Goal: Task Accomplishment & Management: Manage account settings

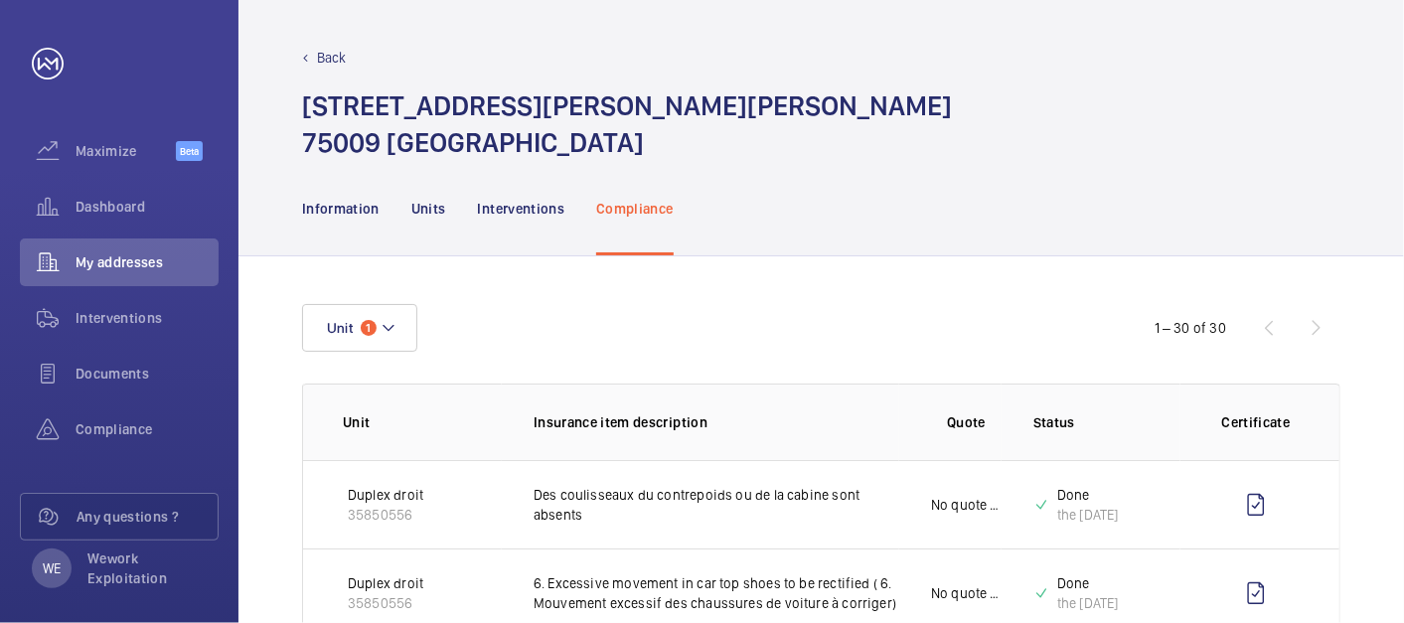
scroll to position [184, 0]
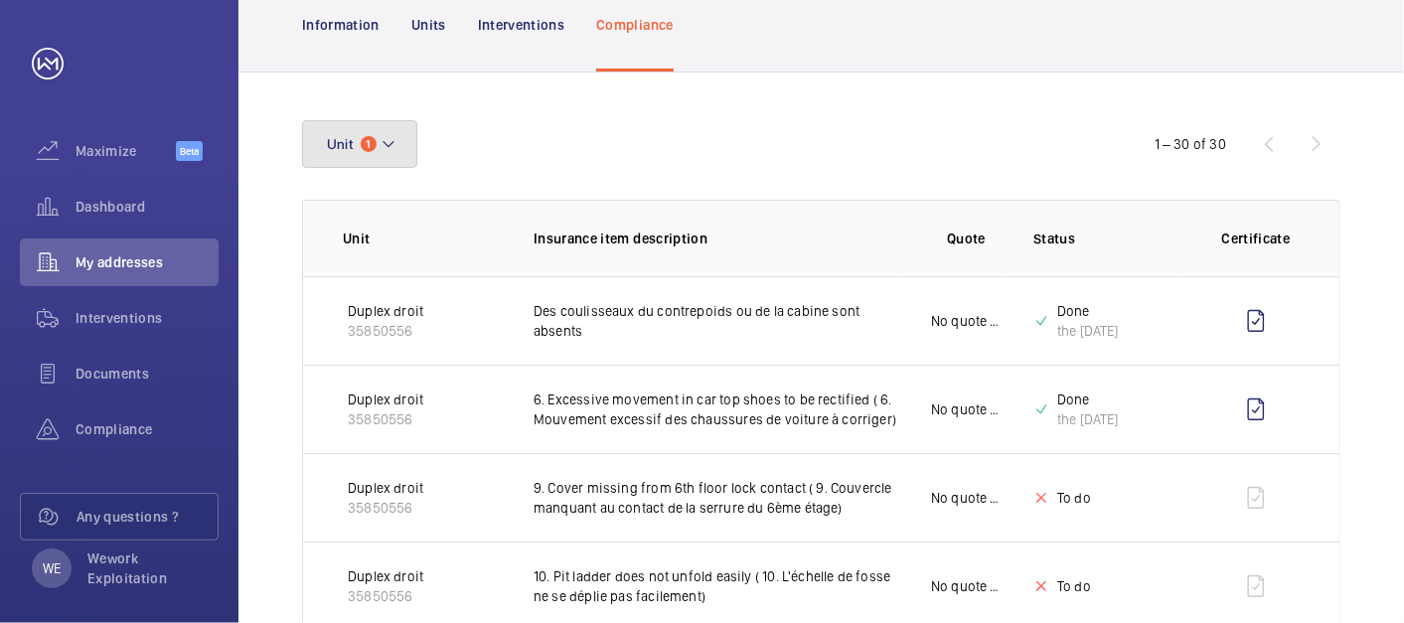
drag, startPoint x: 383, startPoint y: 126, endPoint x: 402, endPoint y: 136, distance: 21.3
click at [383, 126] on button "Unit 1" at bounding box center [359, 144] width 115 height 48
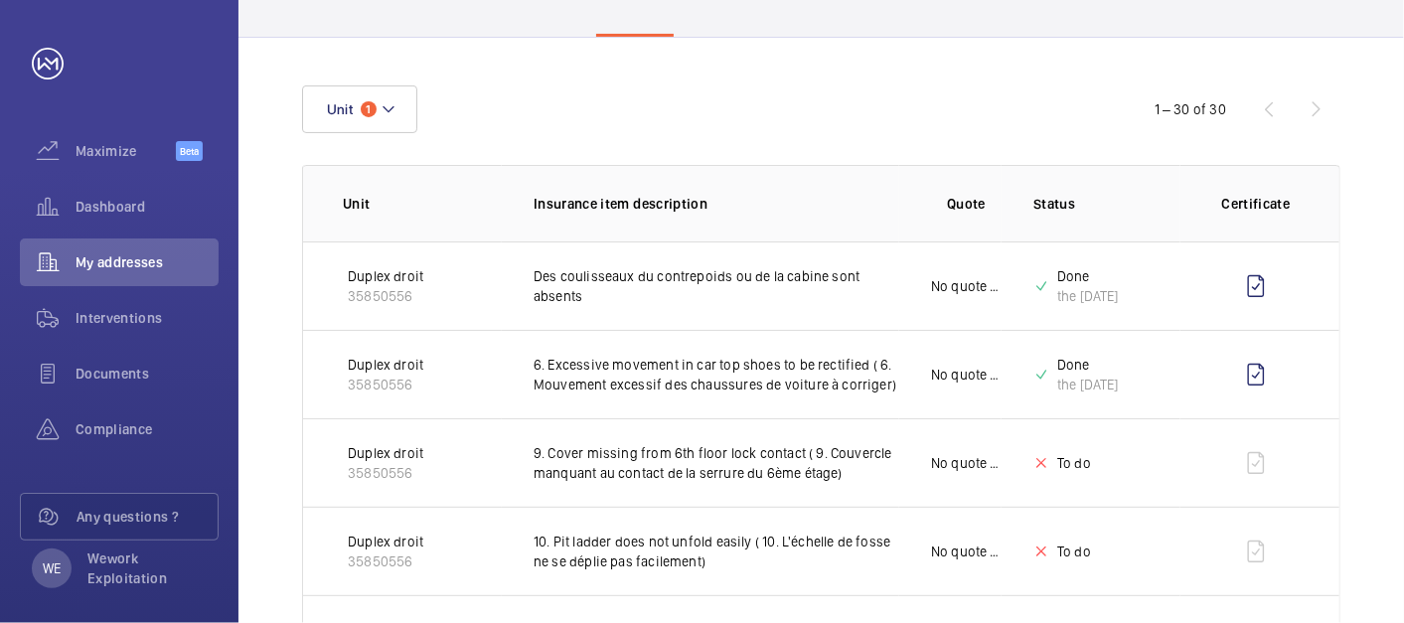
scroll to position [0, 0]
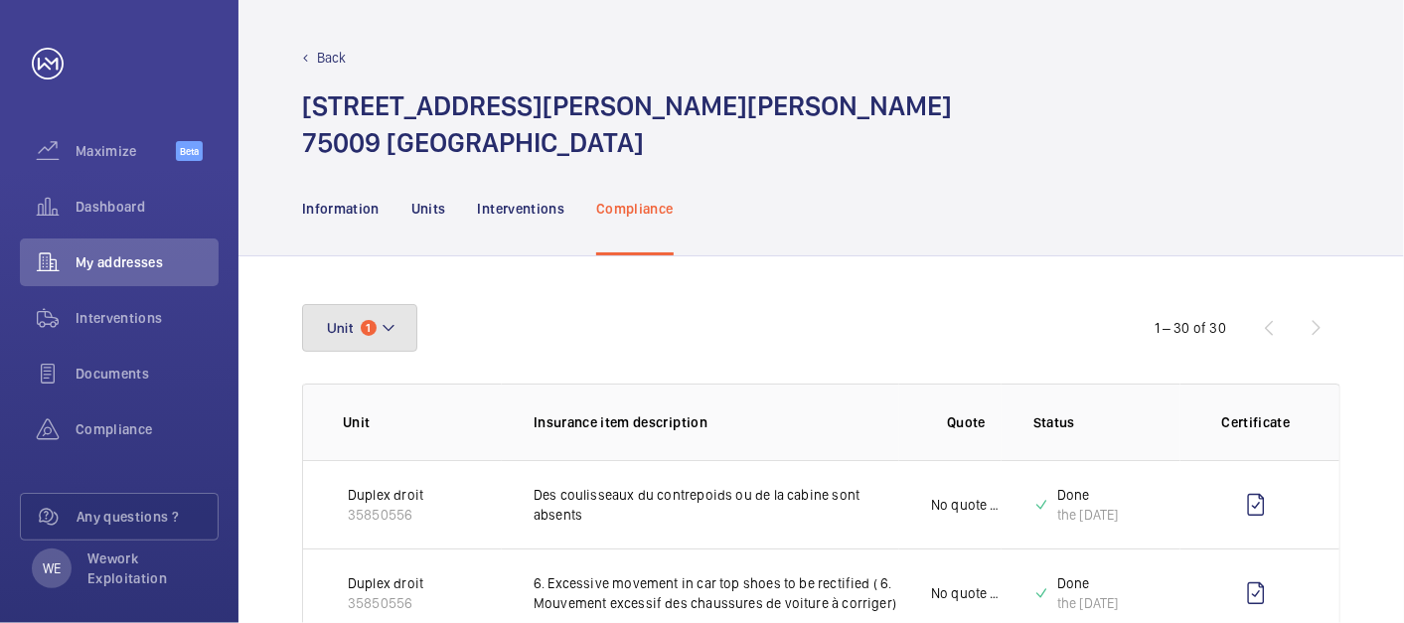
click at [392, 323] on mat-icon at bounding box center [389, 328] width 16 height 24
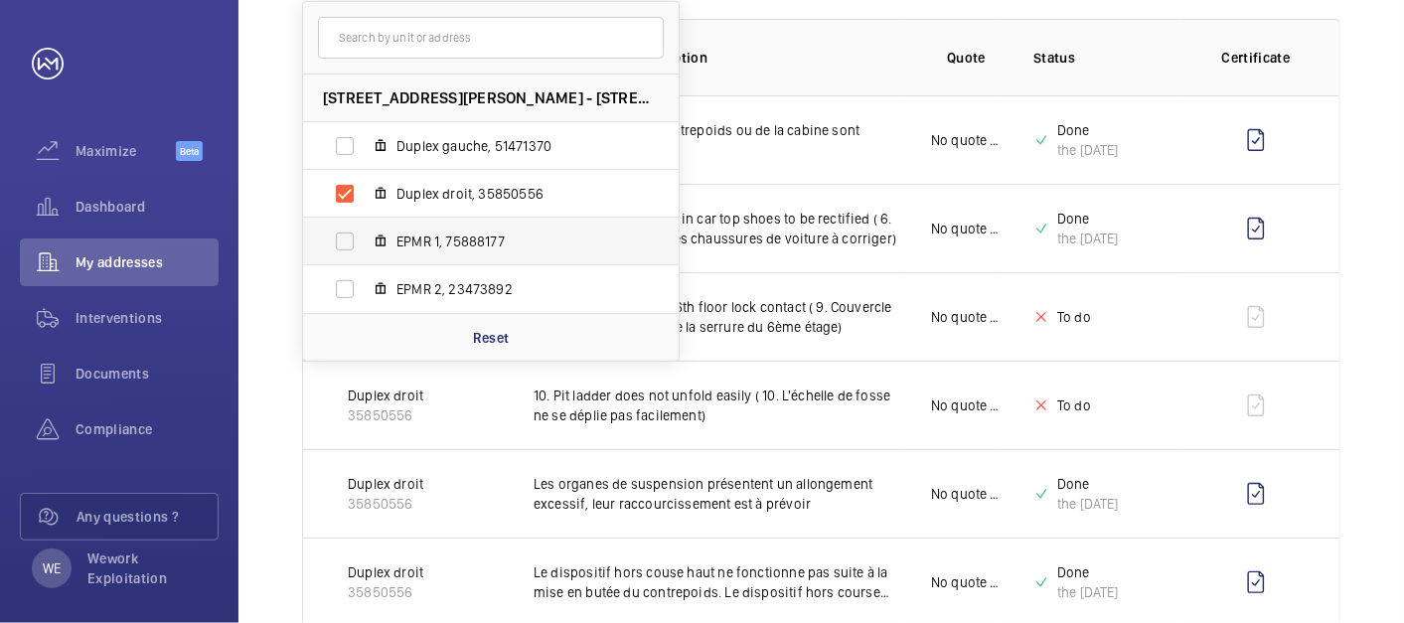
scroll to position [368, 0]
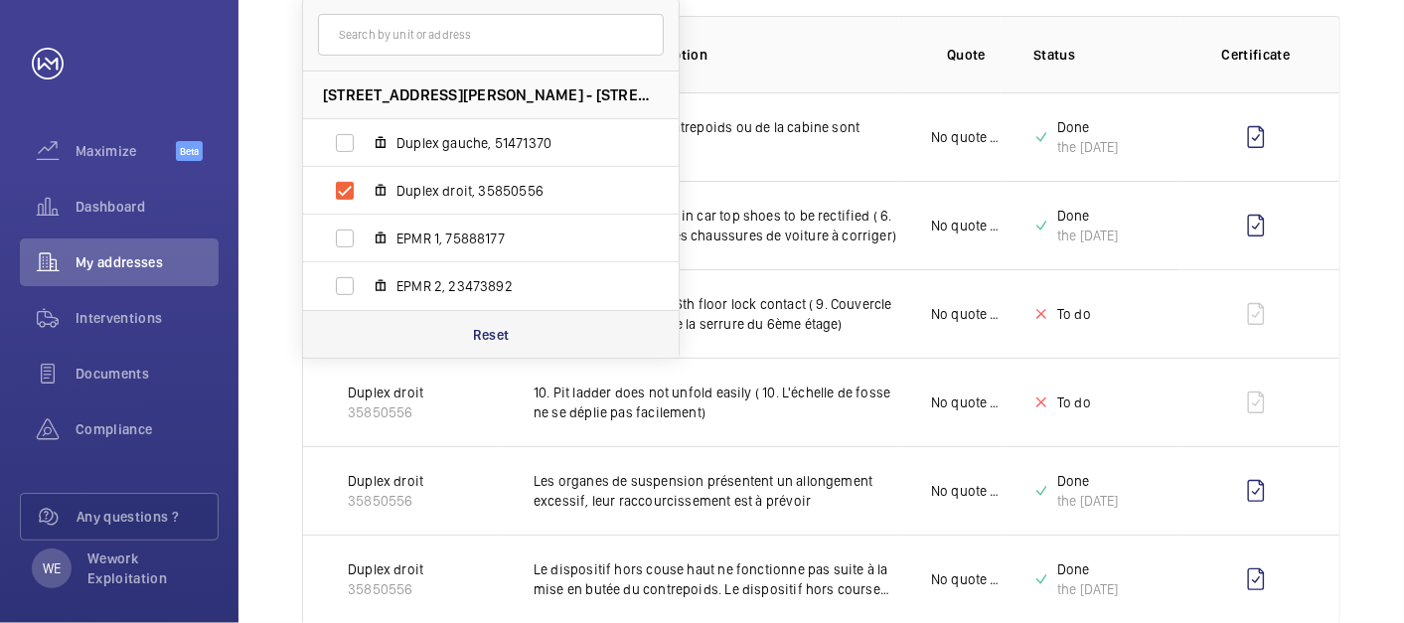
click at [497, 329] on p "Reset" at bounding box center [491, 335] width 37 height 20
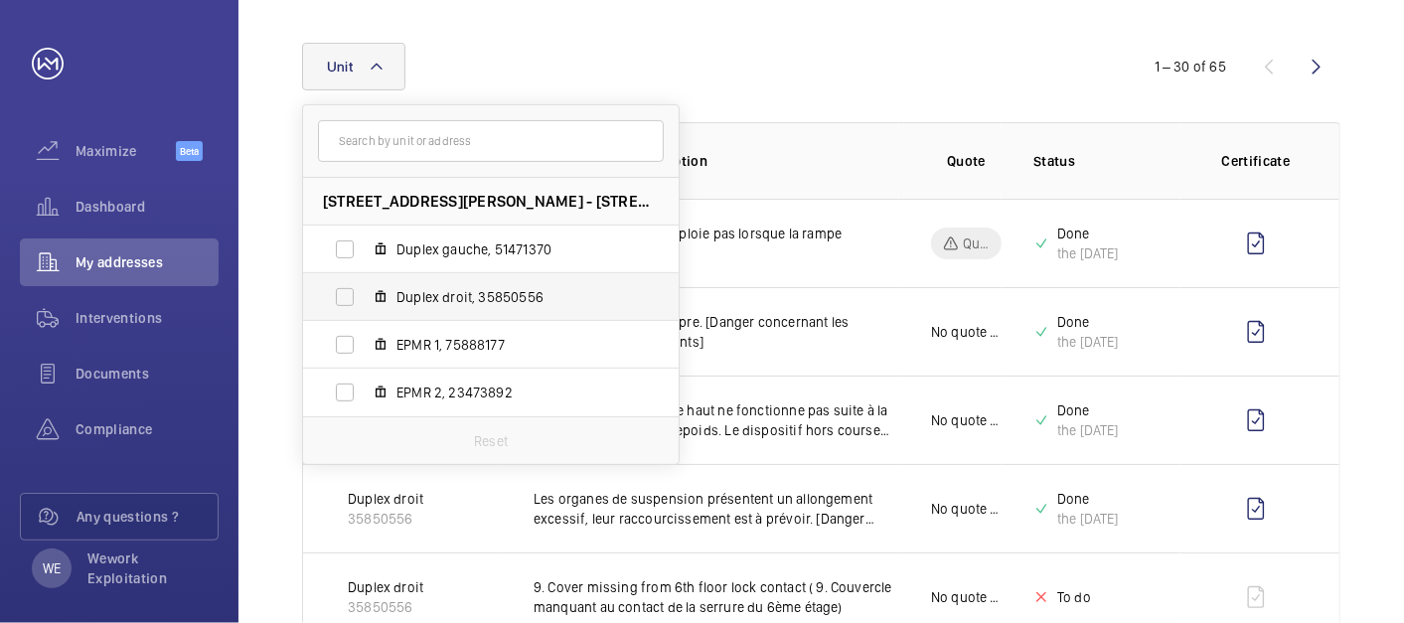
scroll to position [368, 0]
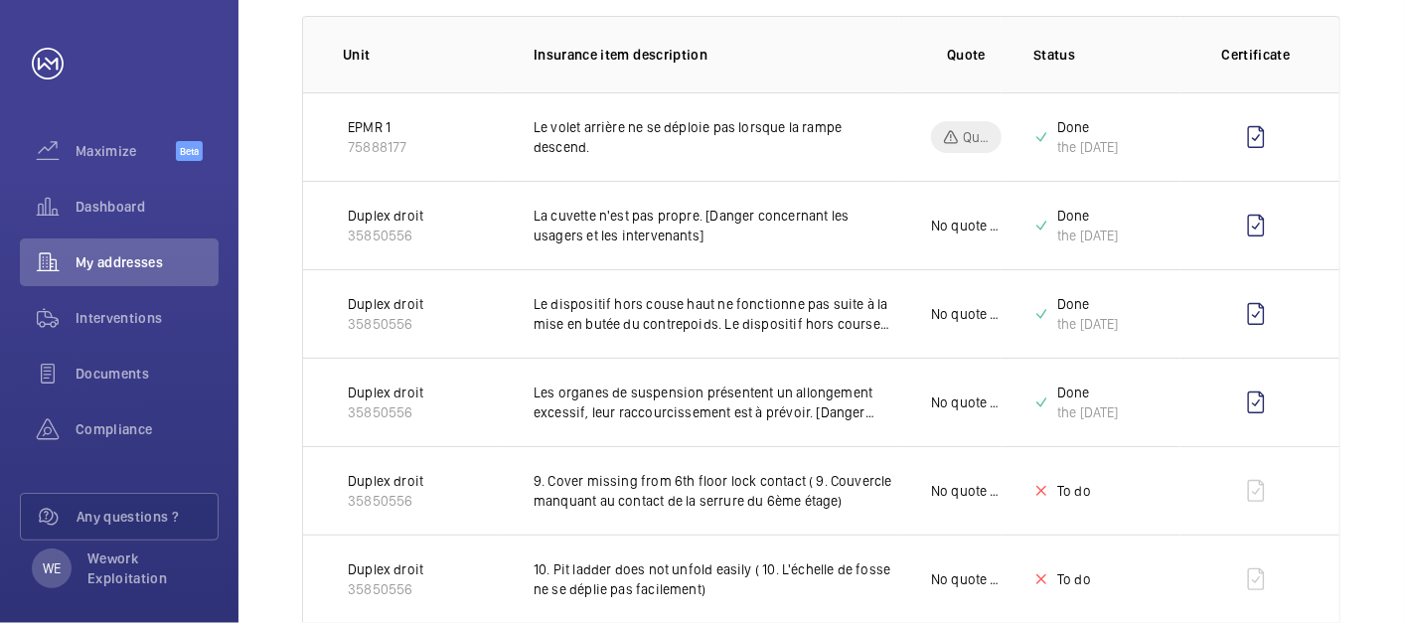
scroll to position [0, 0]
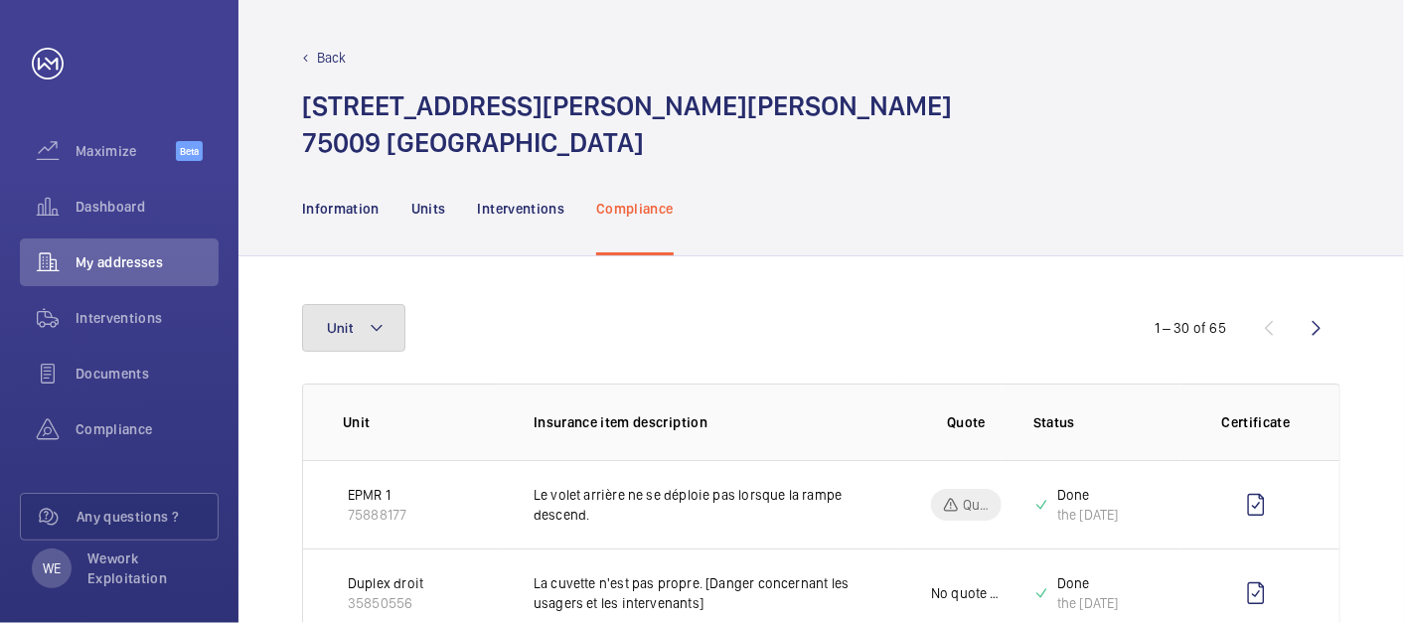
click at [389, 328] on button "Unit" at bounding box center [353, 328] width 103 height 48
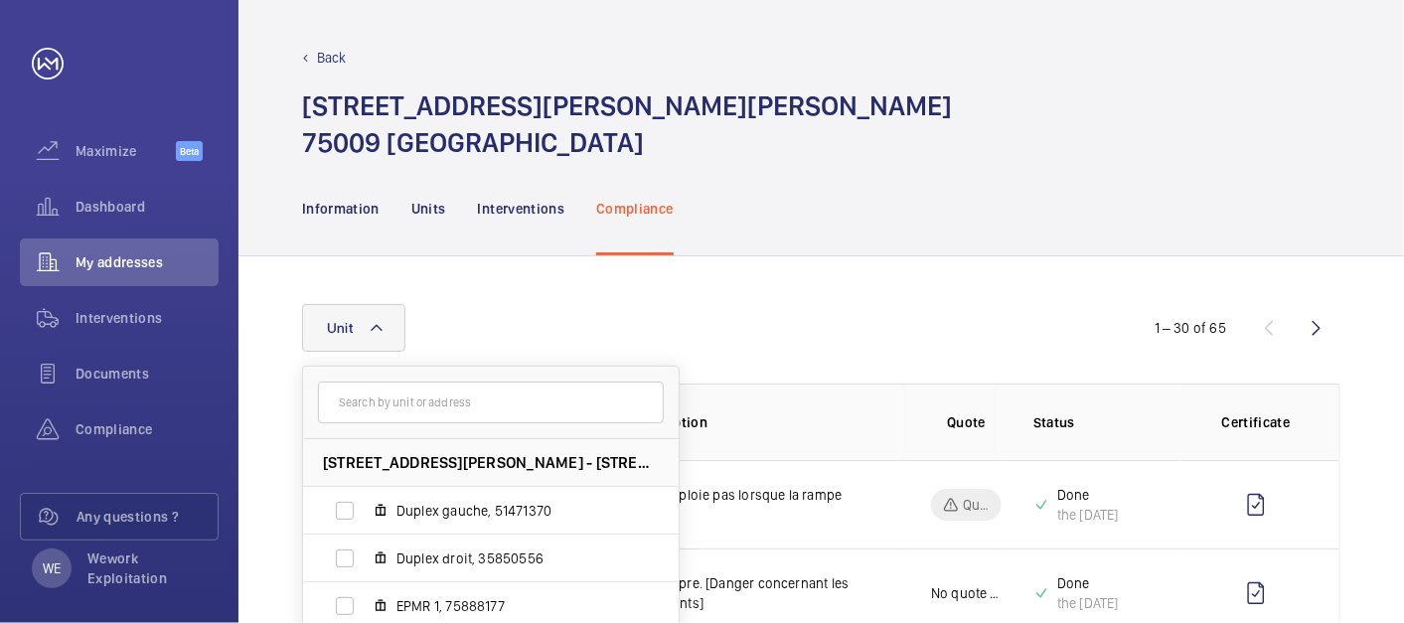
scroll to position [368, 0]
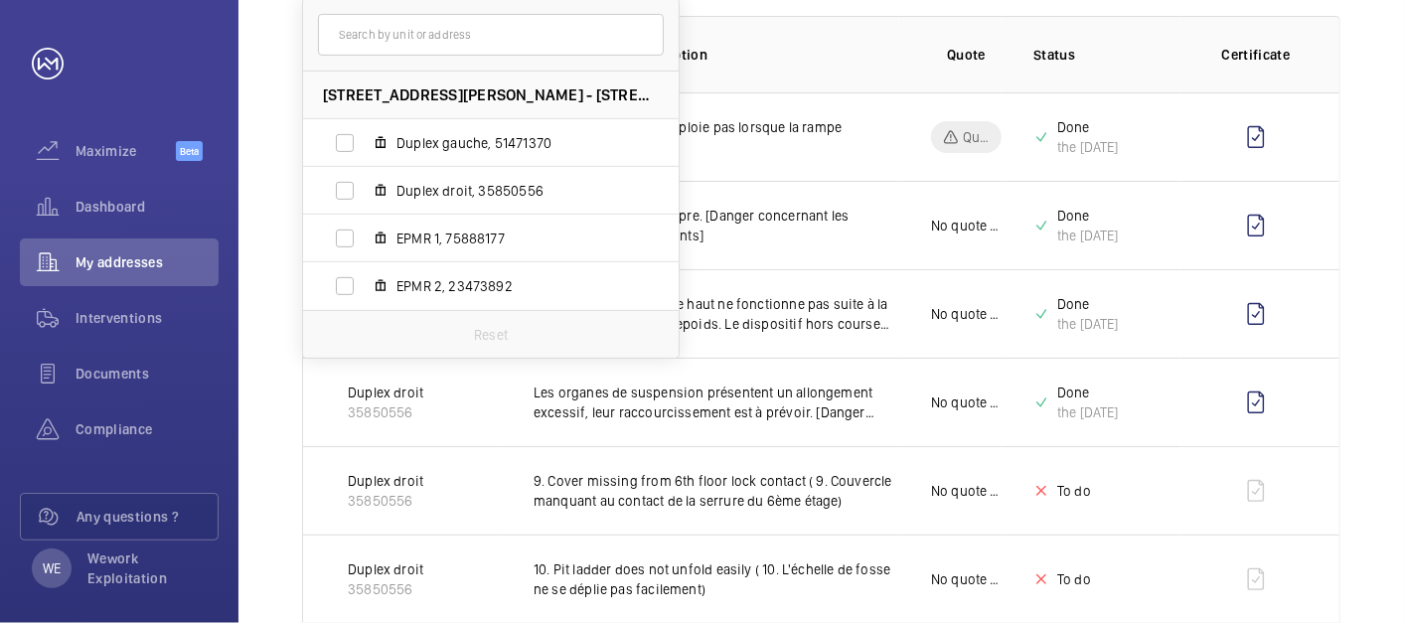
click at [456, 147] on span "Duplex gauche, 51471370" at bounding box center [512, 143] width 231 height 20
click at [365, 147] on input "Duplex gauche, 51471370" at bounding box center [345, 143] width 40 height 40
checkbox input "true"
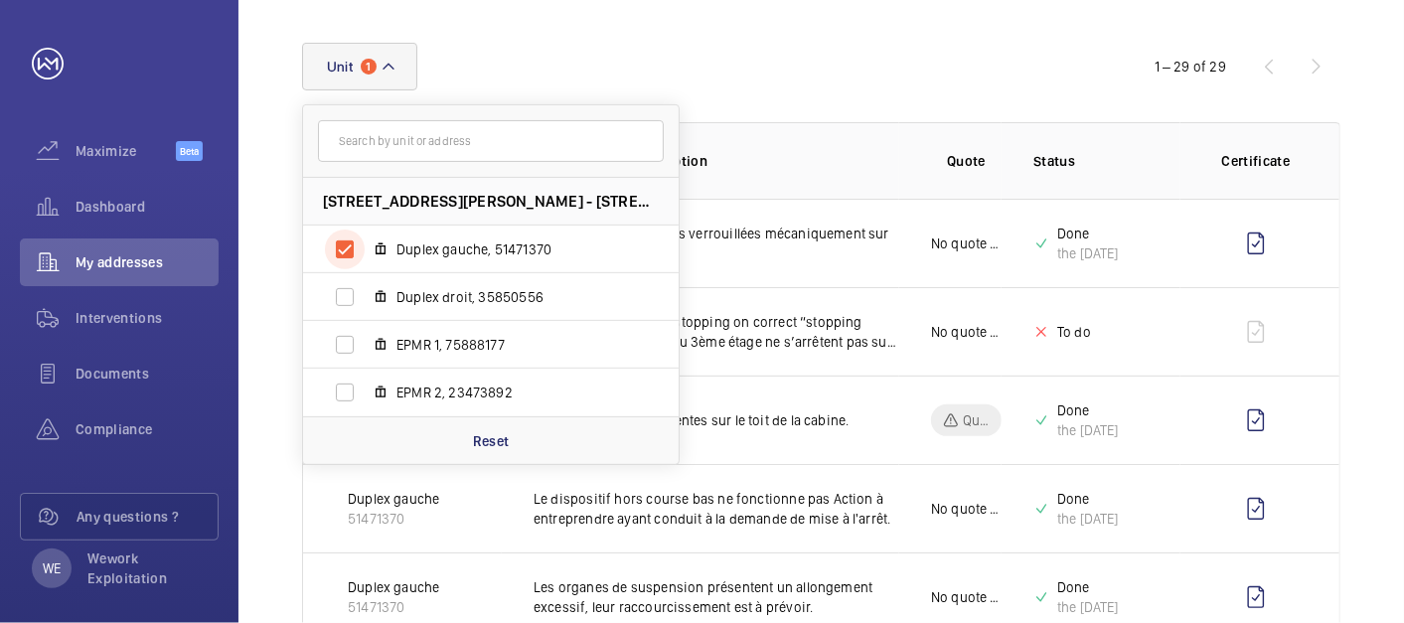
scroll to position [368, 0]
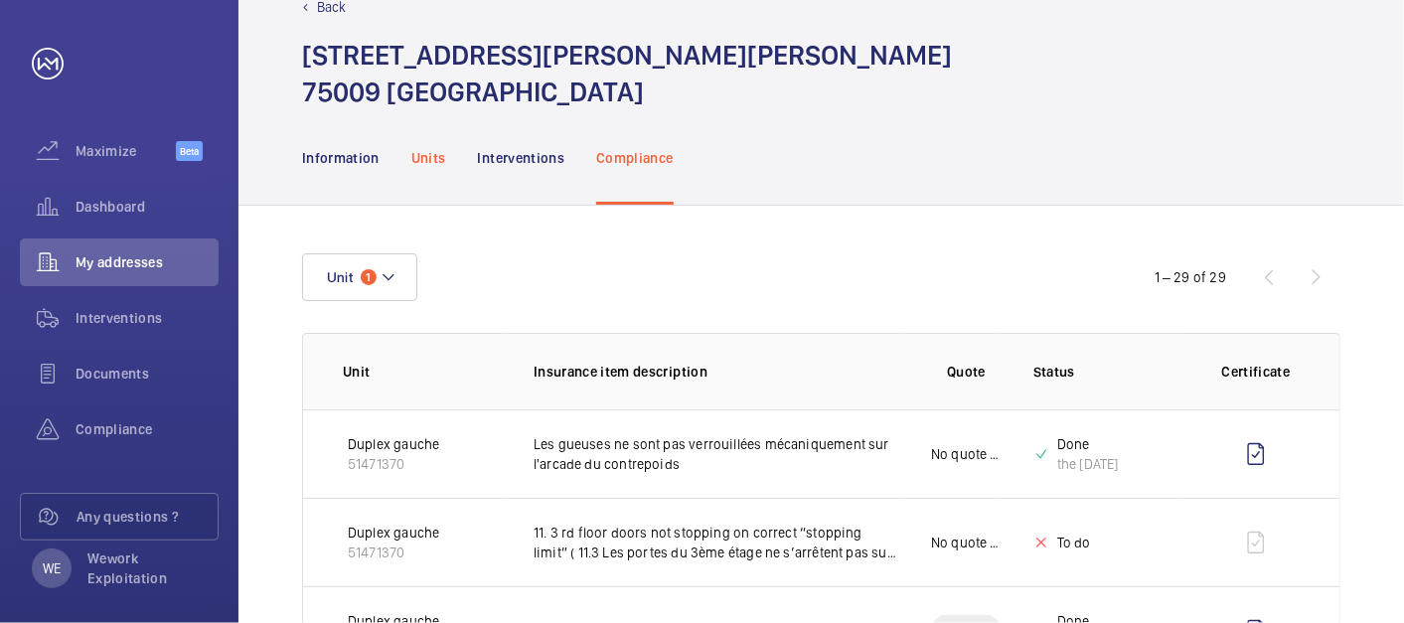
scroll to position [0, 0]
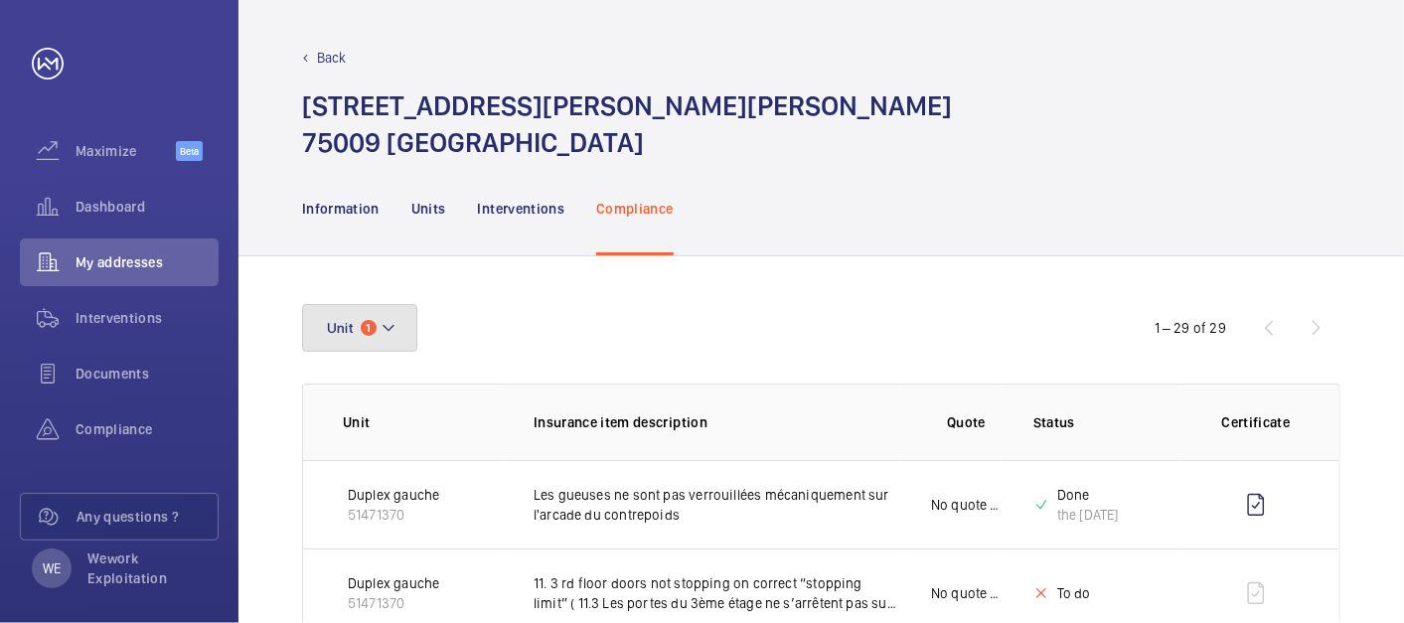
click at [405, 337] on button "Unit 1" at bounding box center [359, 328] width 115 height 48
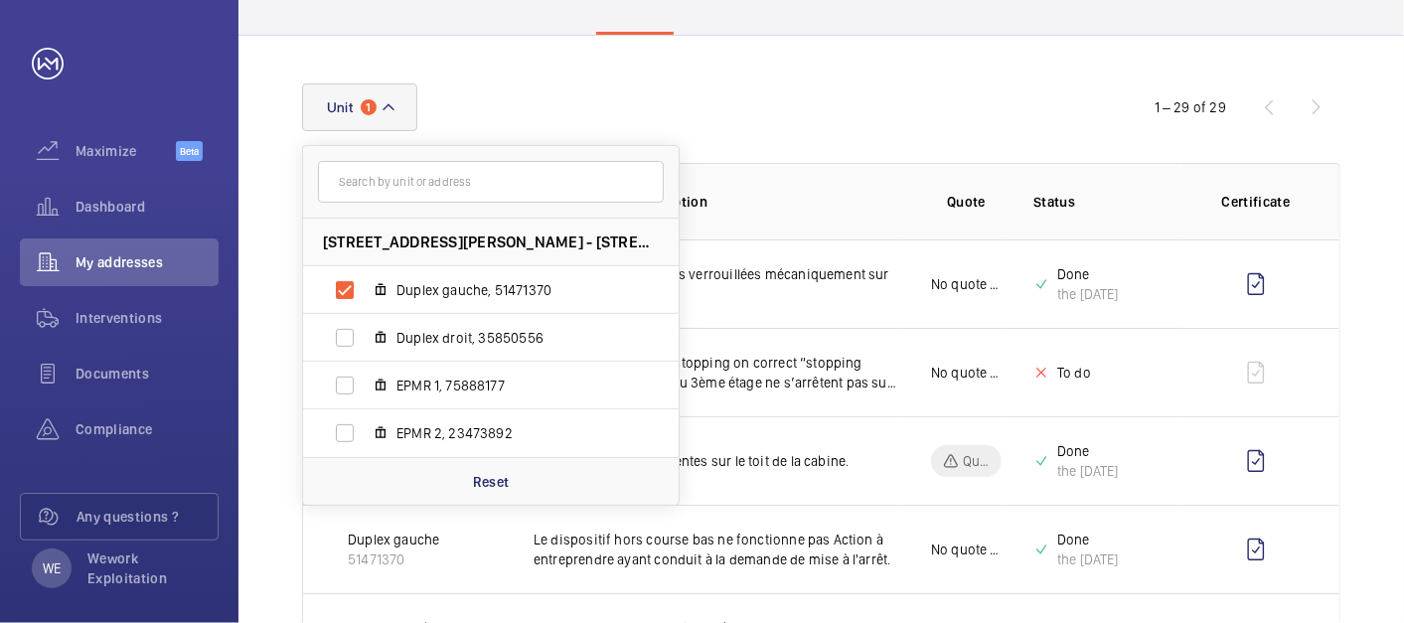
scroll to position [368, 0]
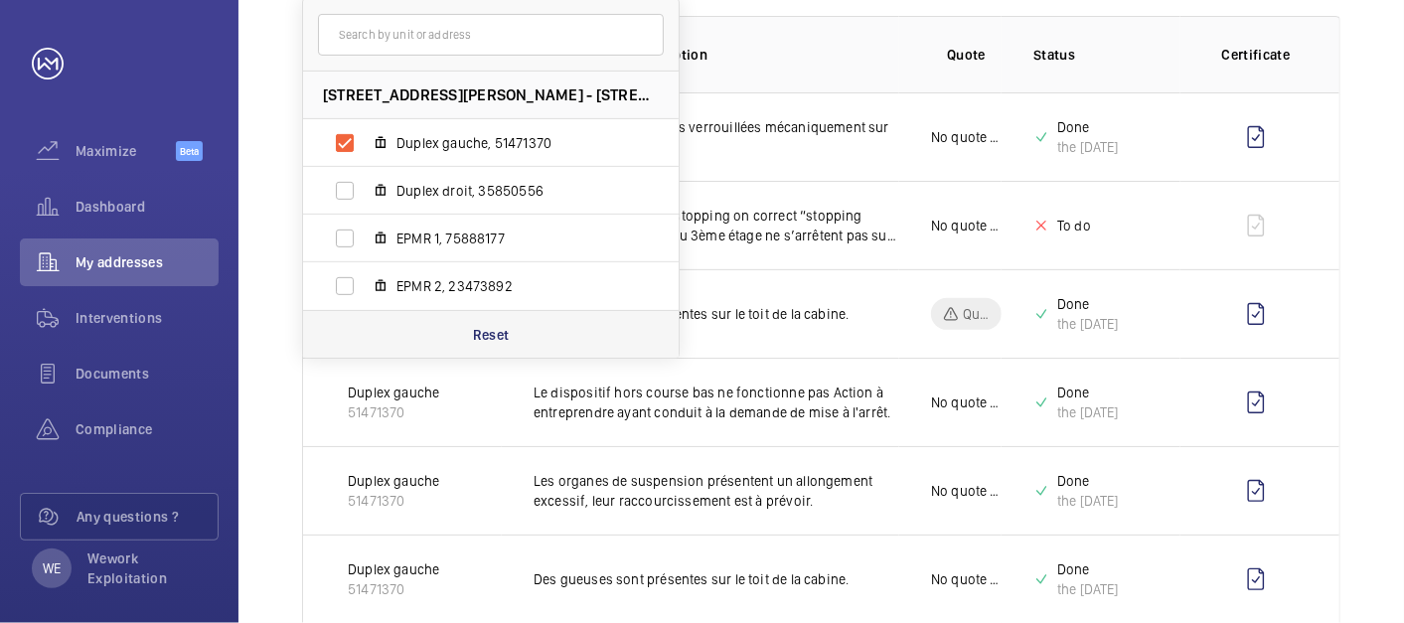
click at [499, 335] on p "Reset" at bounding box center [491, 335] width 37 height 20
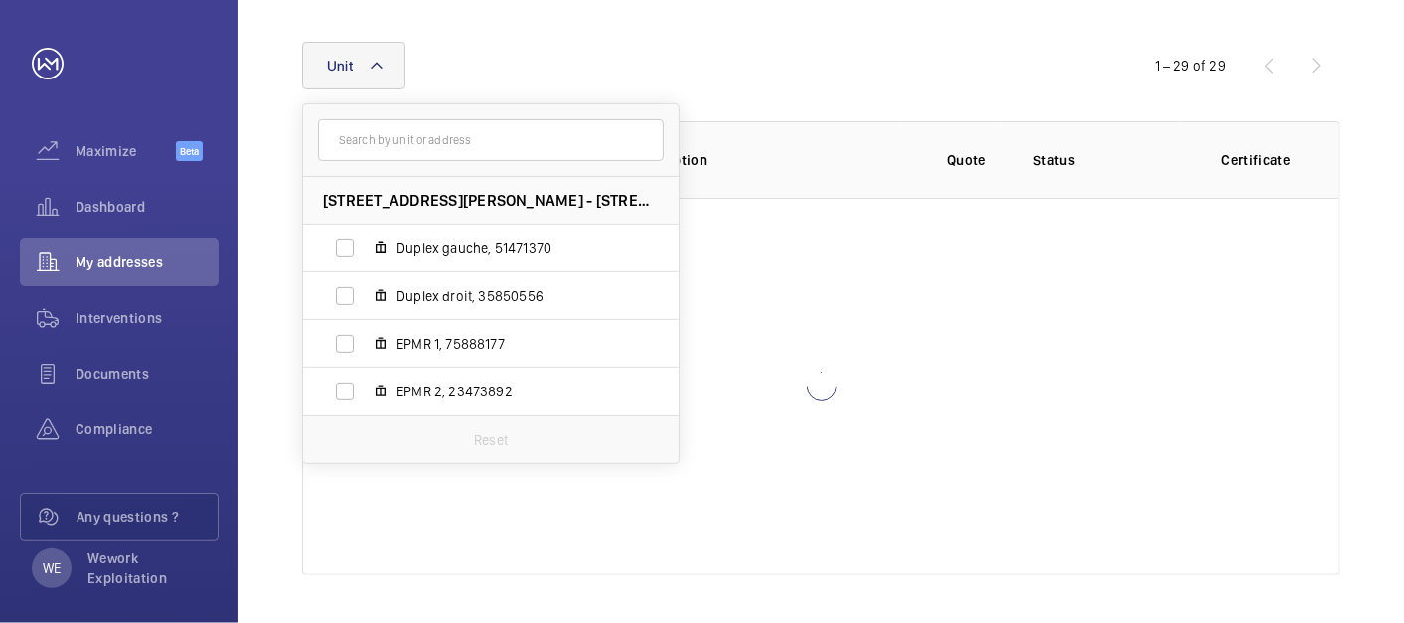
scroll to position [261, 0]
click at [416, 343] on div "[STREET_ADDRESS][PERSON_NAME] - [STREET_ADDRESS][GEOGRAPHIC_DATA][PERSON_NAME] …" at bounding box center [491, 284] width 378 height 361
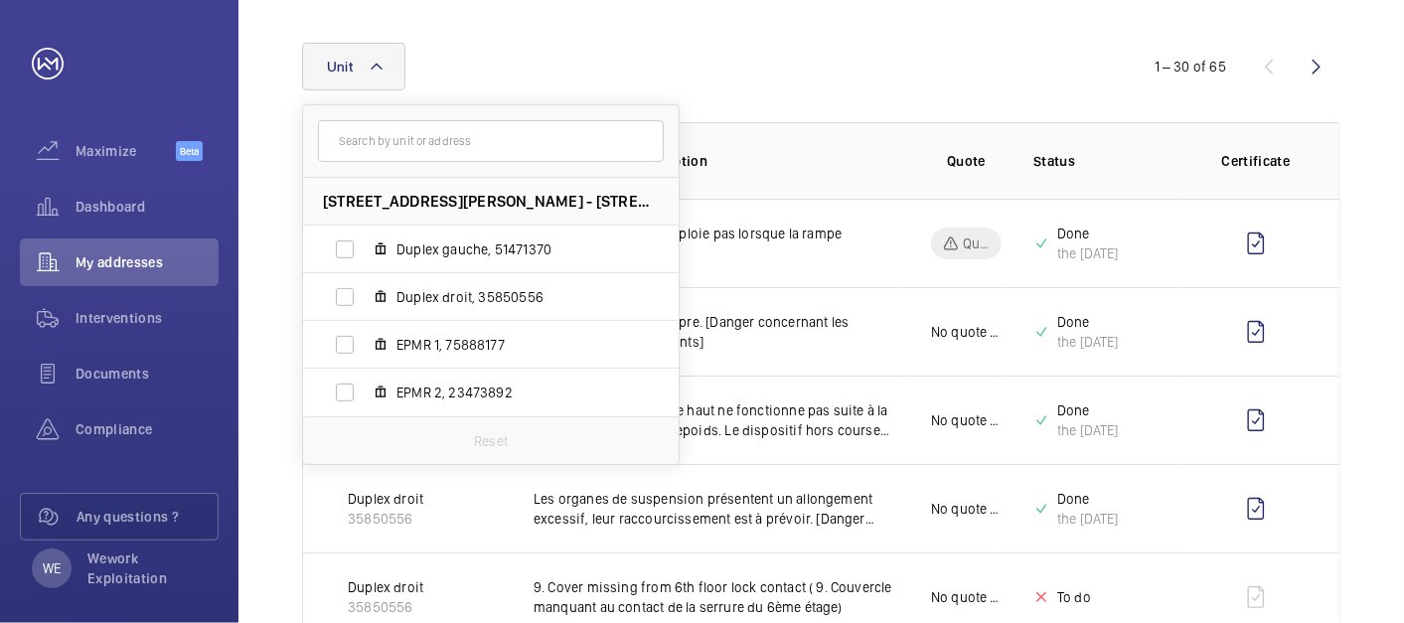
scroll to position [368, 0]
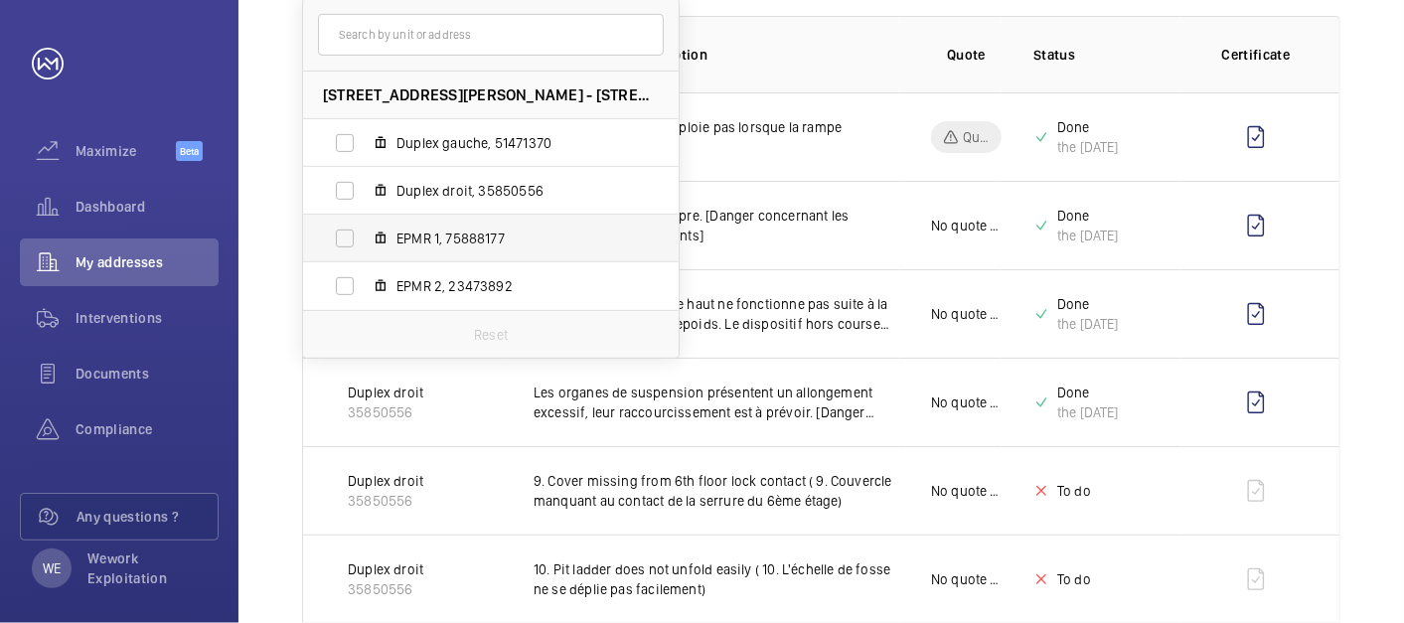
click at [412, 244] on span "EPMR 1, 75888177" at bounding box center [512, 239] width 231 height 20
click at [365, 244] on input "EPMR 1, 75888177" at bounding box center [345, 239] width 40 height 40
checkbox input "true"
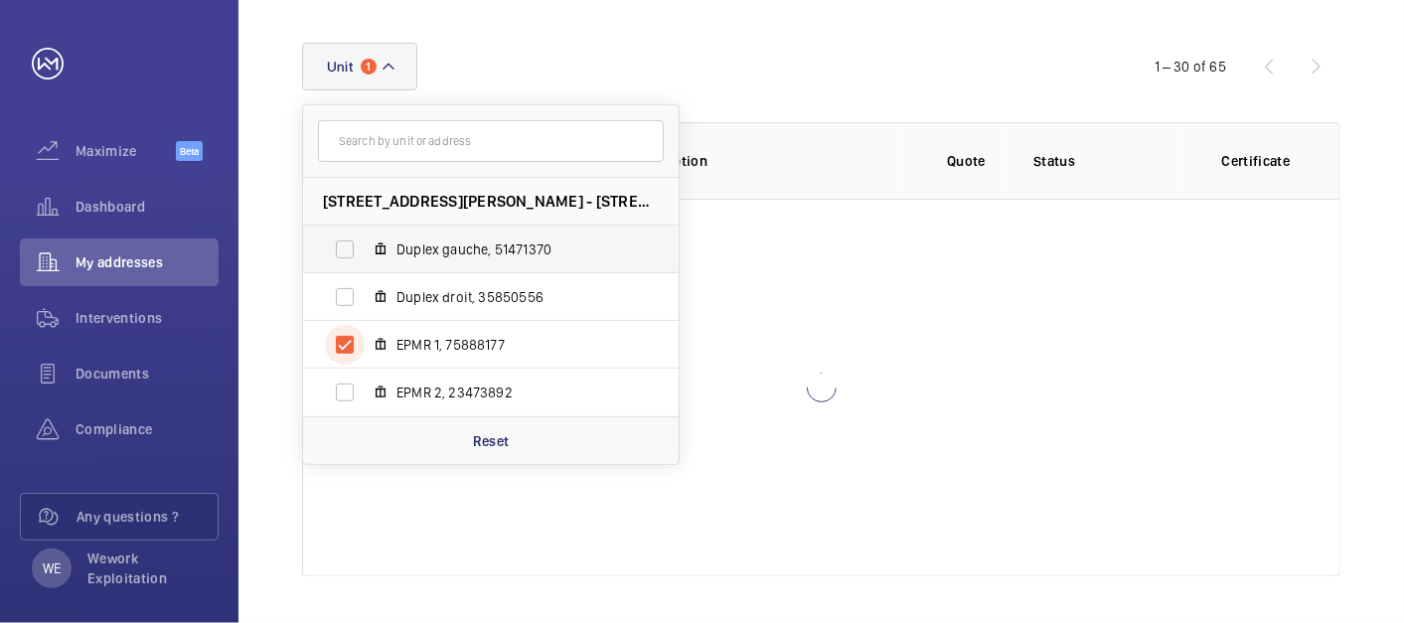
scroll to position [368, 0]
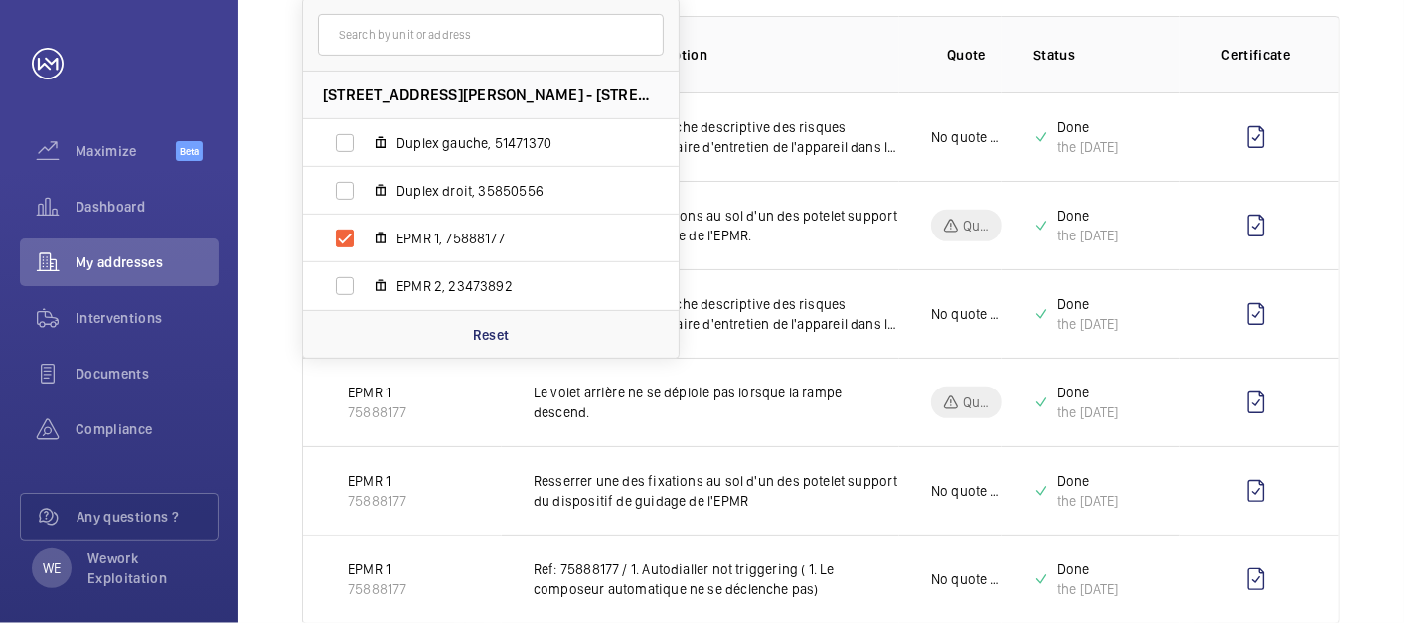
click at [1397, 83] on div "[STREET_ADDRESS][PERSON_NAME][PERSON_NAME] Duplex gauche, 51471370 Duplex droit…" at bounding box center [822, 280] width 1166 height 783
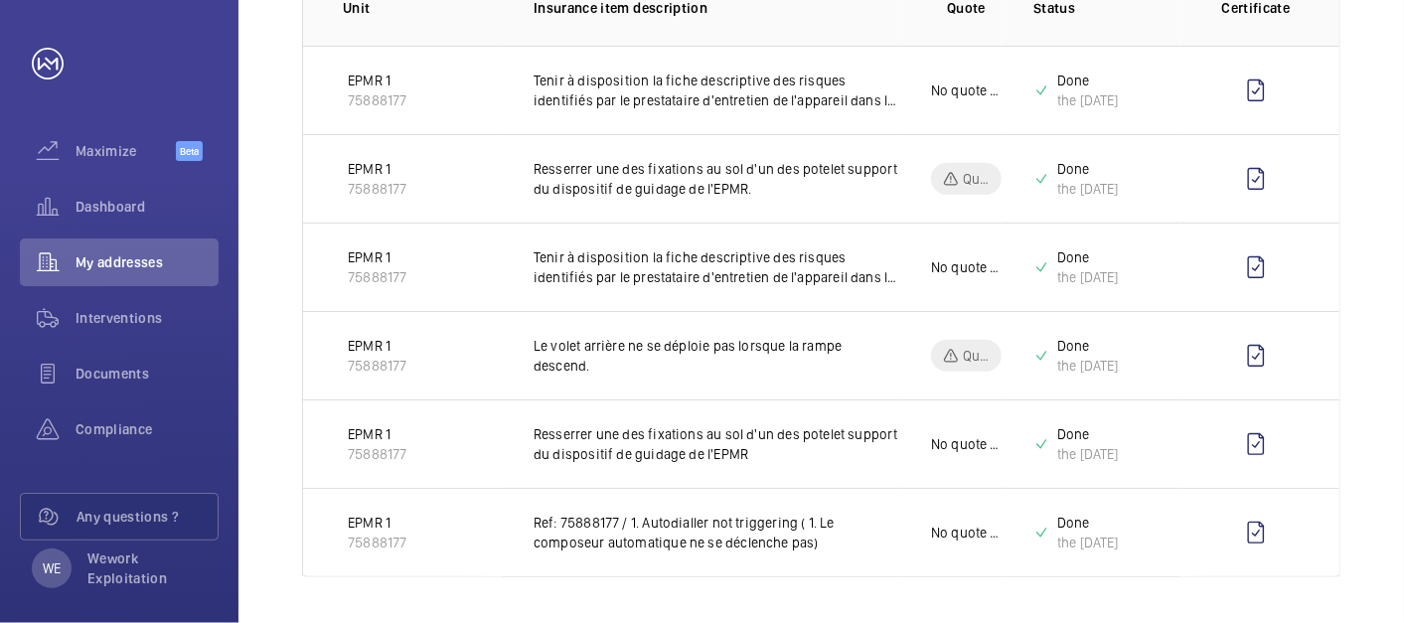
scroll to position [0, 0]
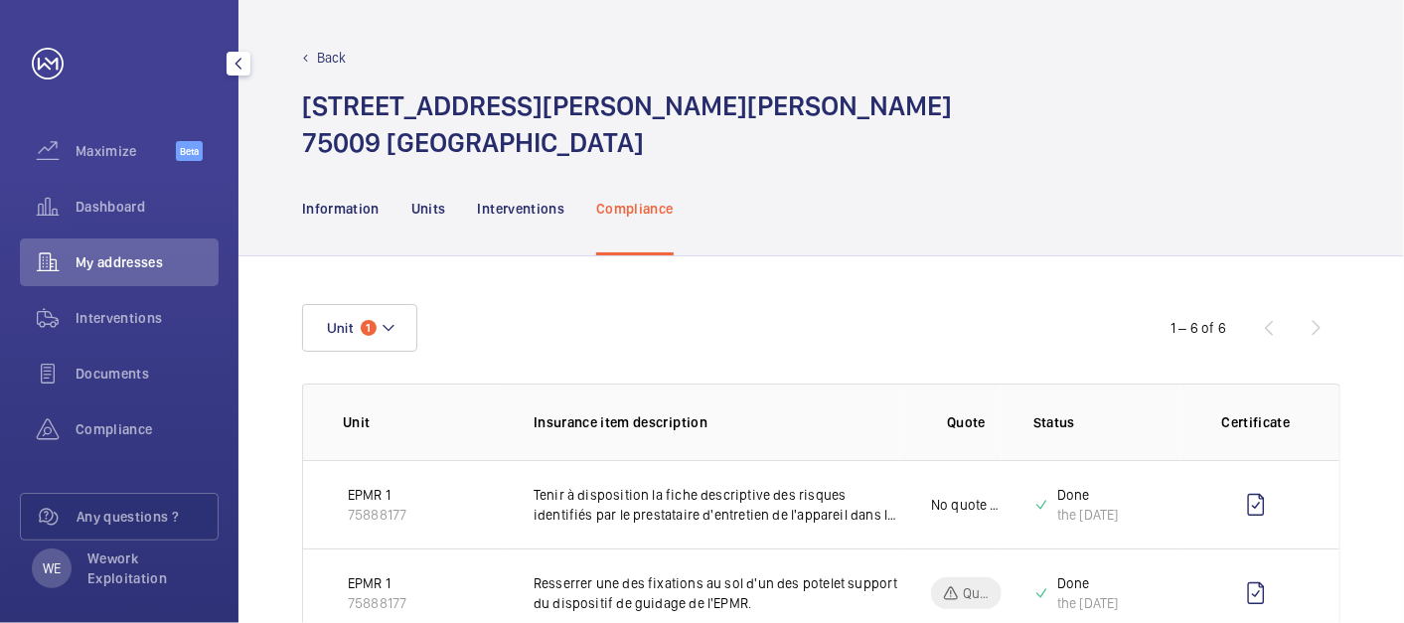
click at [128, 427] on span "Compliance" at bounding box center [147, 429] width 143 height 20
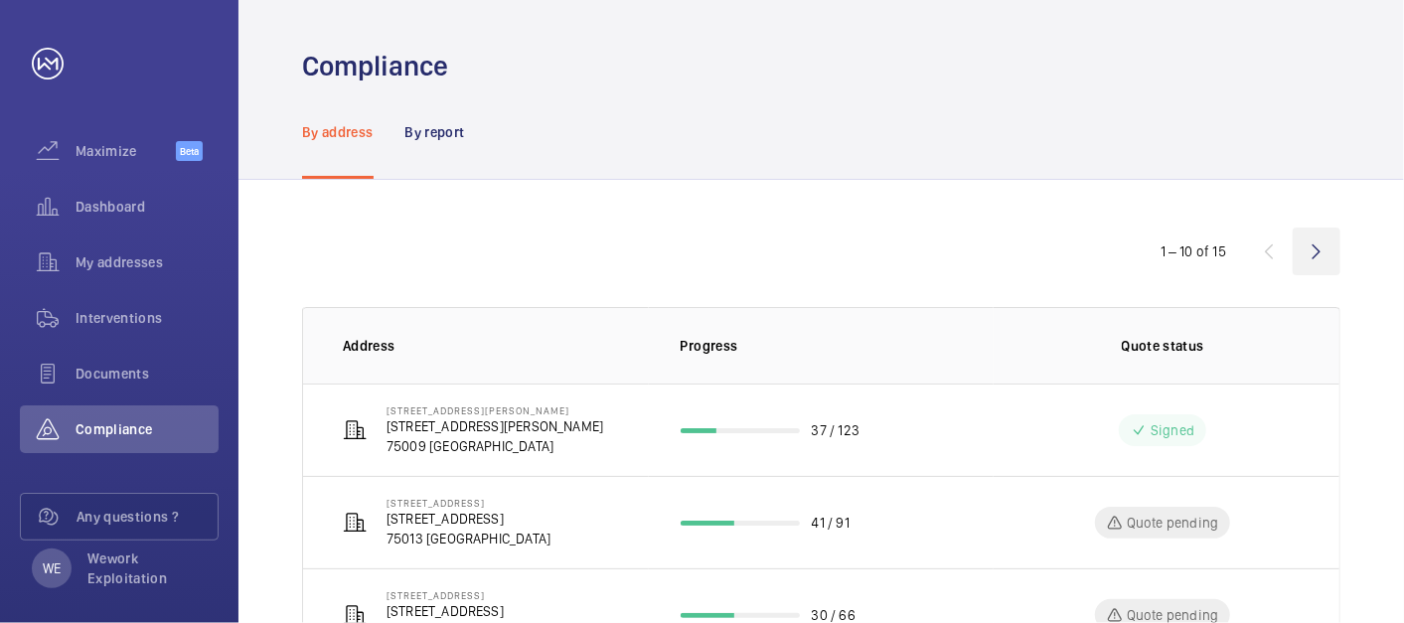
click at [1314, 254] on wm-front-icon-button at bounding box center [1317, 252] width 48 height 48
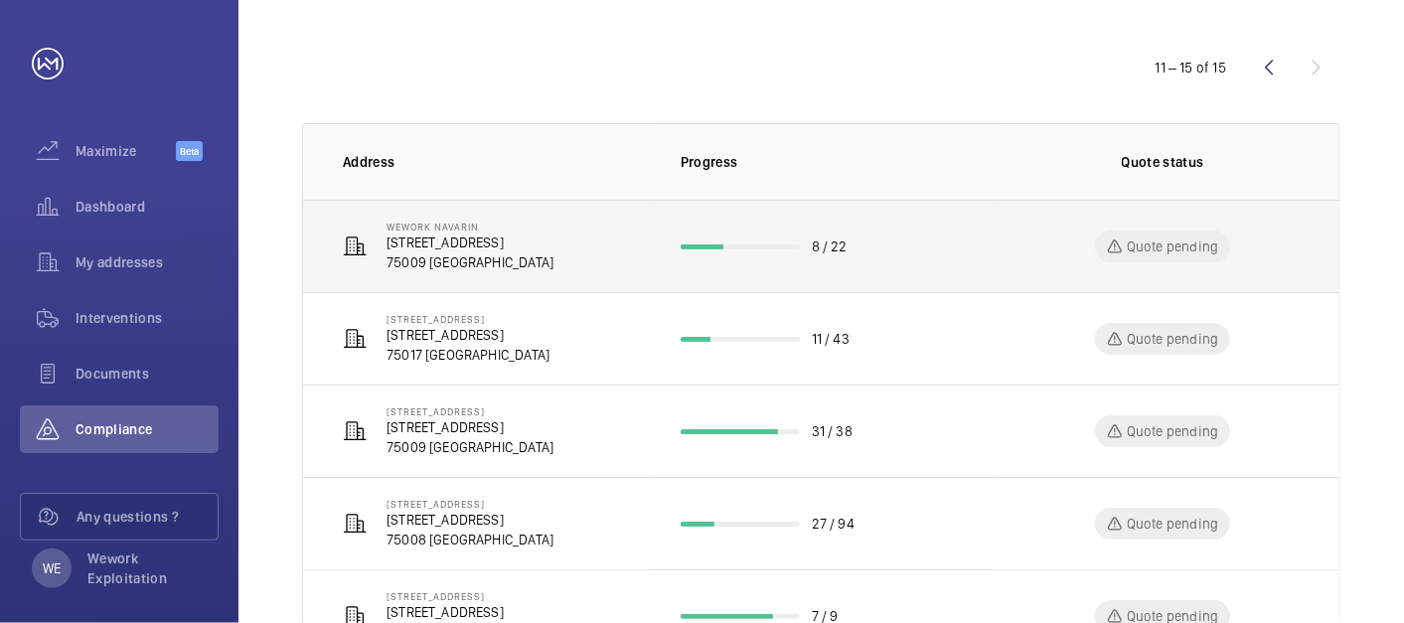
scroll to position [268, 0]
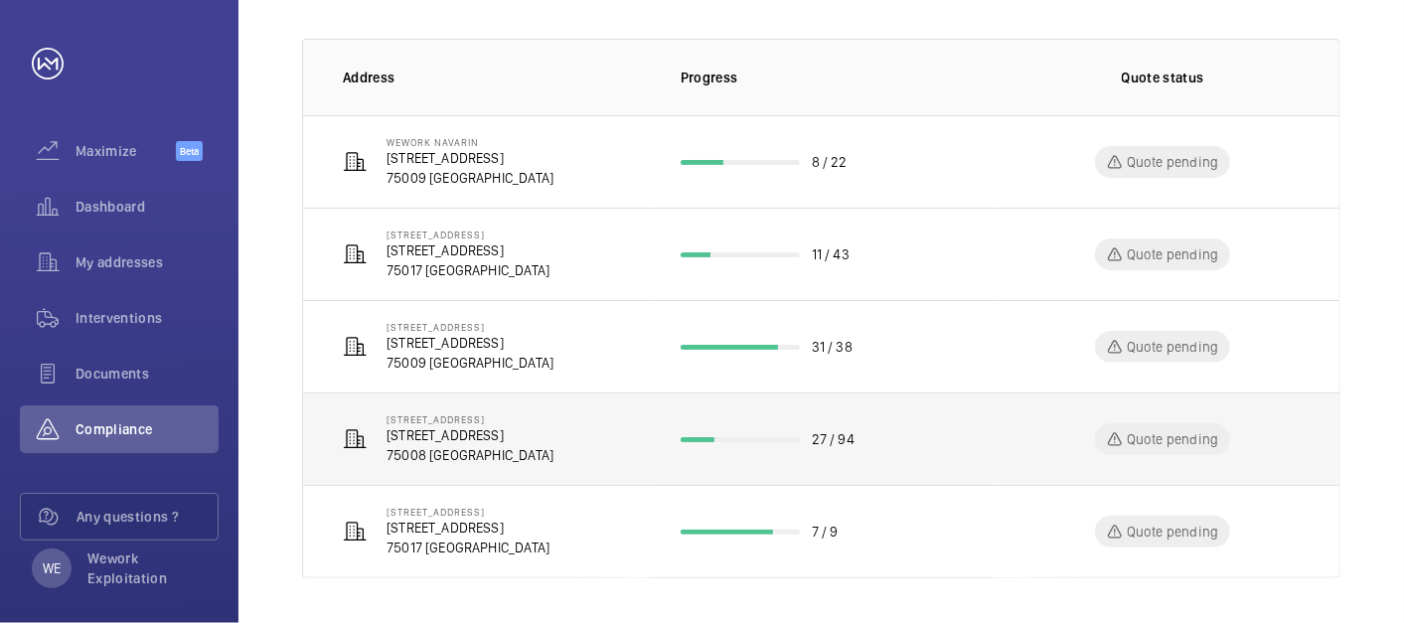
click at [493, 435] on p "[STREET_ADDRESS]" at bounding box center [470, 435] width 167 height 20
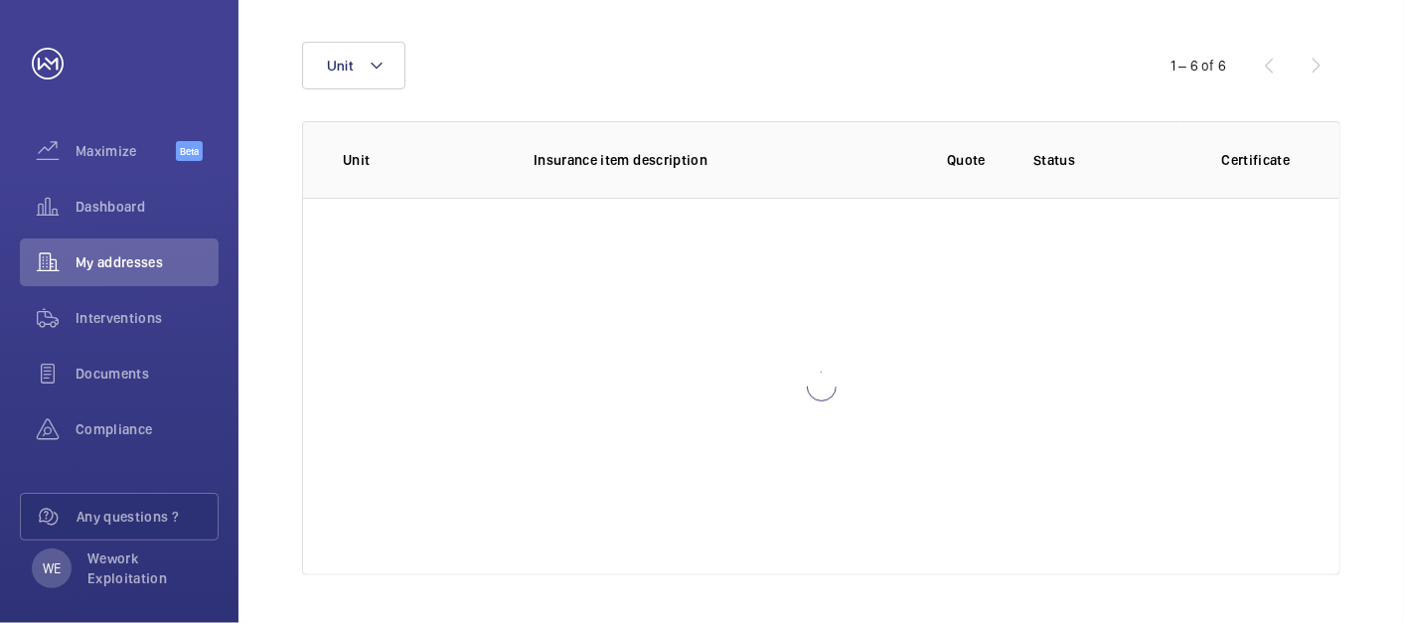
scroll to position [261, 0]
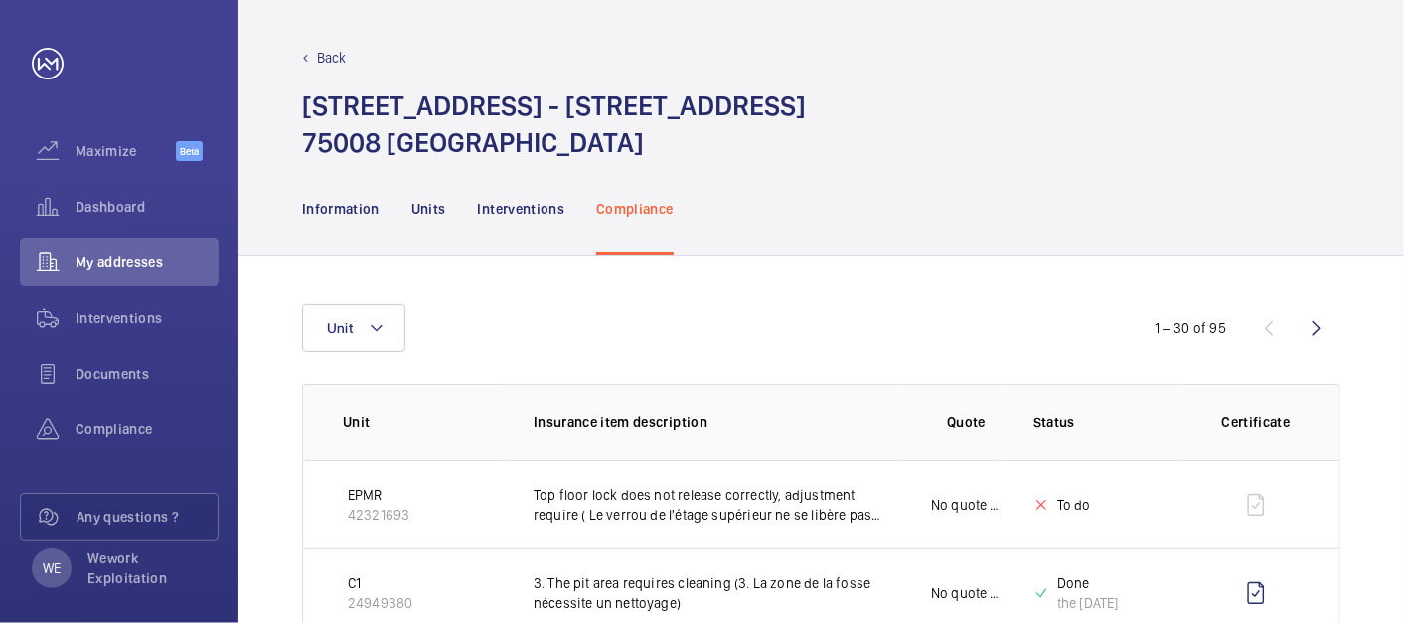
scroll to position [184, 0]
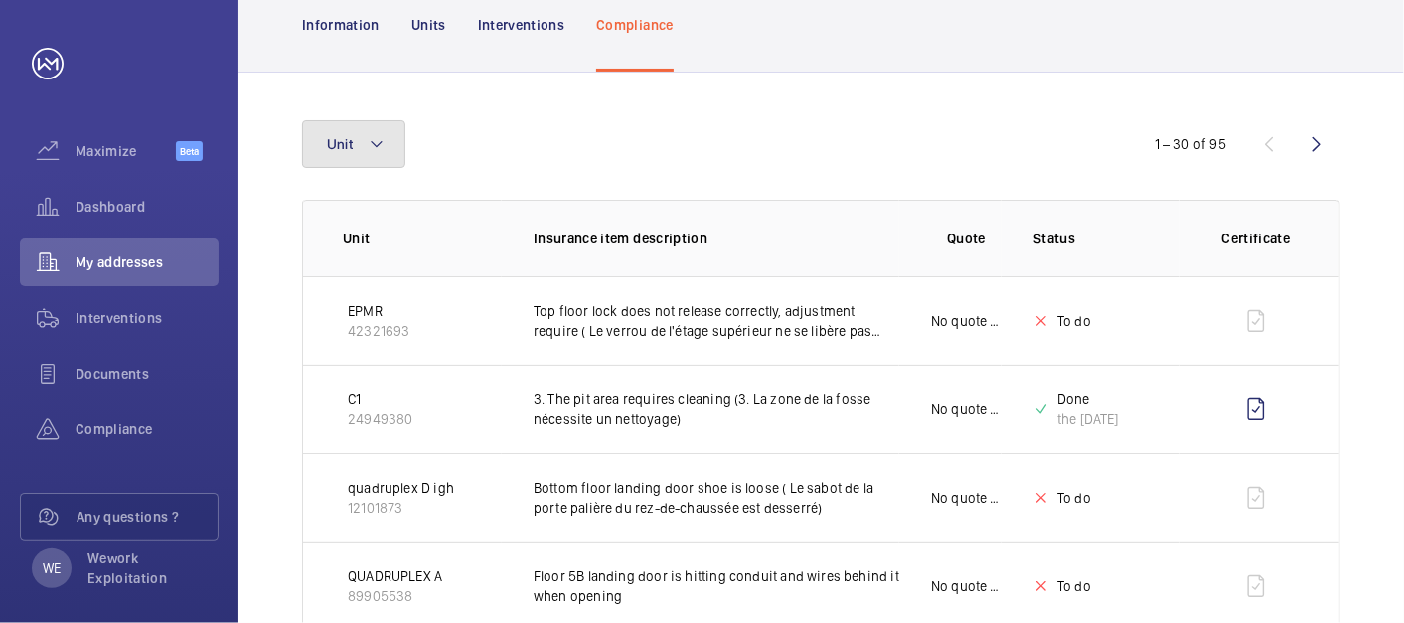
click at [377, 153] on mat-icon at bounding box center [377, 144] width 16 height 24
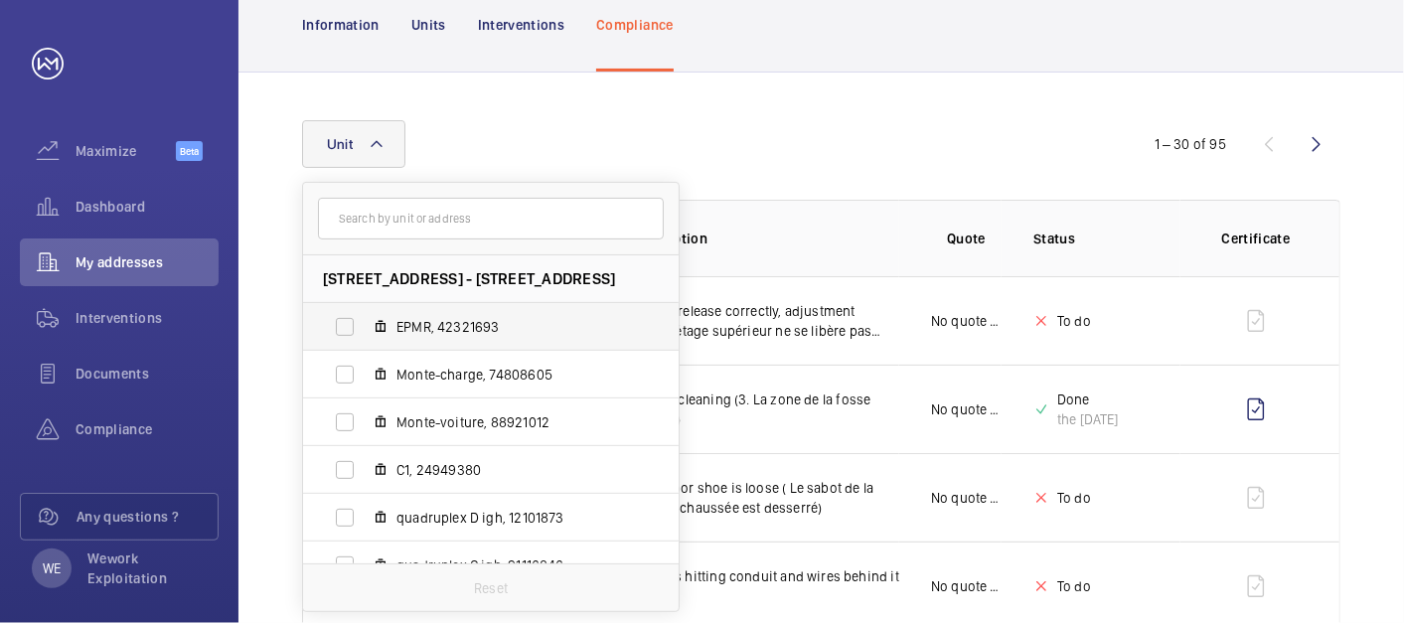
click at [434, 317] on span "EPMR, 42321693" at bounding box center [512, 327] width 231 height 20
click at [365, 317] on input "EPMR, 42321693" at bounding box center [345, 327] width 40 height 40
checkbox input "true"
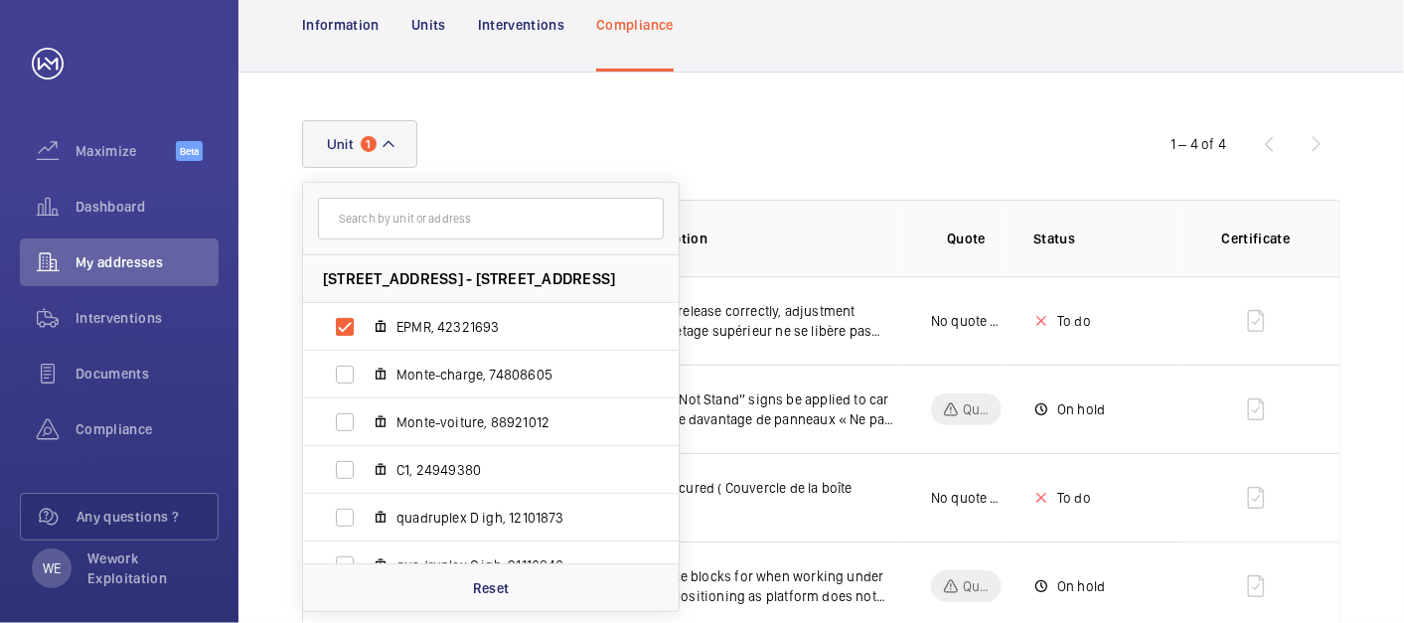
click at [873, 108] on div "Unit 1 [STREET_ADDRESS] EPMR, 42321693 Monte-charge, 74808605 Monte-voiture, 88…" at bounding box center [822, 376] width 1166 height 606
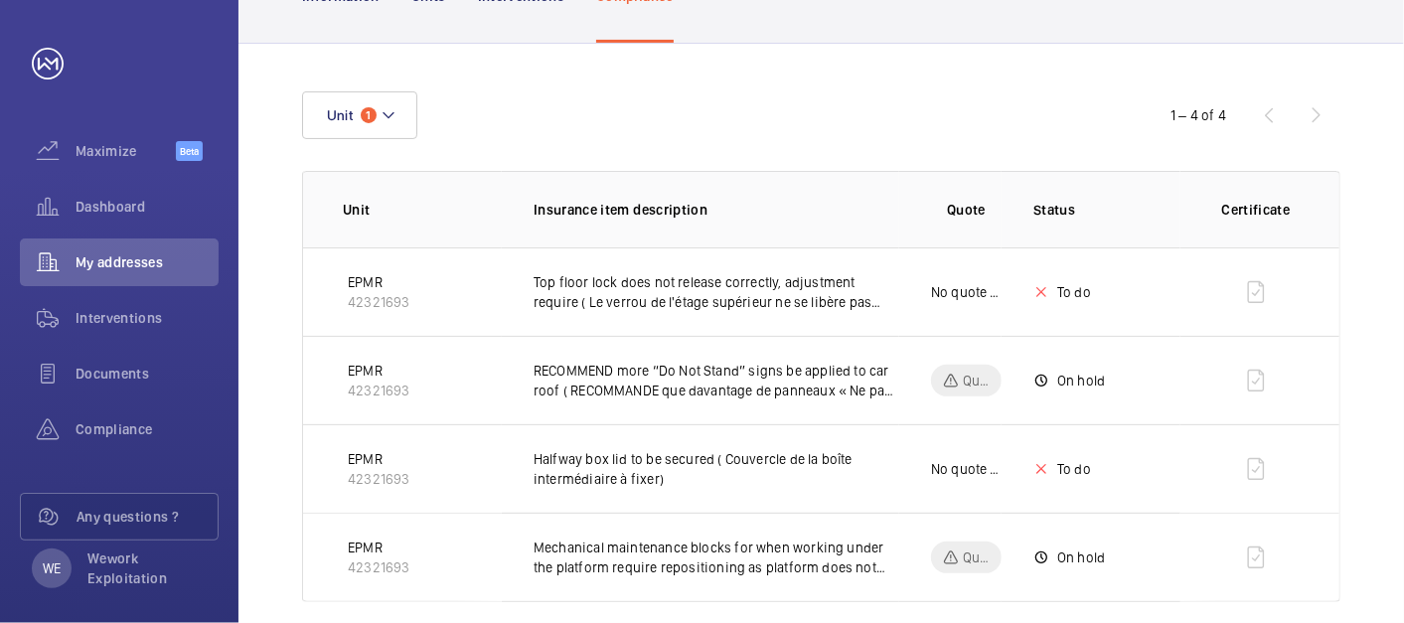
scroll to position [238, 0]
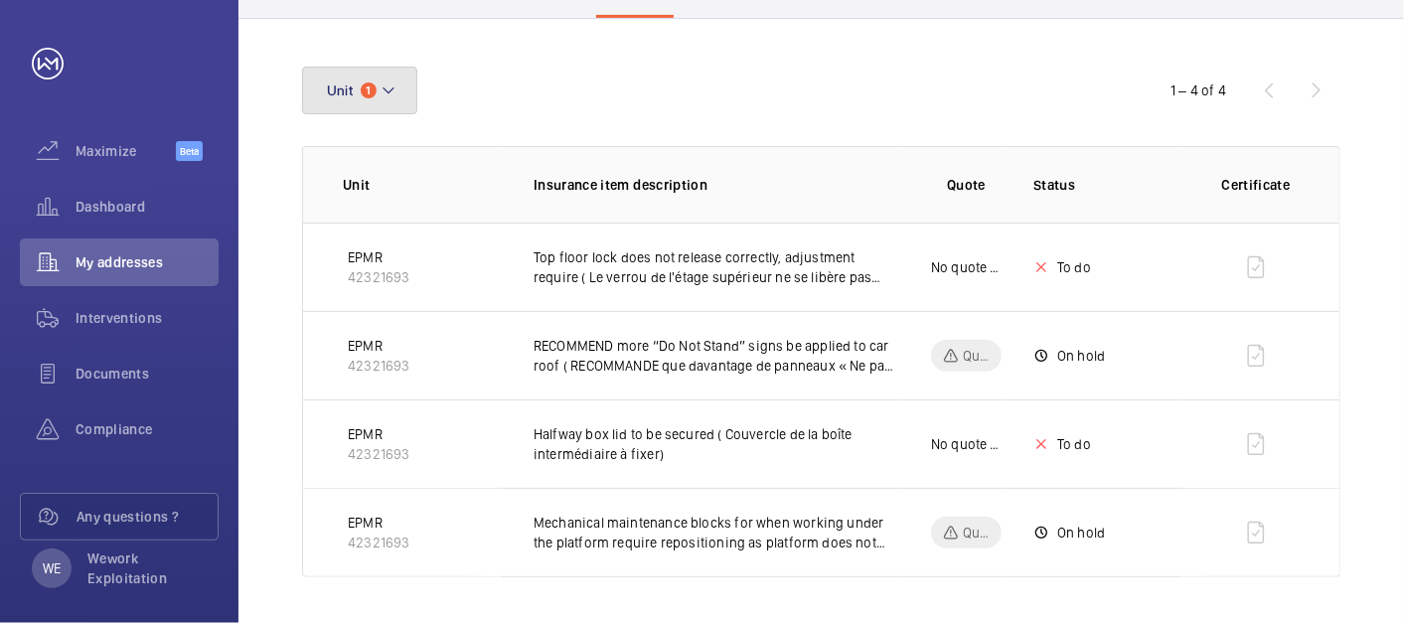
click at [367, 81] on button "Unit 1" at bounding box center [359, 91] width 115 height 48
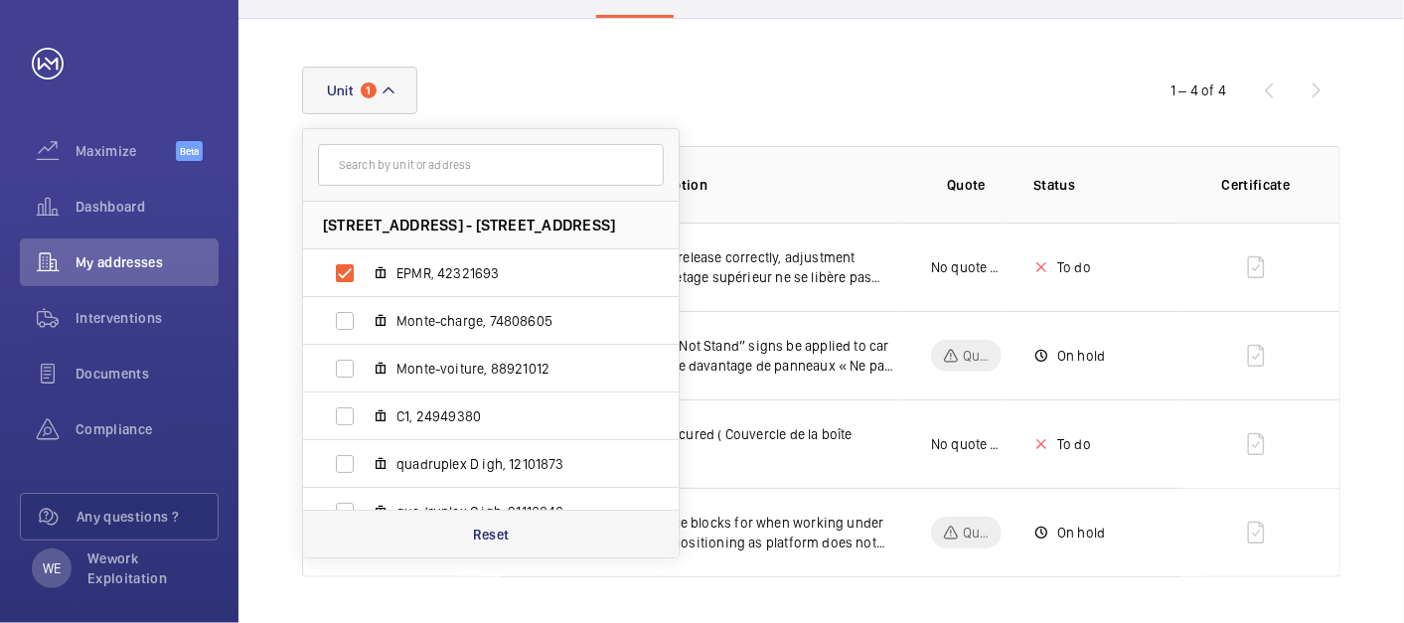
click at [489, 529] on p "Reset" at bounding box center [491, 535] width 37 height 20
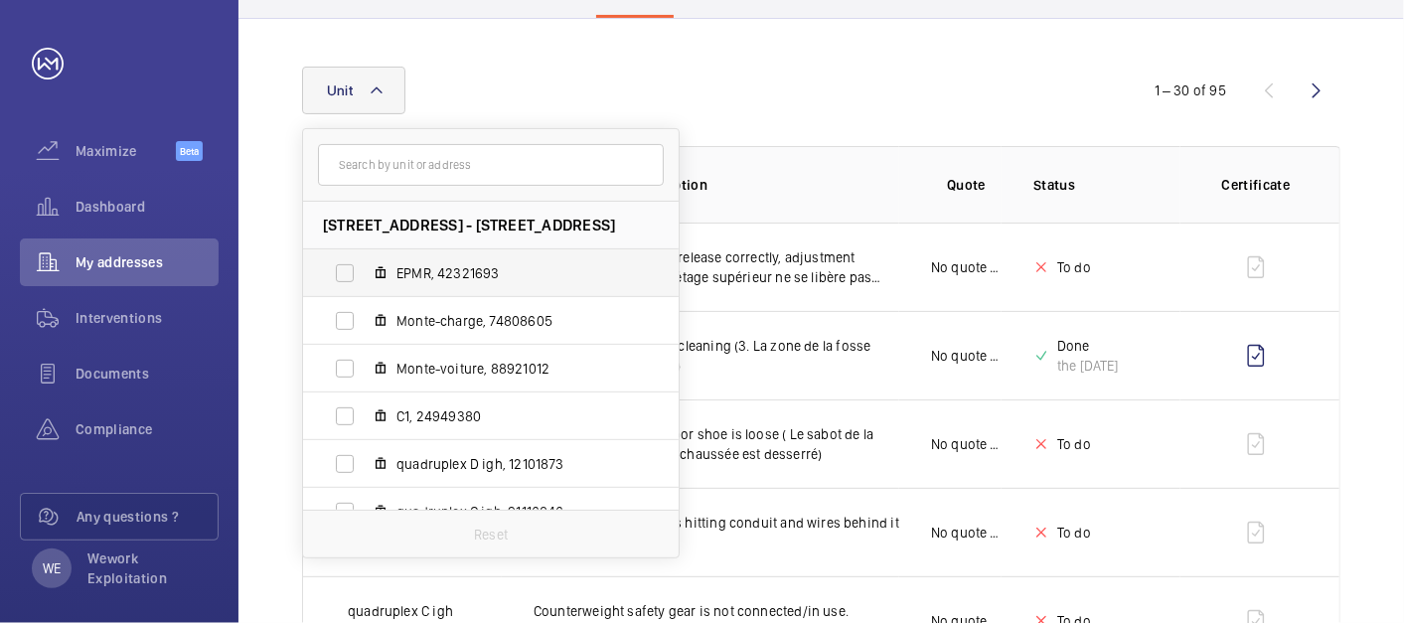
drag, startPoint x: 447, startPoint y: 320, endPoint x: 512, endPoint y: 289, distance: 71.6
click at [447, 321] on span "Monte-charge, 74808605" at bounding box center [512, 321] width 231 height 20
click at [365, 321] on input "Monte-charge, 74808605" at bounding box center [345, 321] width 40 height 40
checkbox input "true"
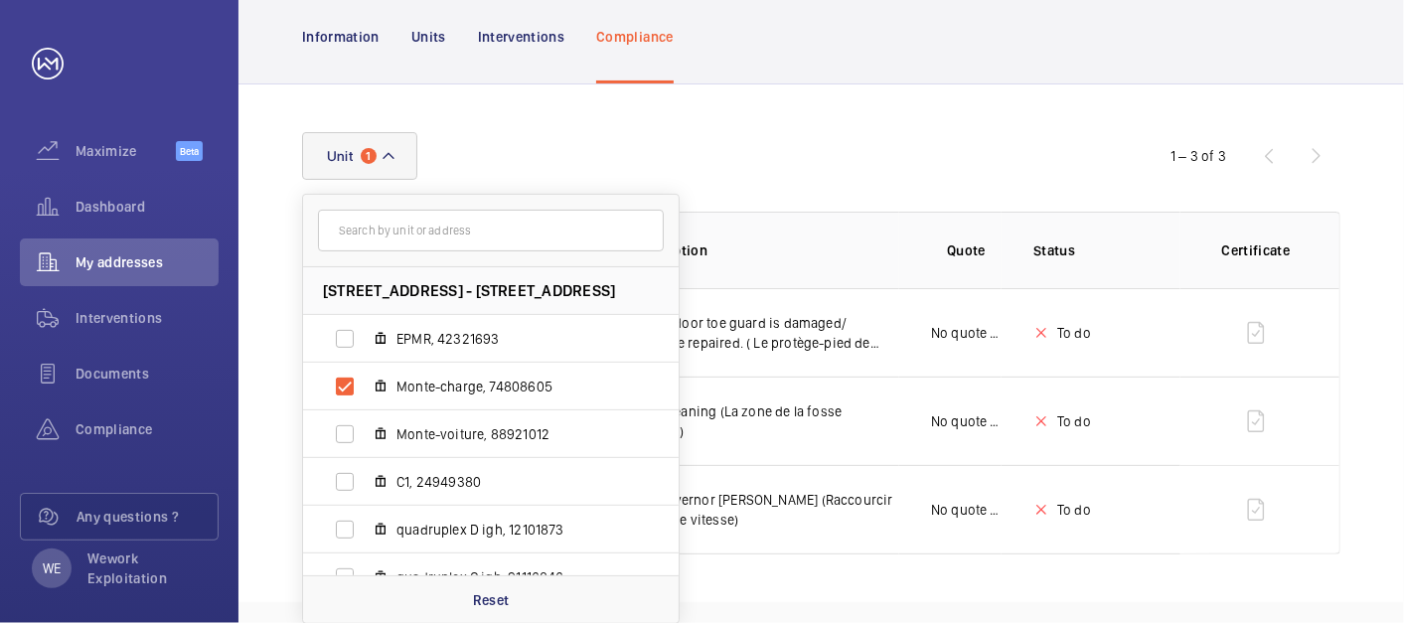
click at [826, 99] on div "Unit [STREET_ADDRESS] EPMR, 42321693 Monte-charge, 74808605 Monte-voiture, 8892…" at bounding box center [822, 343] width 1166 height 518
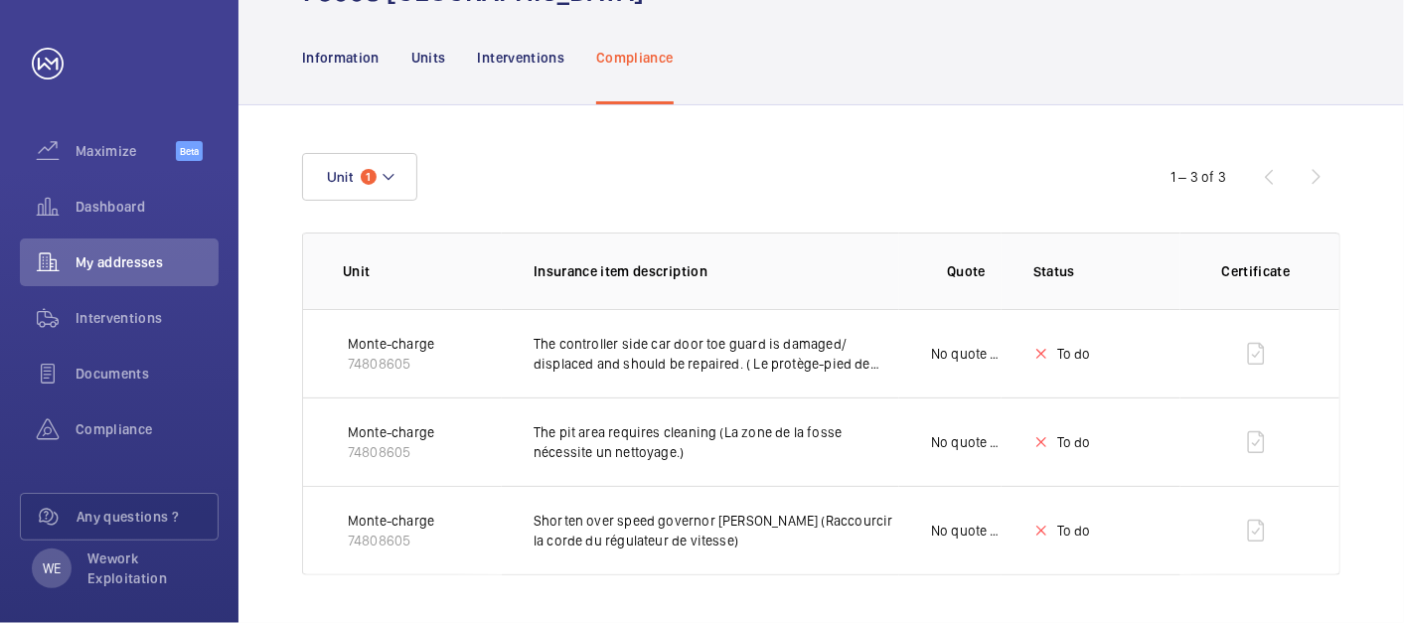
scroll to position [150, 0]
click at [386, 171] on mat-icon at bounding box center [389, 178] width 16 height 24
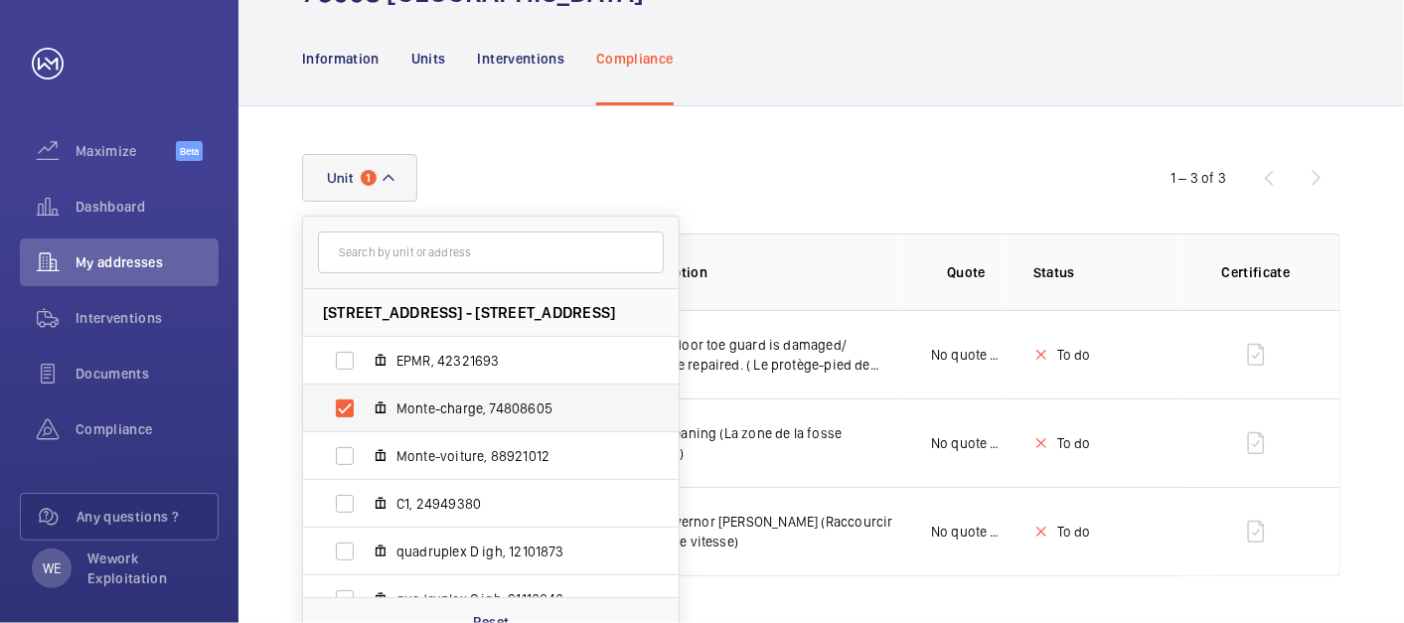
click at [419, 413] on span "Monte-charge, 74808605" at bounding box center [512, 409] width 231 height 20
click at [365, 413] on input "Monte-charge, 74808605" at bounding box center [345, 409] width 40 height 40
checkbox input "false"
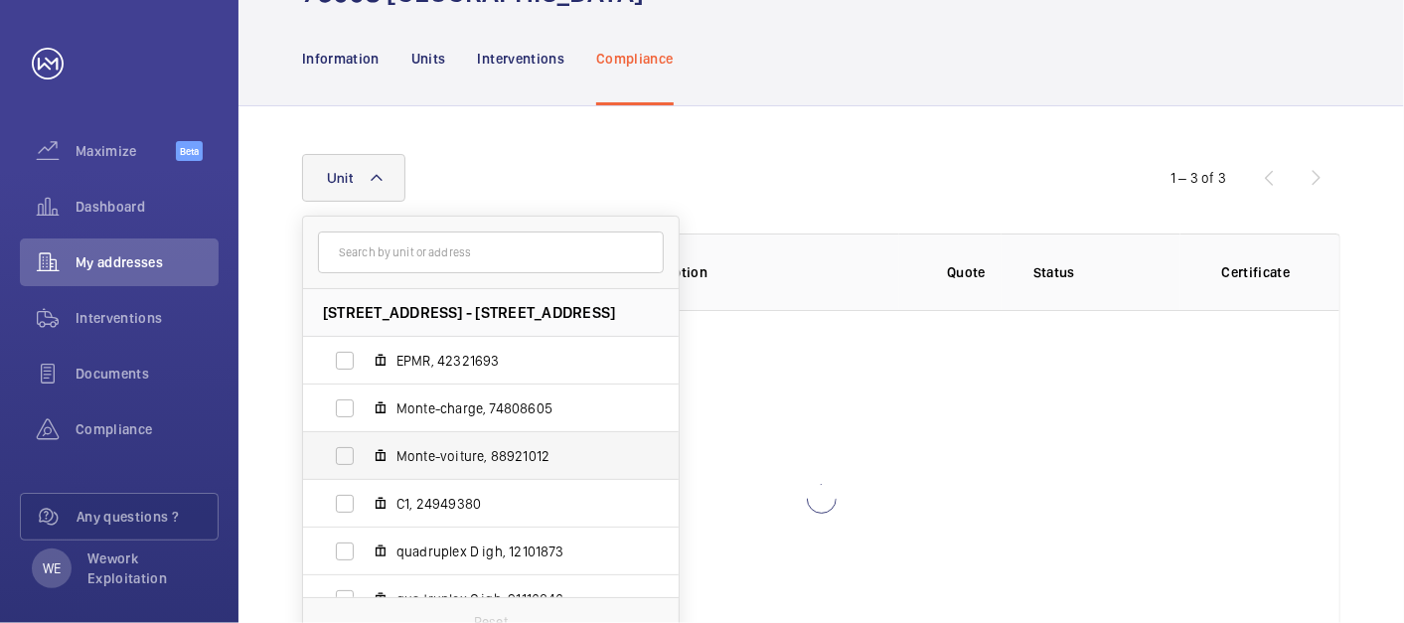
click at [459, 453] on span "Monte-voiture, 88921012" at bounding box center [512, 456] width 231 height 20
click at [365, 453] on input "Monte-voiture, 88921012" at bounding box center [345, 456] width 40 height 40
checkbox input "true"
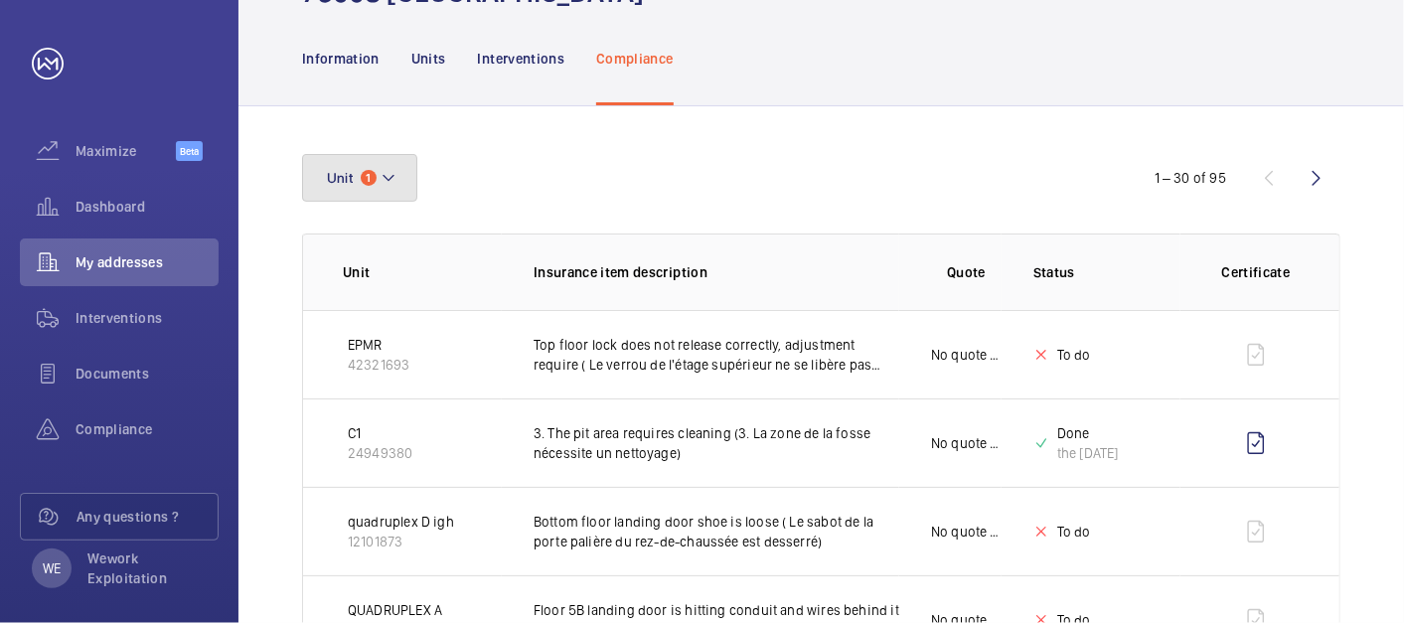
click at [392, 175] on mat-icon at bounding box center [389, 178] width 16 height 24
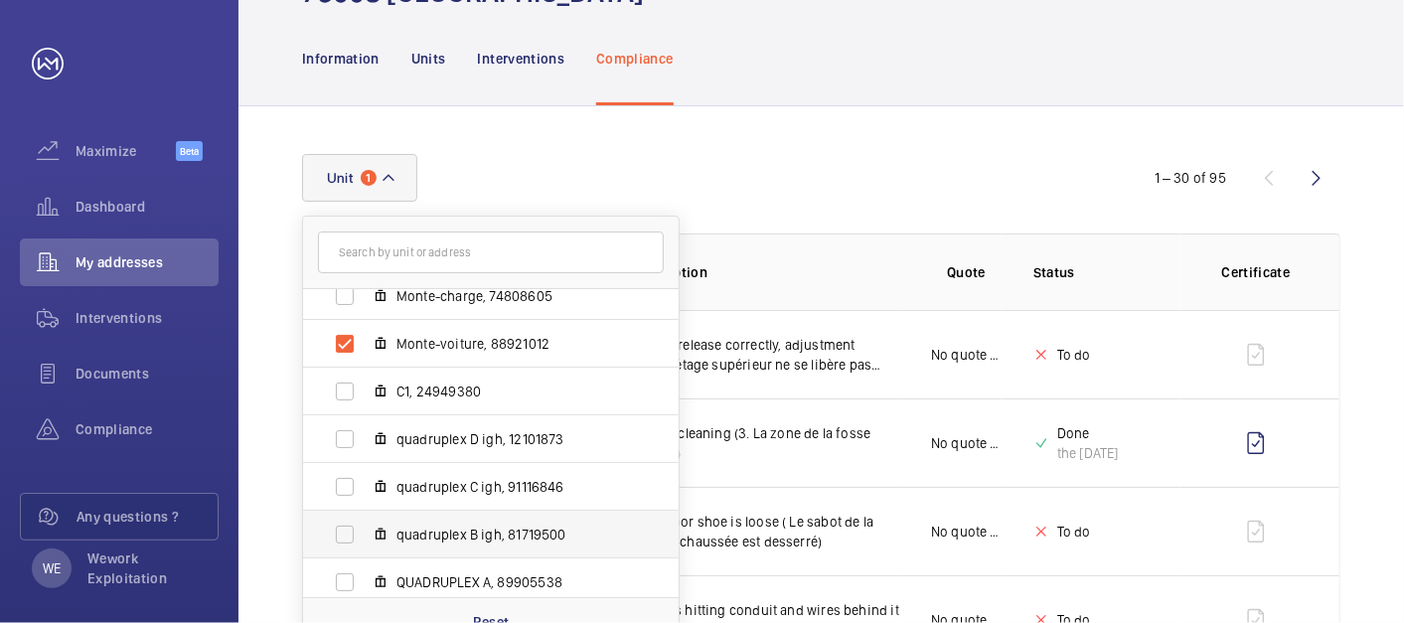
scroll to position [121, 0]
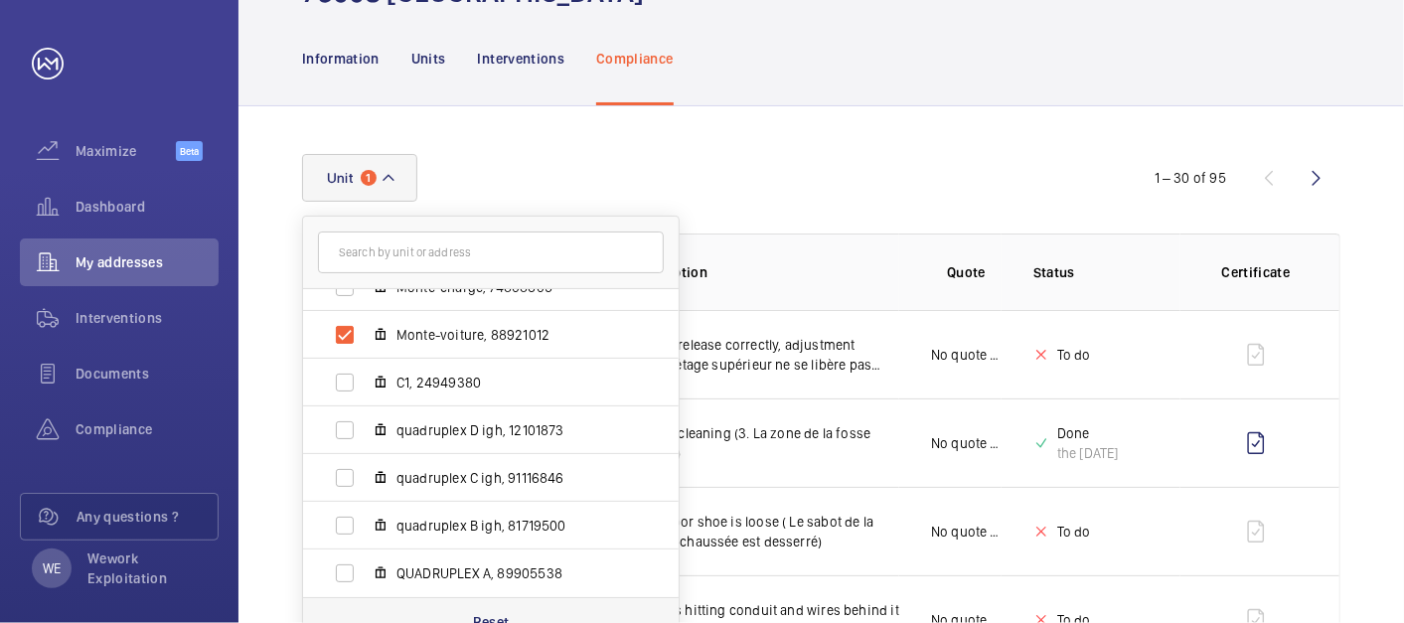
click at [497, 621] on p "Reset" at bounding box center [491, 622] width 37 height 20
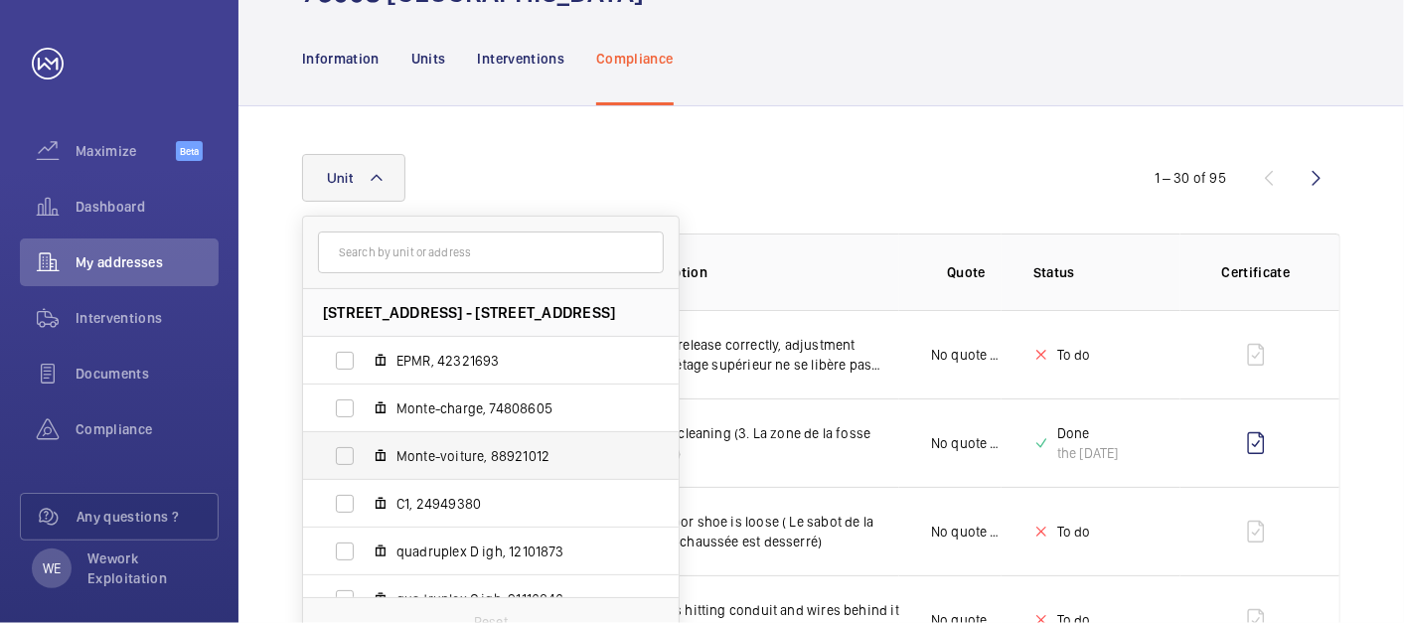
click at [422, 451] on span "Monte-voiture, 88921012" at bounding box center [512, 456] width 231 height 20
click at [365, 451] on input "Monte-voiture, 88921012" at bounding box center [345, 456] width 40 height 40
checkbox input "true"
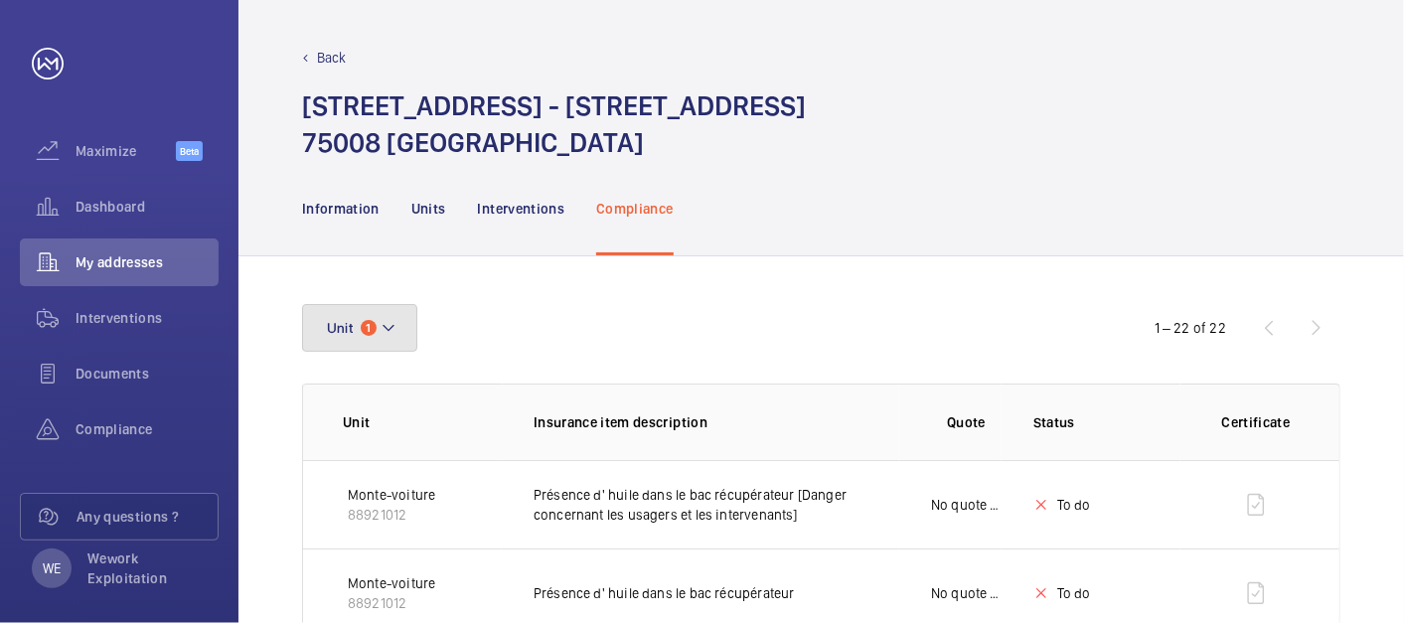
click at [370, 320] on span "1" at bounding box center [369, 328] width 16 height 16
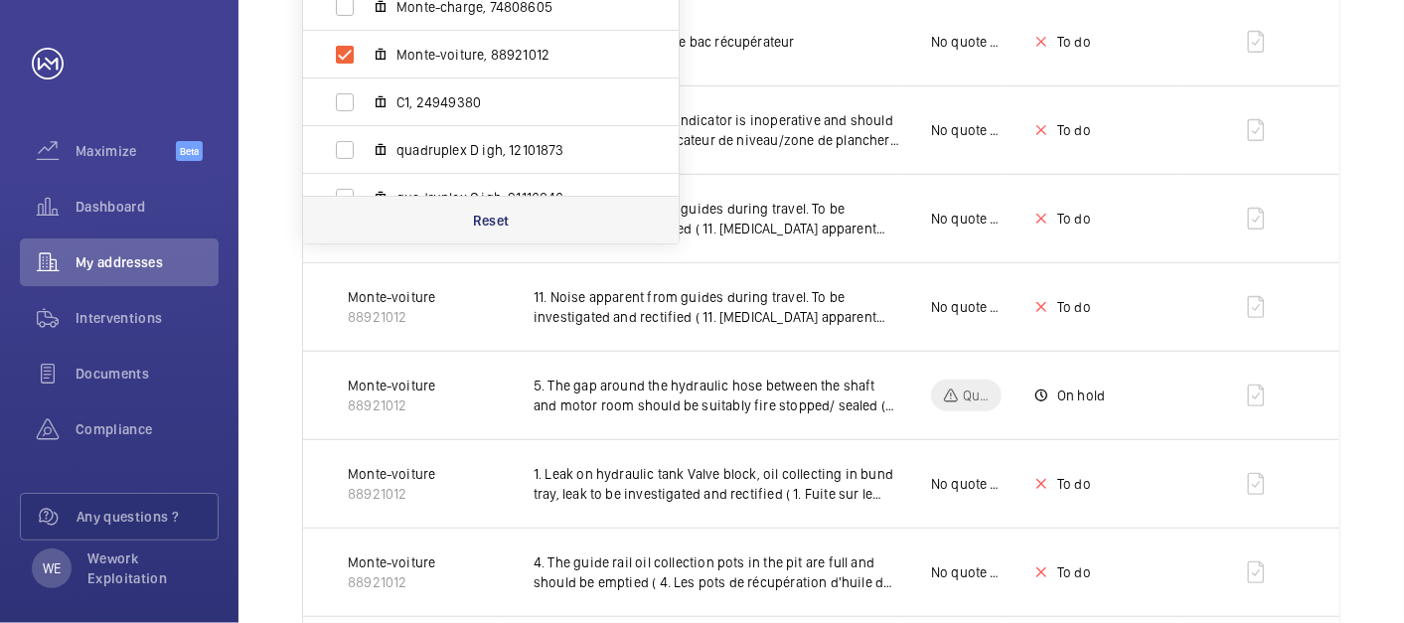
click at [454, 224] on div "Reset" at bounding box center [491, 220] width 376 height 48
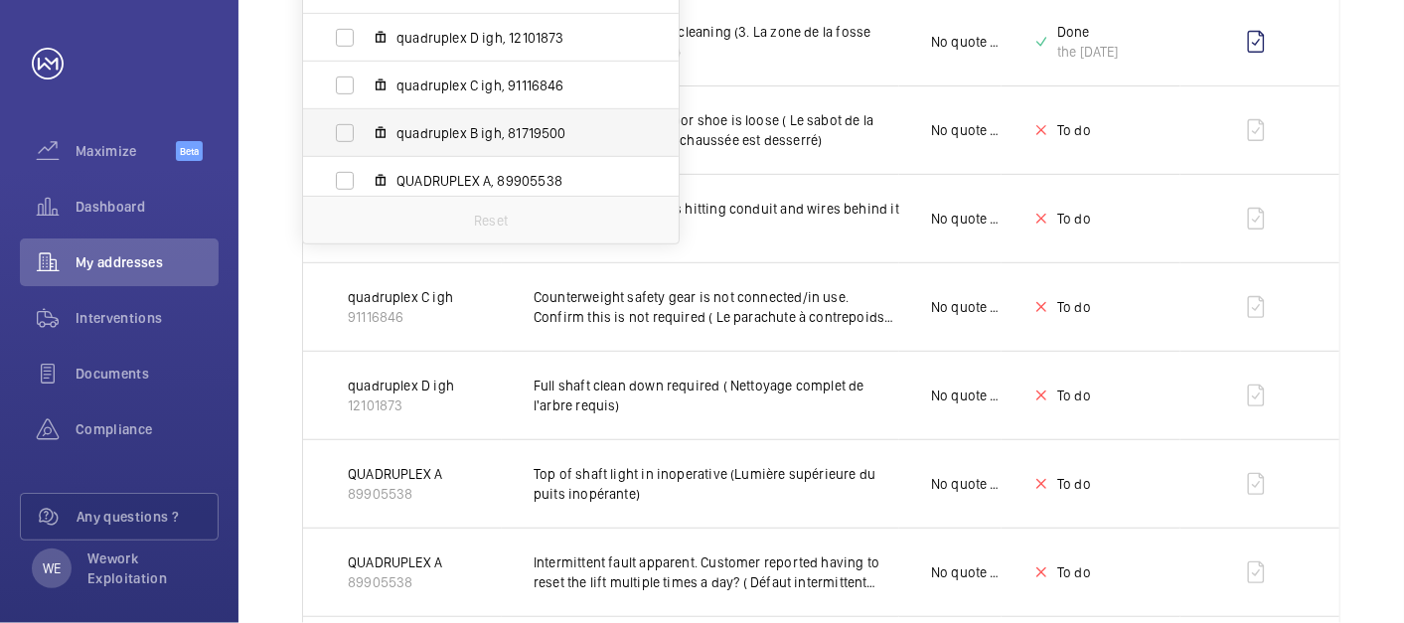
scroll to position [121, 0]
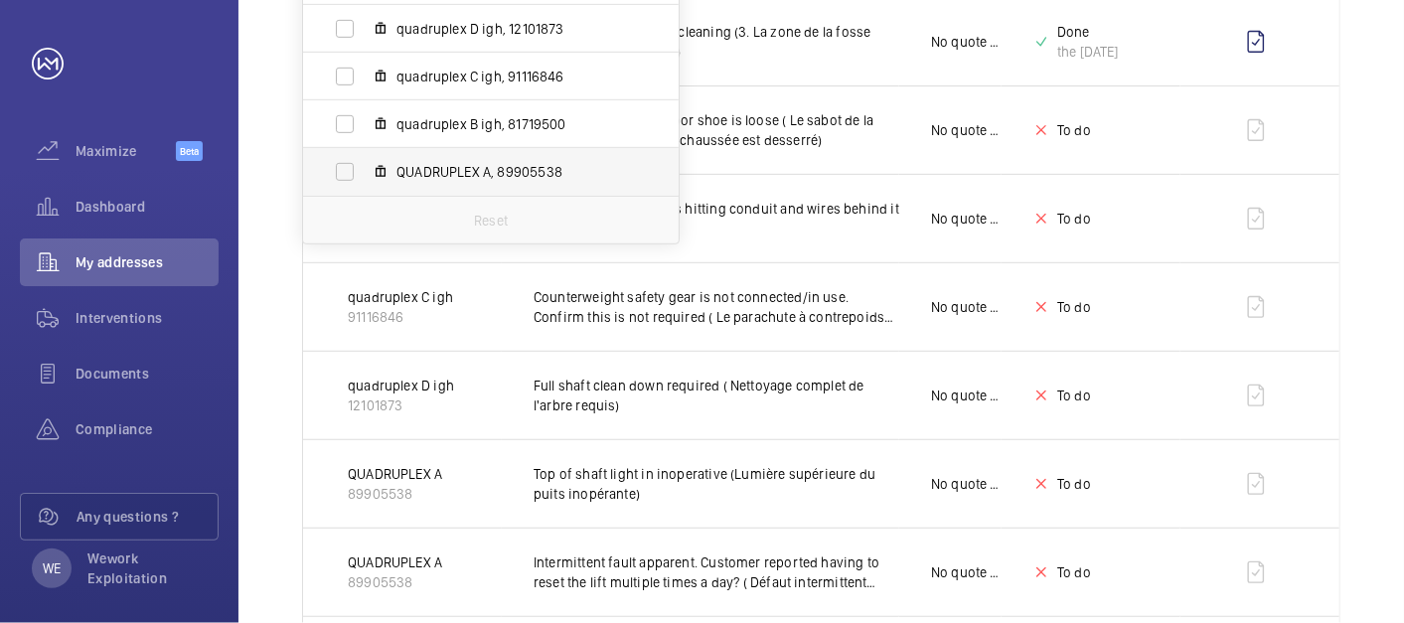
click at [481, 179] on span "QUADRUPLEX A, 89905538" at bounding box center [512, 172] width 231 height 20
click at [365, 179] on input "QUADRUPLEX A, 89905538" at bounding box center [345, 172] width 40 height 40
checkbox input "true"
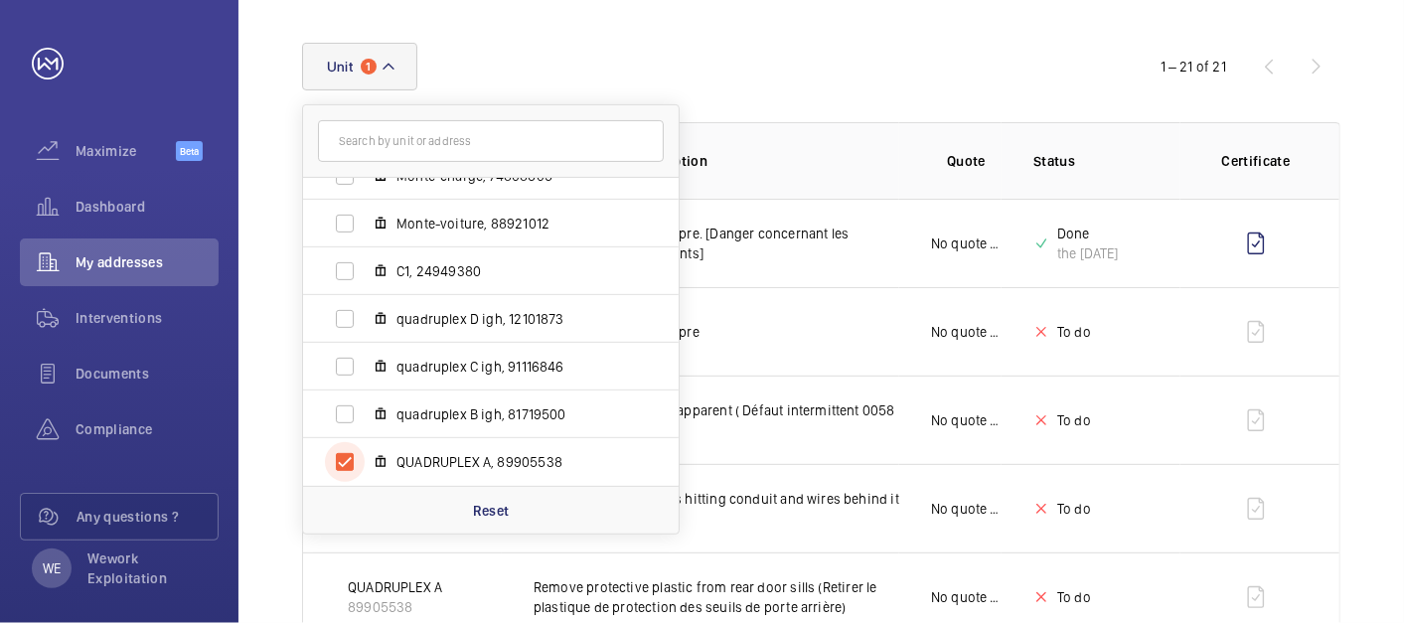
scroll to position [552, 0]
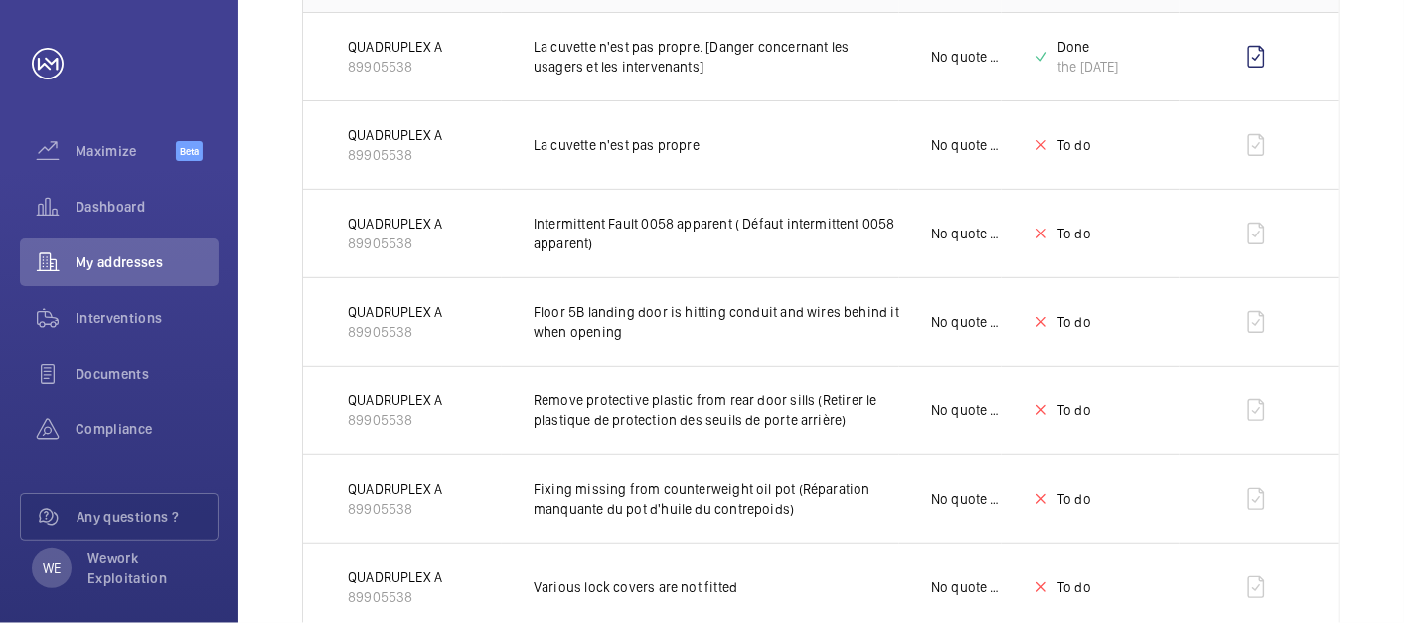
scroll to position [0, 0]
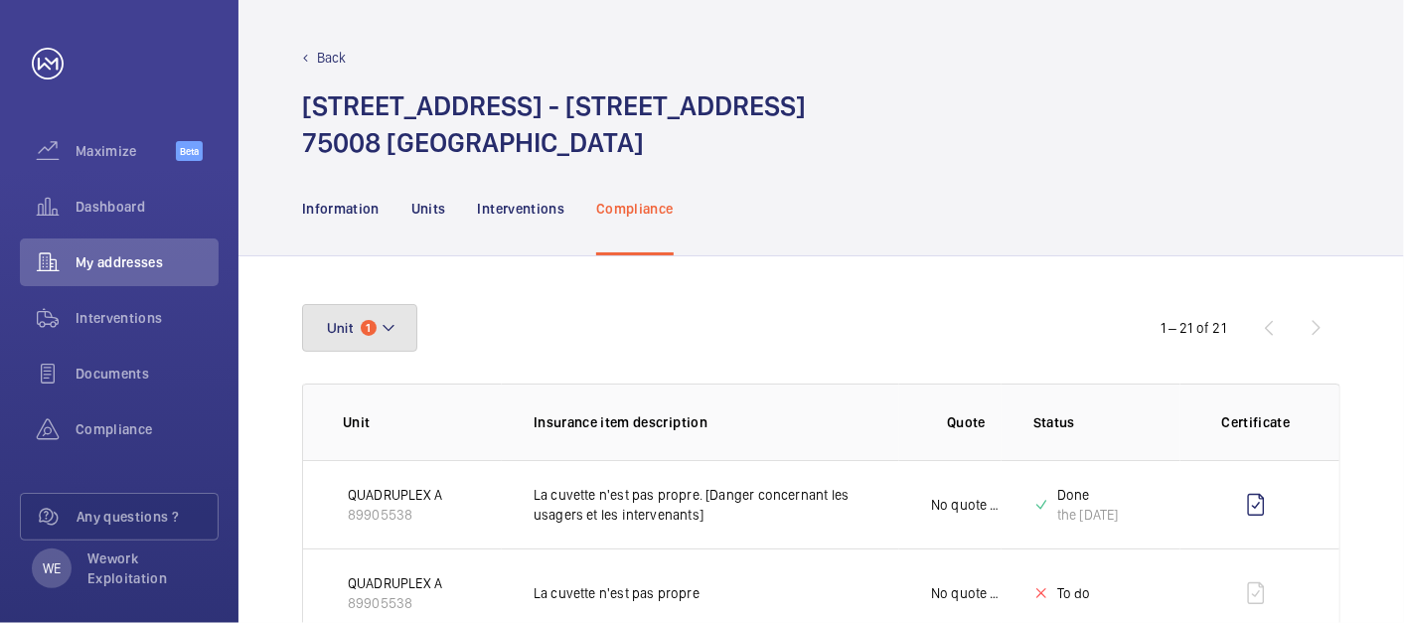
drag, startPoint x: 412, startPoint y: 325, endPoint x: 428, endPoint y: 319, distance: 17.9
click at [412, 325] on button "Unit 1" at bounding box center [359, 328] width 115 height 48
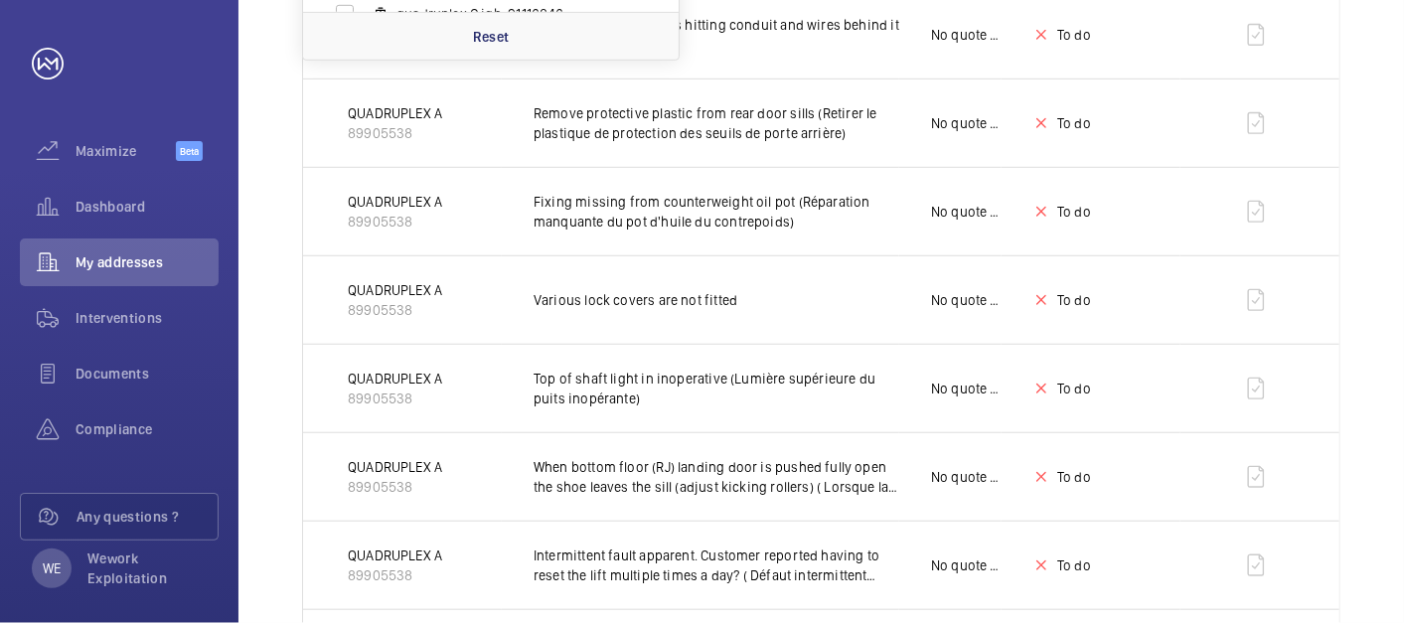
scroll to position [368, 0]
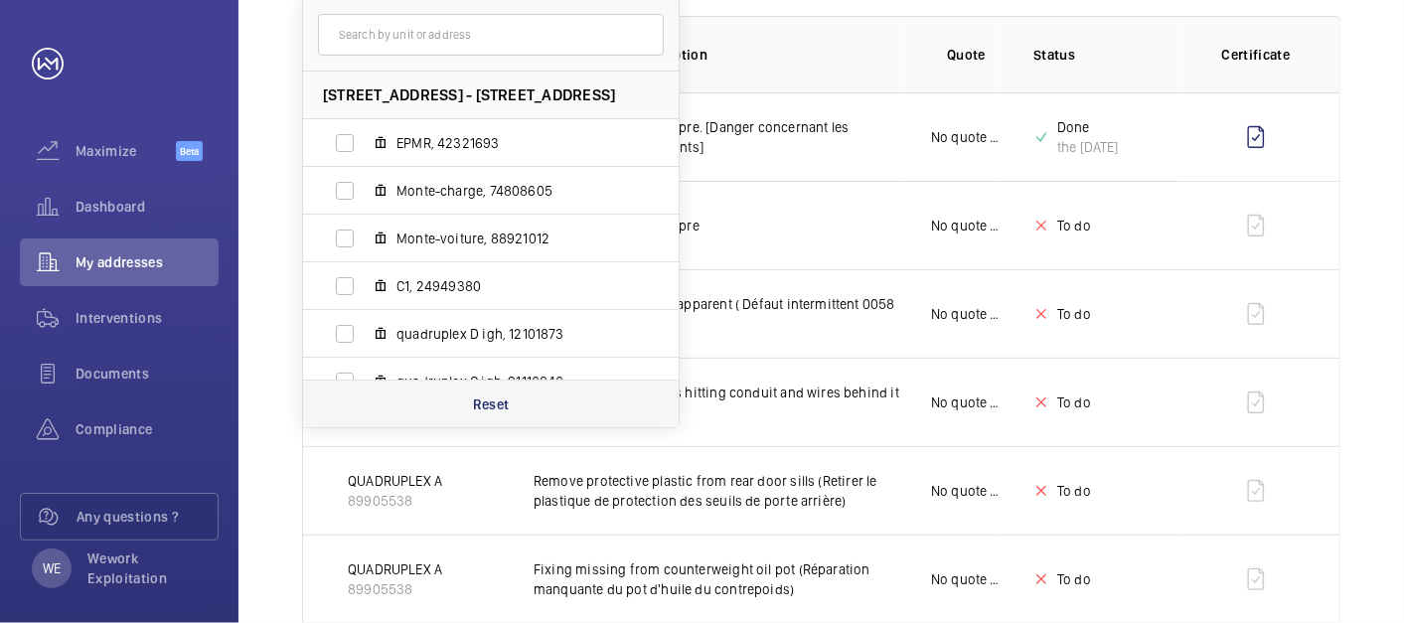
click at [499, 398] on p "Reset" at bounding box center [491, 405] width 37 height 20
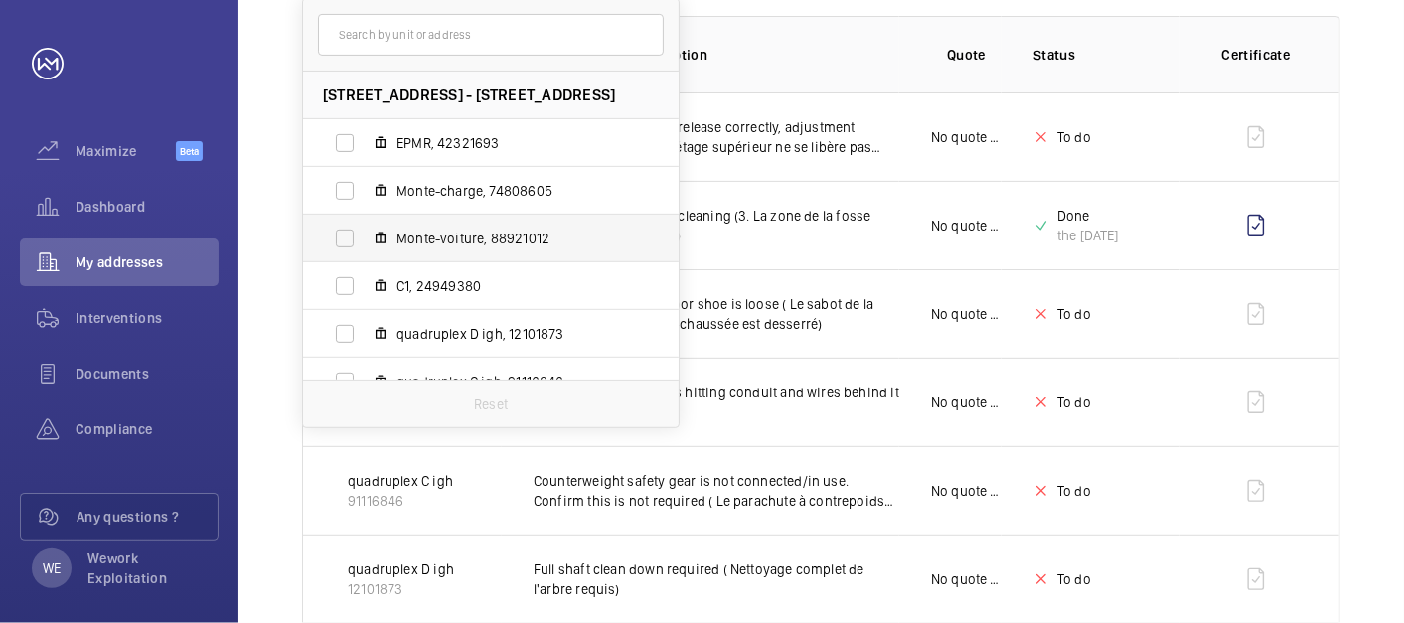
scroll to position [121, 0]
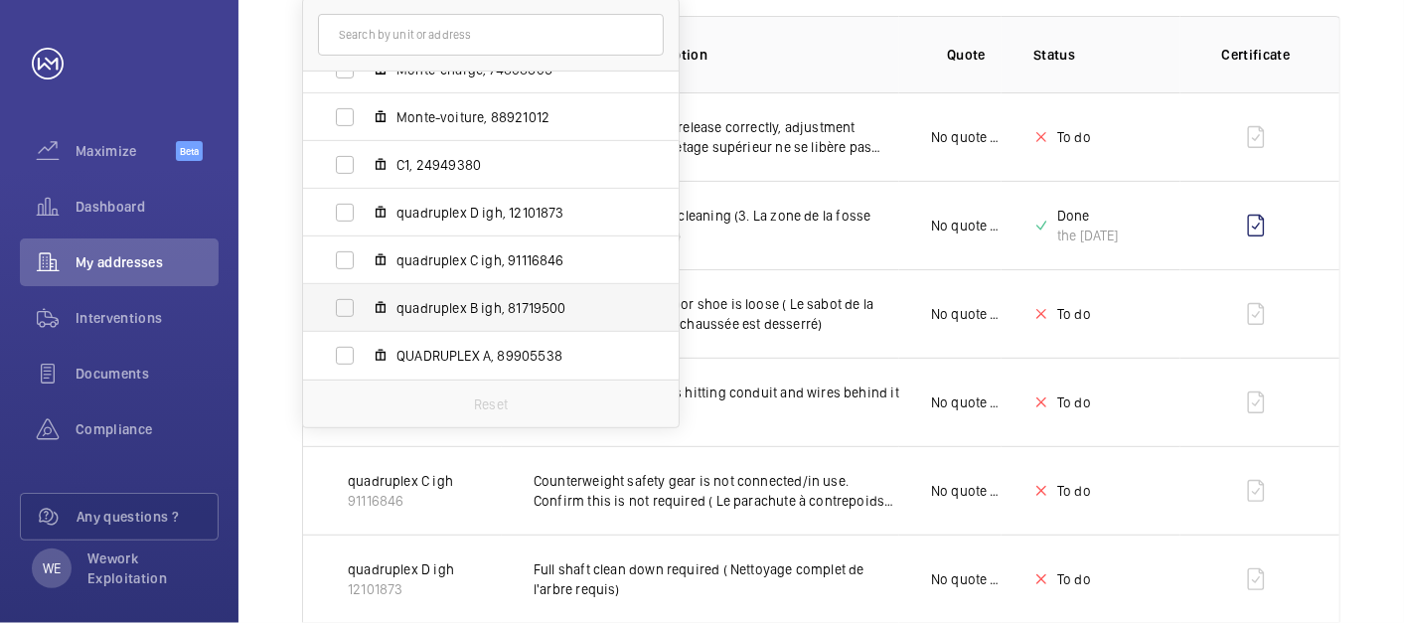
click at [500, 309] on span "quadruplex B igh, 81719500" at bounding box center [512, 308] width 231 height 20
click at [365, 309] on input "quadruplex B igh, 81719500" at bounding box center [345, 308] width 40 height 40
checkbox input "true"
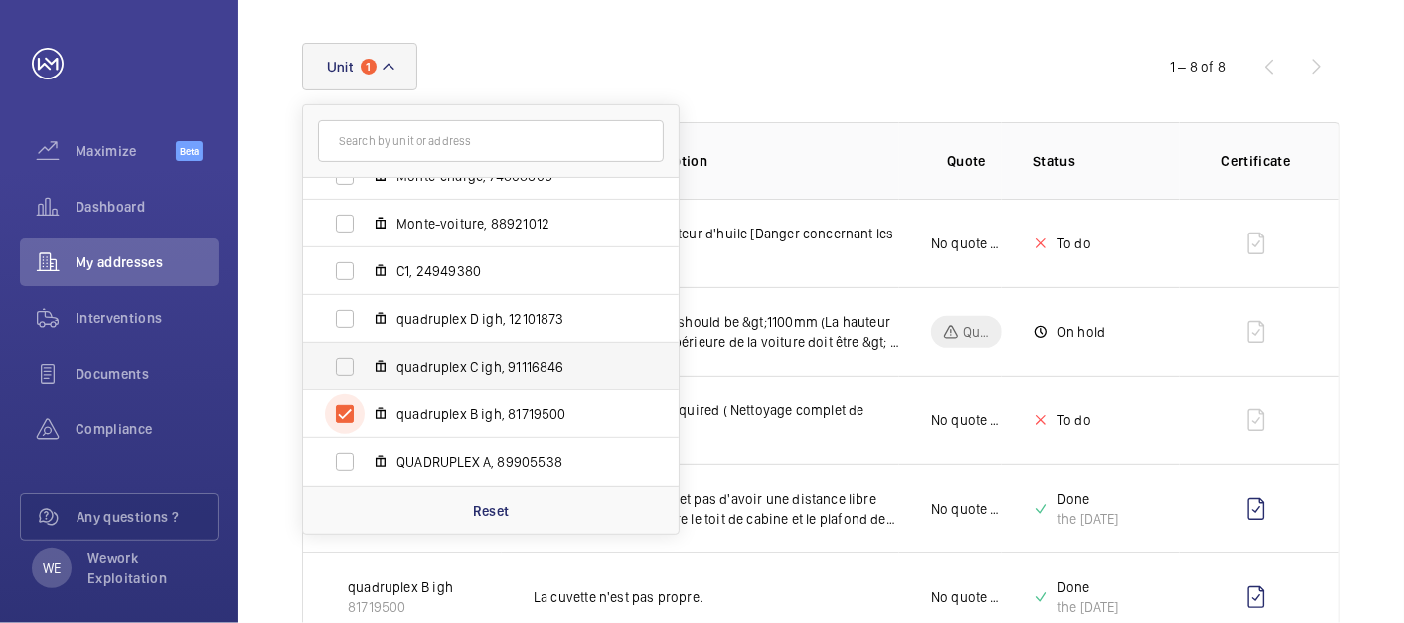
scroll to position [368, 0]
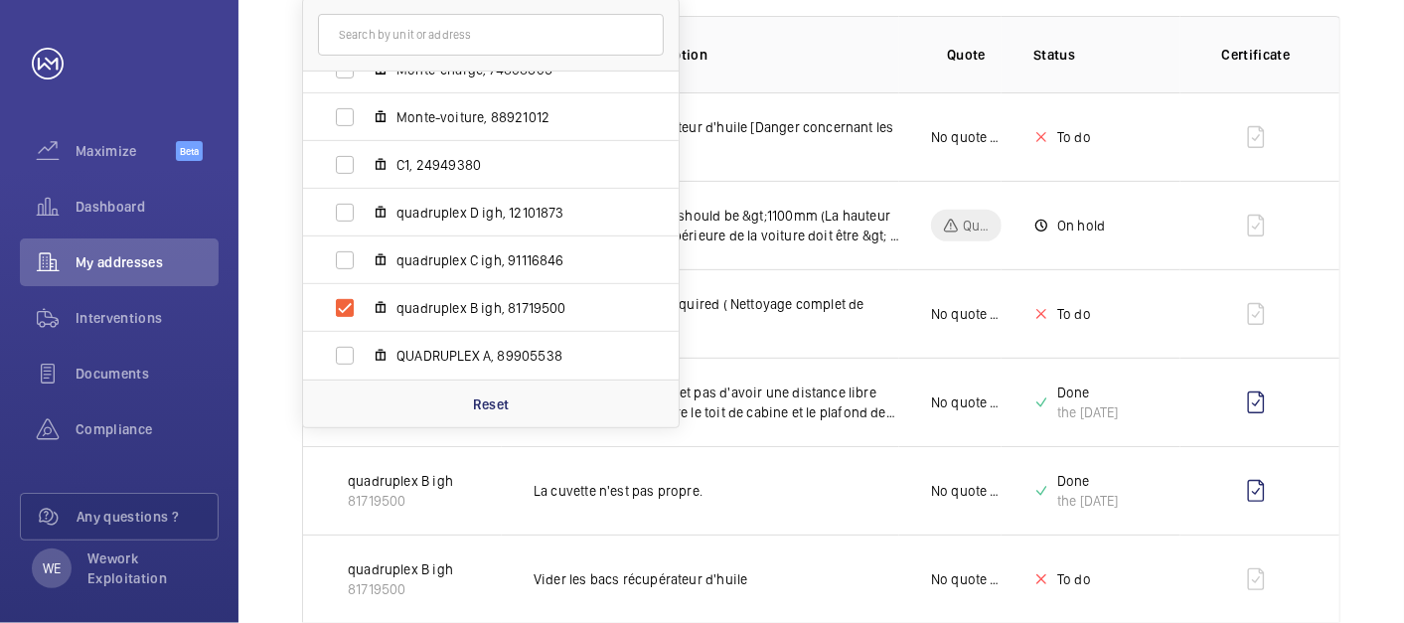
click at [1370, 256] on div "Unit 1 [STREET_ADDRESS] EPMR, 42321693 Monte-charge, 74808605 Monte-voiture, 88…" at bounding box center [822, 369] width 1166 height 960
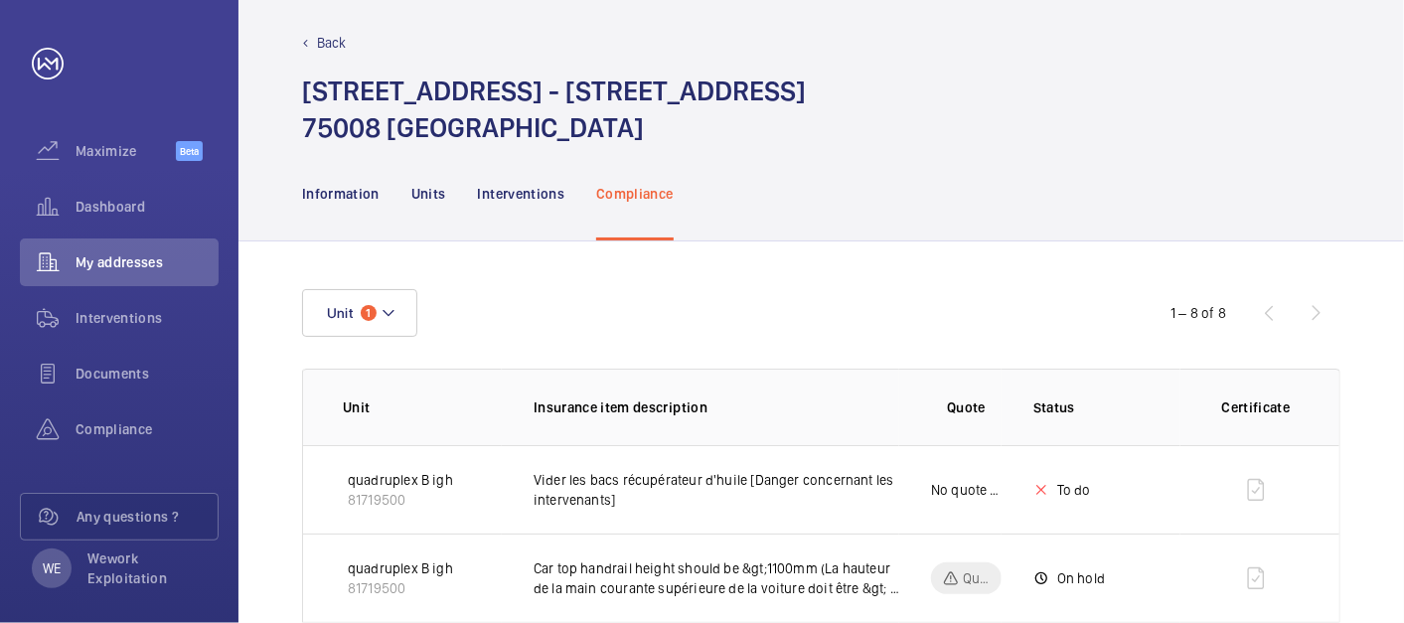
scroll to position [0, 0]
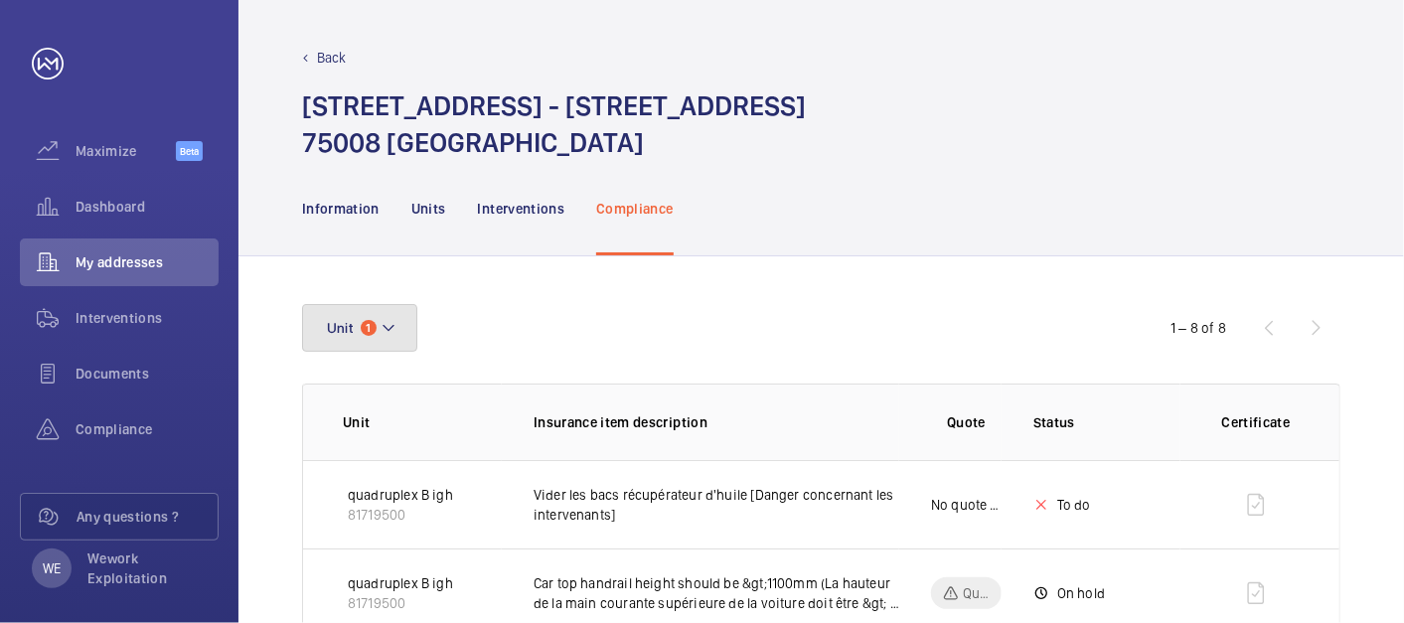
click at [389, 329] on mat-icon at bounding box center [389, 328] width 16 height 24
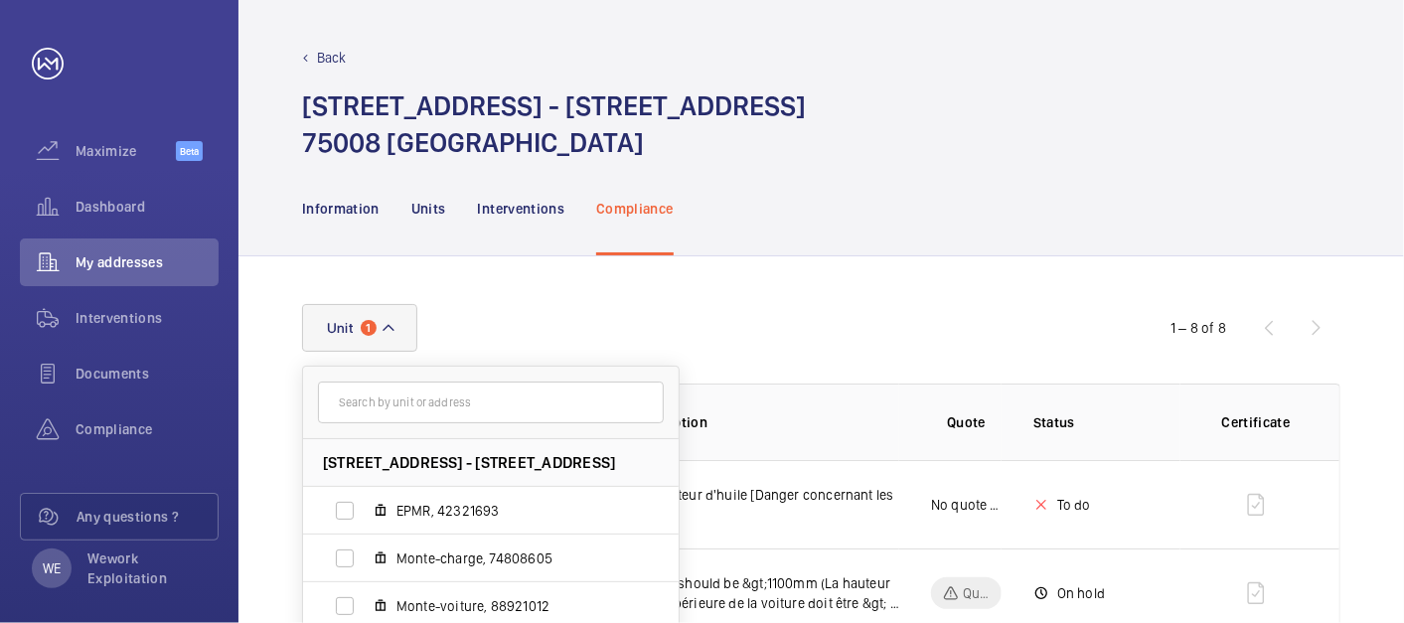
scroll to position [552, 0]
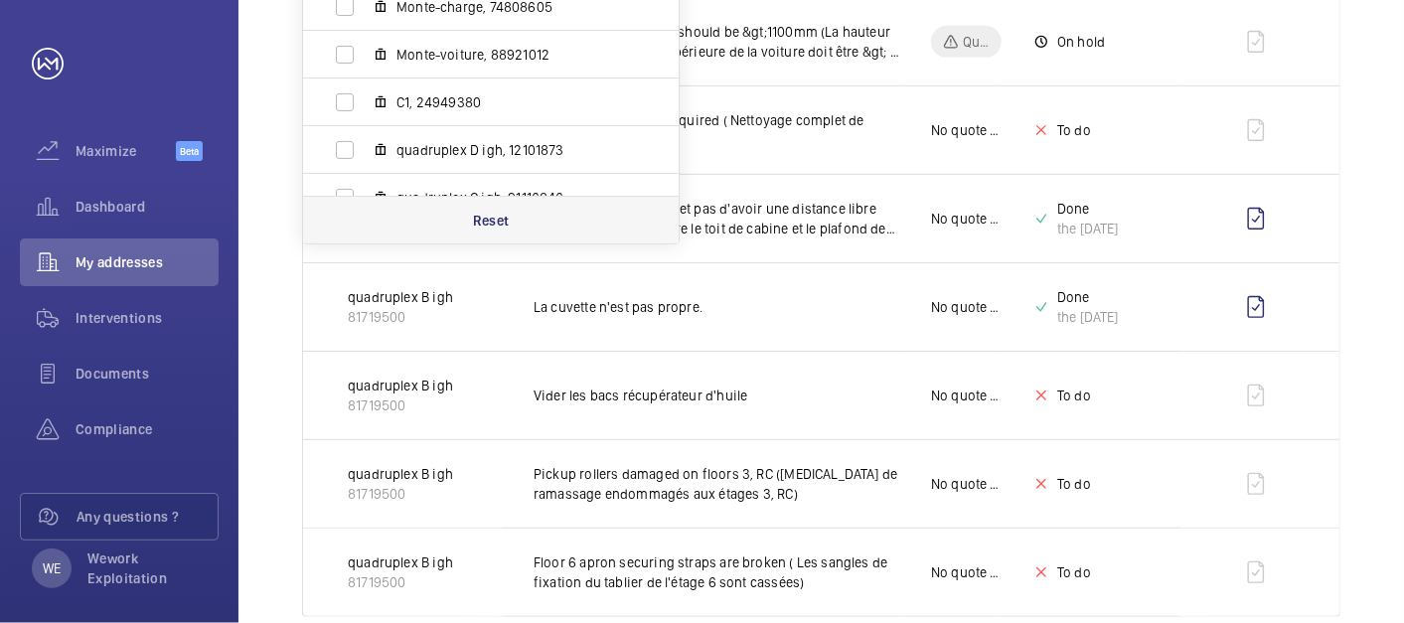
click at [479, 221] on p "Reset" at bounding box center [491, 221] width 37 height 20
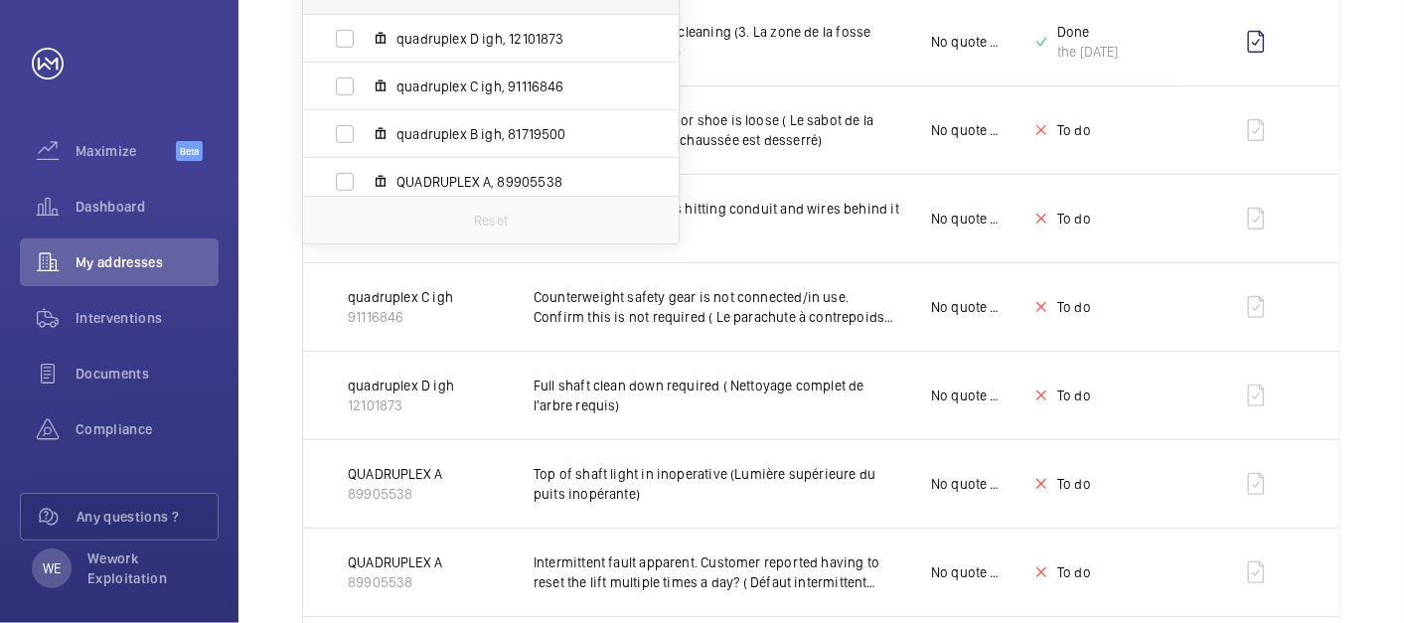
scroll to position [121, 0]
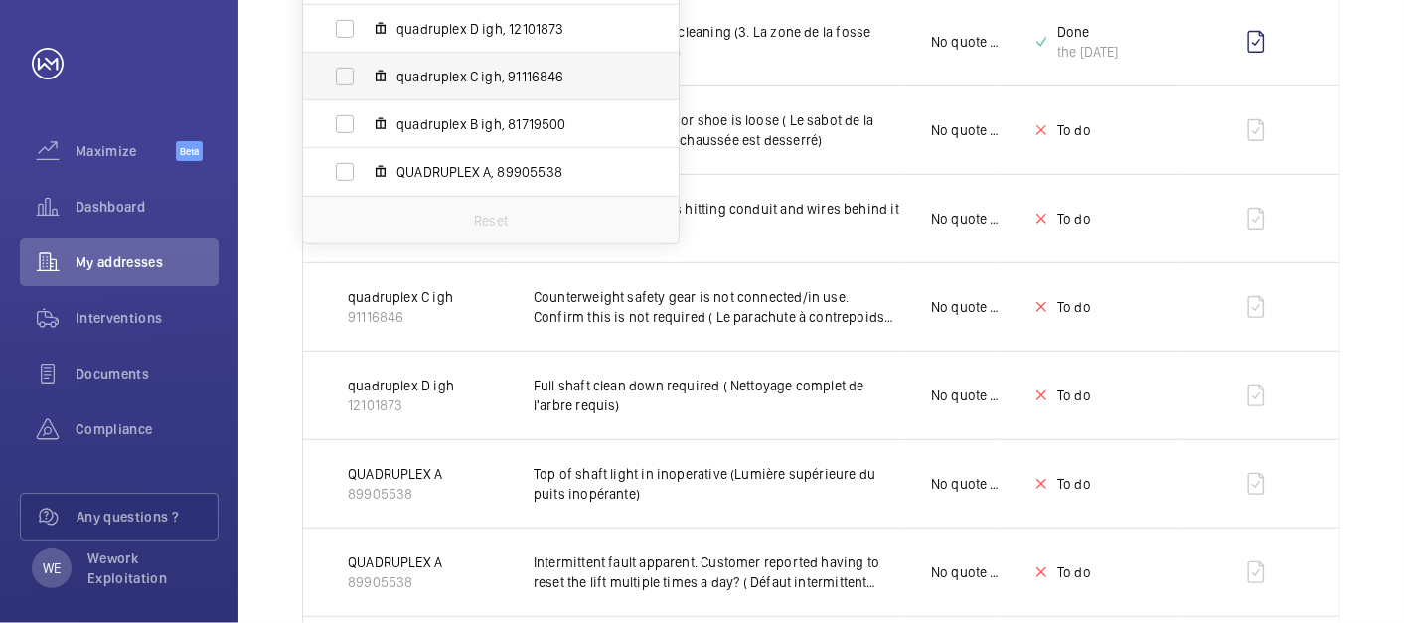
click at [526, 80] on span "quadruplex C igh, 91116846" at bounding box center [512, 77] width 231 height 20
click at [365, 80] on input "quadruplex C igh, 91116846" at bounding box center [345, 77] width 40 height 40
checkbox input "true"
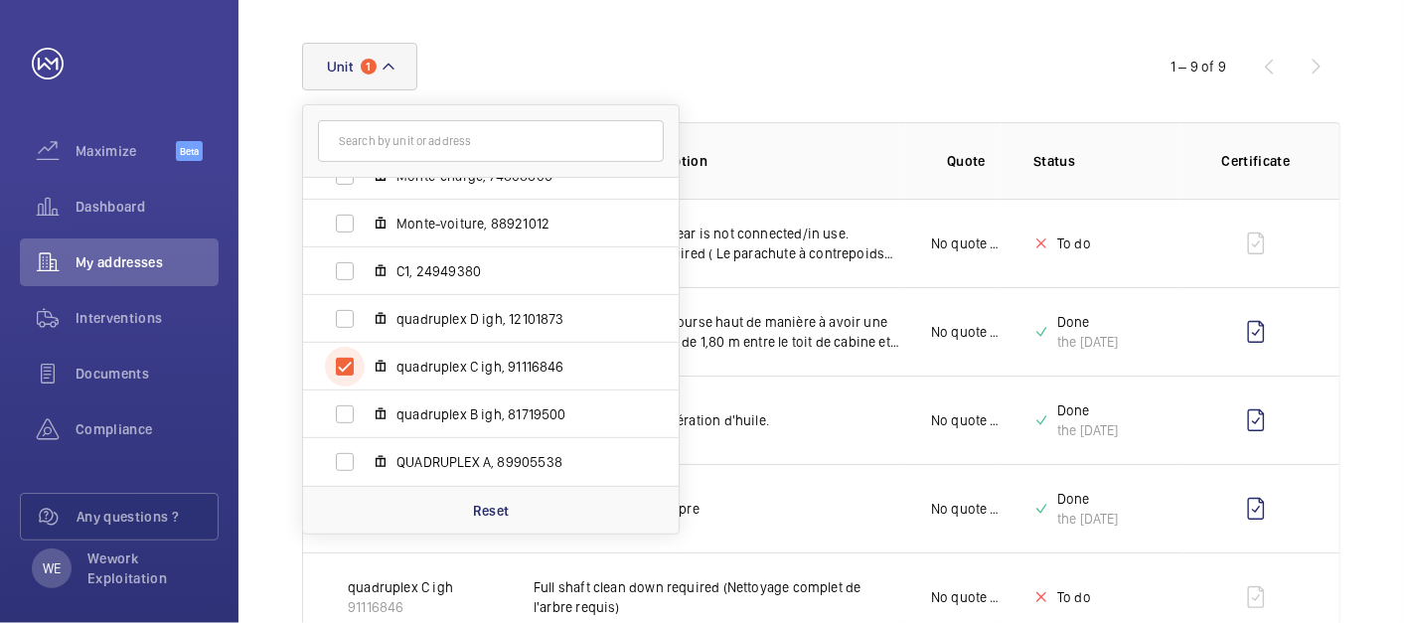
scroll to position [552, 0]
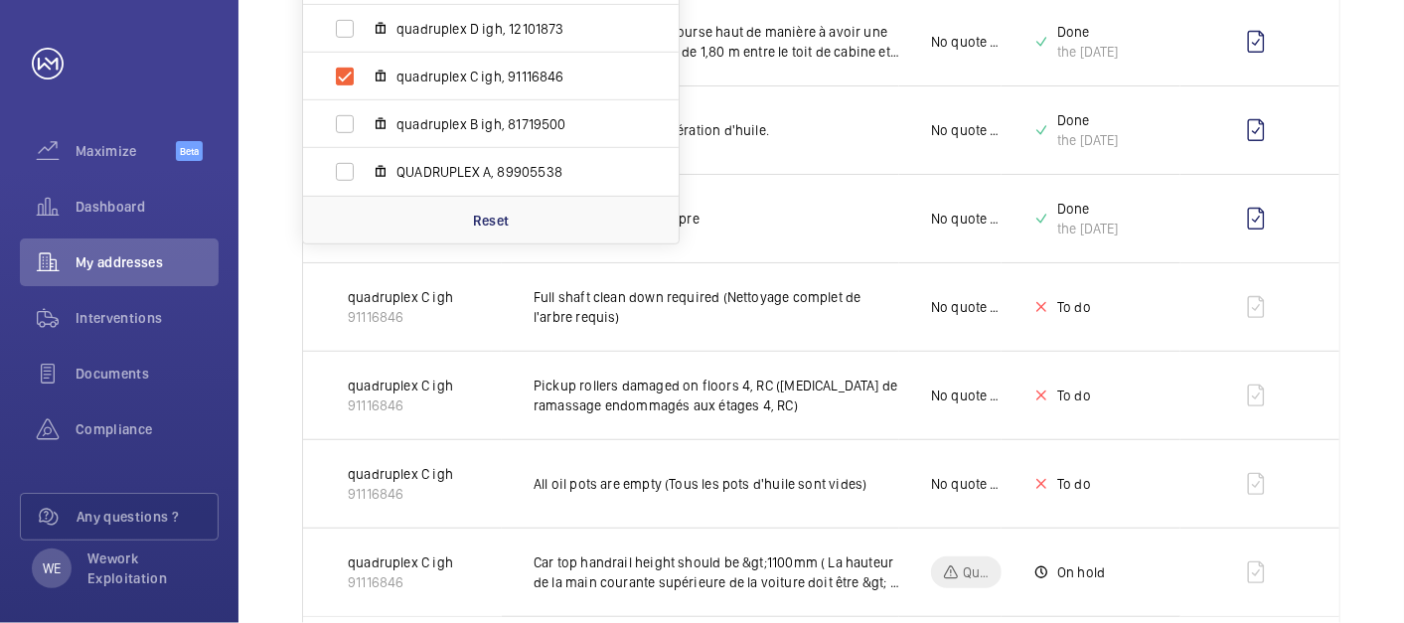
click at [1386, 161] on div "Unit 1 [STREET_ADDRESS] EPMR, 42321693 Monte-charge, 74808605 Monte-voiture, 88…" at bounding box center [822, 229] width 1166 height 1049
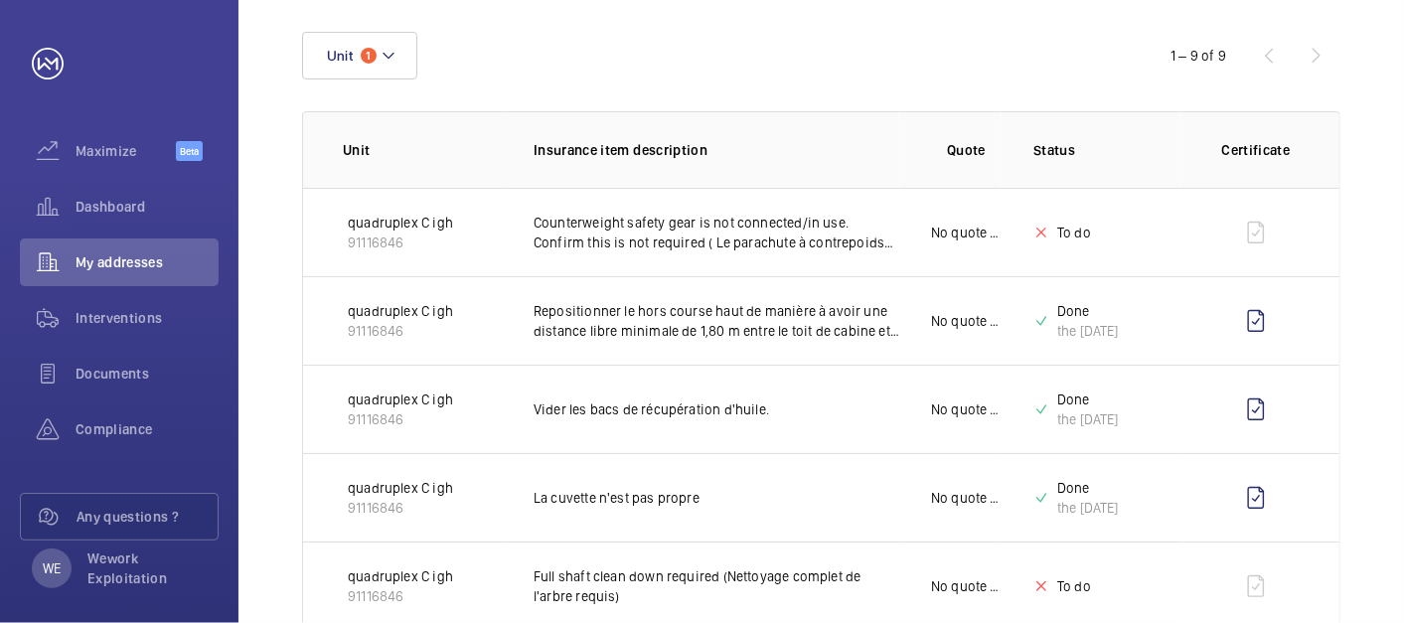
scroll to position [0, 0]
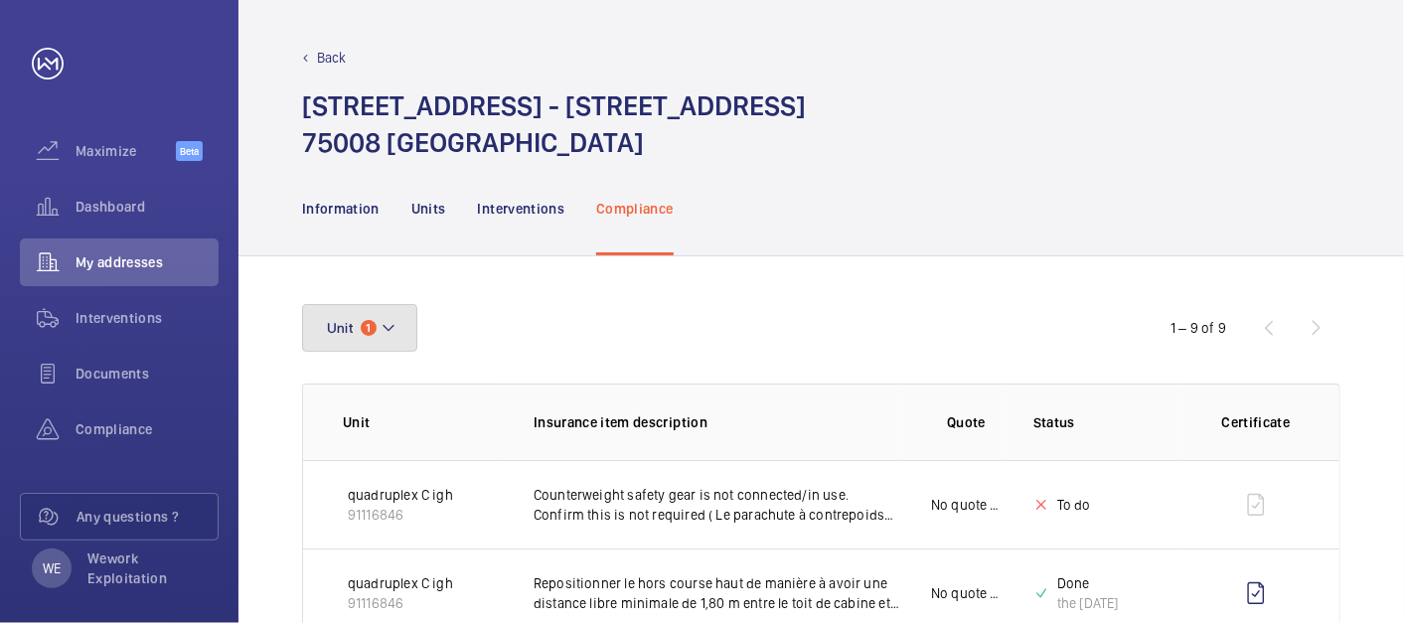
click at [397, 325] on button "Unit 1" at bounding box center [359, 328] width 115 height 48
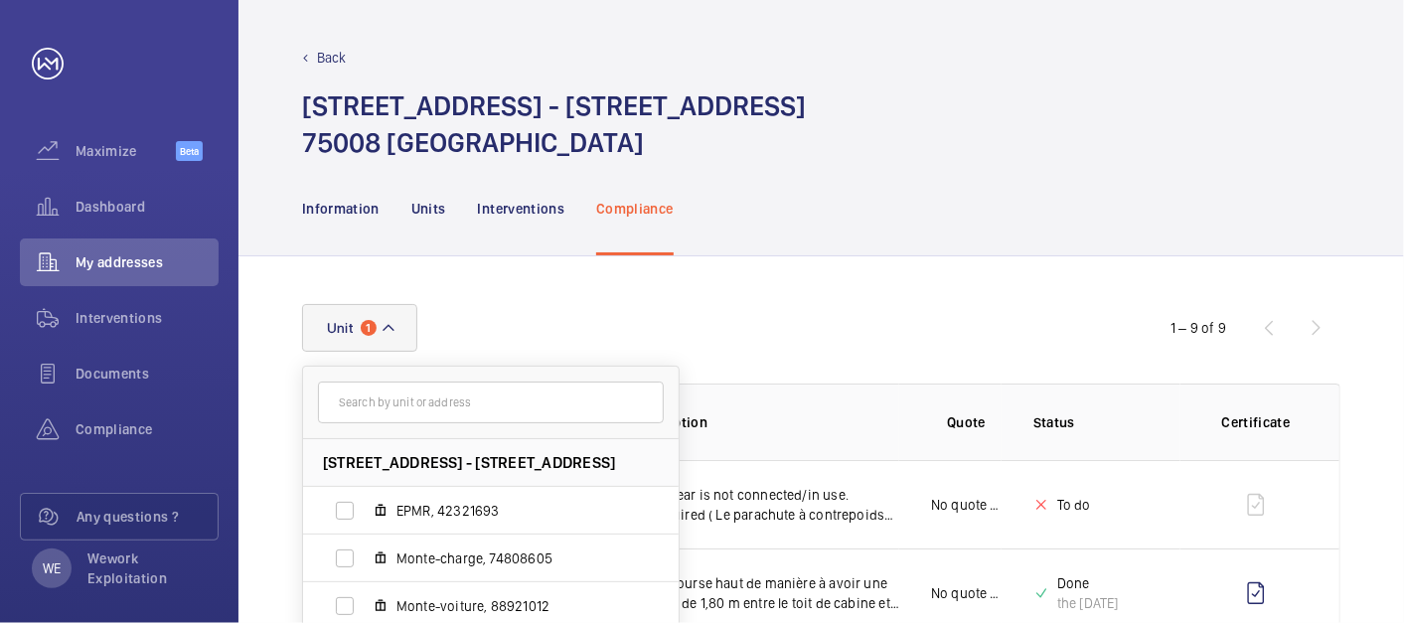
scroll to position [552, 0]
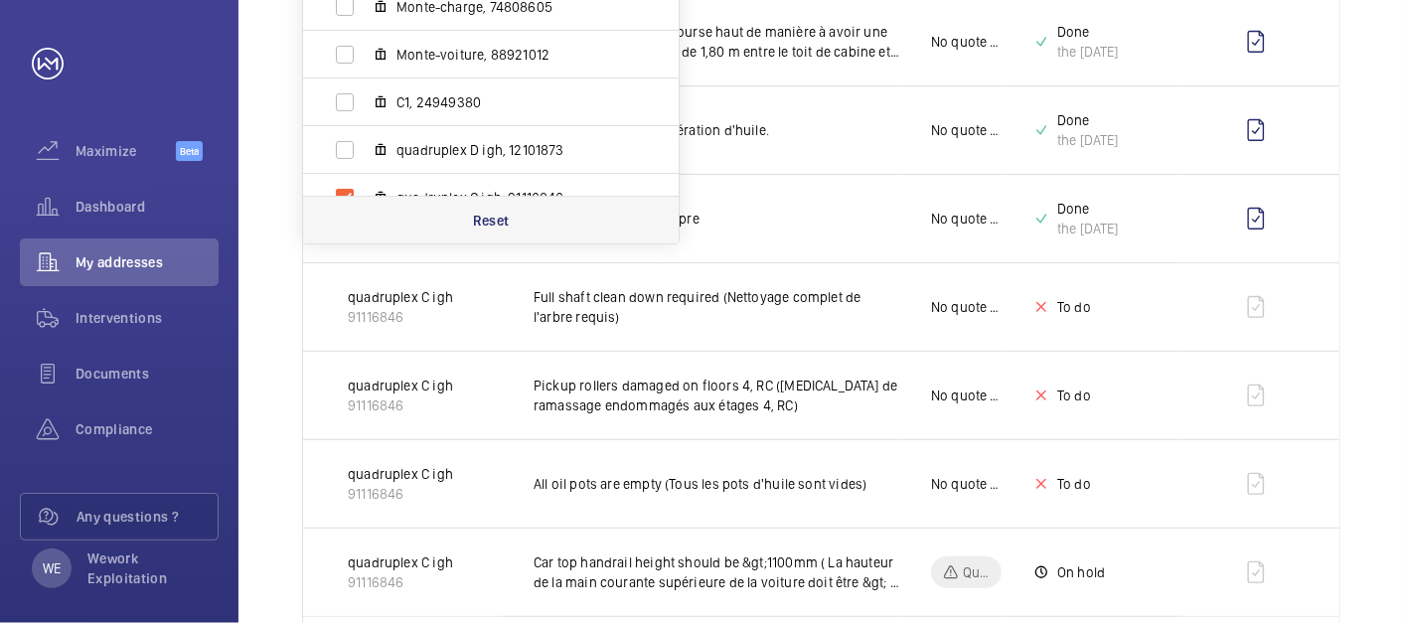
click at [483, 213] on p "Reset" at bounding box center [491, 221] width 37 height 20
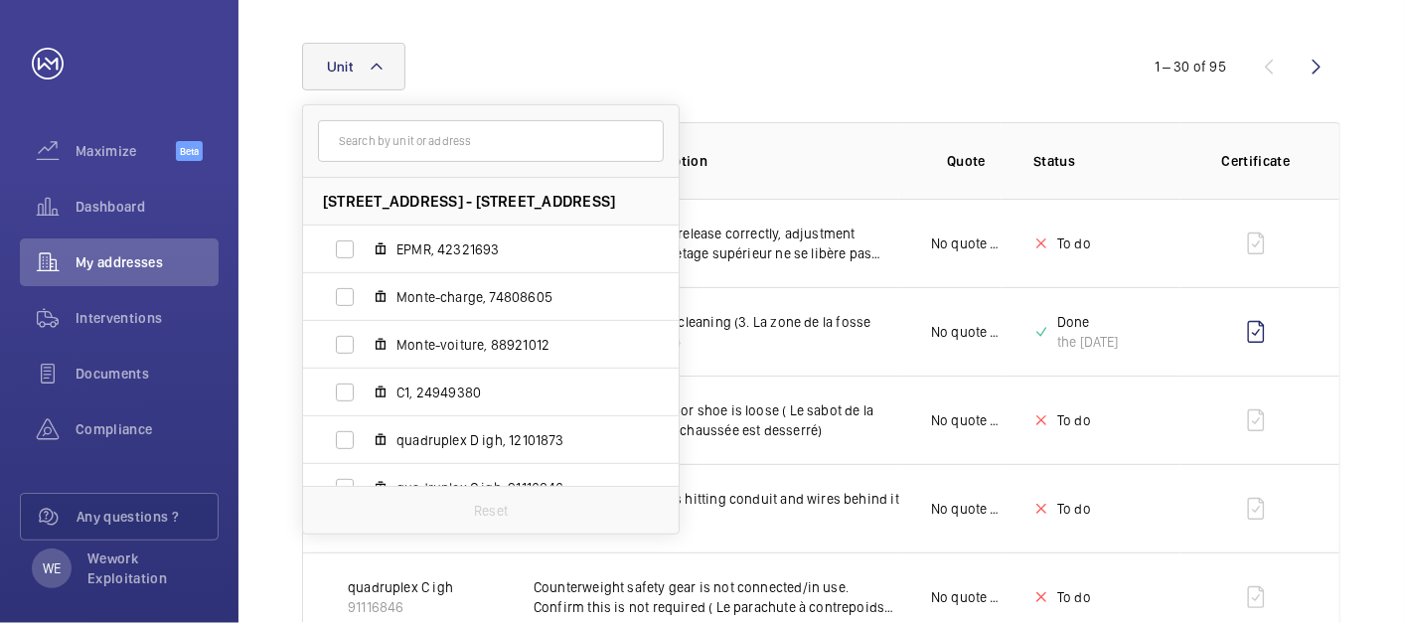
scroll to position [552, 0]
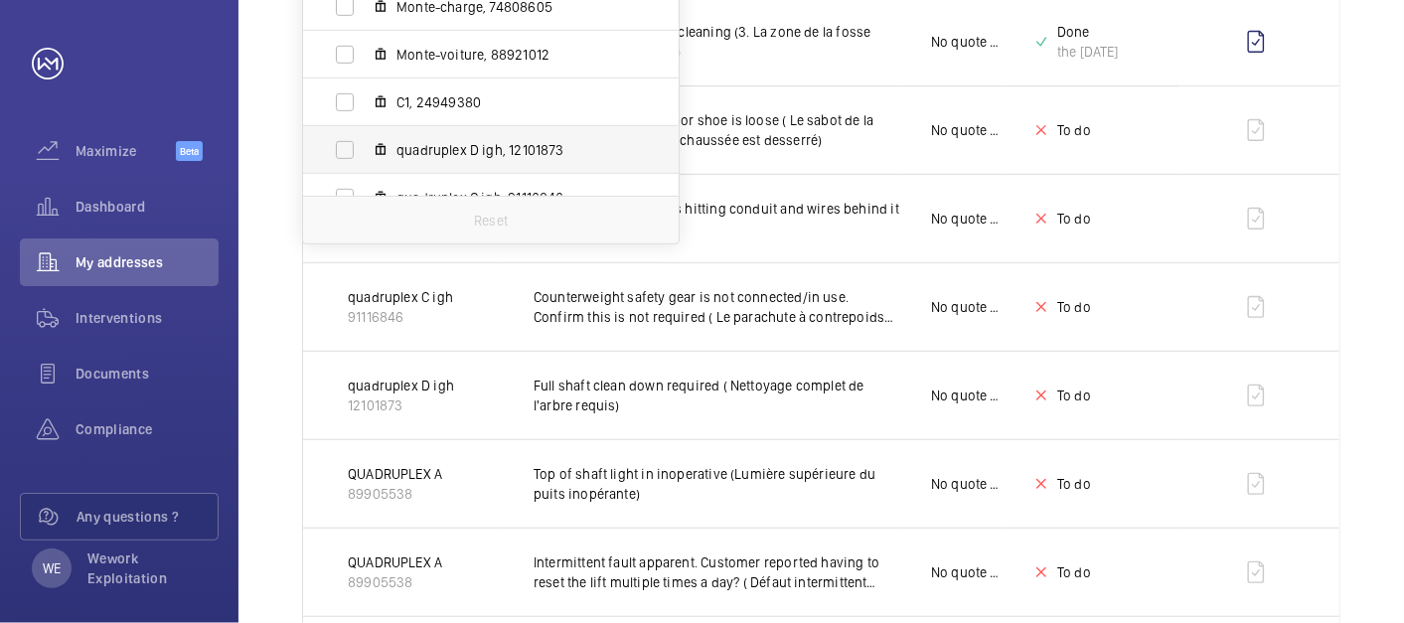
click at [465, 147] on span "quadruplex D igh, 12101873" at bounding box center [512, 150] width 231 height 20
click at [365, 147] on input "quadruplex D igh, 12101873" at bounding box center [345, 150] width 40 height 40
checkbox input "true"
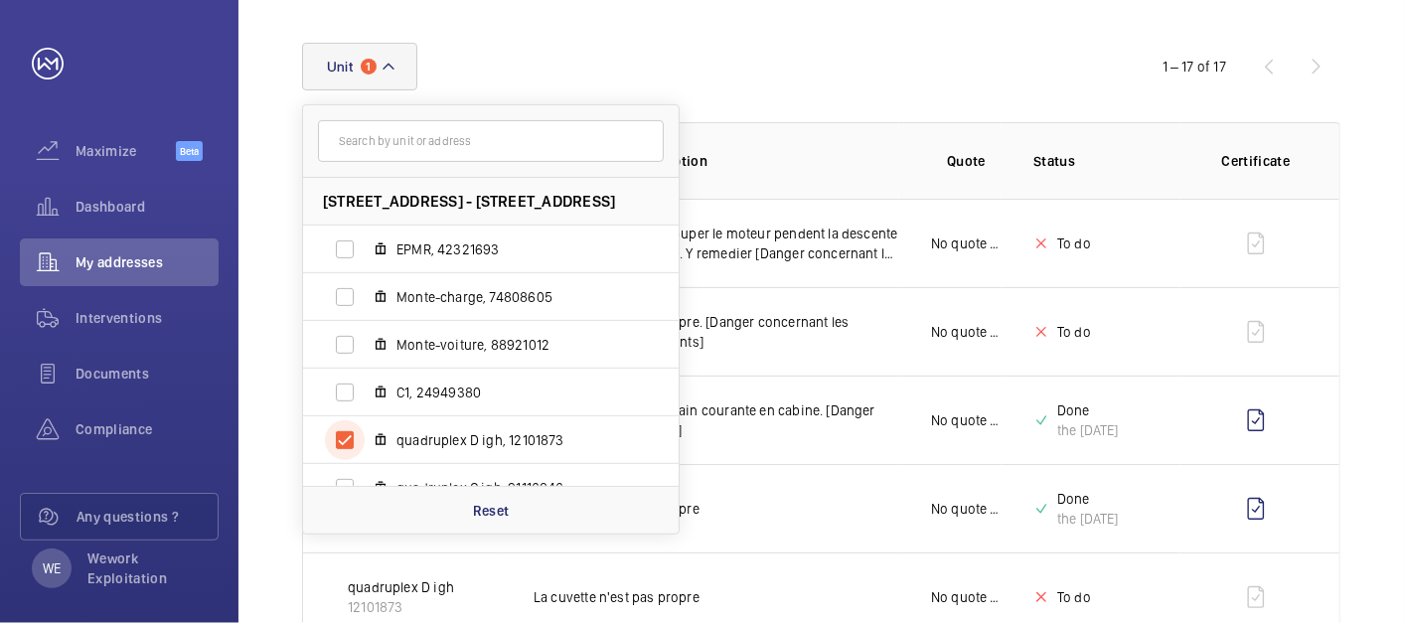
scroll to position [552, 0]
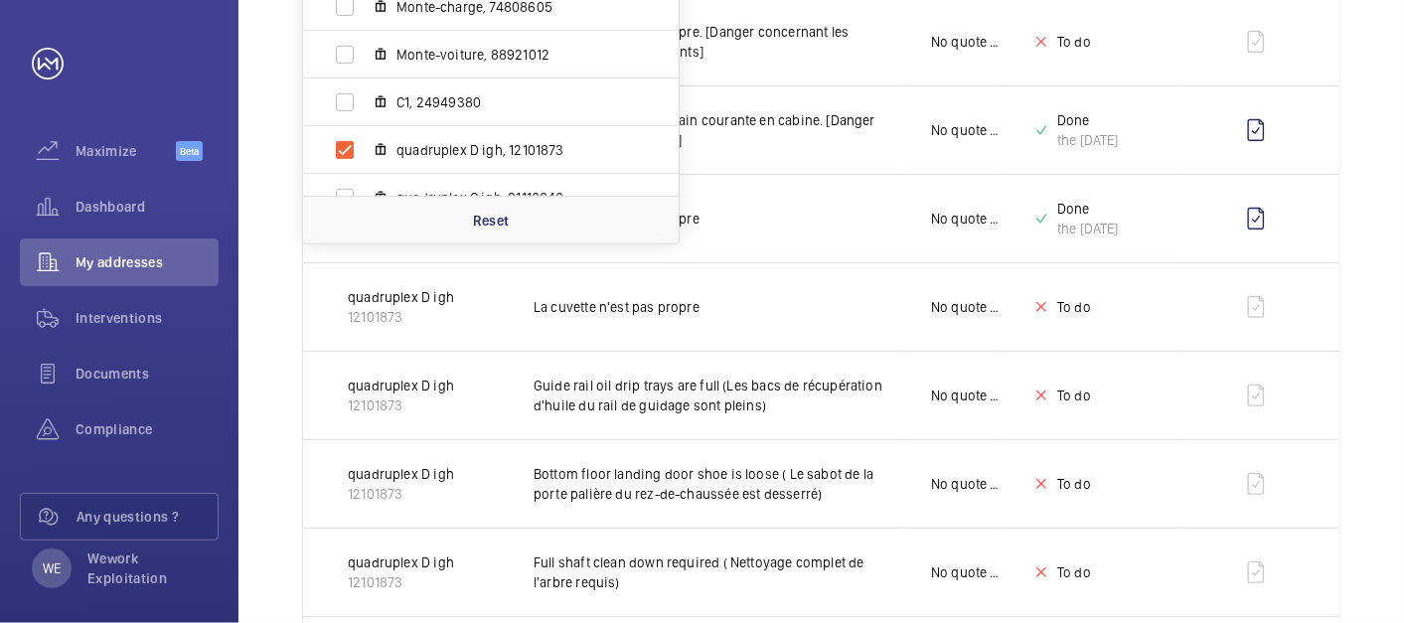
drag, startPoint x: 1366, startPoint y: 121, endPoint x: 1359, endPoint y: 130, distance: 11.3
click at [1365, 121] on div "Unit 1 [STREET_ADDRESS] EPMR, 42321693 Monte-charge, 74808605 Monte-voiture, 88…" at bounding box center [822, 583] width 1166 height 1756
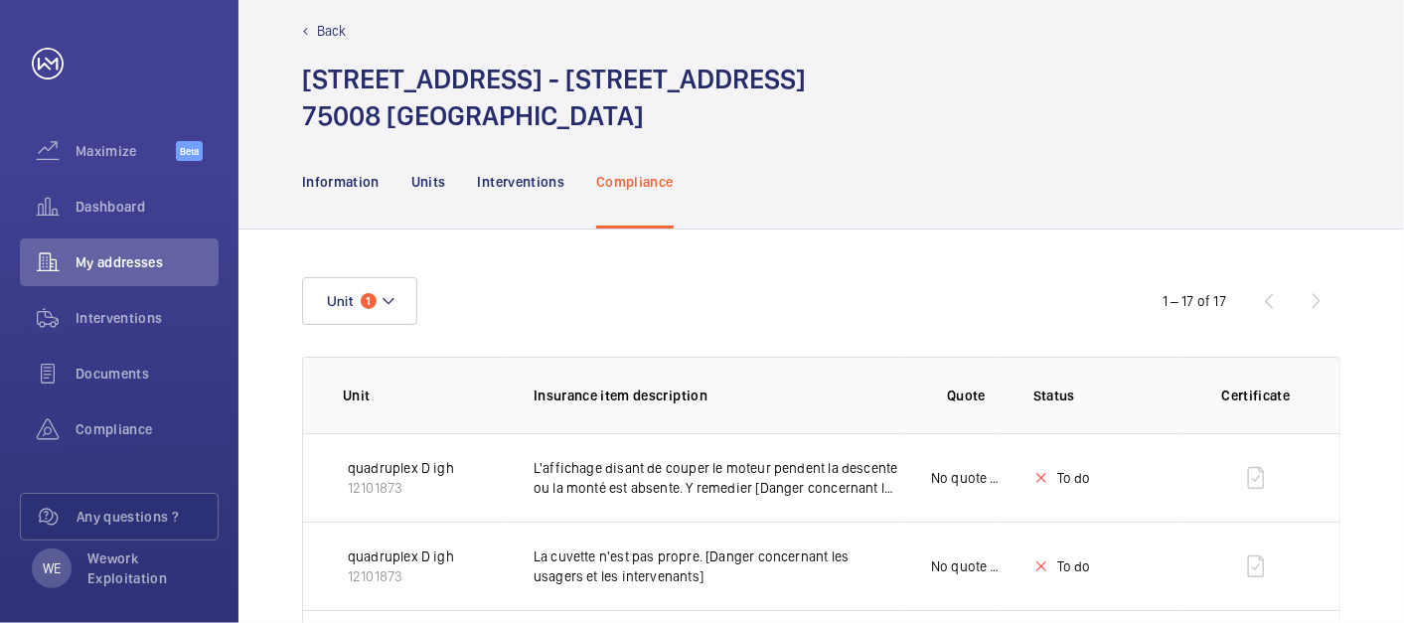
scroll to position [0, 0]
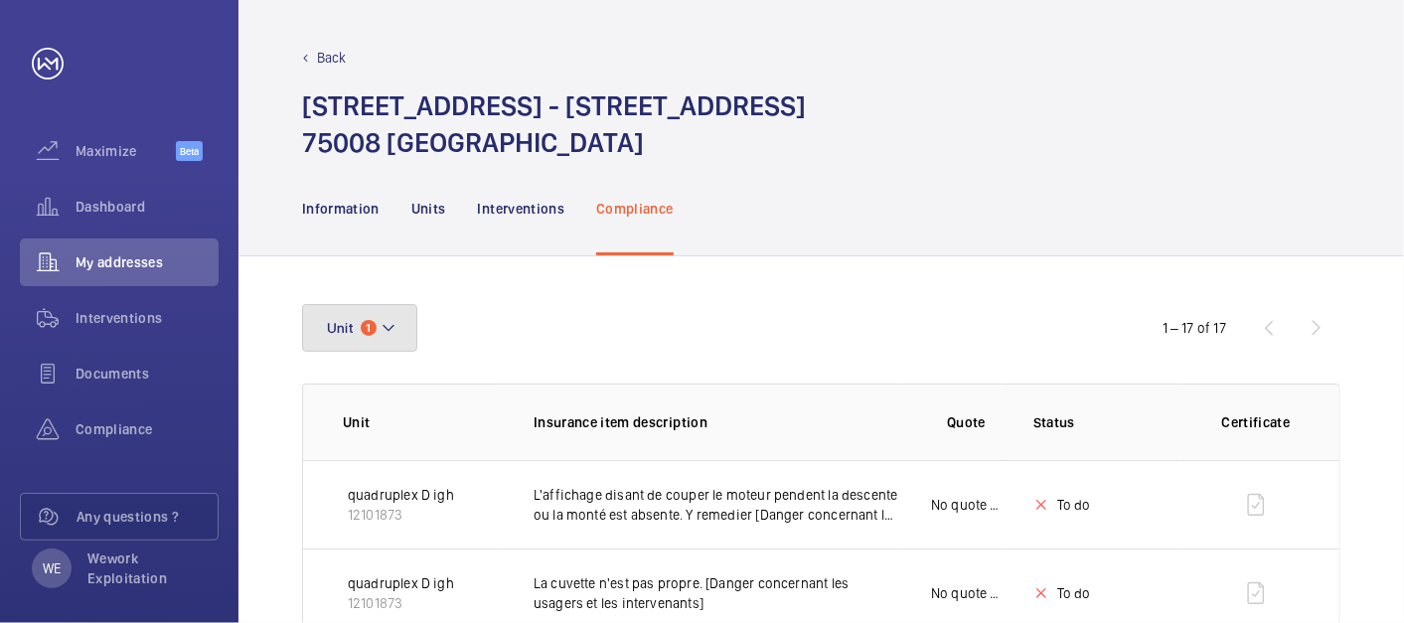
click at [394, 321] on mat-icon at bounding box center [389, 328] width 16 height 24
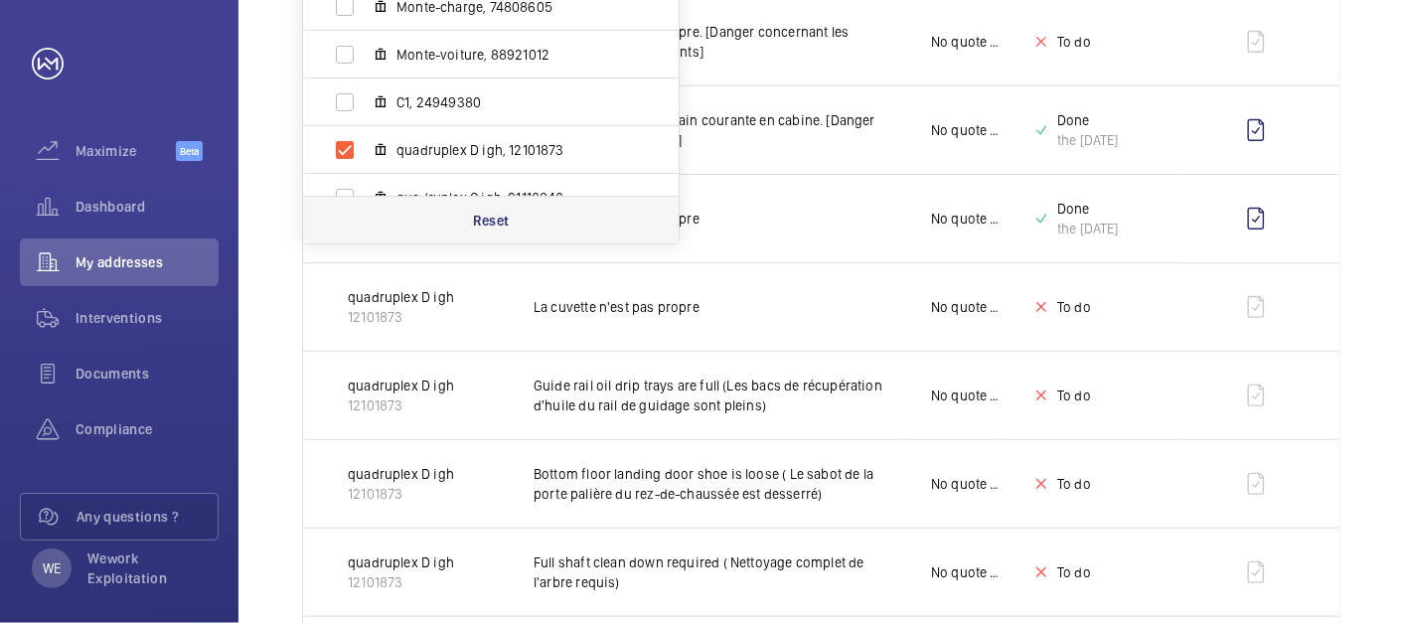
click at [496, 219] on p "Reset" at bounding box center [491, 221] width 37 height 20
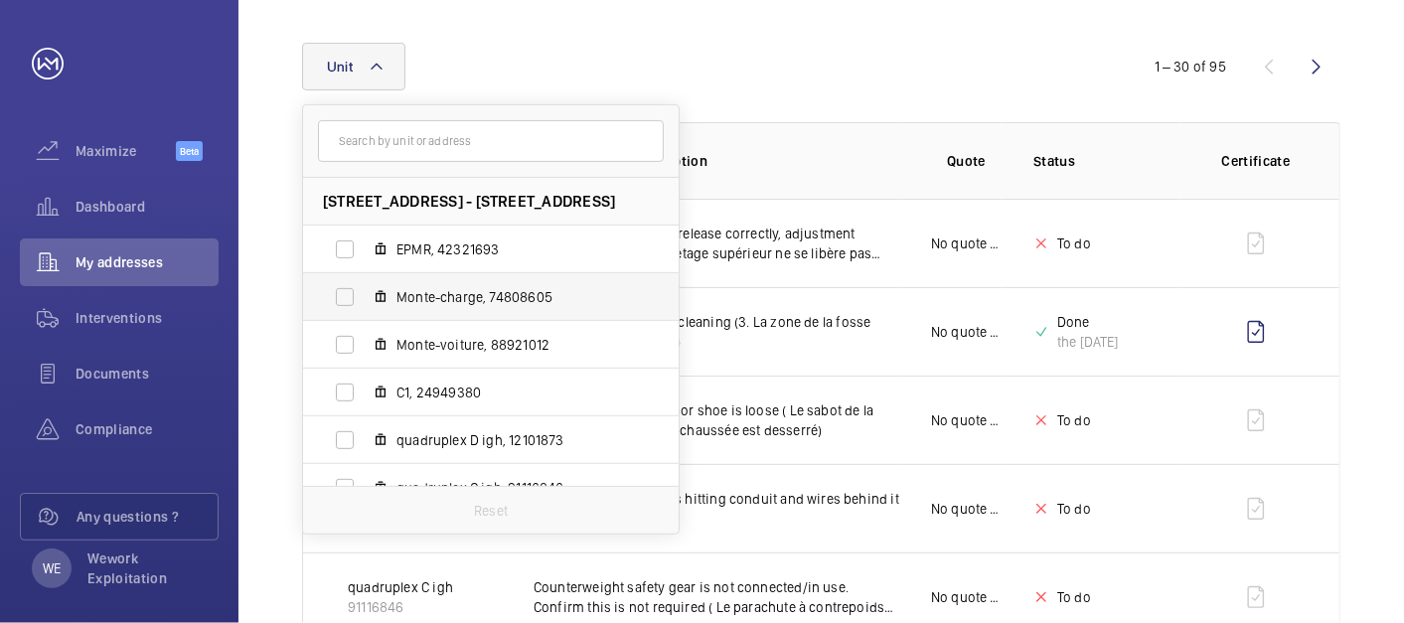
scroll to position [552, 0]
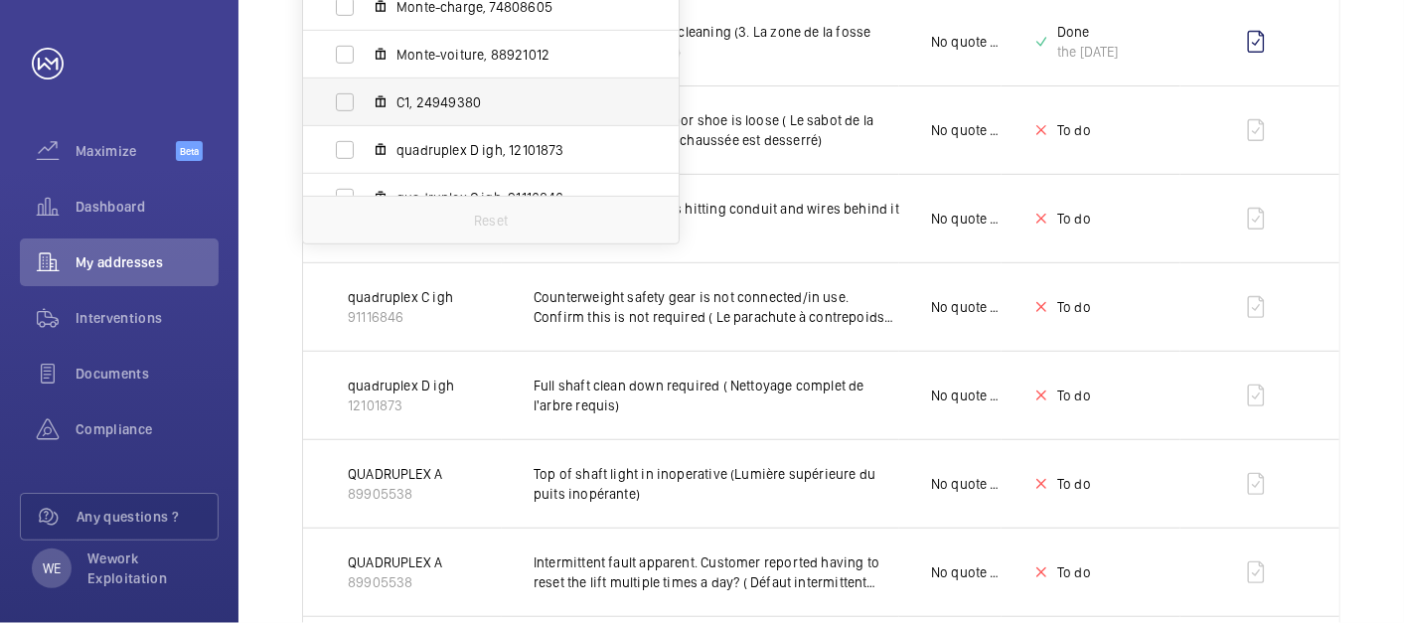
click at [461, 105] on span "C1, 24949380" at bounding box center [512, 102] width 231 height 20
click at [365, 105] on input "C1, 24949380" at bounding box center [345, 102] width 40 height 40
checkbox input "true"
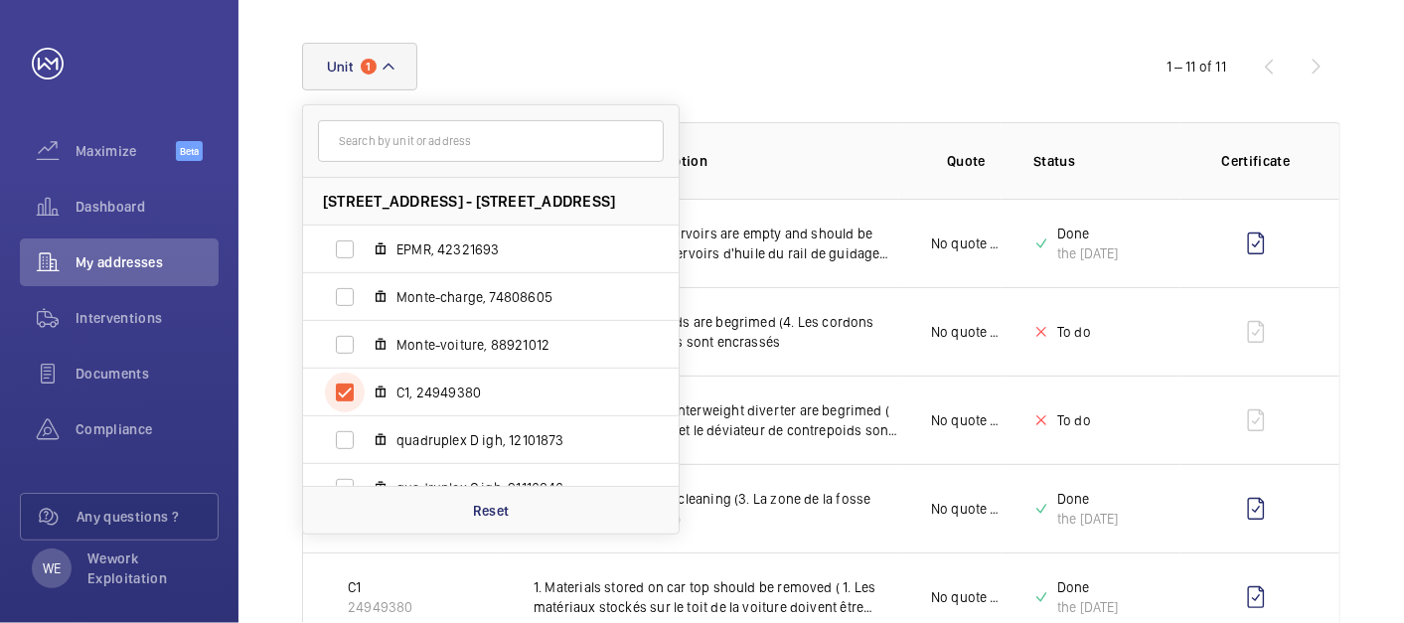
scroll to position [552, 0]
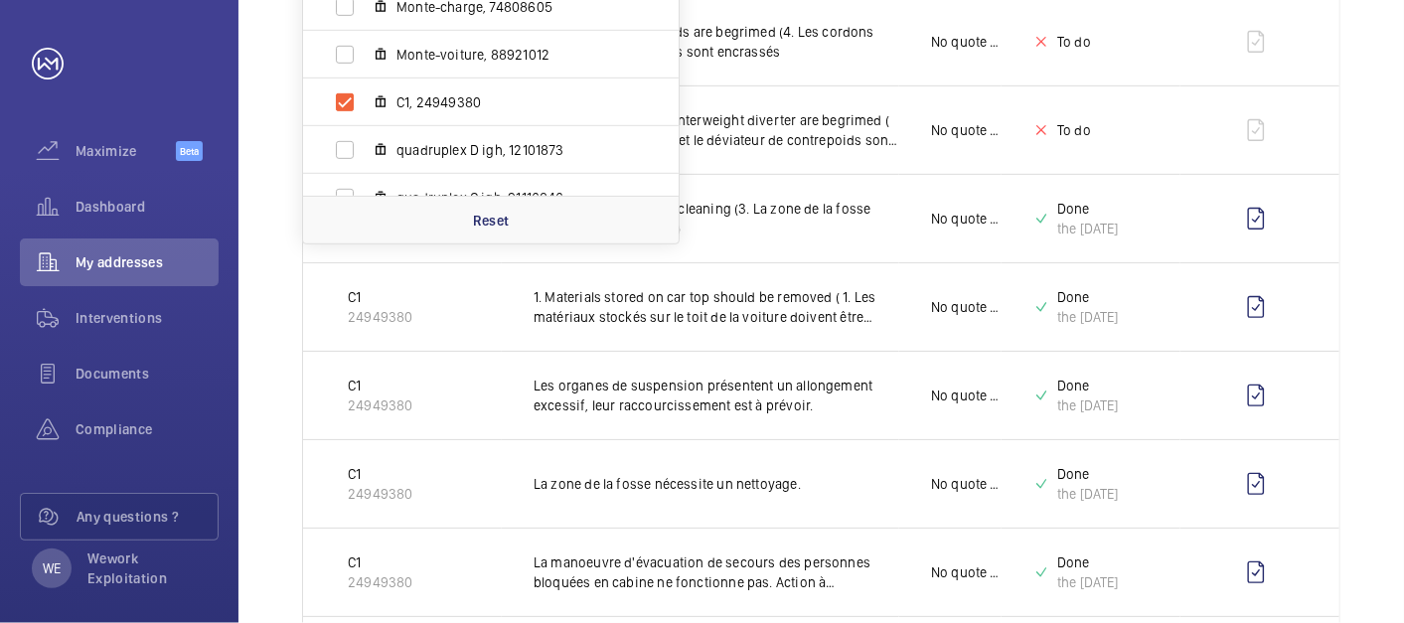
click at [1389, 141] on div "Unit 1 [STREET_ADDRESS] EPMR, 42321693 Monte-charge, 74808605 Monte-voiture, 88…" at bounding box center [822, 318] width 1166 height 1226
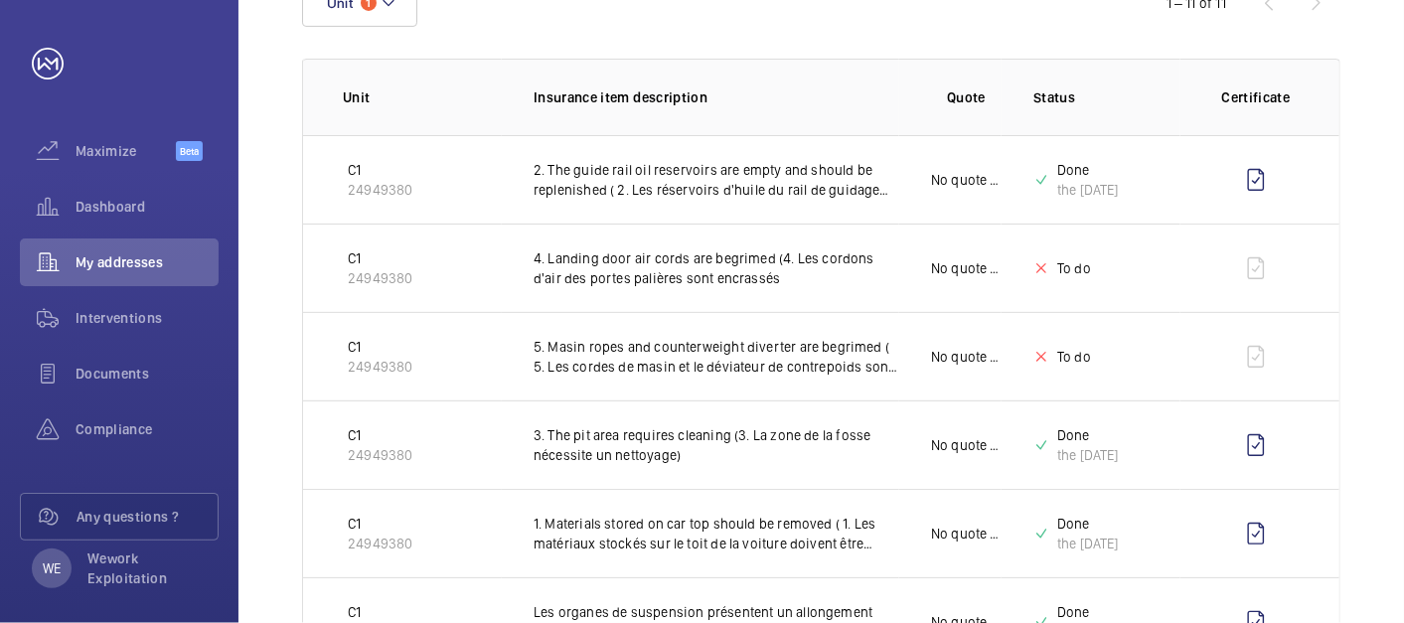
scroll to position [0, 0]
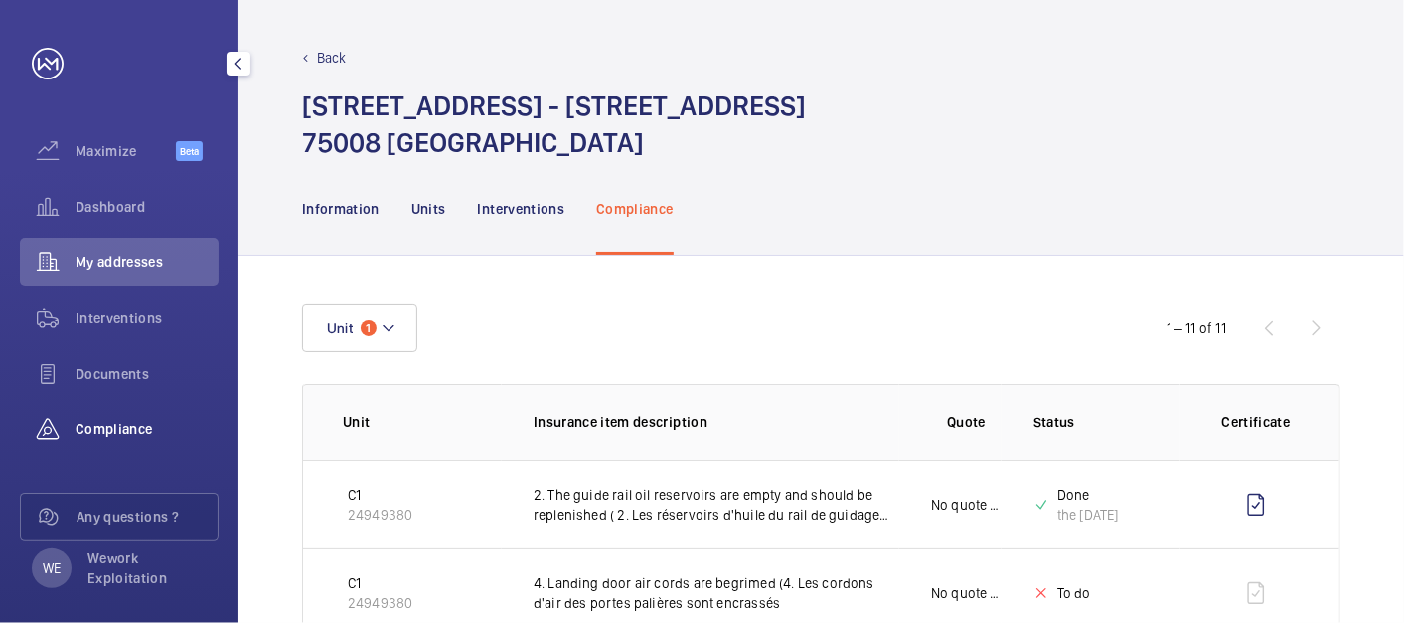
click at [113, 432] on span "Compliance" at bounding box center [147, 429] width 143 height 20
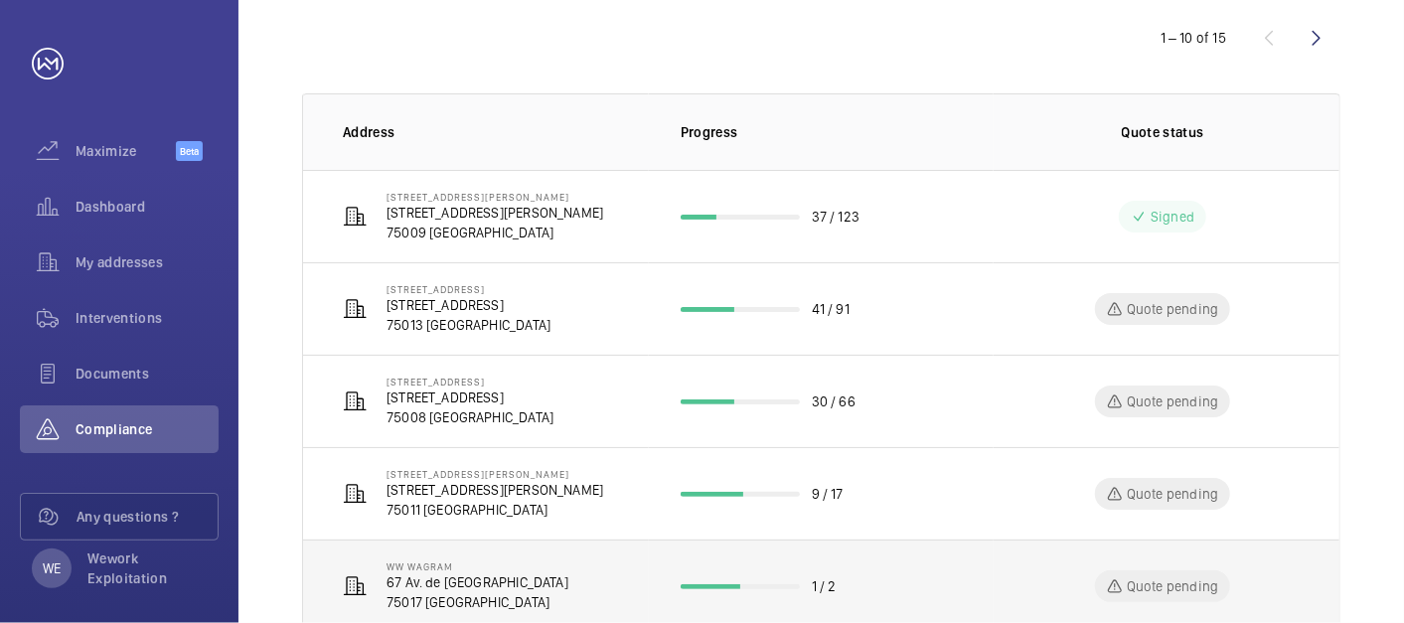
scroll to position [368, 0]
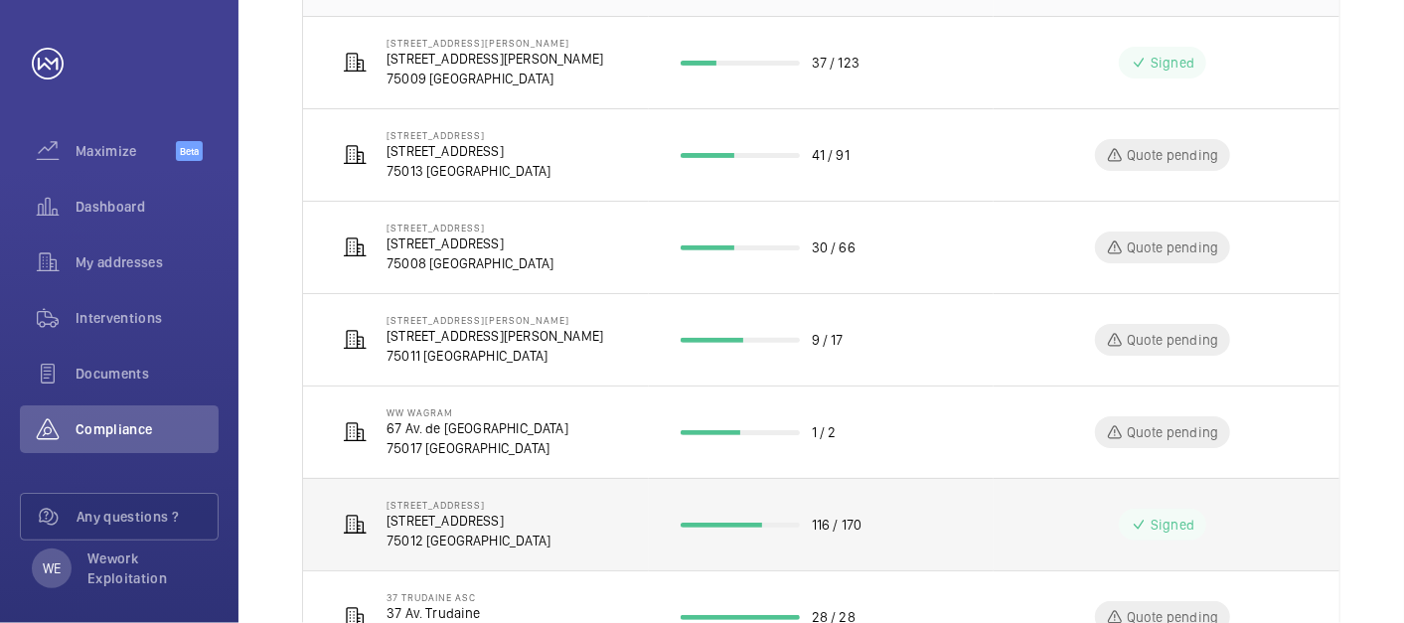
click at [506, 517] on p "[STREET_ADDRESS]" at bounding box center [469, 521] width 164 height 20
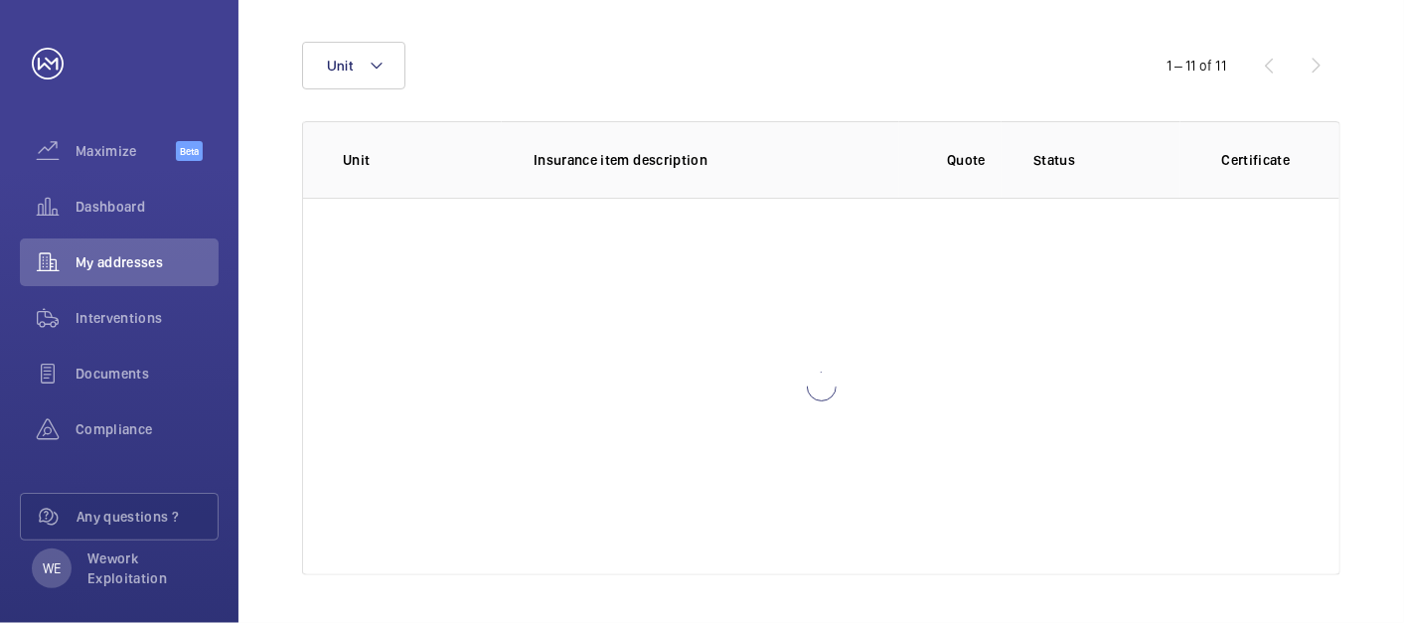
scroll to position [261, 0]
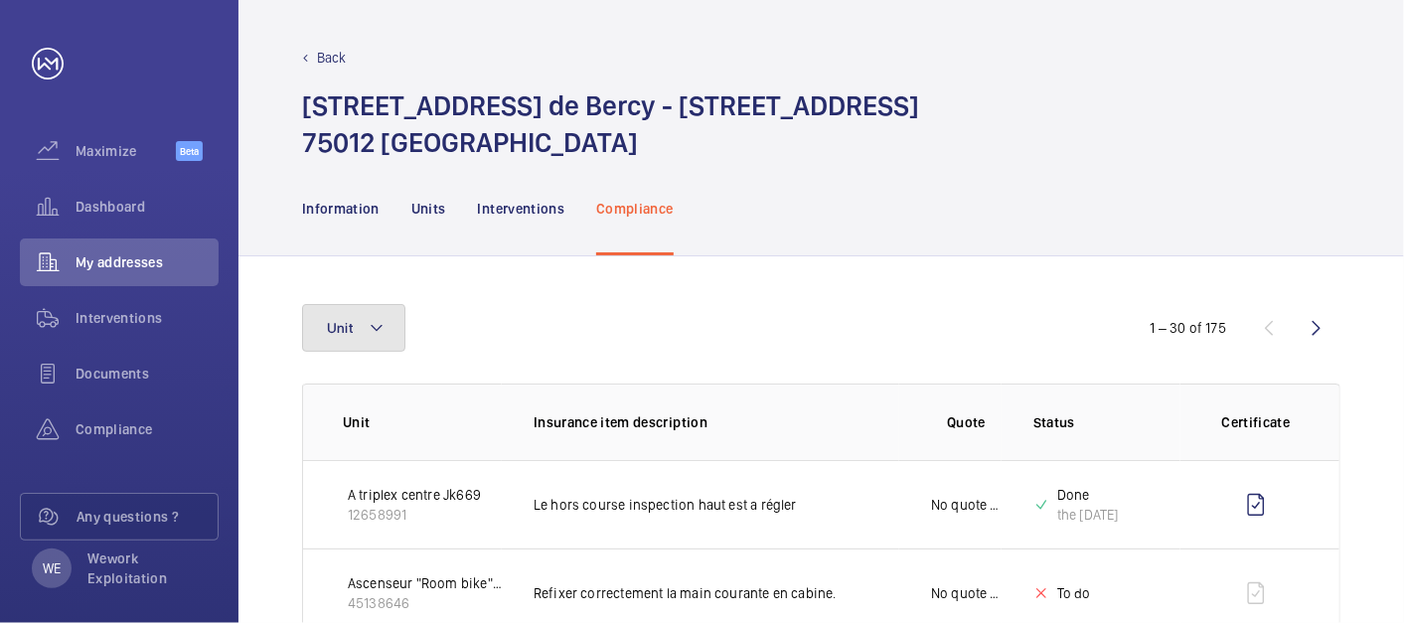
click at [372, 318] on mat-icon at bounding box center [377, 328] width 16 height 24
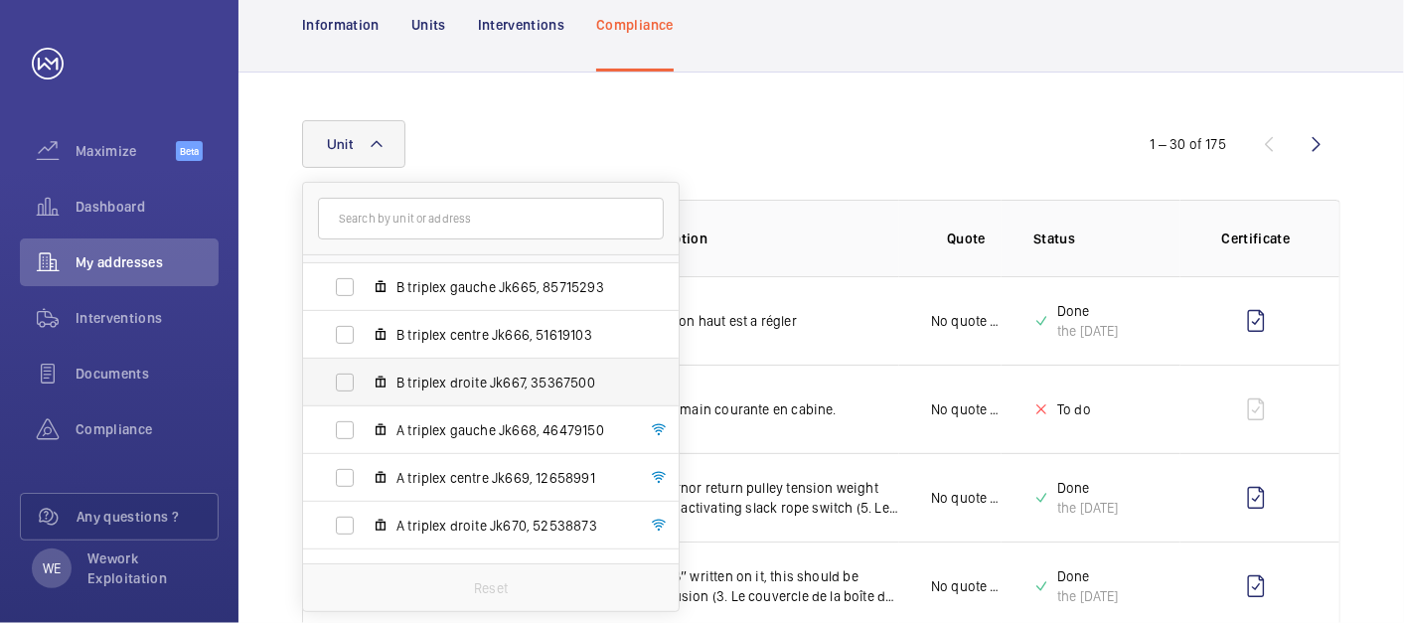
scroll to position [74, 0]
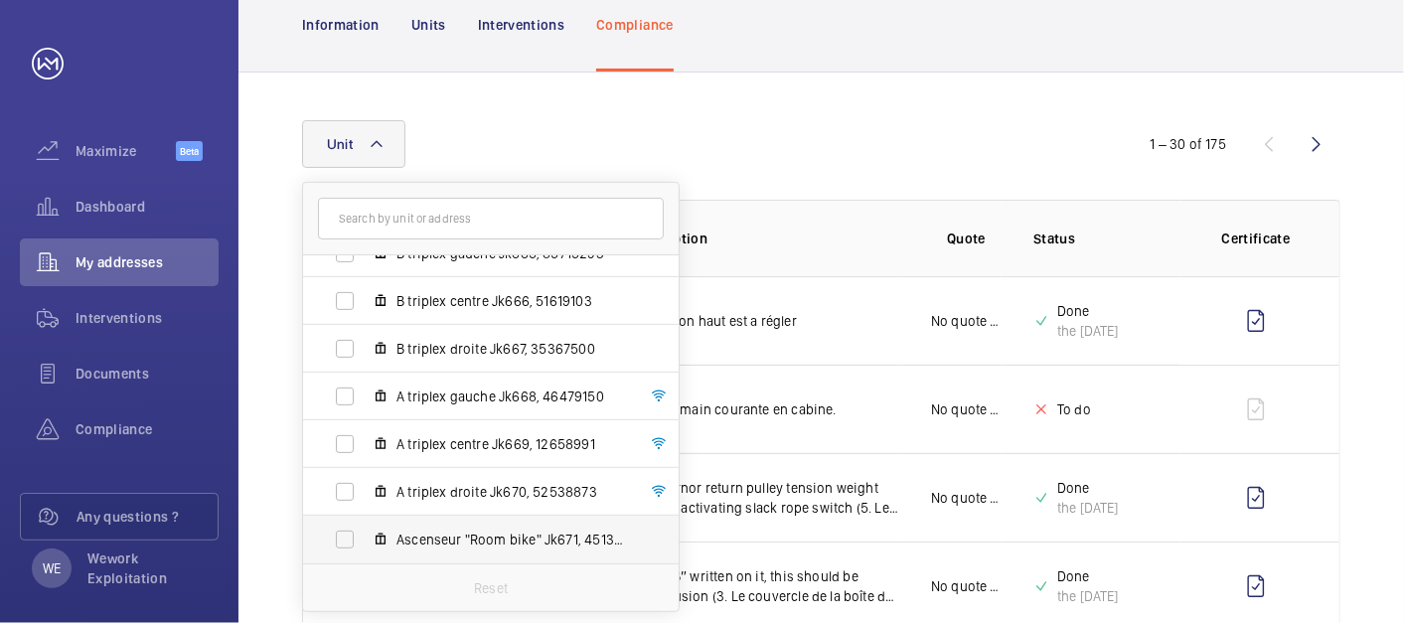
click at [525, 533] on span "Ascenseur "Room bike" Jk671, 45138646" at bounding box center [512, 540] width 231 height 20
click at [365, 533] on input "Ascenseur "Room bike" Jk671, 45138646" at bounding box center [345, 540] width 40 height 40
checkbox input "true"
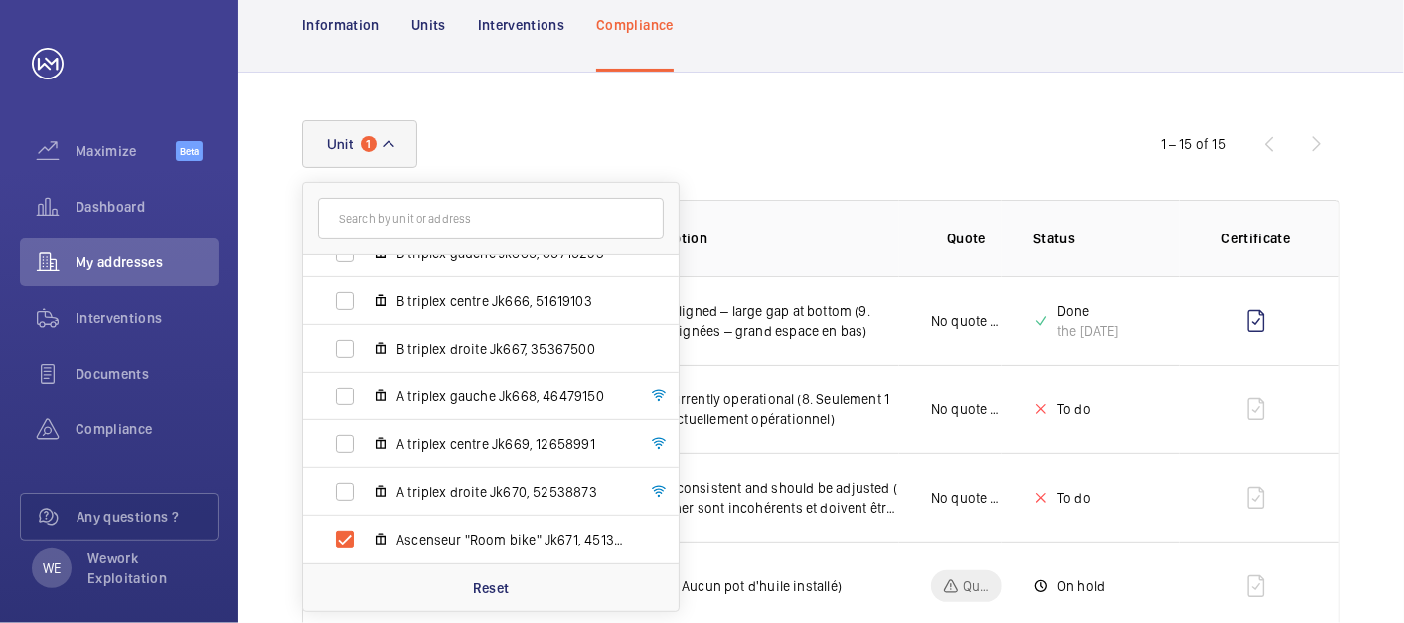
click at [928, 141] on div "Unit 1 [STREET_ADDRESS] - [STREET_ADDRESS] B triplex gauche Jk665, 85715293 B t…" at bounding box center [702, 144] width 800 height 48
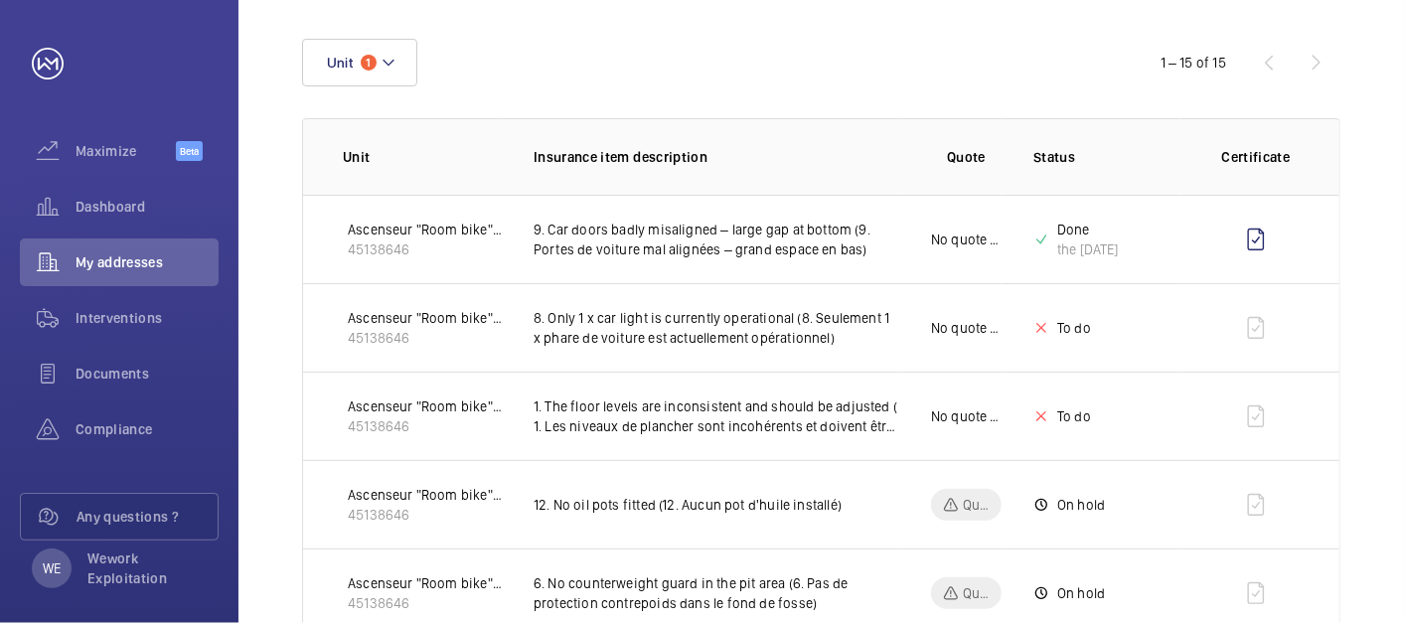
scroll to position [102, 0]
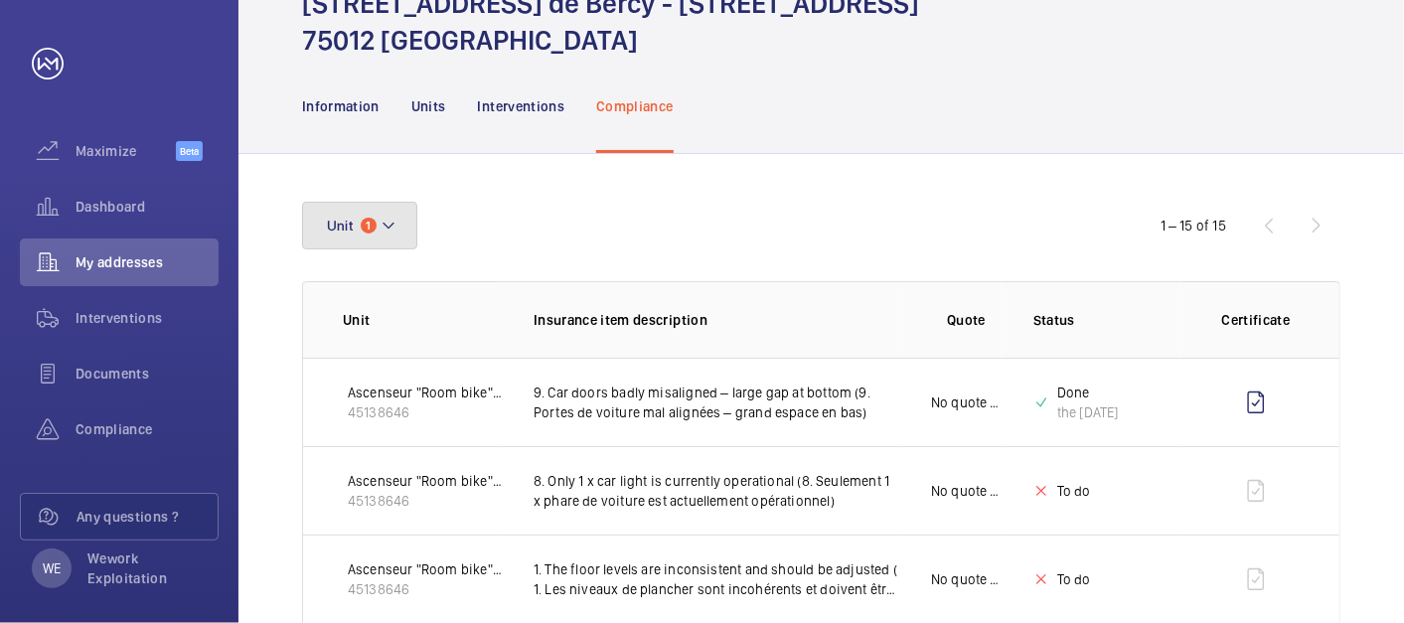
click at [391, 212] on button "Unit 1" at bounding box center [359, 226] width 115 height 48
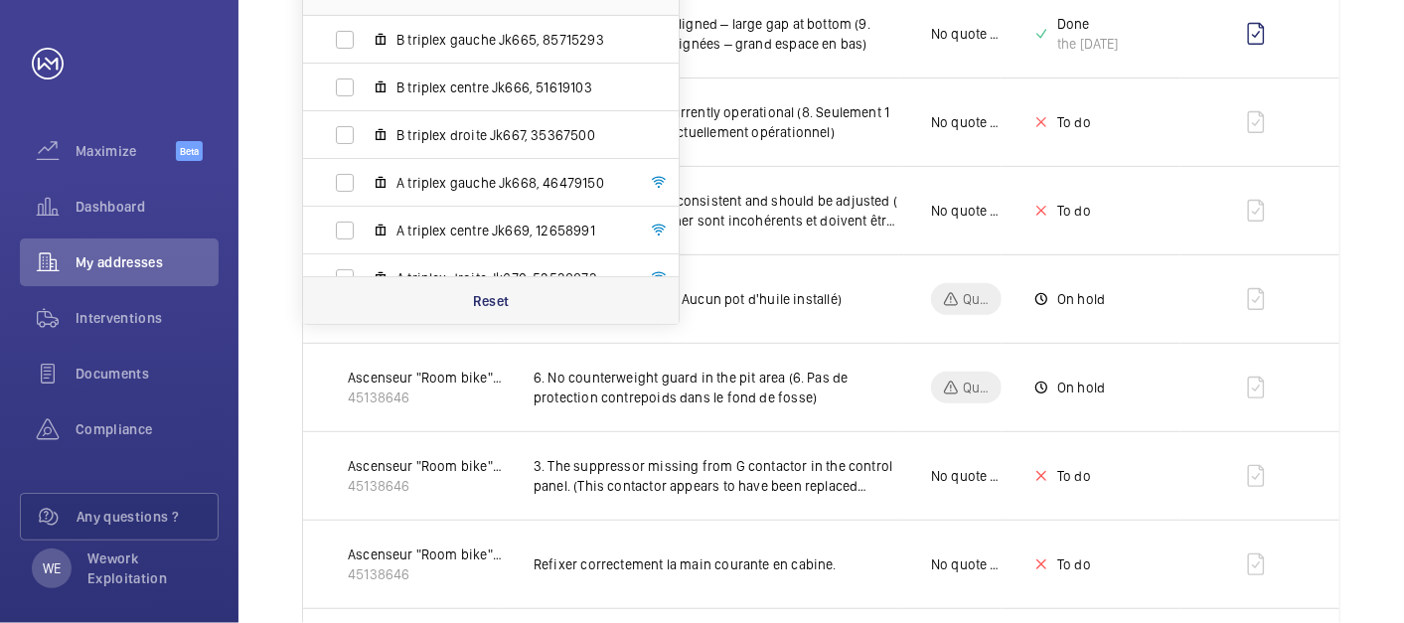
click at [497, 298] on p "Reset" at bounding box center [491, 301] width 37 height 20
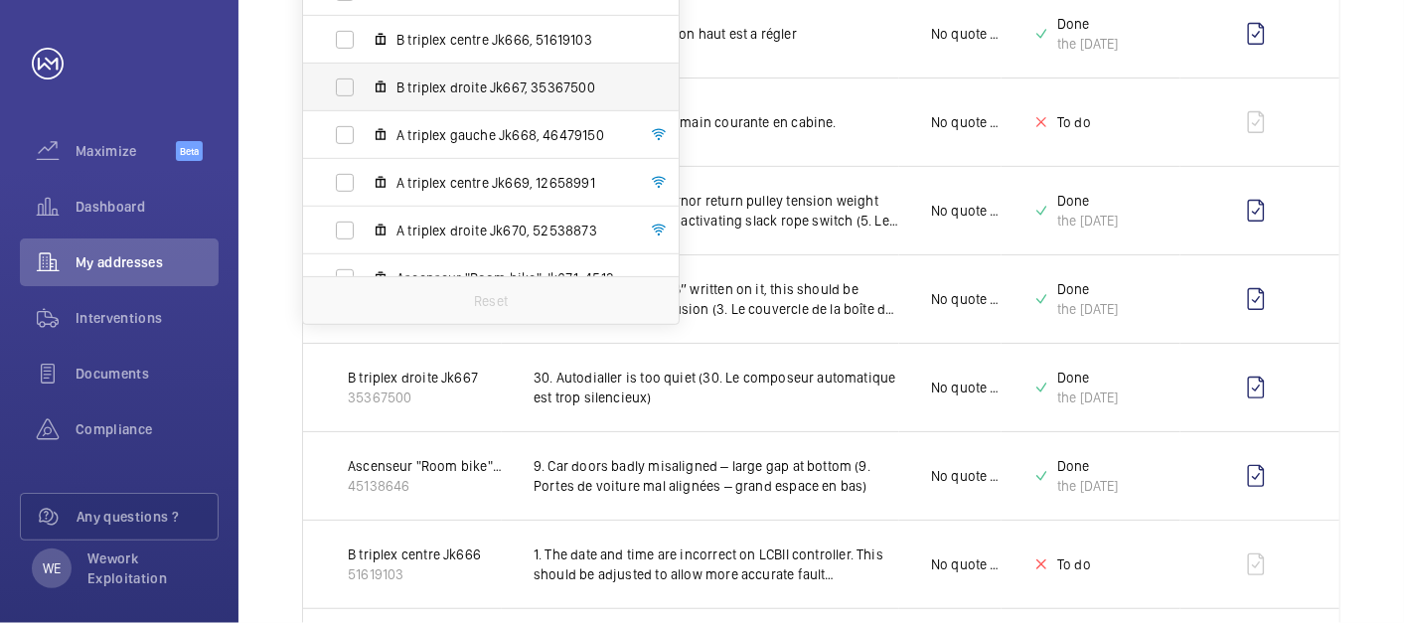
scroll to position [74, 0]
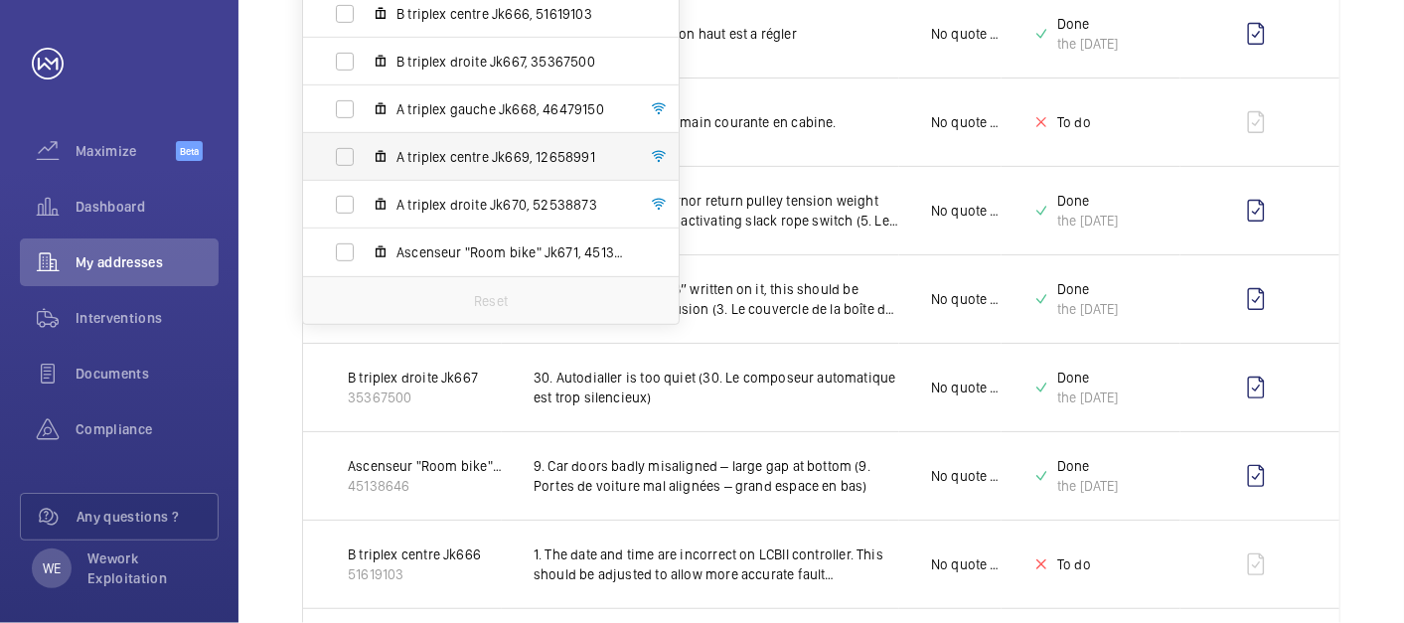
click at [459, 158] on span "A triplex centre Jk669, 12658991" at bounding box center [512, 157] width 231 height 20
click at [365, 158] on input "A triplex centre Jk669, 12658991" at bounding box center [345, 157] width 40 height 40
checkbox input "true"
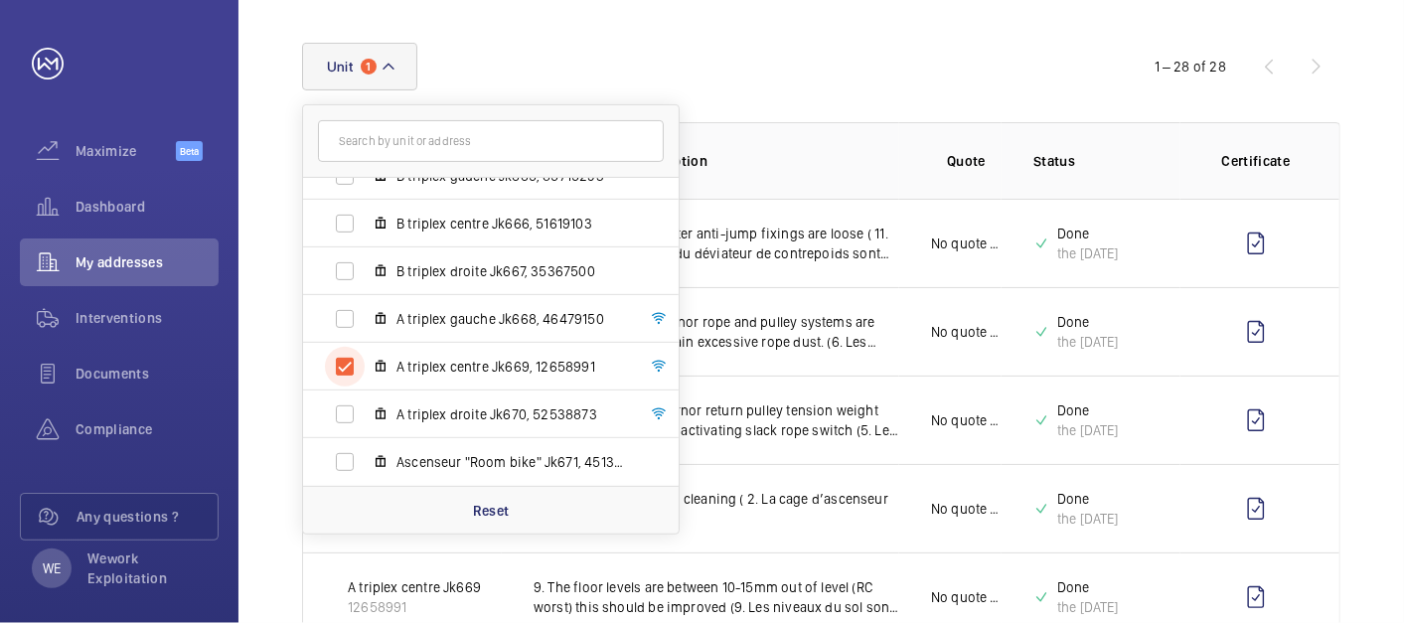
scroll to position [471, 0]
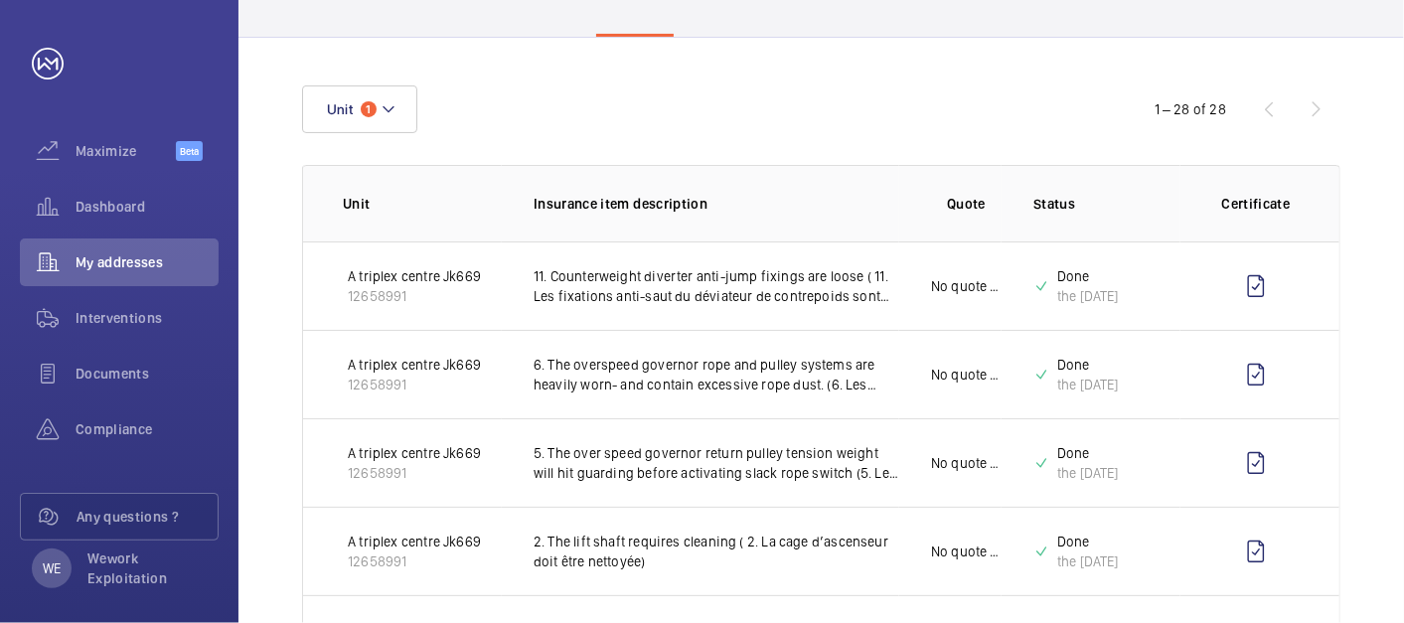
scroll to position [0, 0]
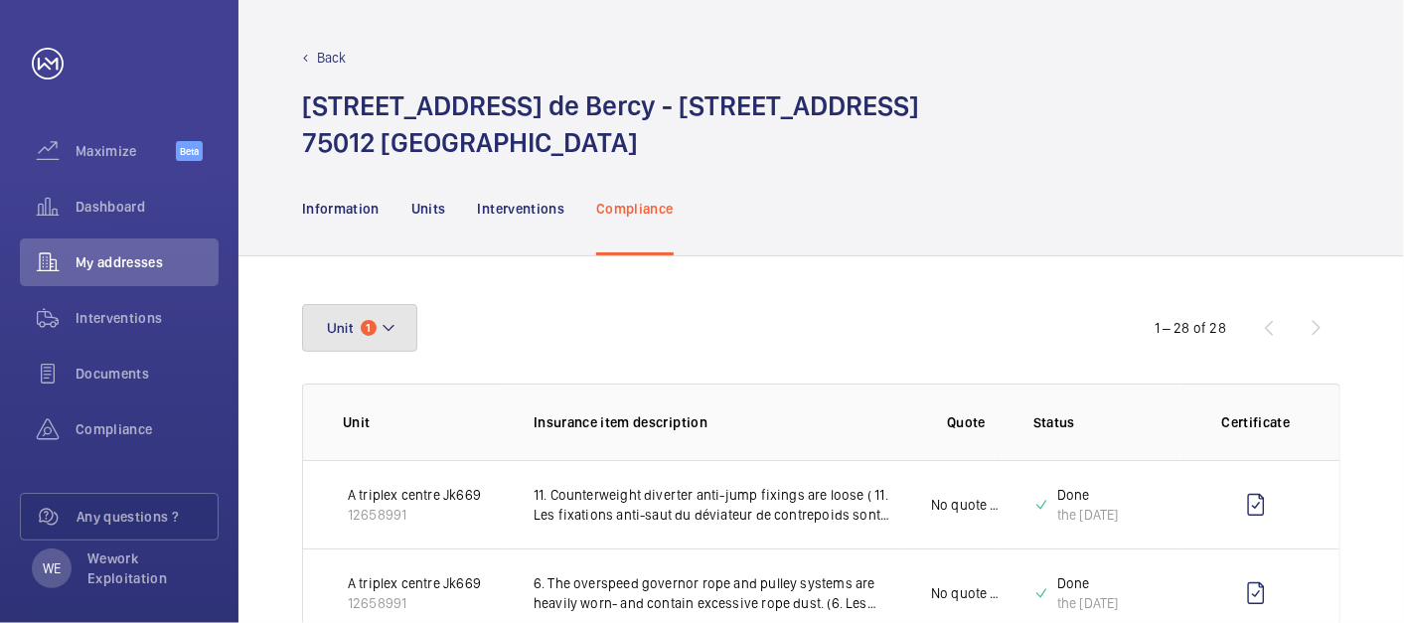
click at [414, 332] on button "Unit 1" at bounding box center [359, 328] width 115 height 48
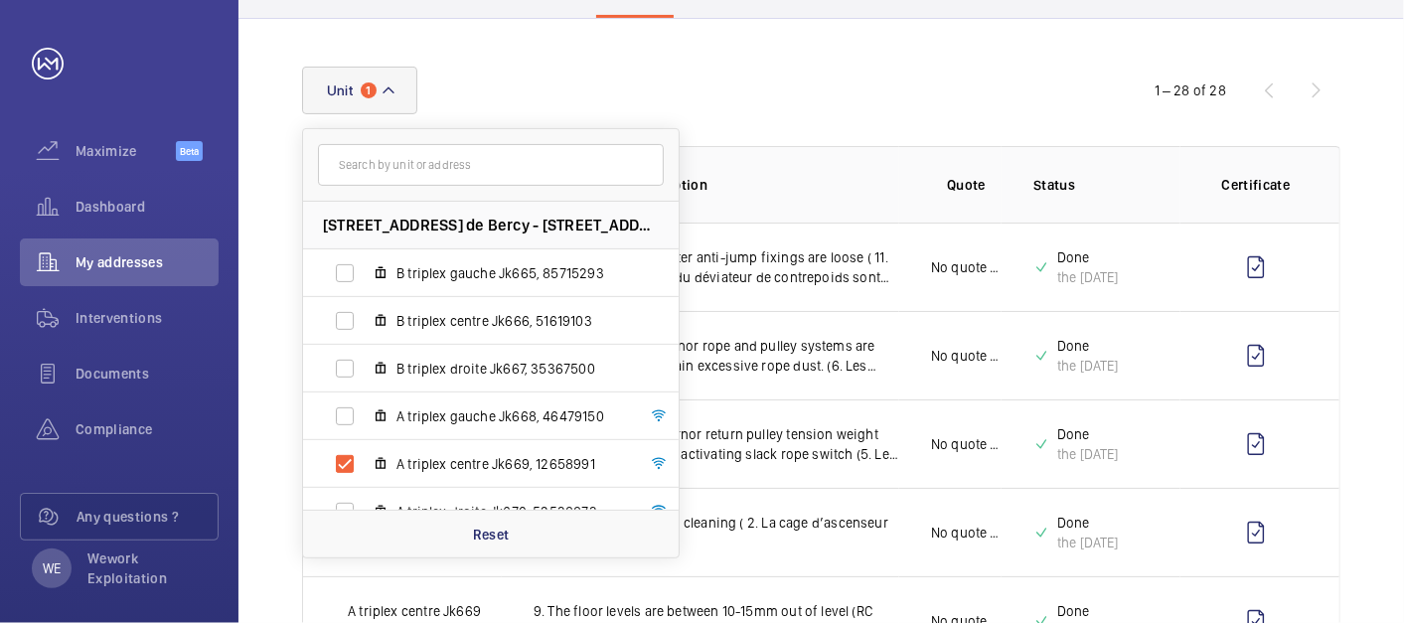
scroll to position [368, 0]
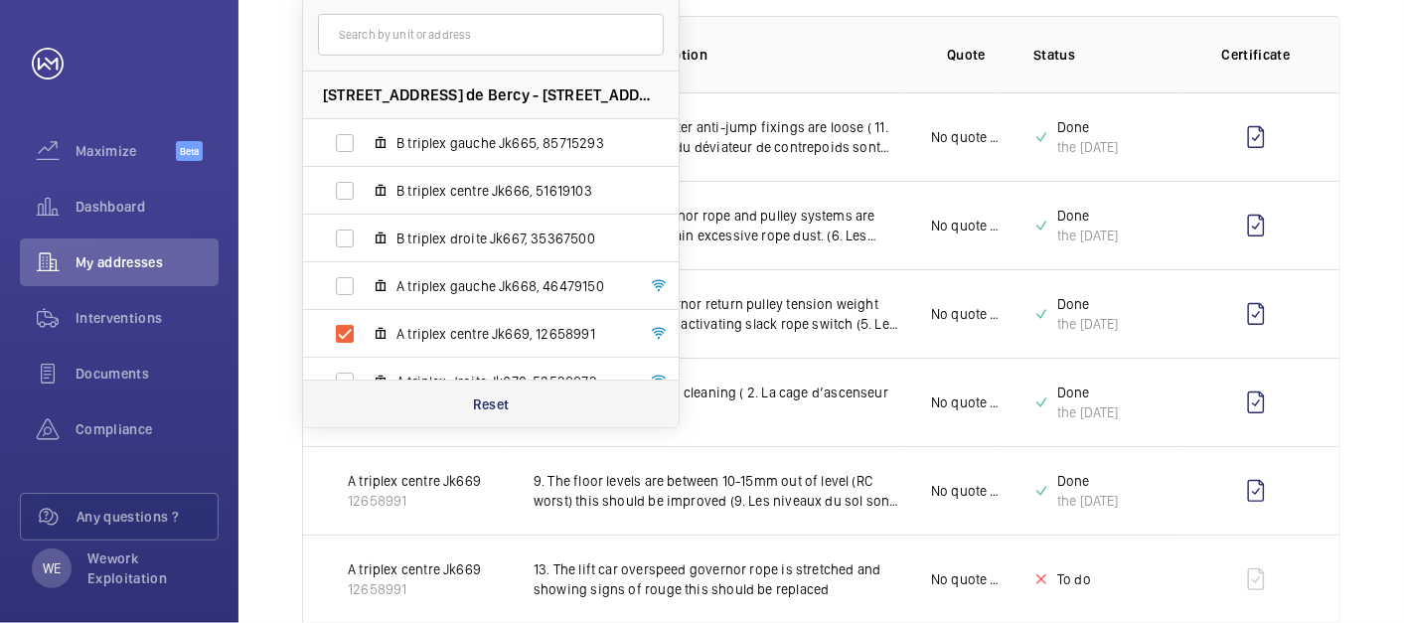
click at [504, 406] on p "Reset" at bounding box center [491, 405] width 37 height 20
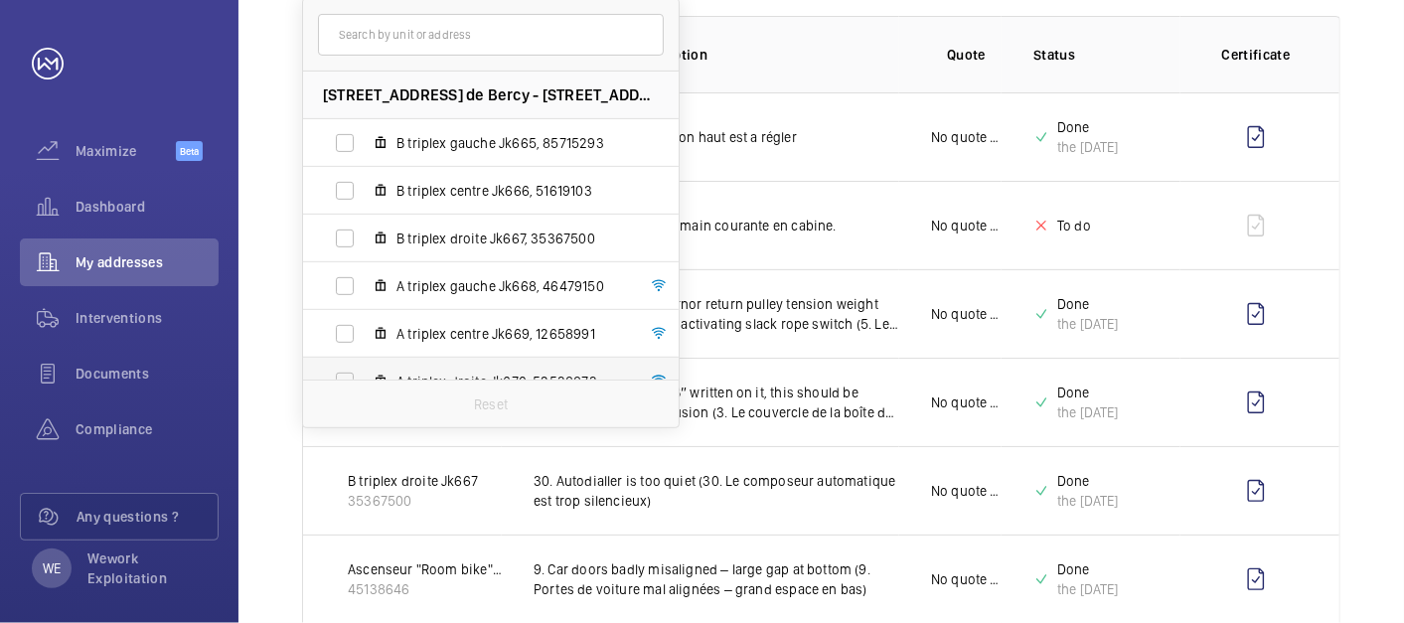
scroll to position [74, 0]
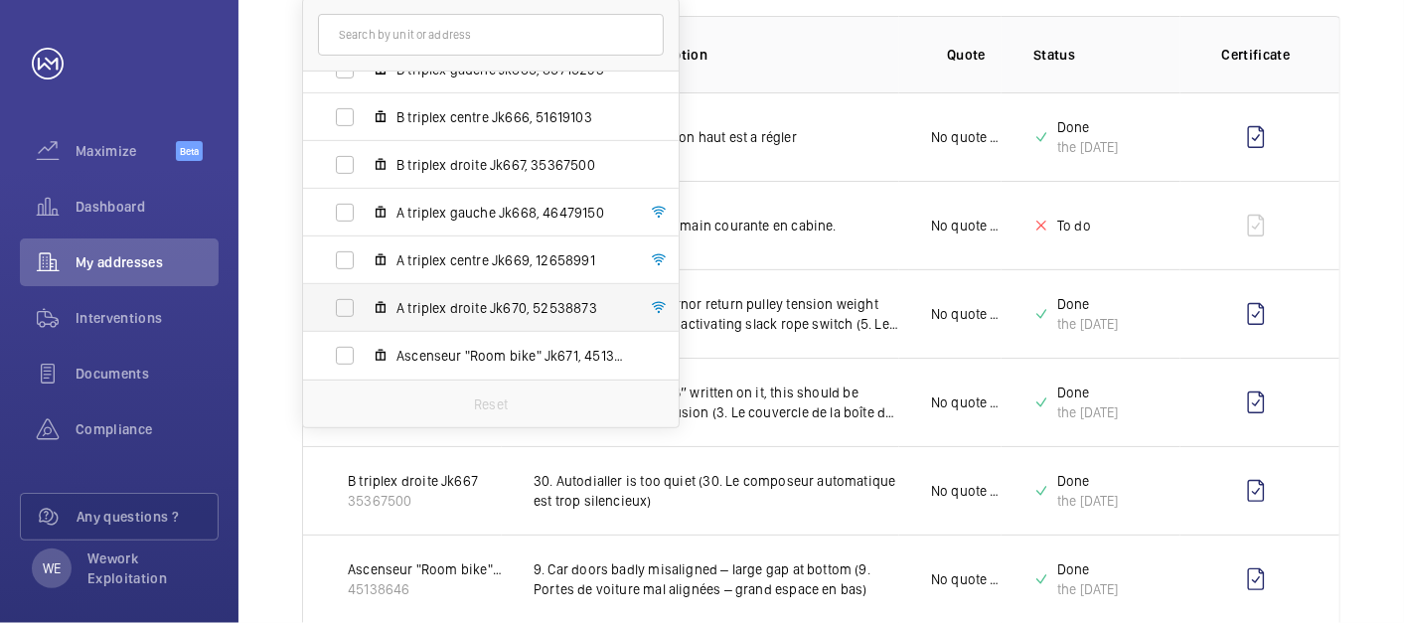
click at [505, 306] on span "A triplex droite Jk670, 52538873" at bounding box center [512, 308] width 231 height 20
click at [365, 306] on input "A triplex droite Jk670, 52538873" at bounding box center [345, 308] width 40 height 40
checkbox input "true"
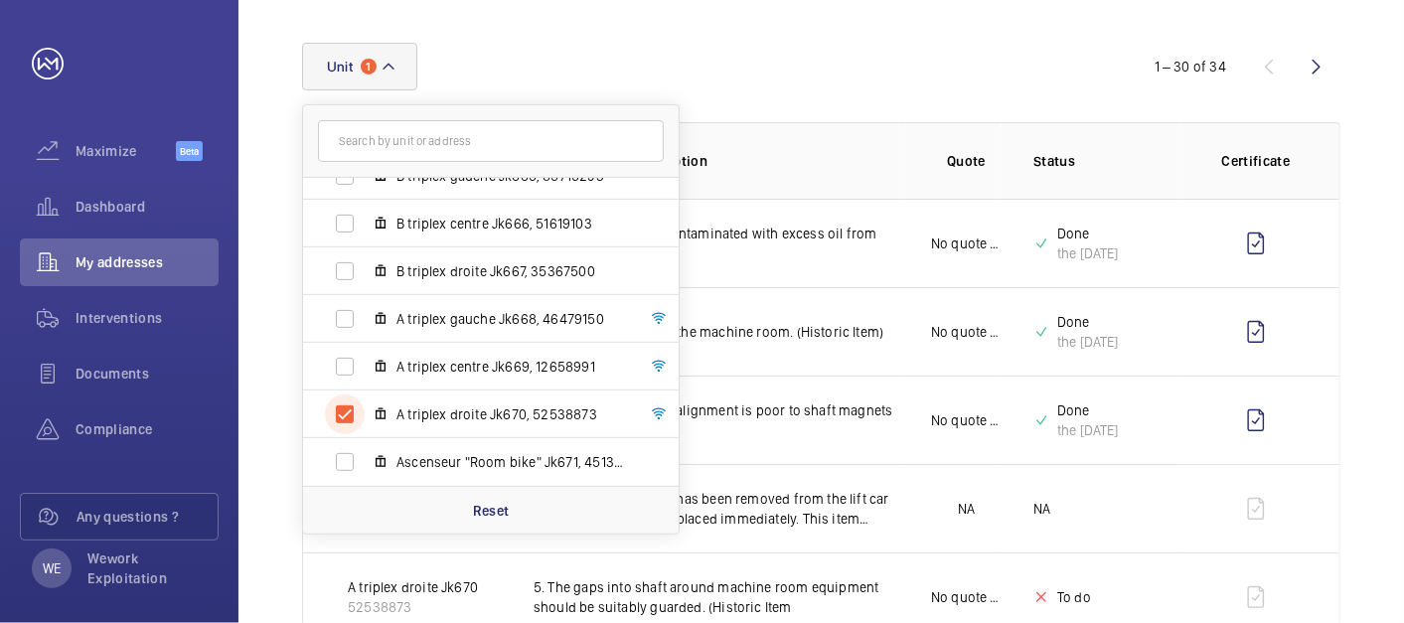
scroll to position [368, 0]
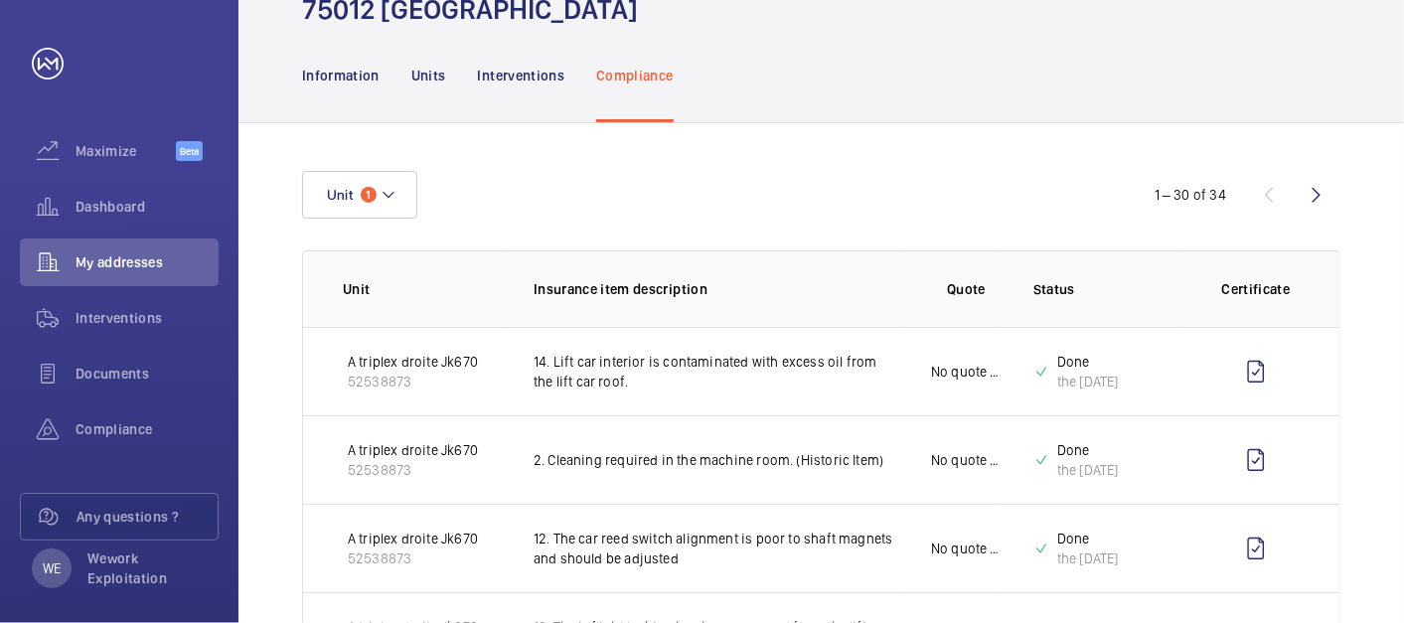
scroll to position [0, 0]
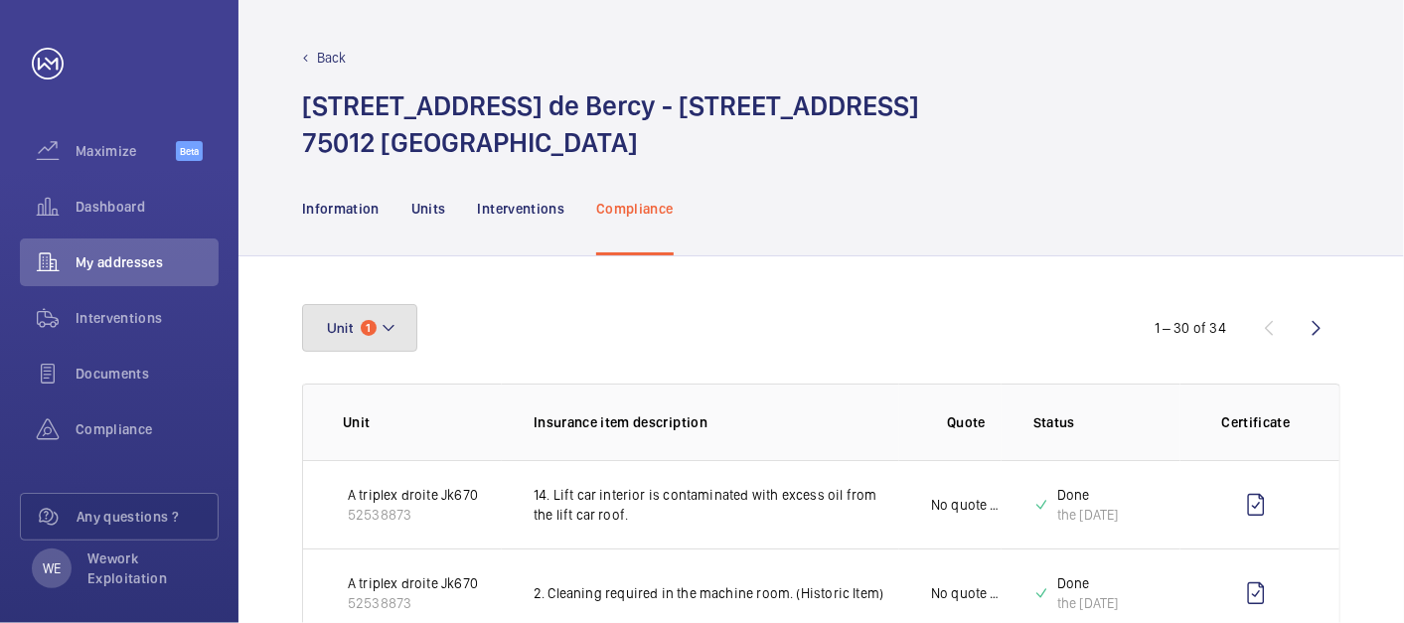
click at [398, 331] on button "Unit 1" at bounding box center [359, 328] width 115 height 48
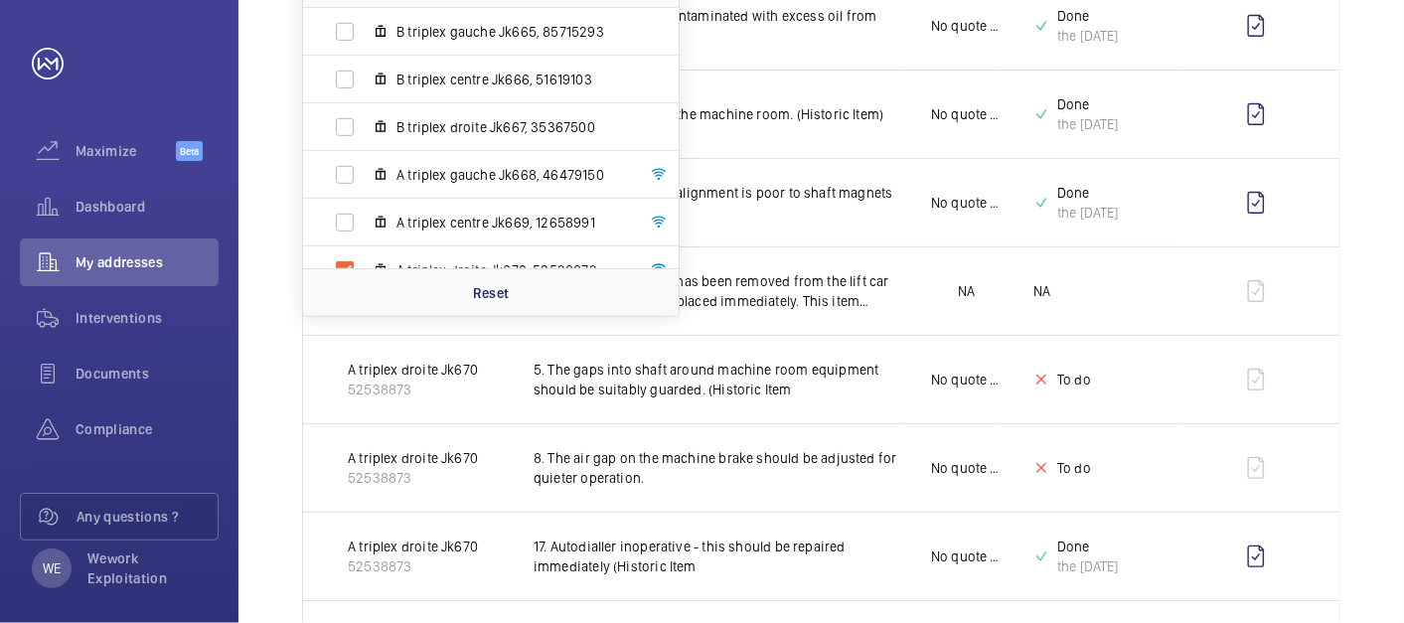
scroll to position [552, 0]
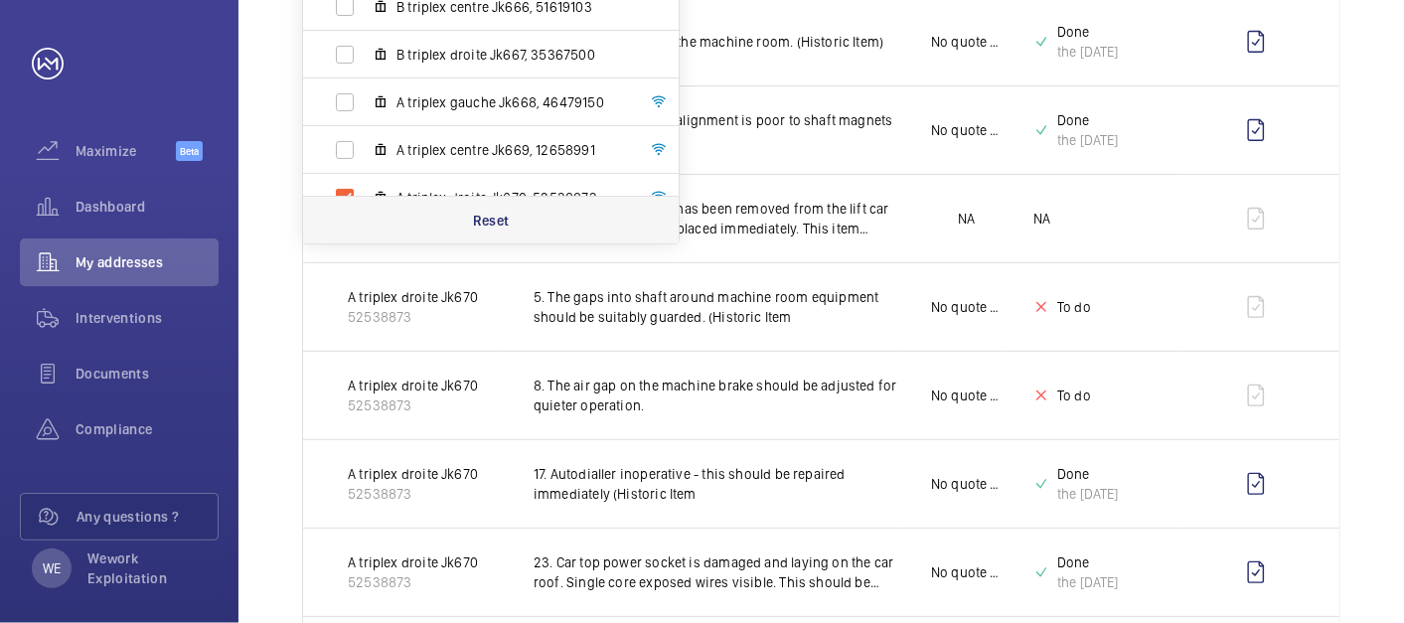
click at [489, 219] on p "Reset" at bounding box center [491, 221] width 37 height 20
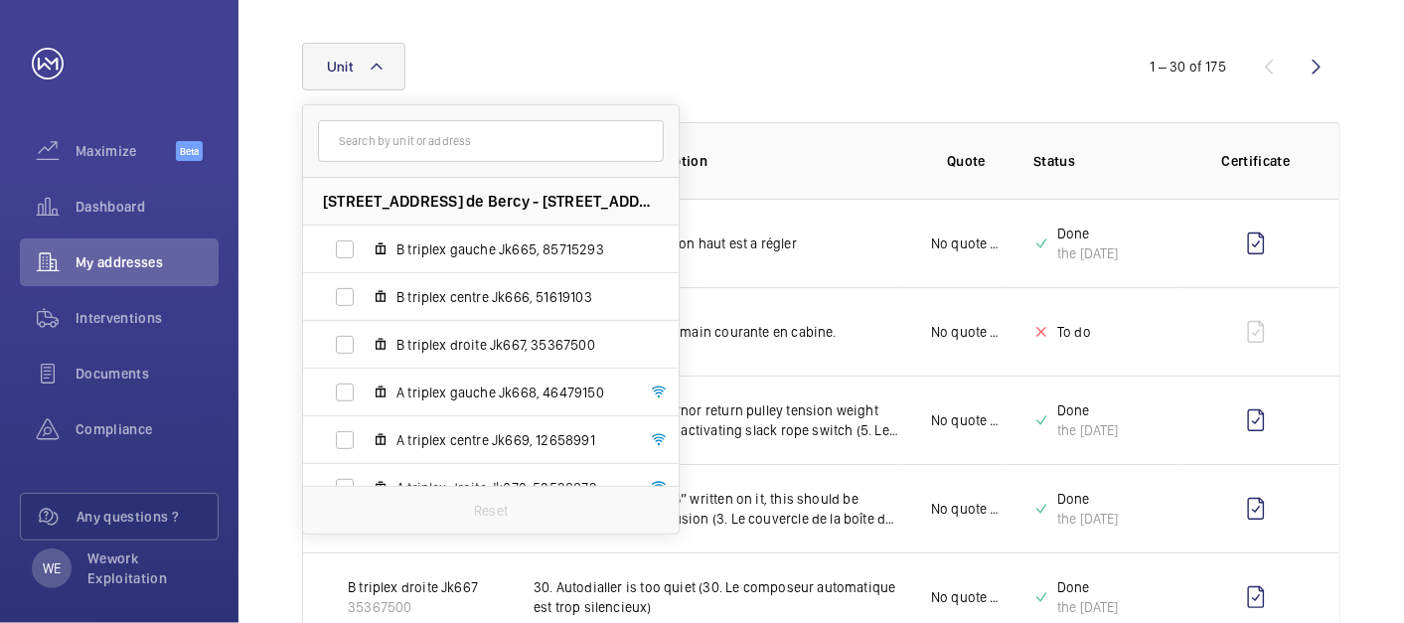
scroll to position [552, 0]
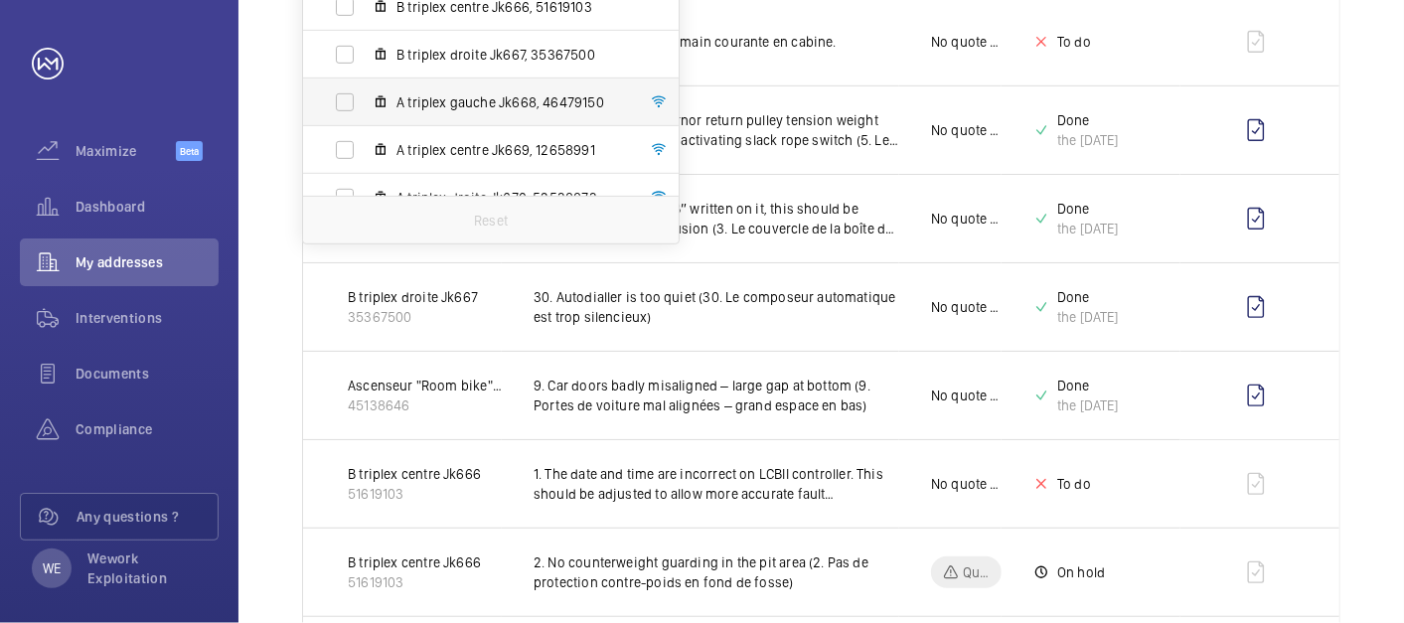
click at [497, 109] on span "A triplex gauche Jk668, 46479150" at bounding box center [512, 102] width 231 height 20
click at [365, 109] on input "A triplex gauche Jk668, 46479150" at bounding box center [345, 102] width 40 height 40
checkbox input "true"
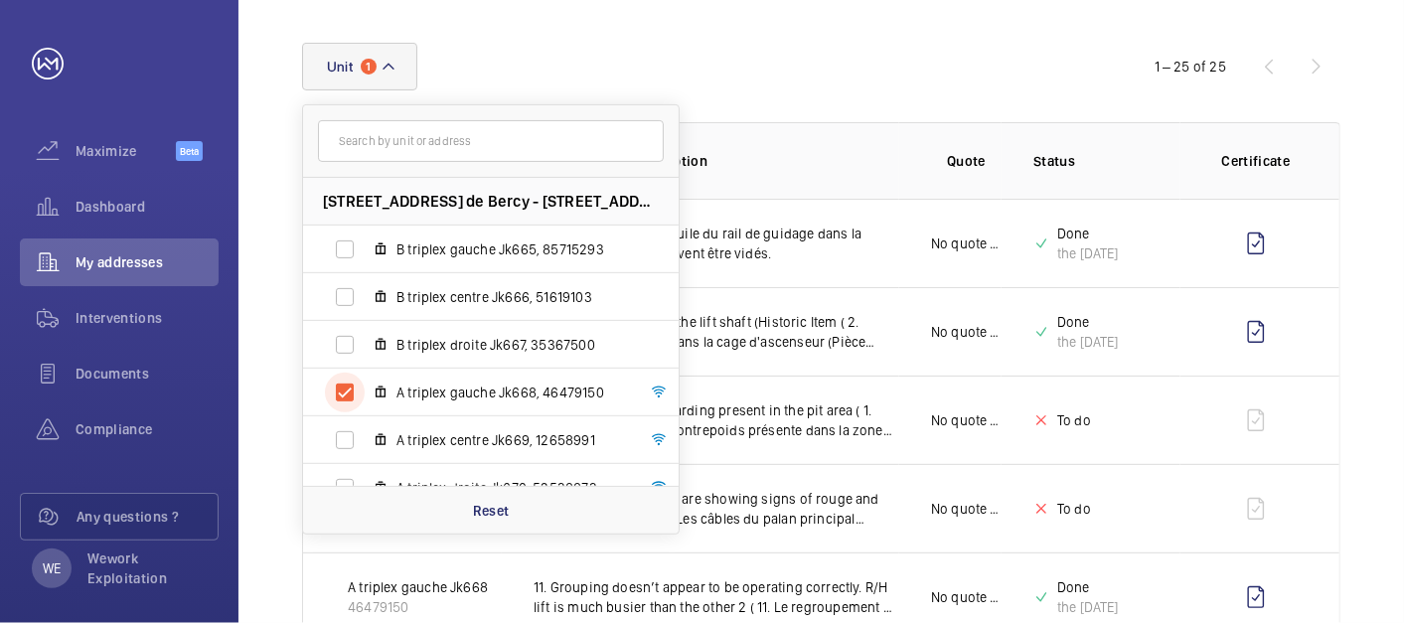
scroll to position [552, 0]
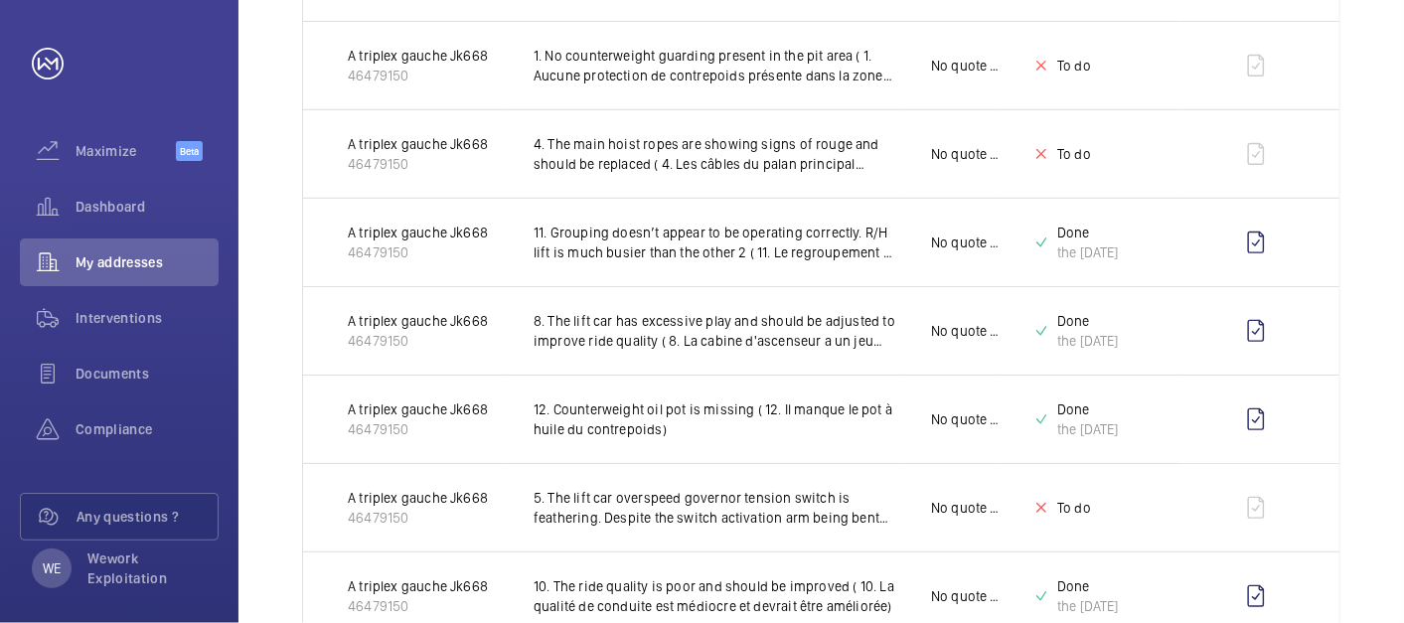
scroll to position [0, 0]
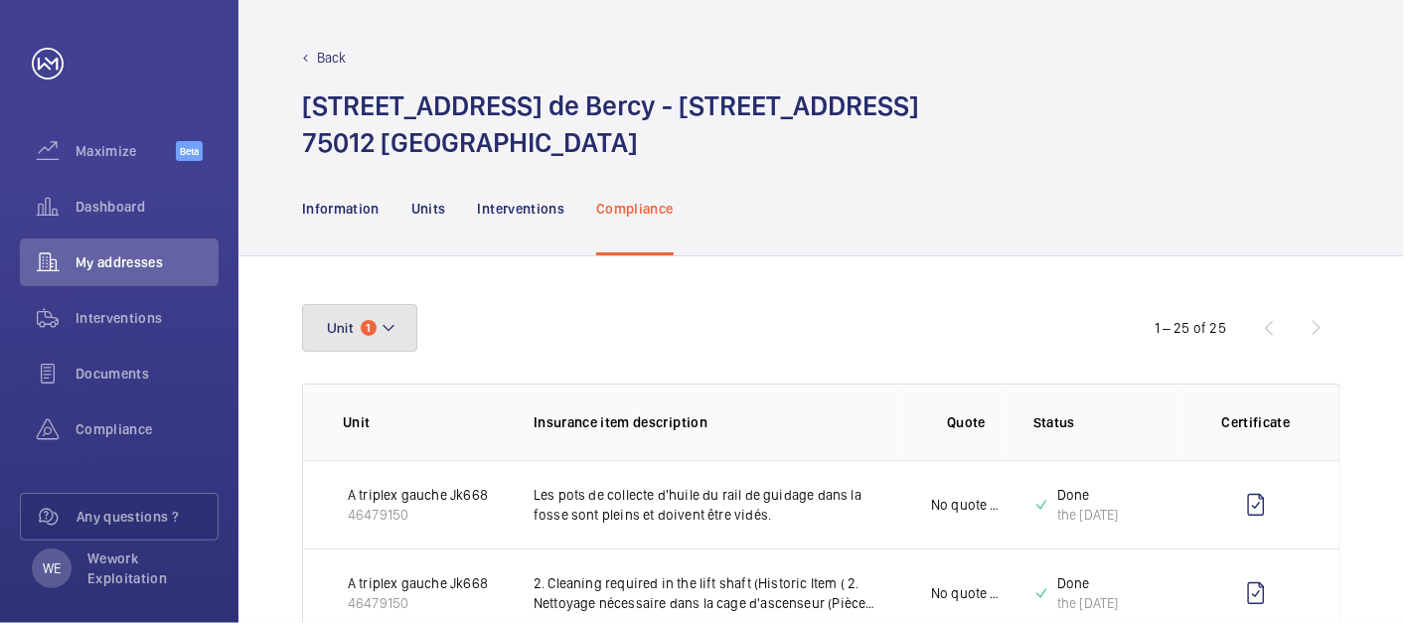
click at [400, 330] on button "Unit 1" at bounding box center [359, 328] width 115 height 48
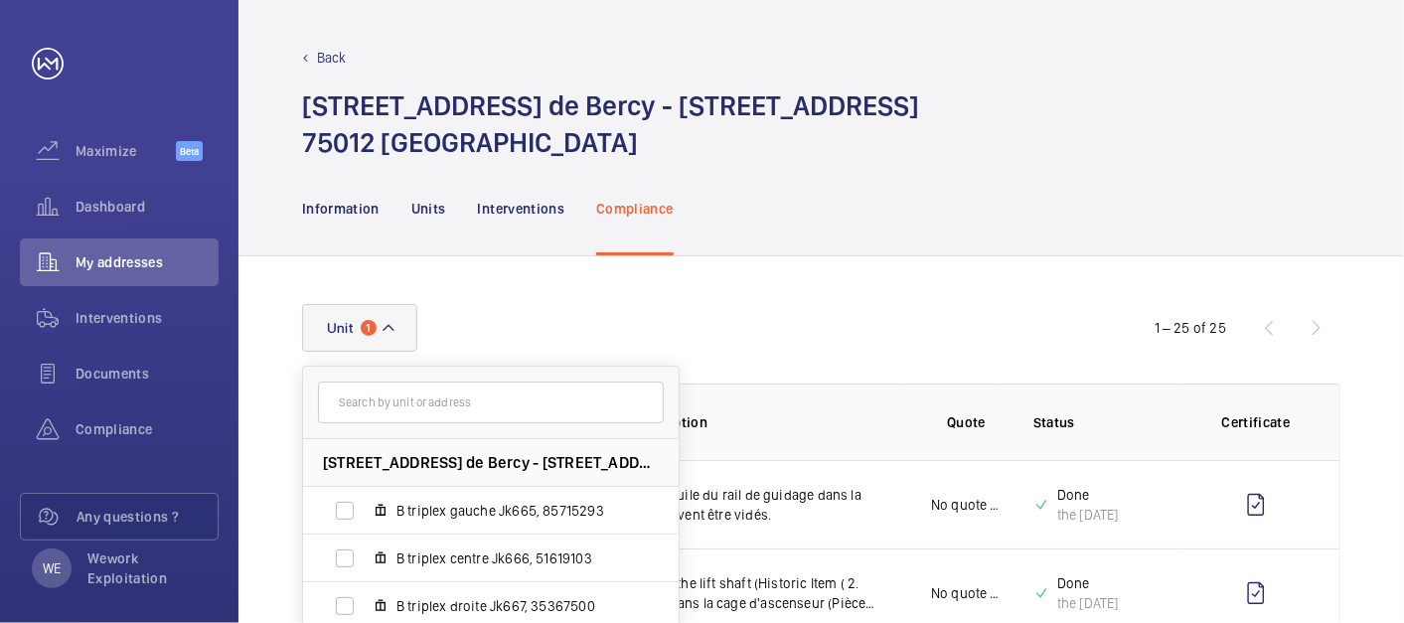
scroll to position [552, 0]
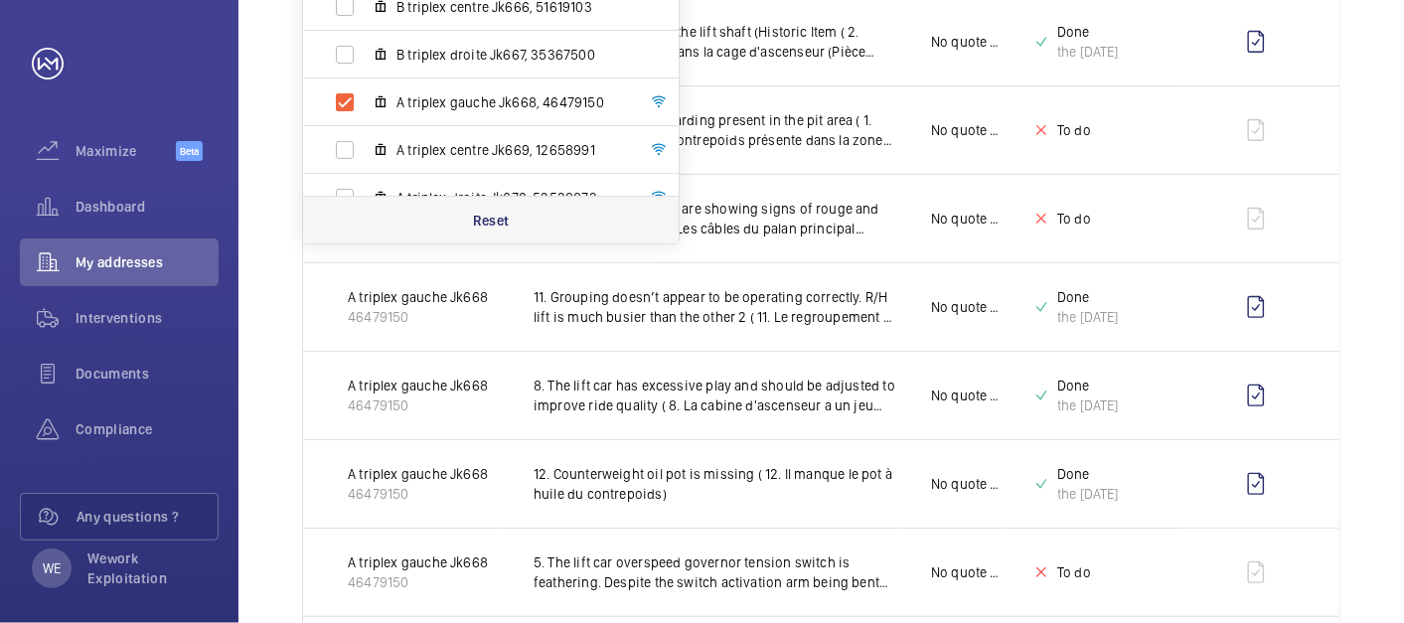
click at [498, 221] on p "Reset" at bounding box center [491, 221] width 37 height 20
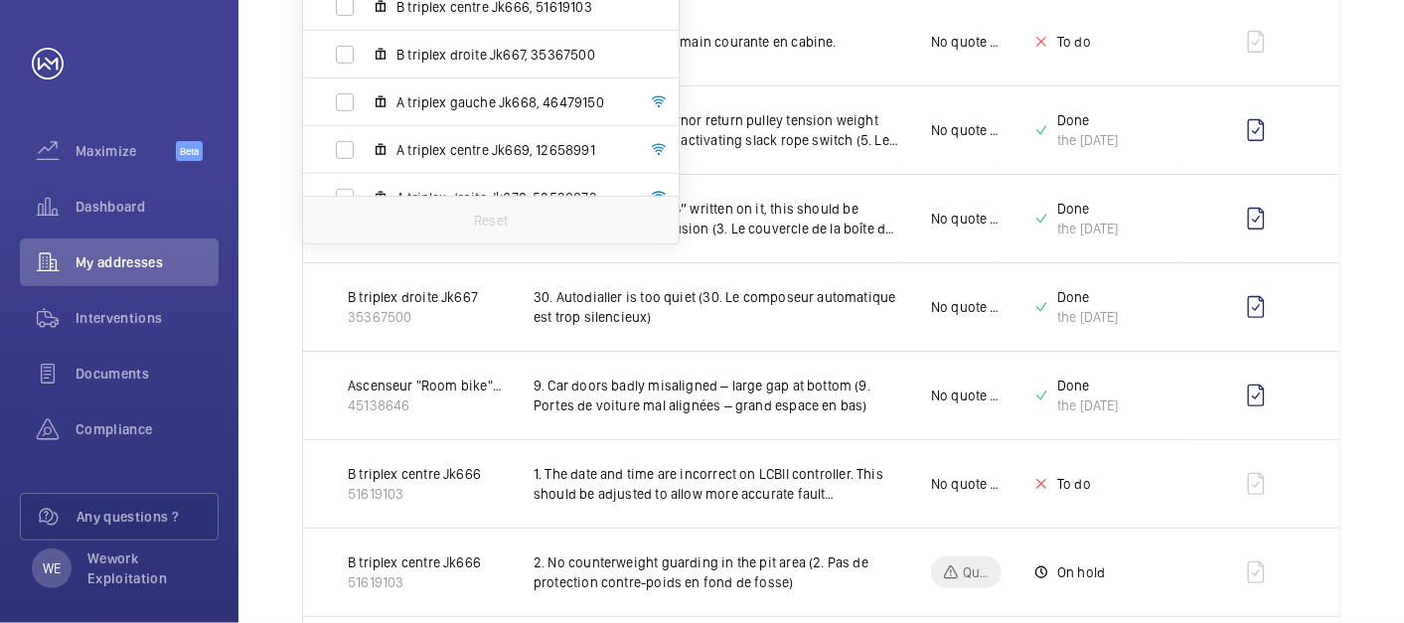
scroll to position [368, 0]
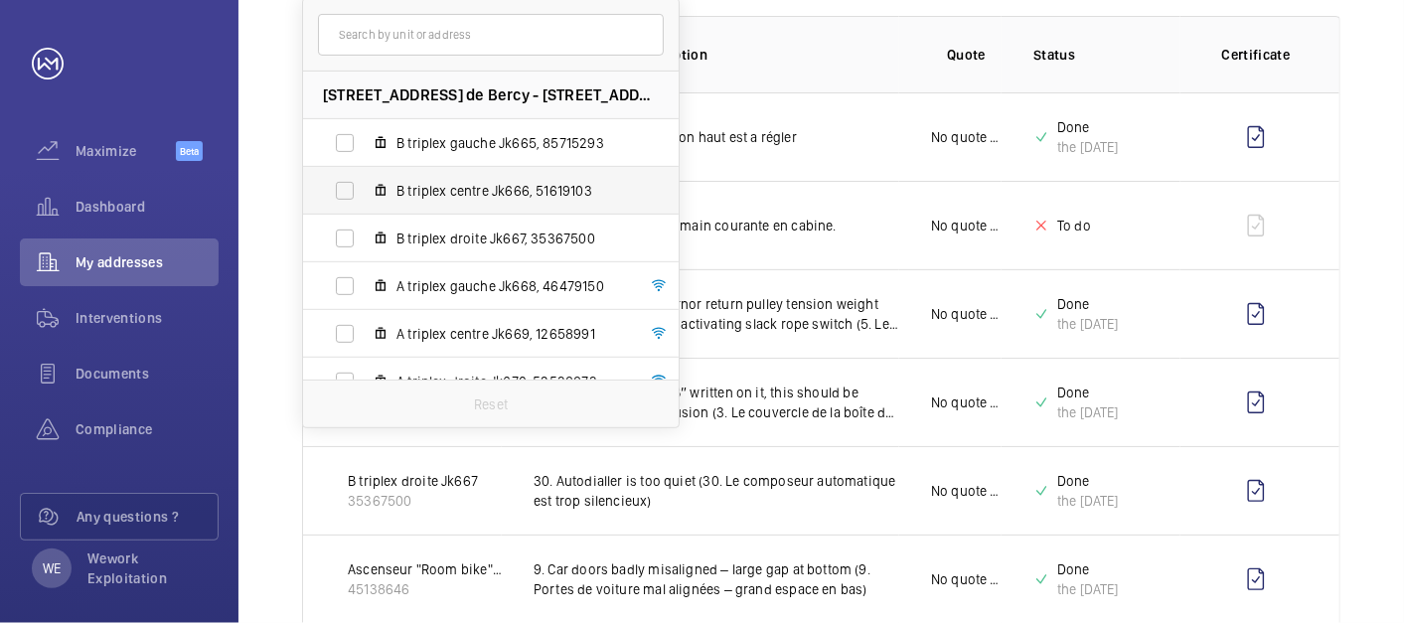
click at [462, 185] on span "B triplex centre Jk666, 51619103" at bounding box center [512, 191] width 231 height 20
click at [365, 185] on input "B triplex centre Jk666, 51619103" at bounding box center [345, 191] width 40 height 40
checkbox input "true"
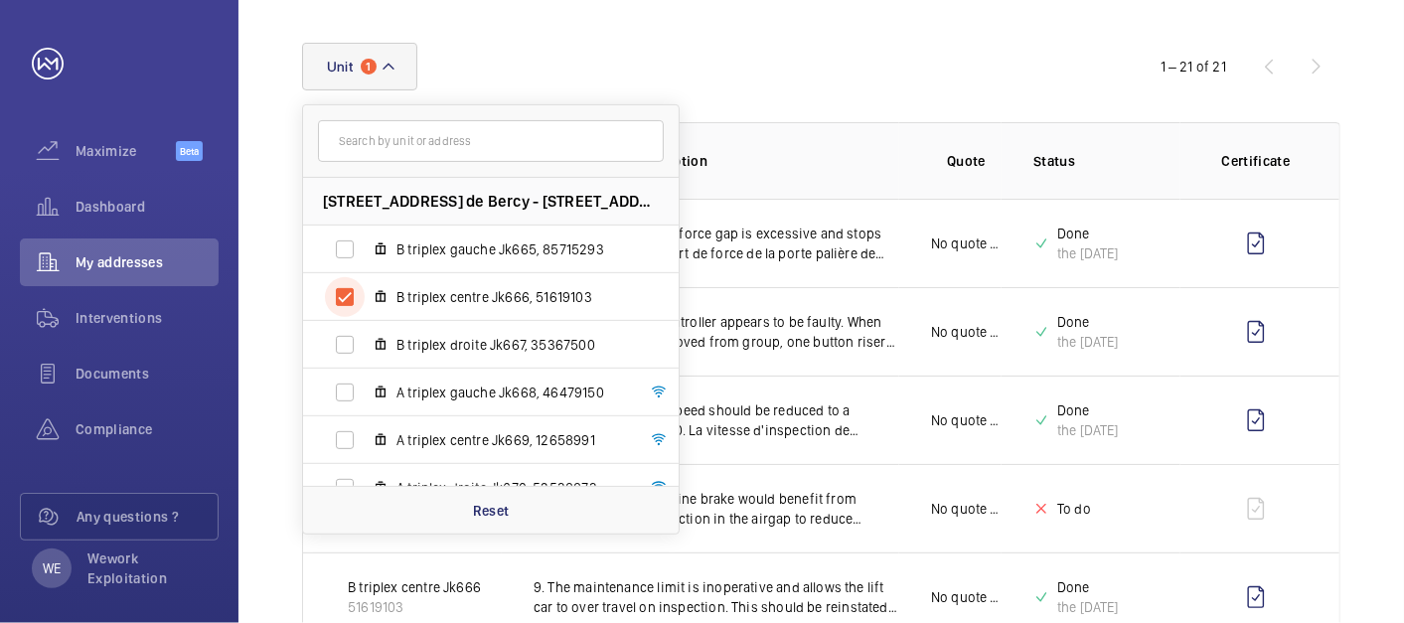
scroll to position [368, 0]
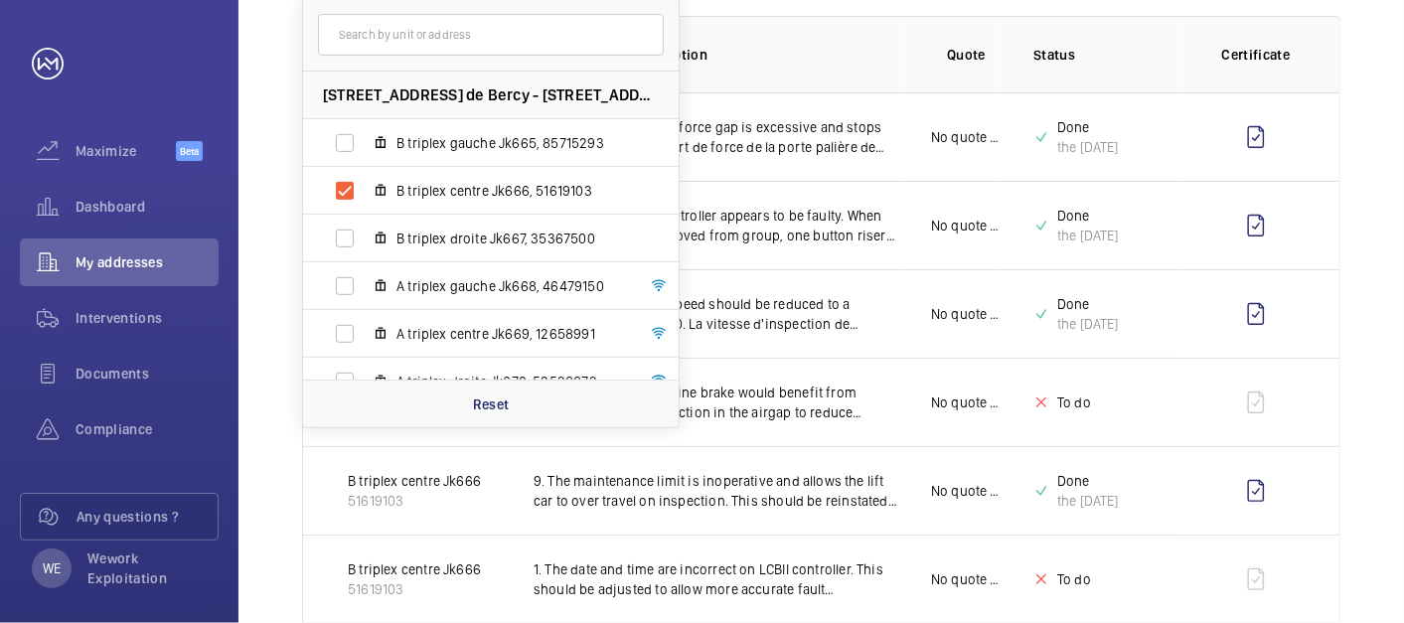
click at [946, 51] on th "Quote" at bounding box center [951, 54] width 102 height 77
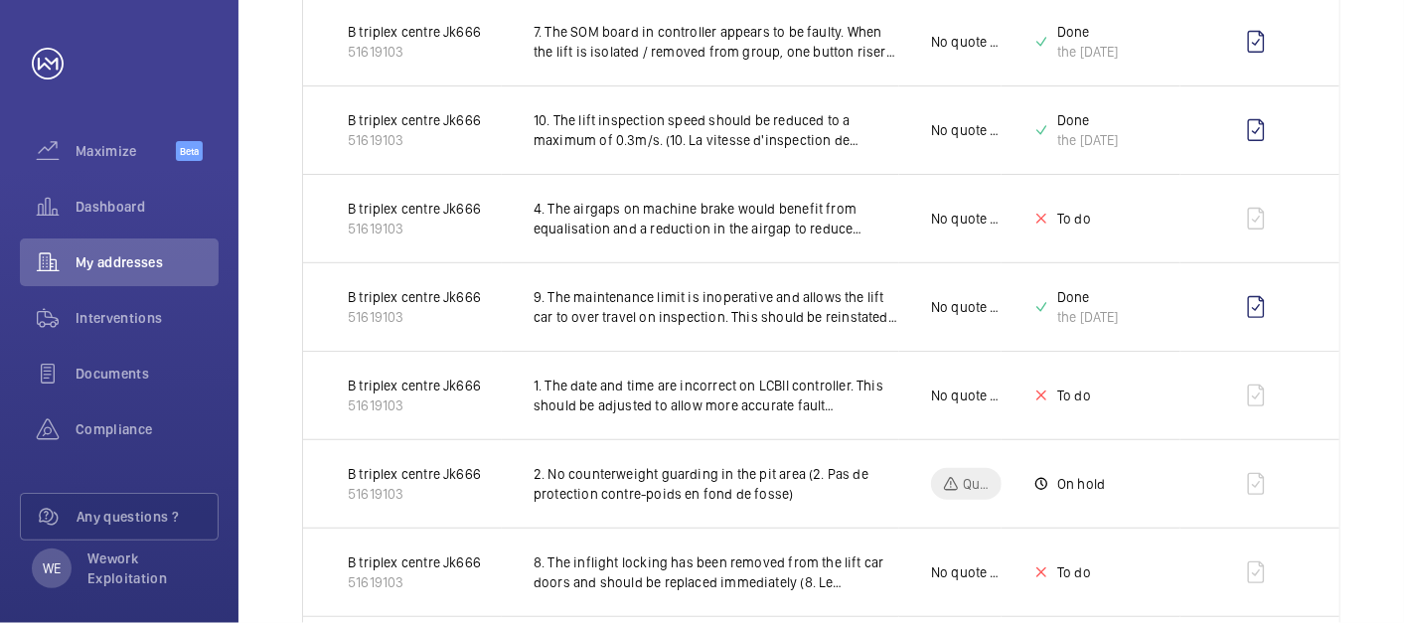
click at [0, 0] on tbody "B triplex centre Jk666 51619103 11. Level 4 landing door force gap is excessive…" at bounding box center [0, 0] width 0 height 0
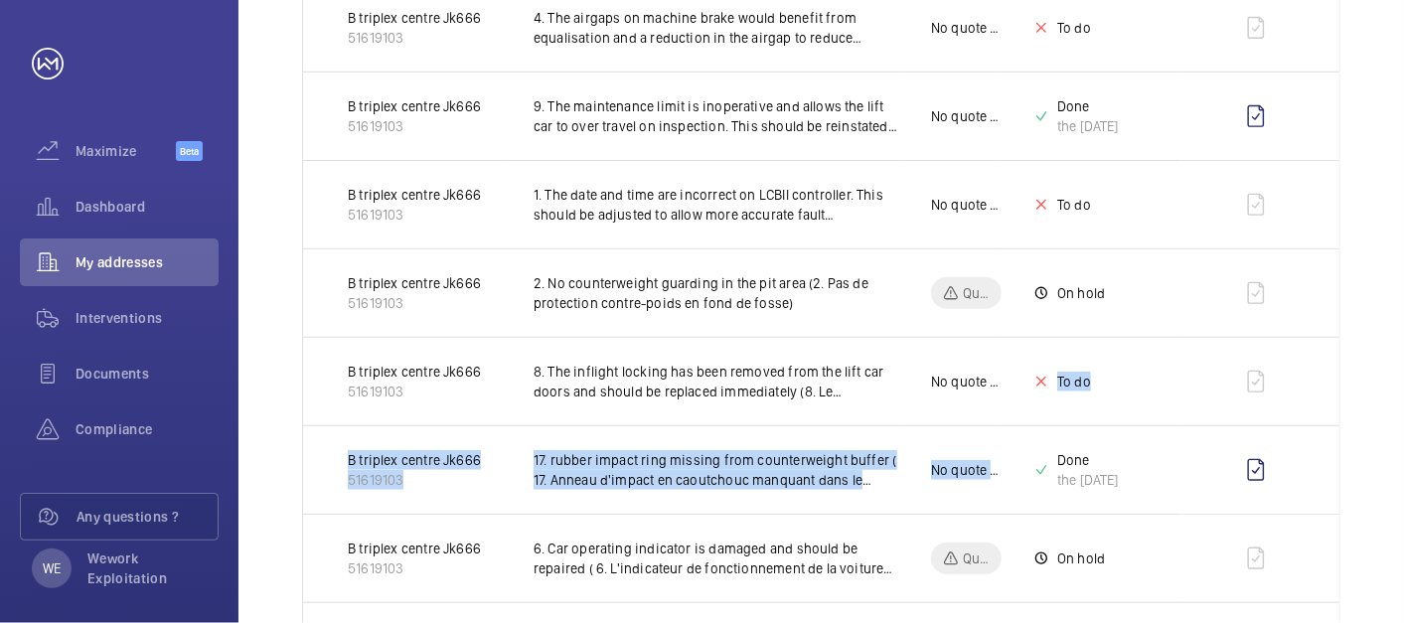
scroll to position [926, 0]
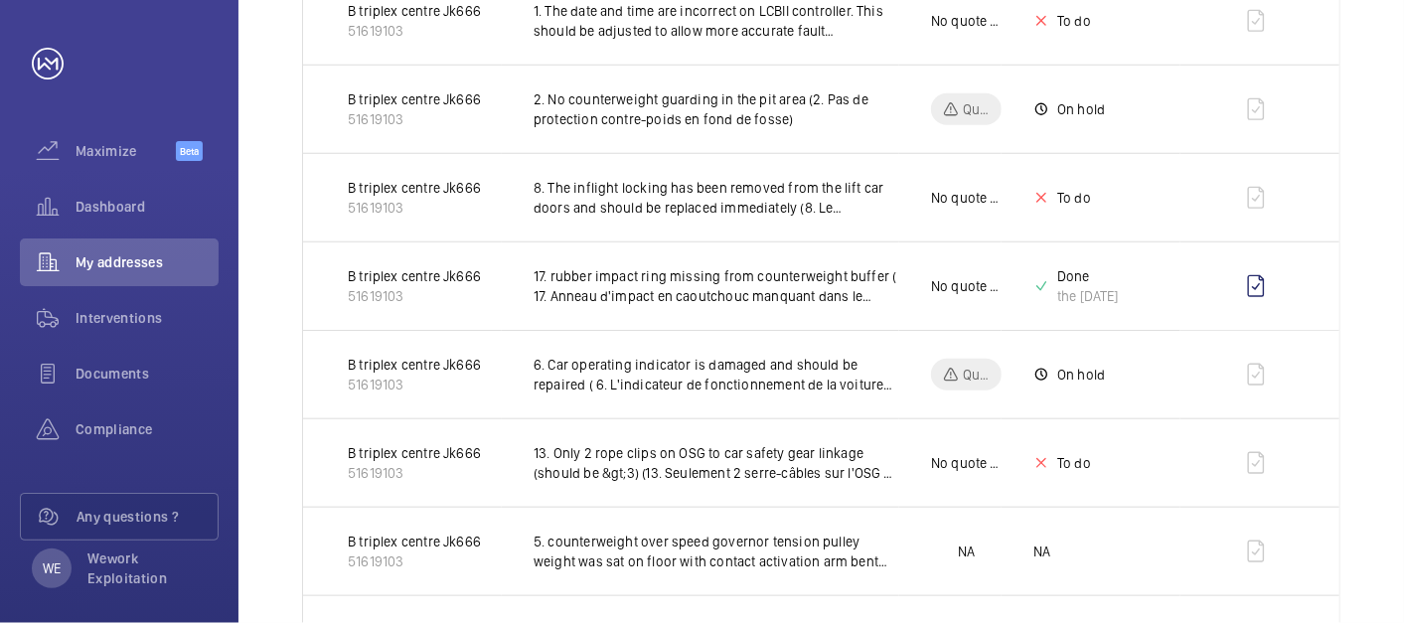
click at [1372, 398] on div "Unit 1 1 – 21 of 21 Unit Insurance item description Quote Status Certificate B …" at bounding box center [822, 385] width 1166 height 2110
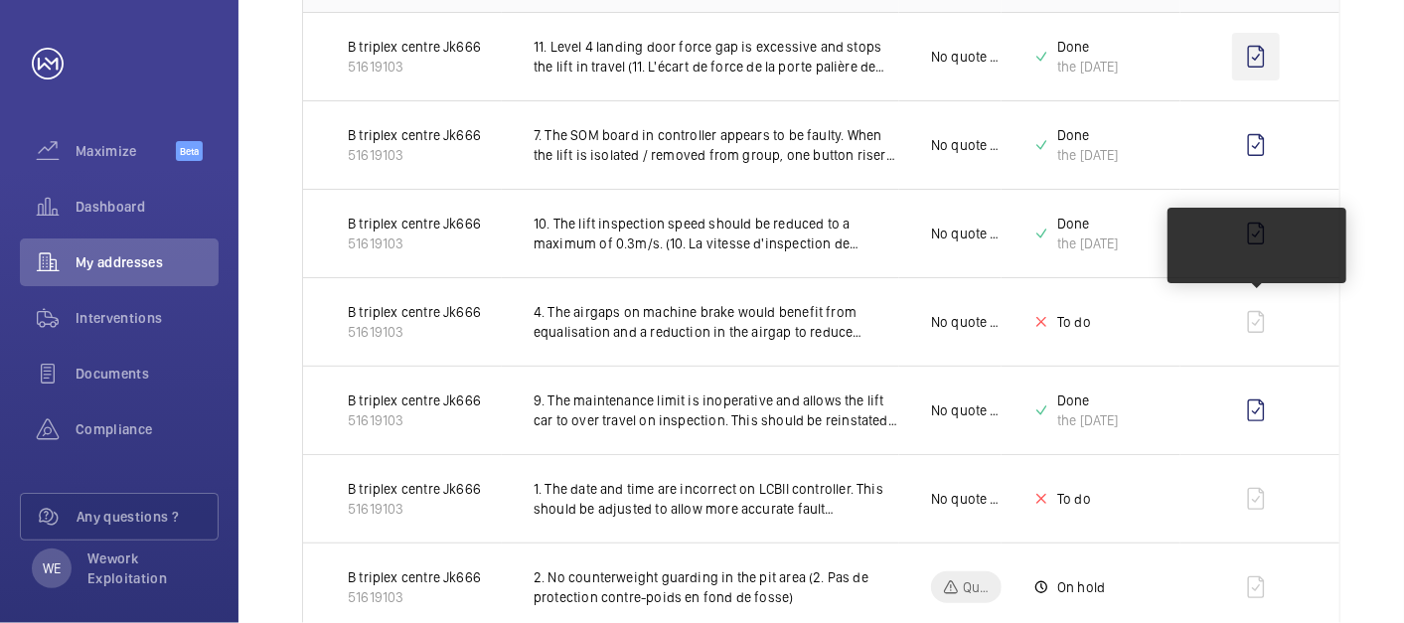
scroll to position [0, 0]
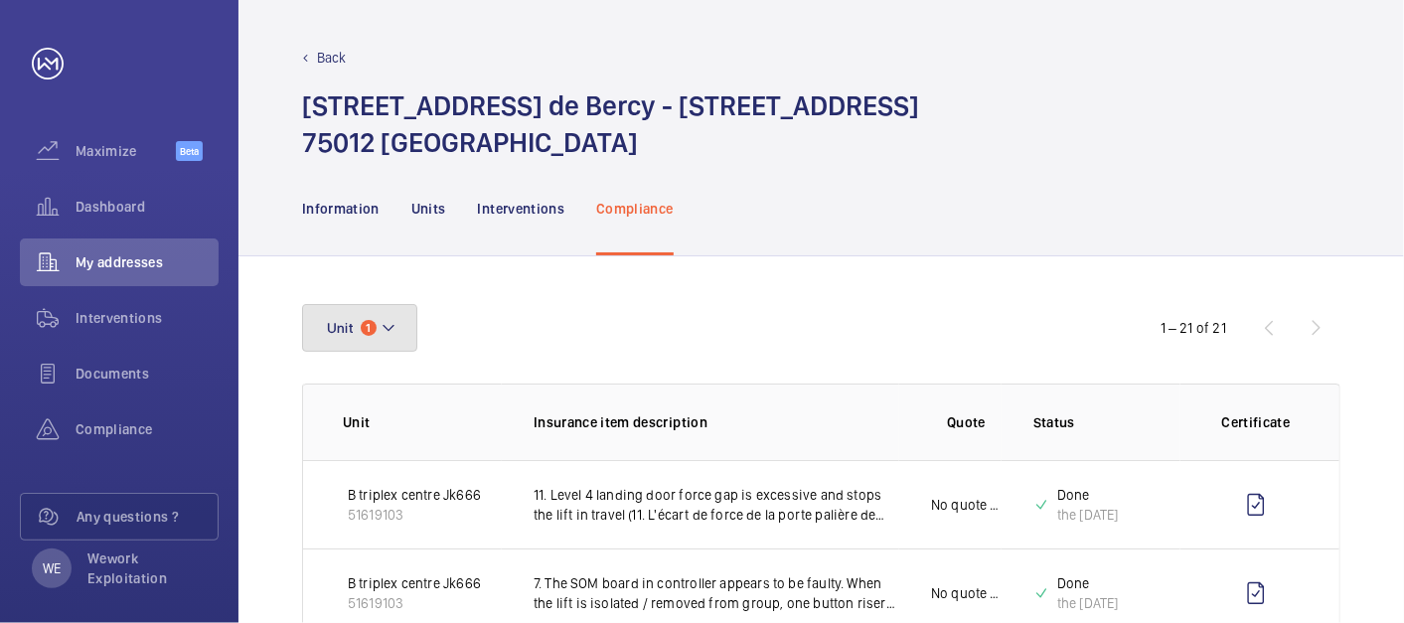
drag, startPoint x: 389, startPoint y: 321, endPoint x: 740, endPoint y: 409, distance: 361.6
click at [390, 318] on mat-icon at bounding box center [389, 328] width 16 height 24
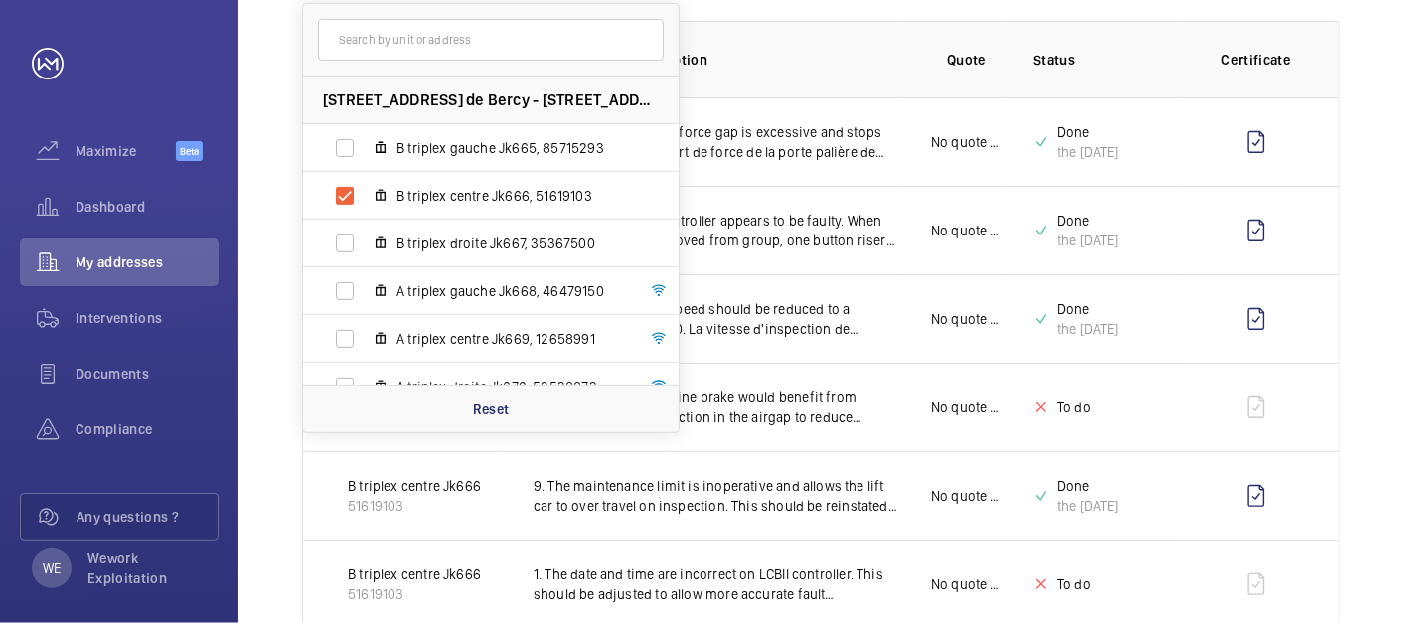
scroll to position [368, 0]
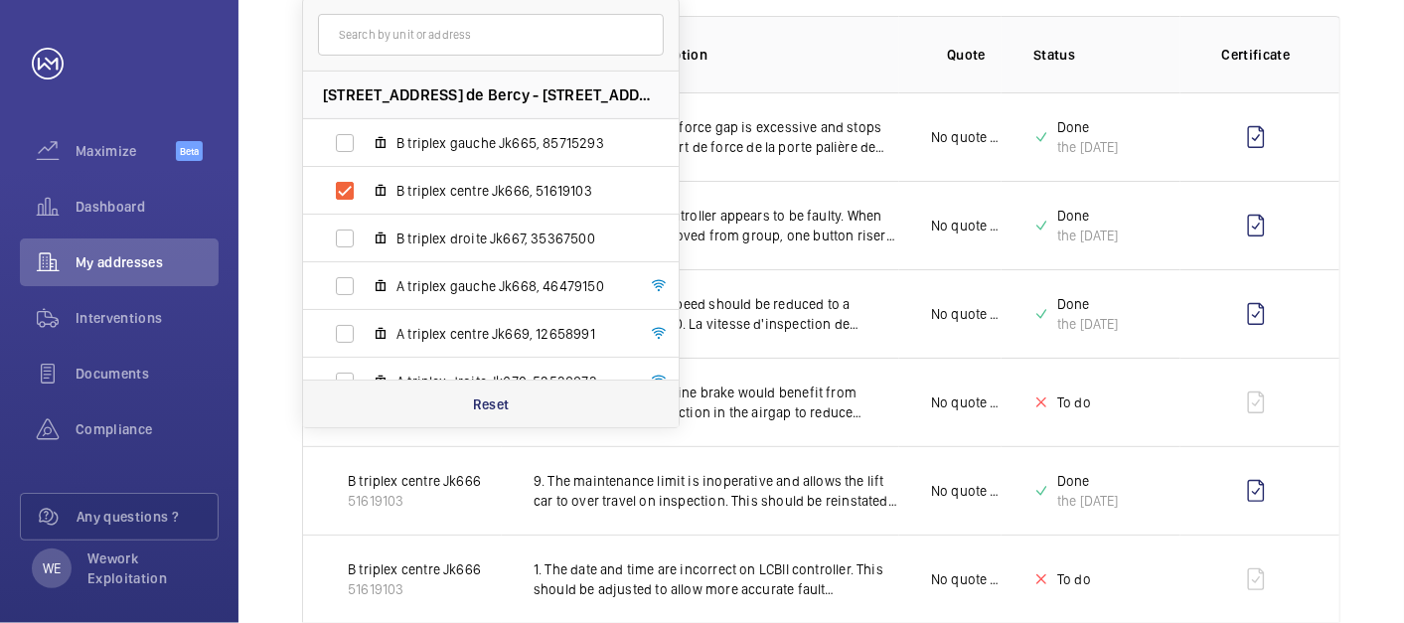
click at [492, 386] on div "Reset" at bounding box center [491, 404] width 376 height 48
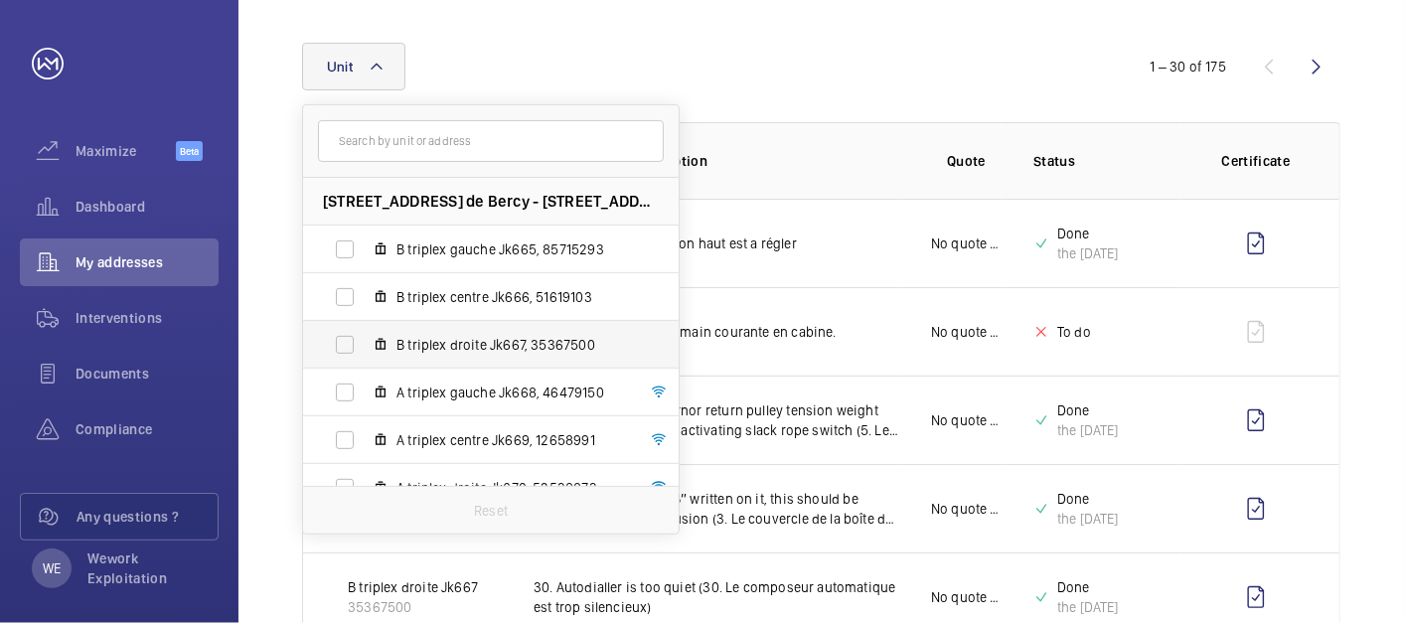
scroll to position [368, 0]
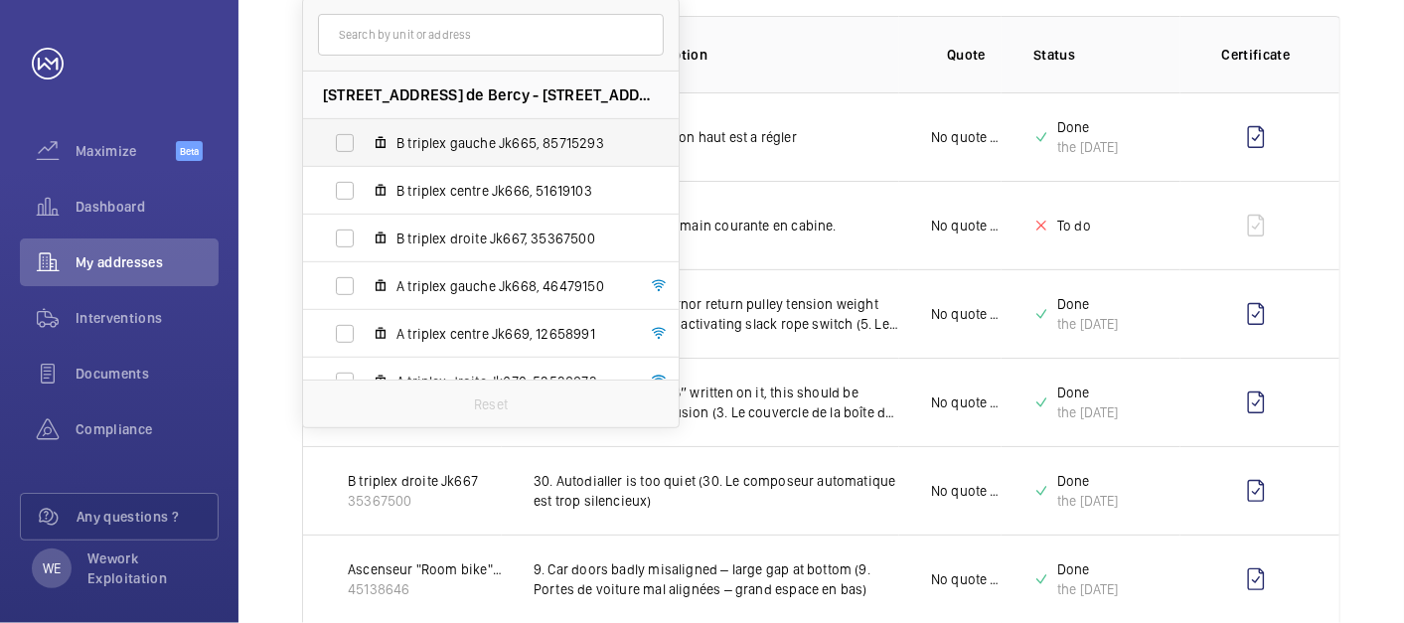
click at [465, 236] on span "B triplex droite Jk667, 35367500" at bounding box center [512, 239] width 231 height 20
click at [365, 236] on input "B triplex droite Jk667, 35367500" at bounding box center [345, 239] width 40 height 40
checkbox input "true"
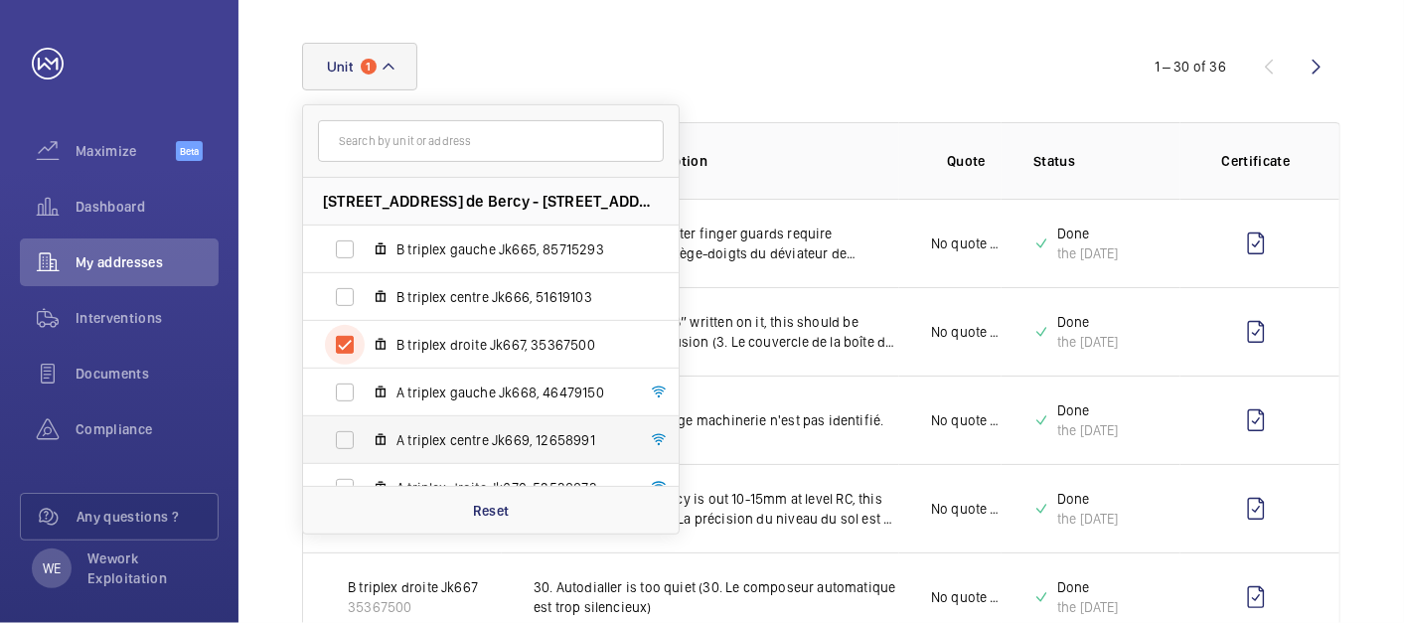
scroll to position [368, 0]
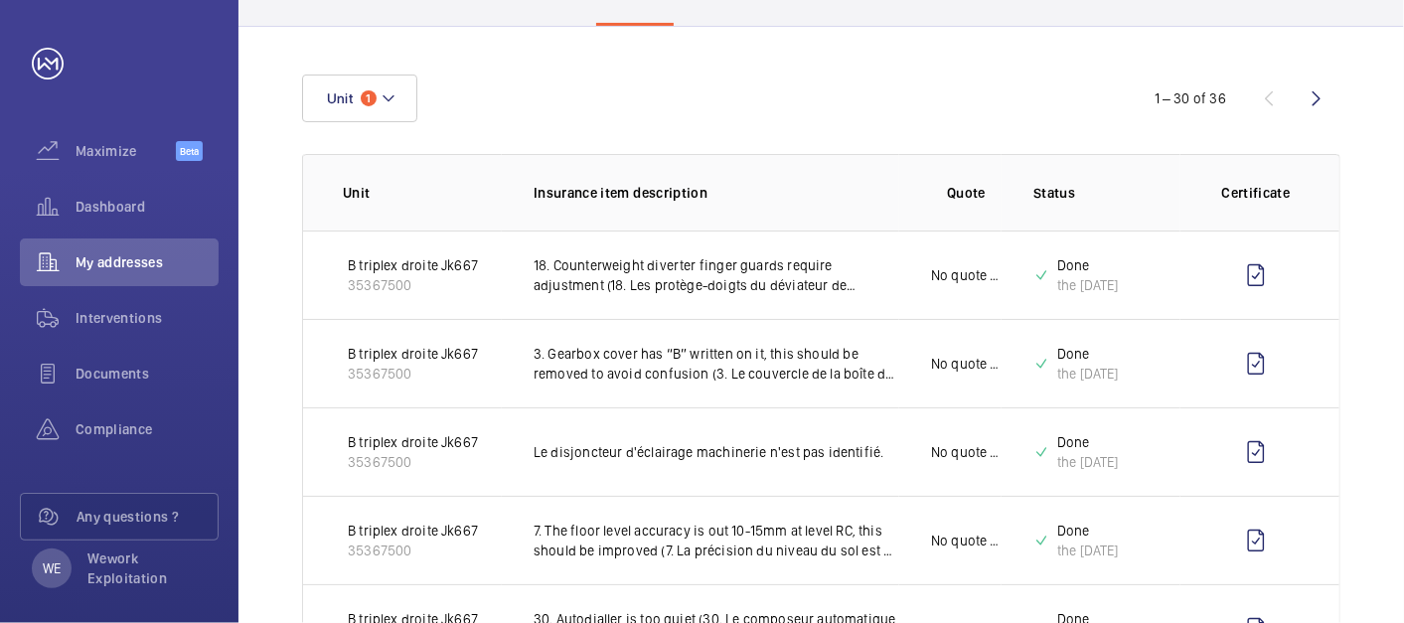
scroll to position [0, 0]
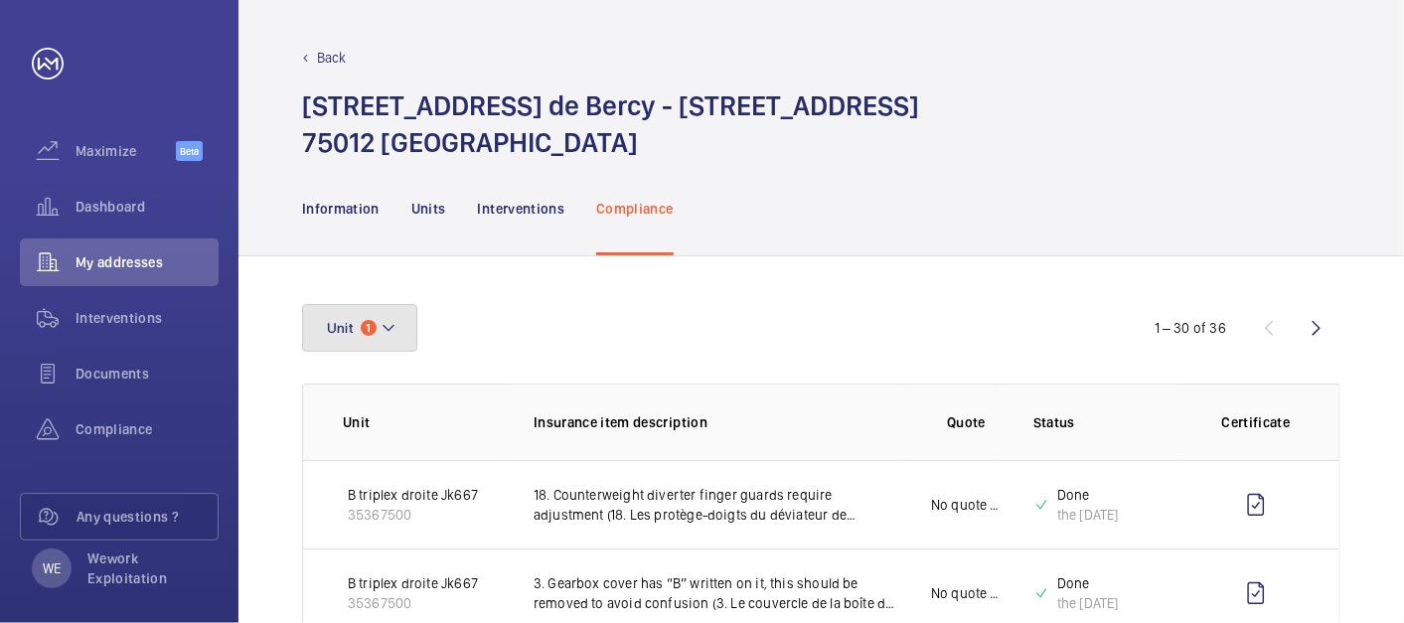
click at [403, 307] on button "Unit 1" at bounding box center [359, 328] width 115 height 48
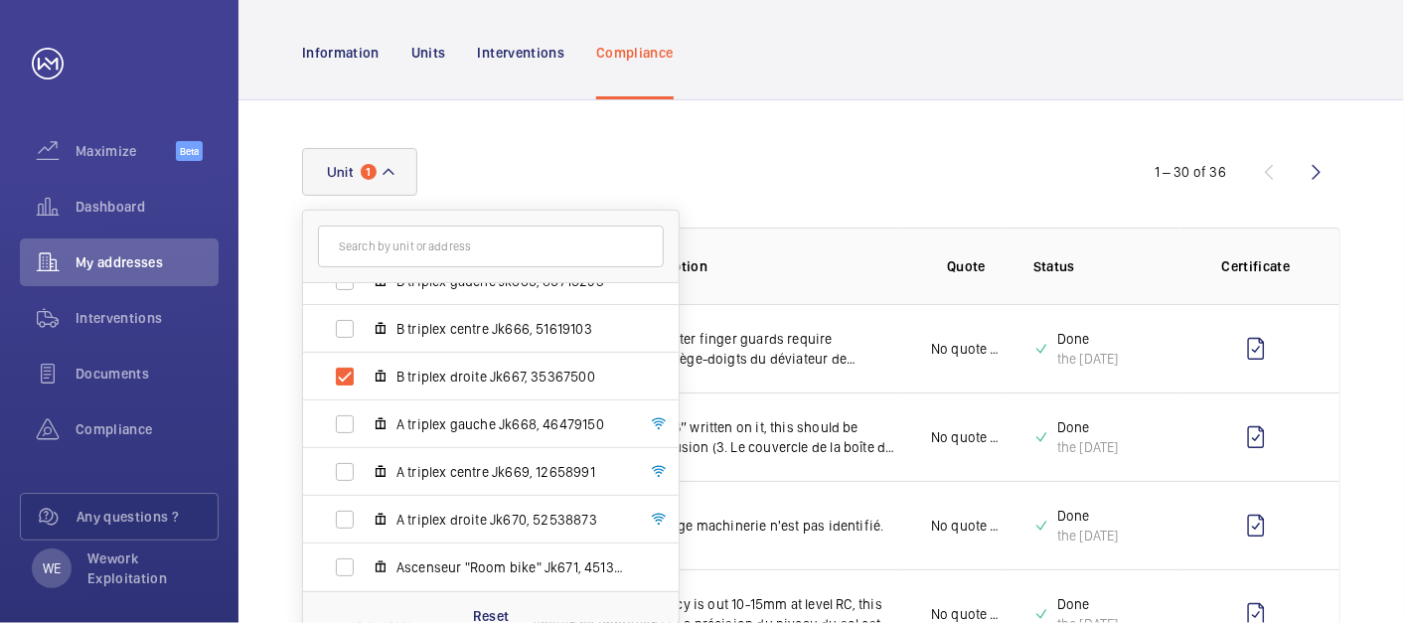
scroll to position [184, 0]
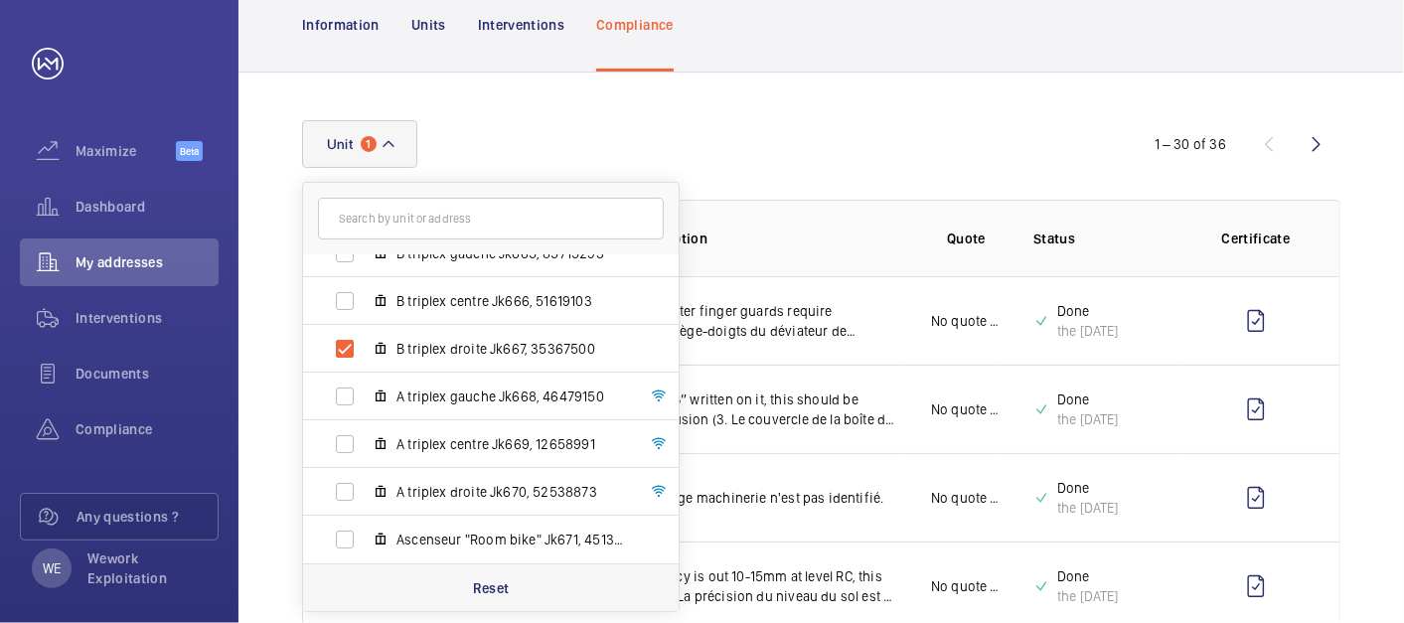
click at [492, 581] on p "Reset" at bounding box center [491, 588] width 37 height 20
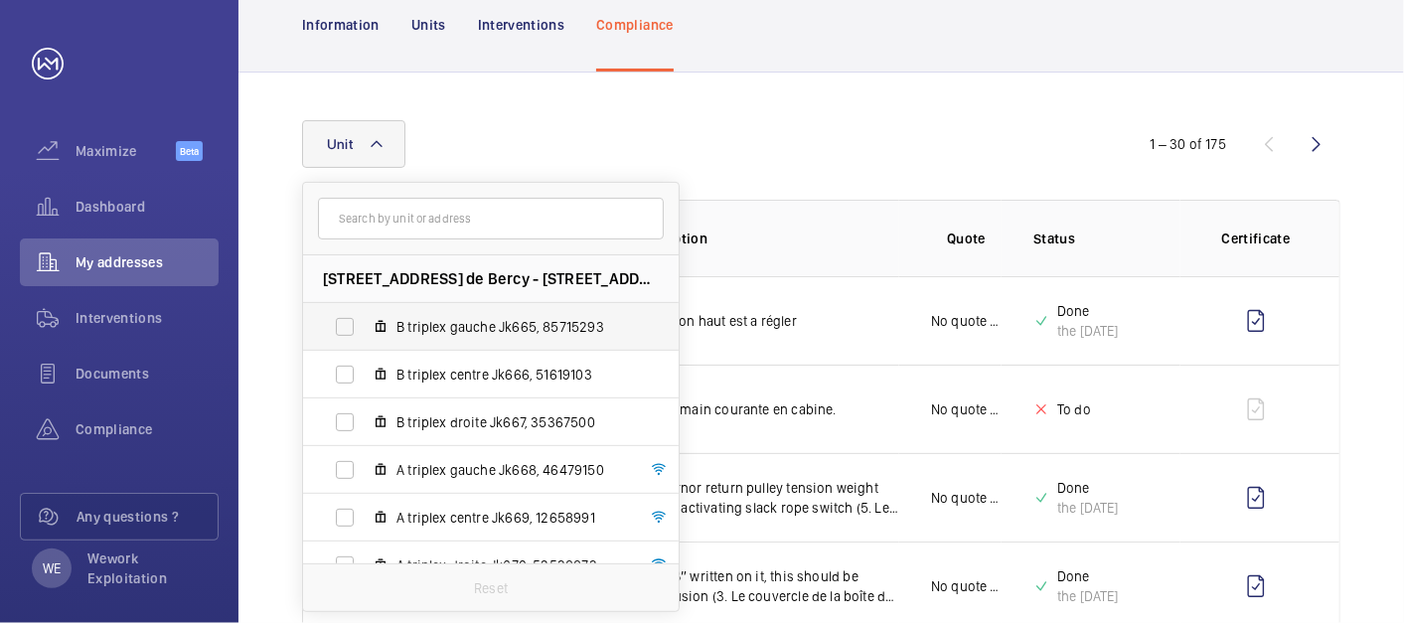
click at [491, 331] on span "B triplex gauche Jk665, 85715293" at bounding box center [512, 327] width 231 height 20
click at [365, 331] on input "B triplex gauche Jk665, 85715293" at bounding box center [345, 327] width 40 height 40
checkbox input "true"
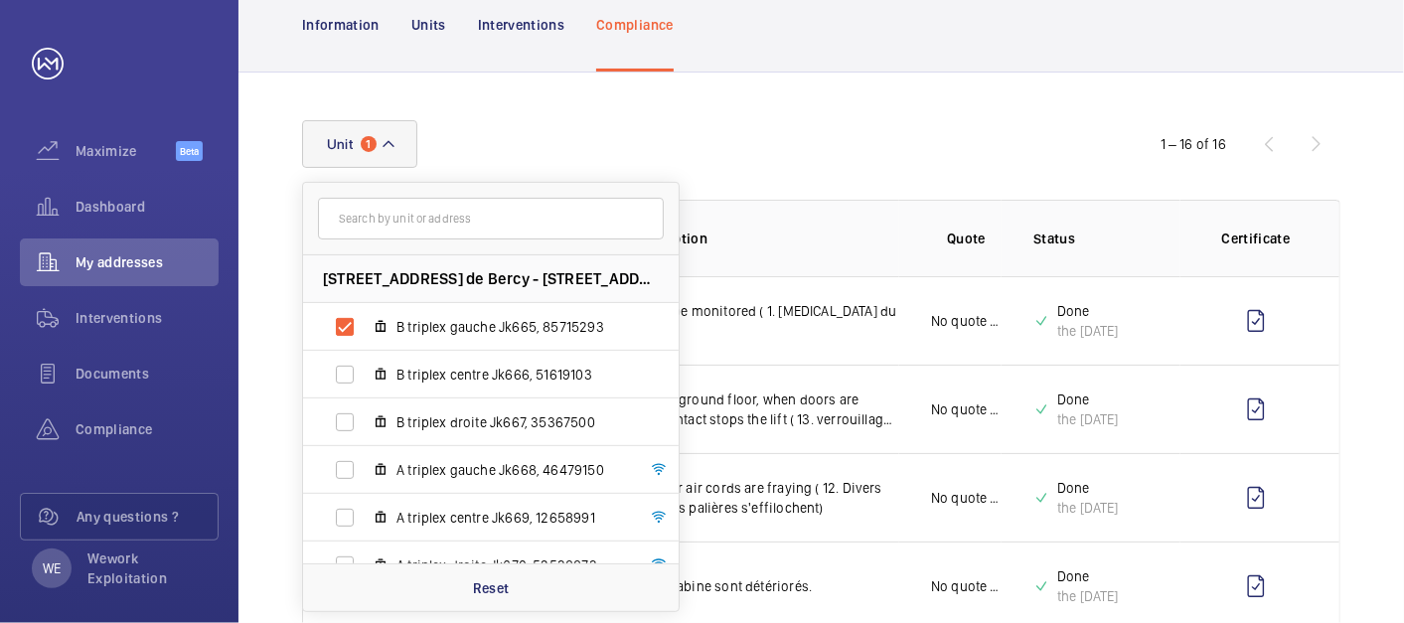
click at [1018, 141] on div "Unit 1 [STREET_ADDRESS] - [STREET_ADDRESS] B triplex gauche Jk665, 85715293 B t…" at bounding box center [702, 144] width 800 height 48
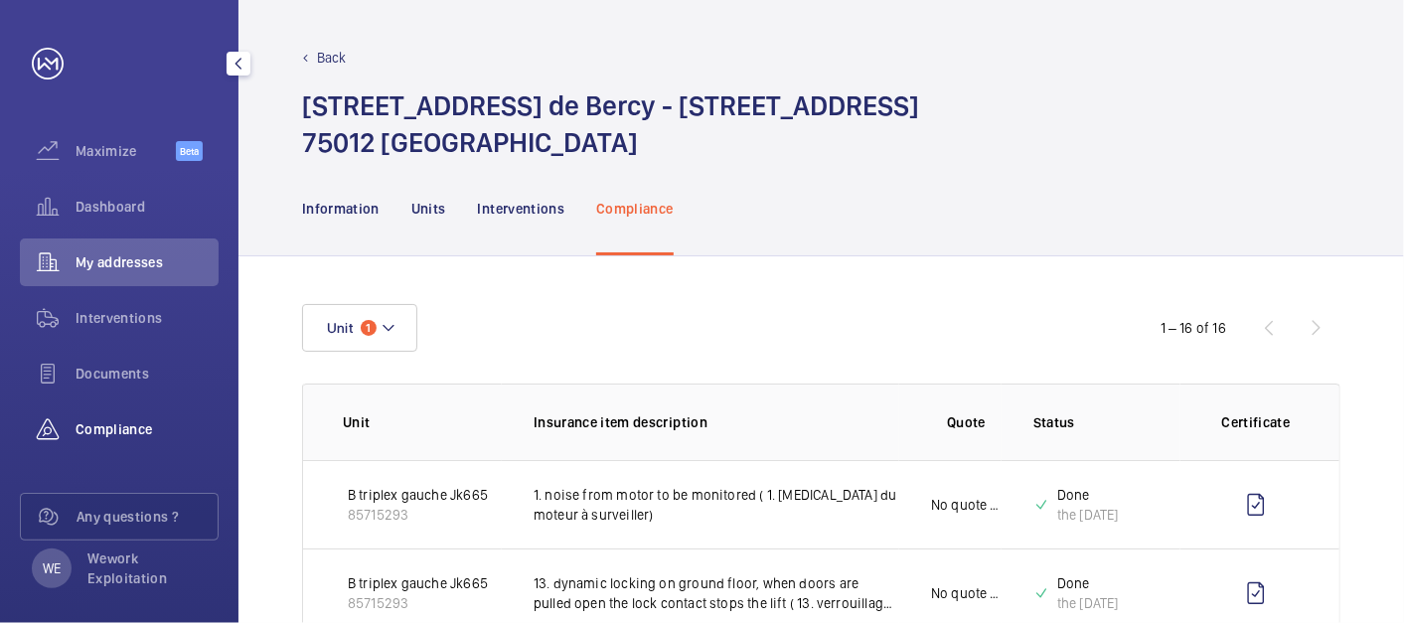
click at [84, 431] on span "Compliance" at bounding box center [147, 429] width 143 height 20
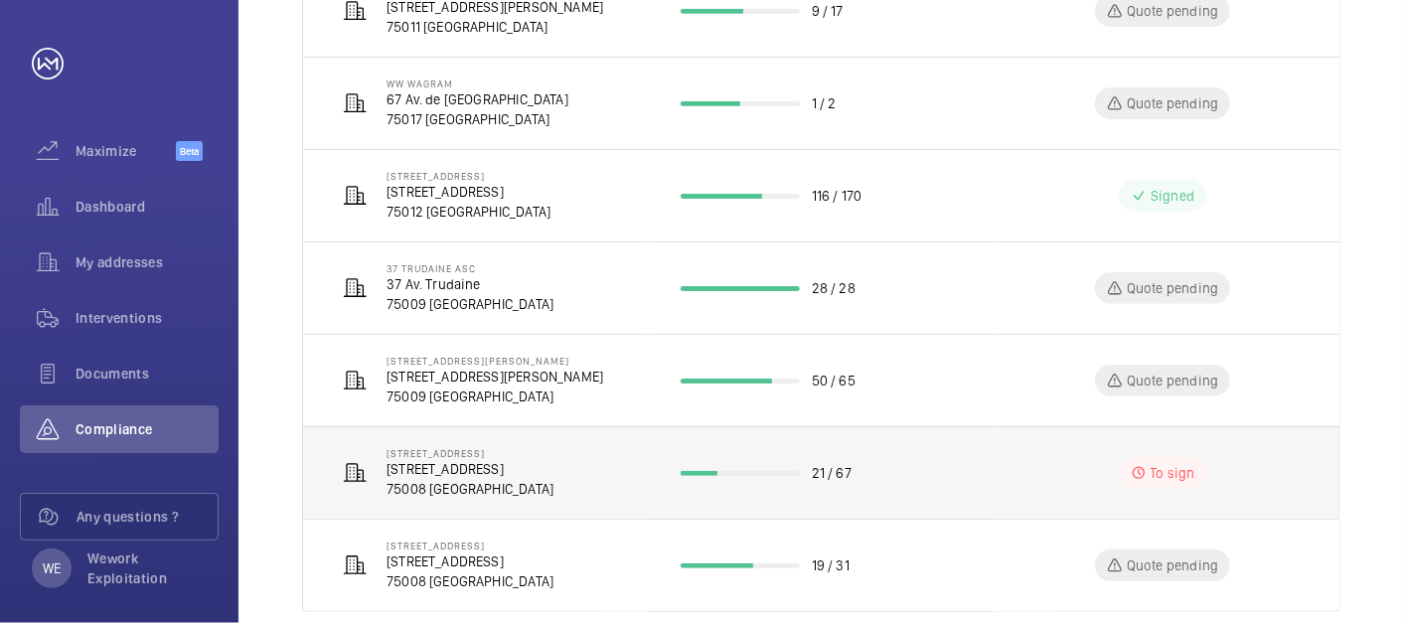
scroll to position [729, 0]
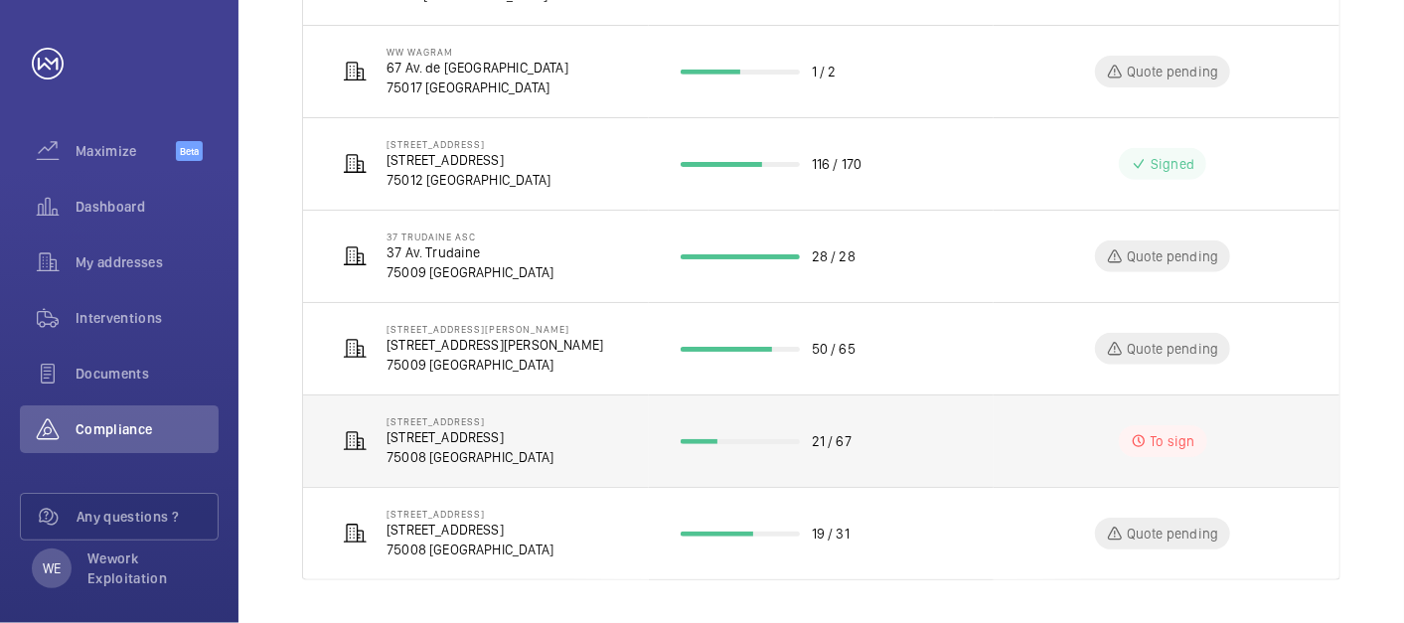
click at [522, 427] on p "[STREET_ADDRESS]" at bounding box center [470, 437] width 167 height 20
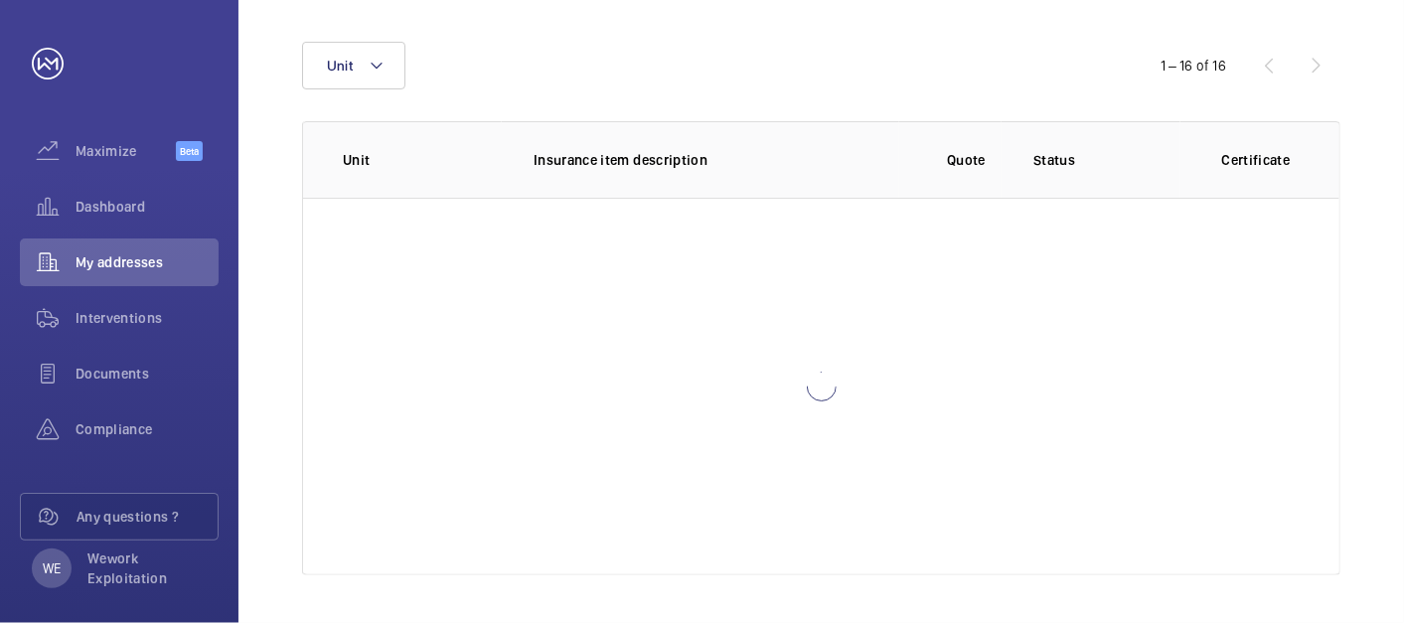
scroll to position [261, 0]
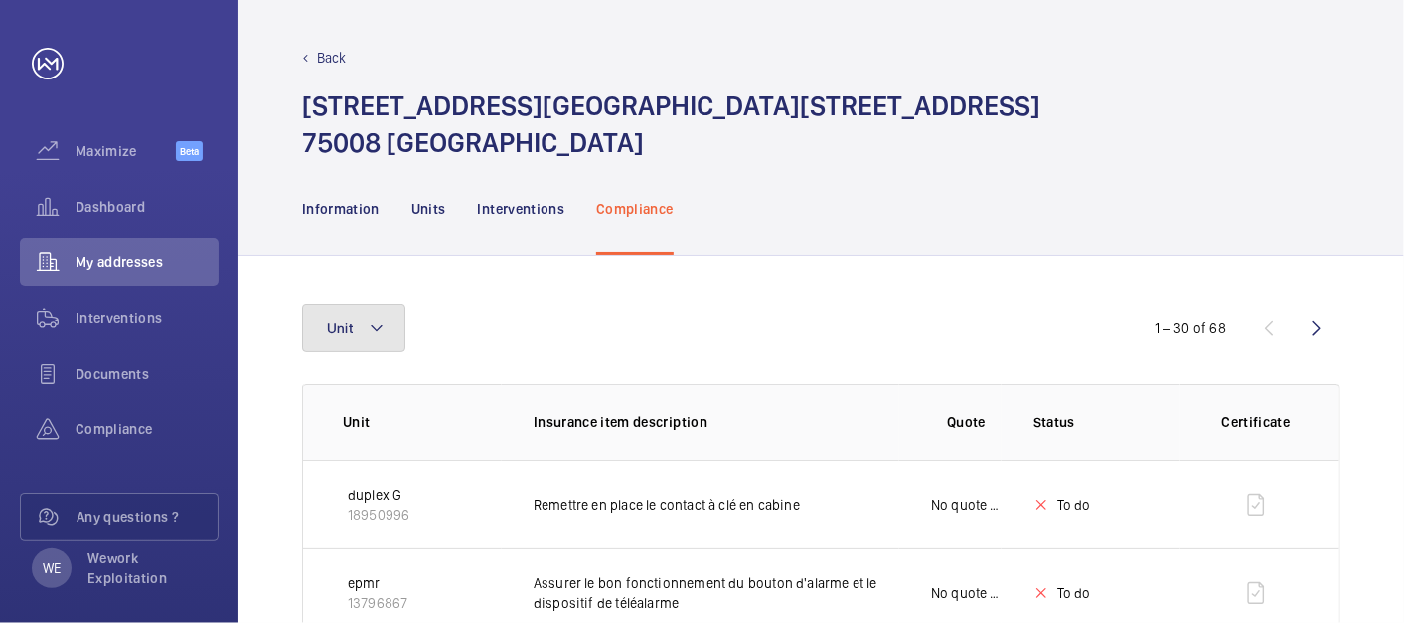
drag, startPoint x: 392, startPoint y: 330, endPoint x: 781, endPoint y: 363, distance: 391.0
click at [395, 328] on button "Unit" at bounding box center [353, 328] width 103 height 48
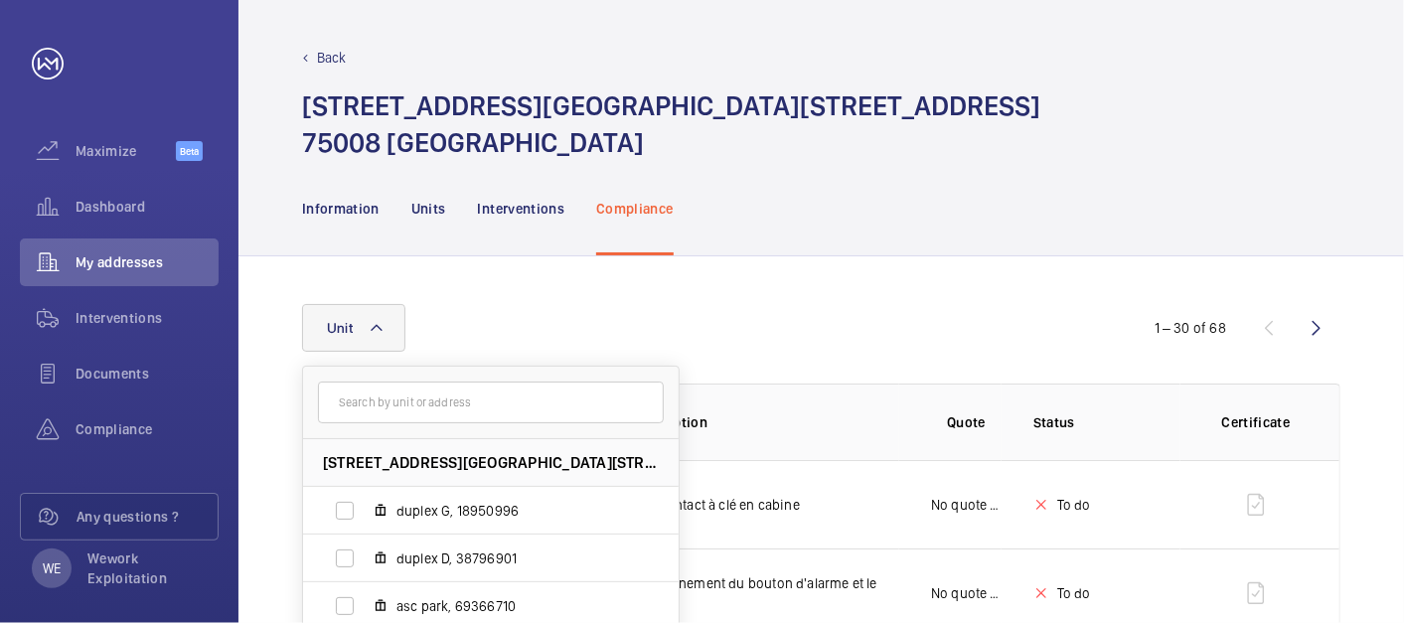
scroll to position [368, 0]
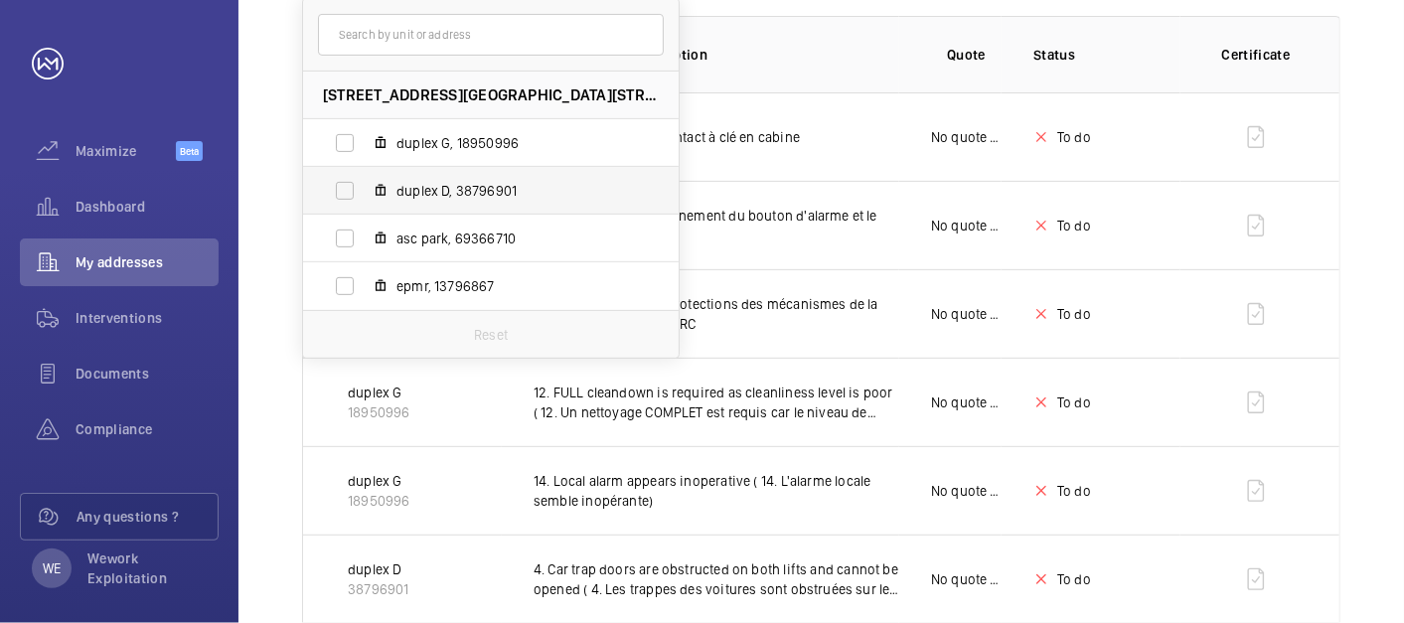
click at [455, 178] on label "duplex D, 38796901" at bounding box center [475, 191] width 344 height 48
click at [365, 178] on input "duplex D, 38796901" at bounding box center [345, 191] width 40 height 40
checkbox input "true"
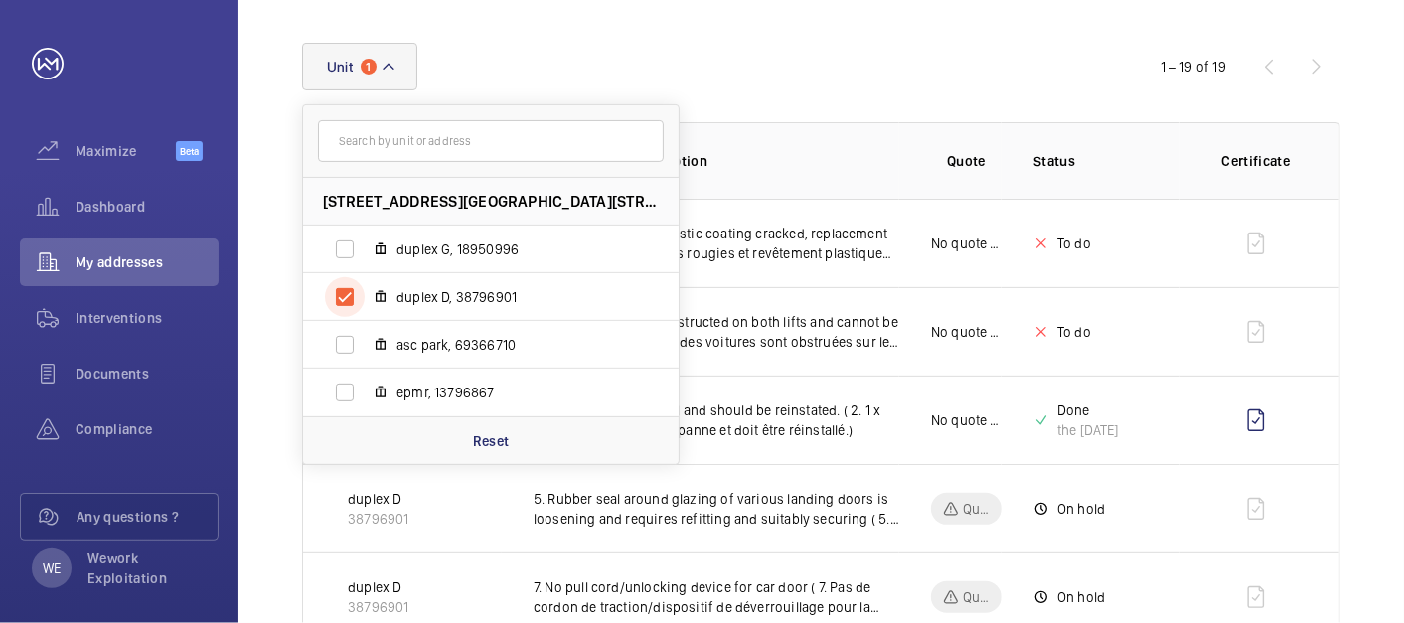
scroll to position [368, 0]
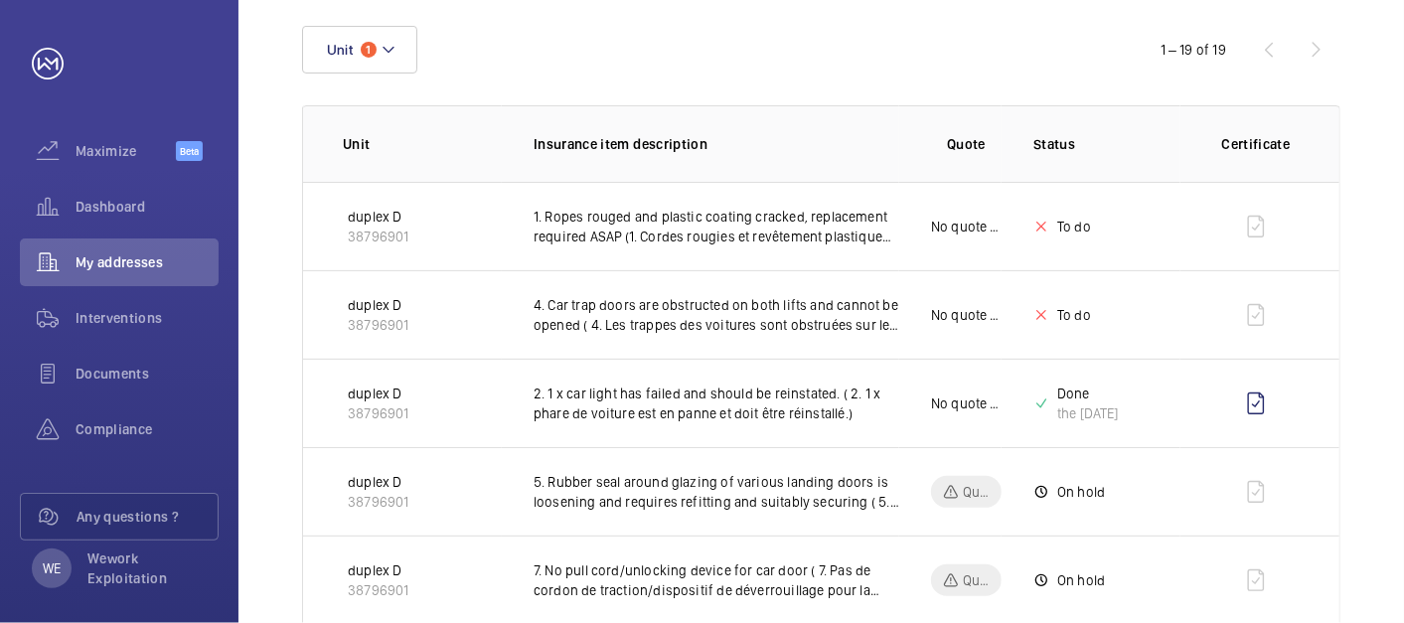
scroll to position [0, 0]
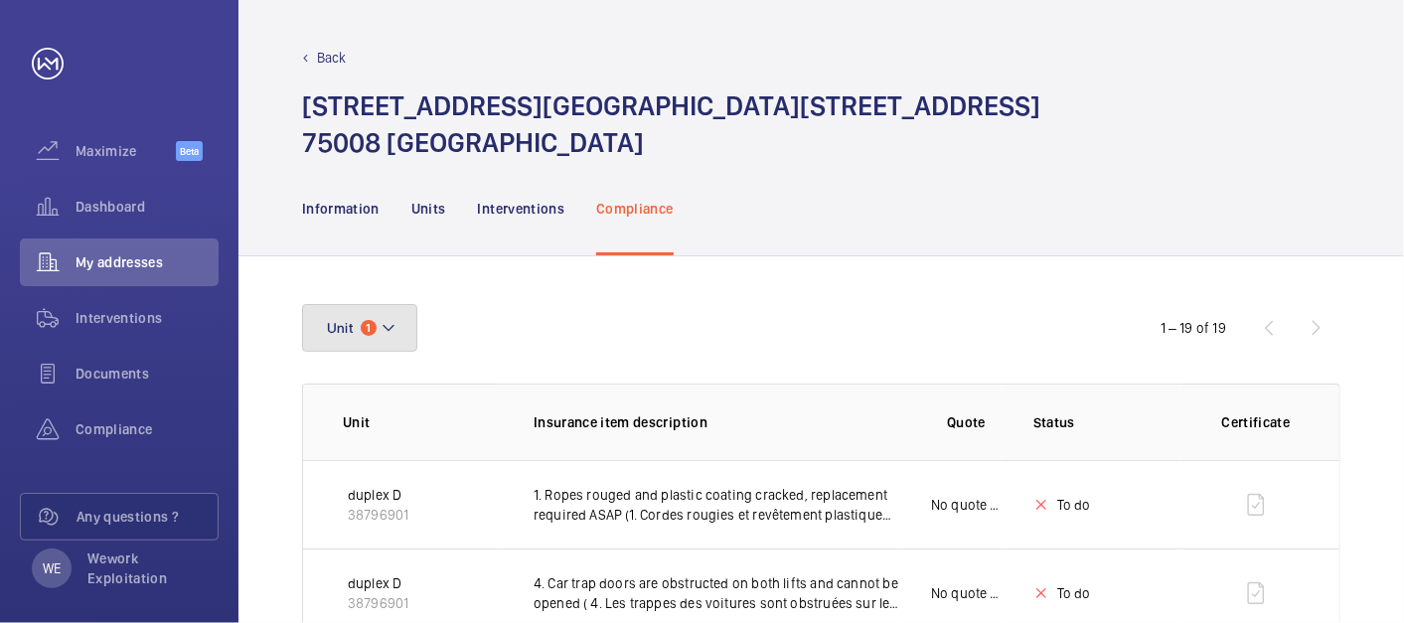
click at [375, 338] on button "Unit 1" at bounding box center [359, 328] width 115 height 48
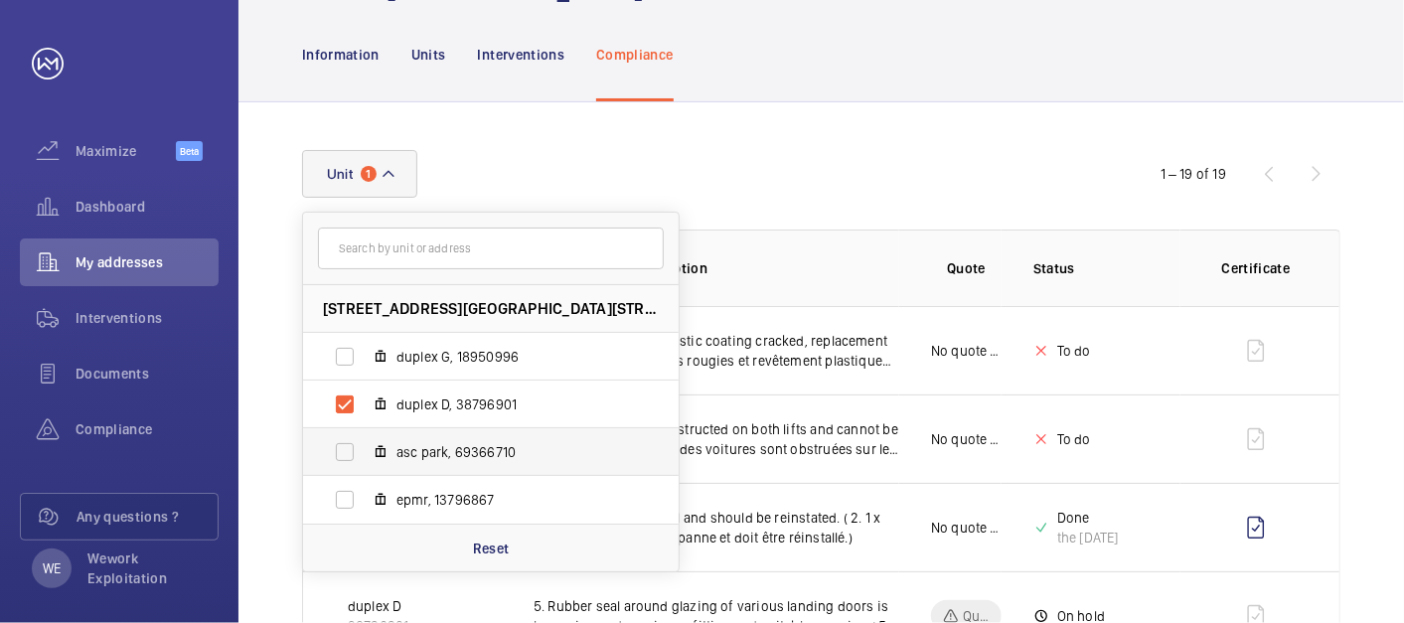
scroll to position [184, 0]
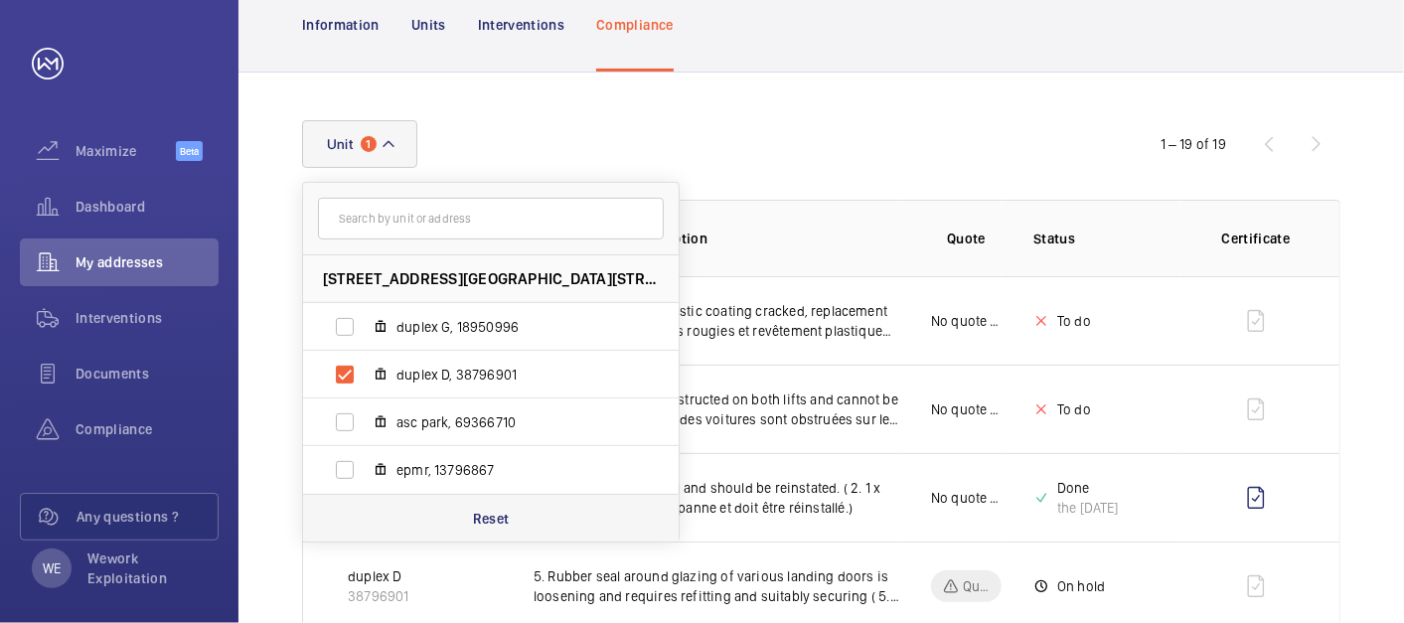
click at [485, 521] on p "Reset" at bounding box center [491, 519] width 37 height 20
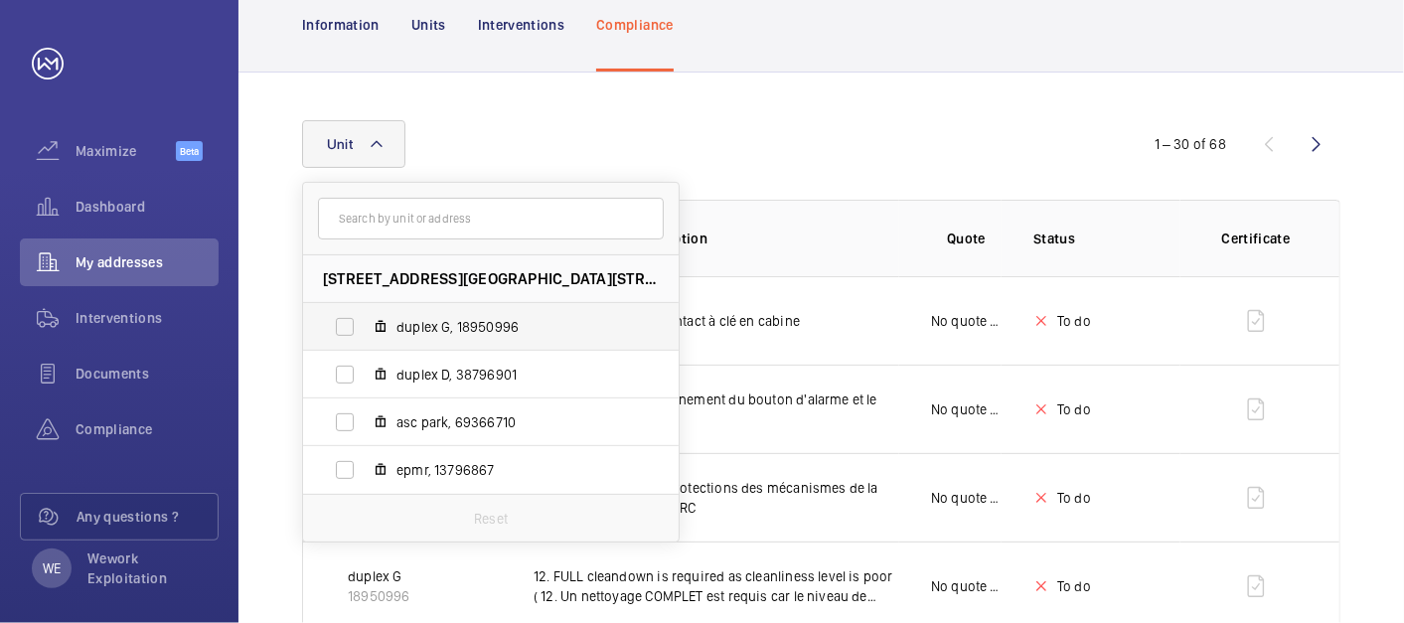
click at [434, 318] on span "duplex G, 18950996" at bounding box center [512, 327] width 231 height 20
click at [365, 318] on input "duplex G, 18950996" at bounding box center [345, 327] width 40 height 40
checkbox input "true"
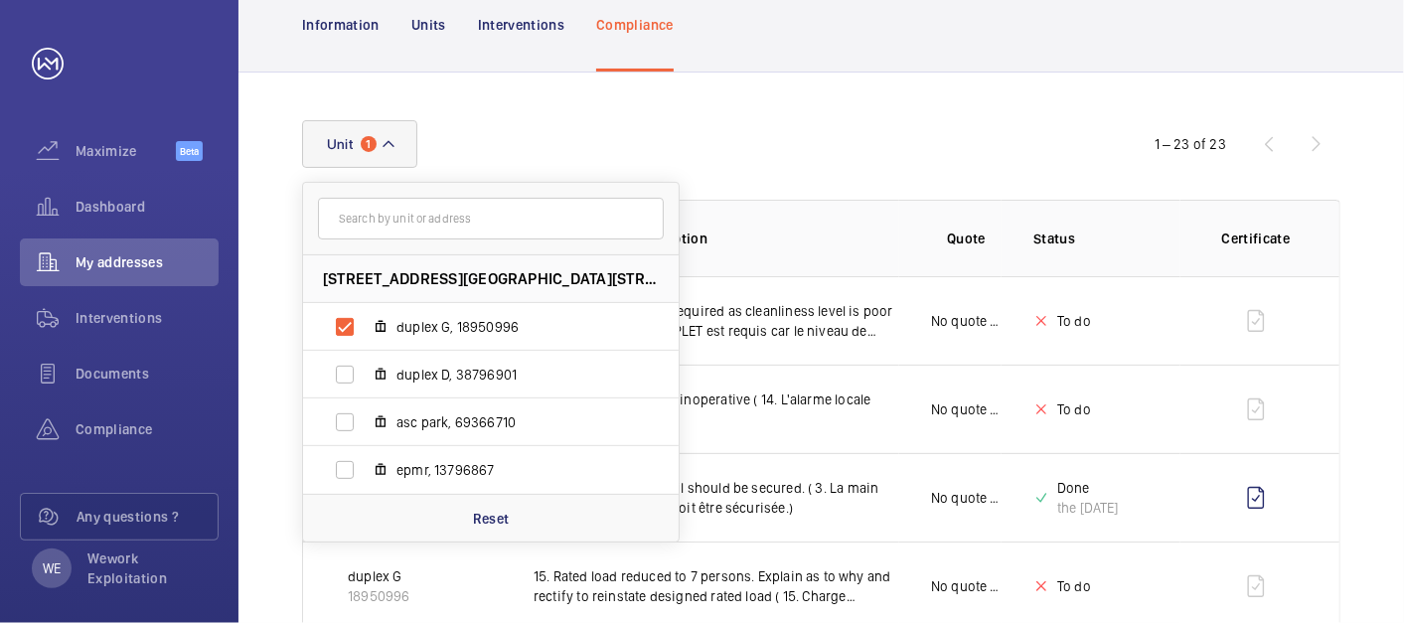
click at [897, 141] on div "Unit [STREET_ADDRESS][GEOGRAPHIC_DATA] G, 18950996 duplex D, 38796901 asc park,…" at bounding box center [702, 144] width 800 height 48
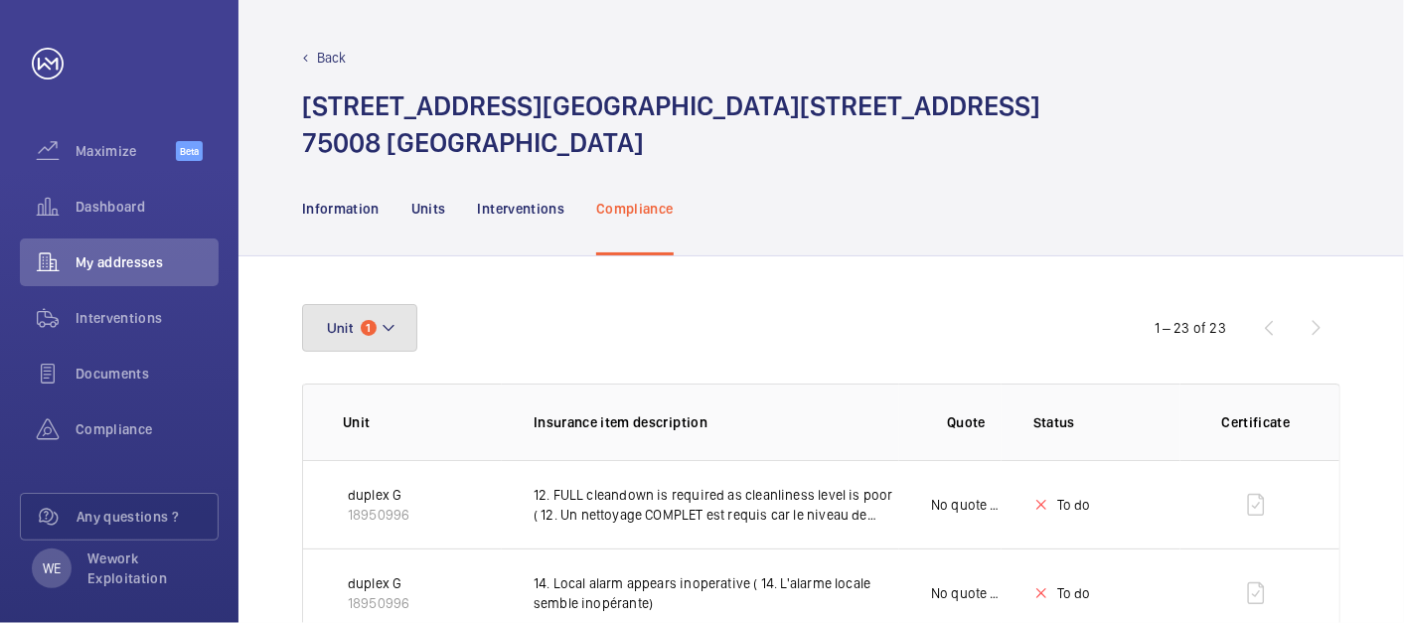
click at [395, 335] on mat-icon at bounding box center [389, 328] width 16 height 24
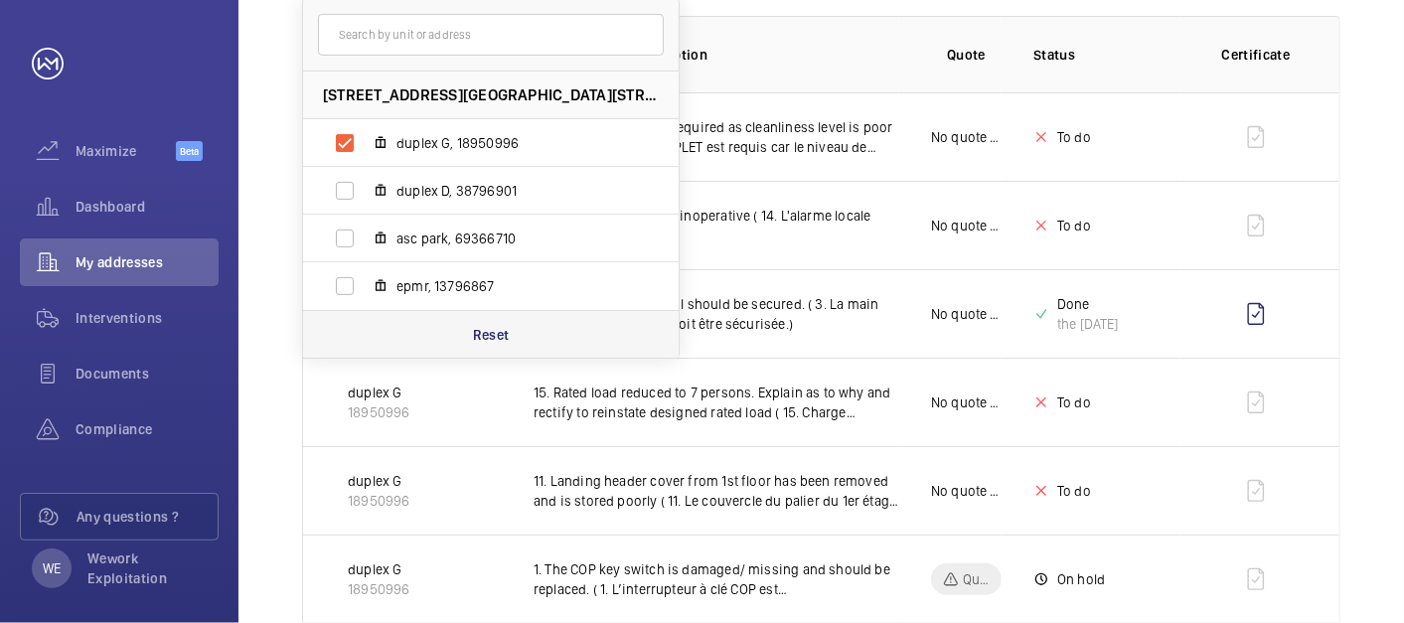
click at [494, 337] on p "Reset" at bounding box center [491, 335] width 37 height 20
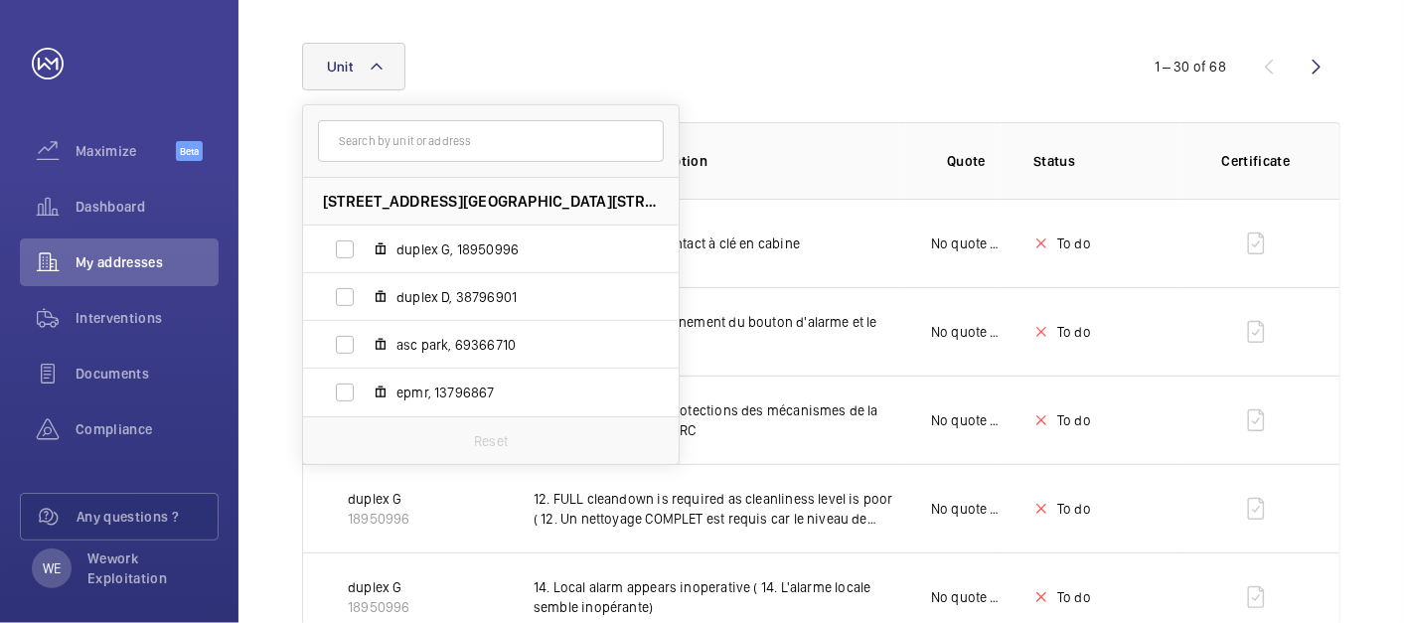
scroll to position [368, 0]
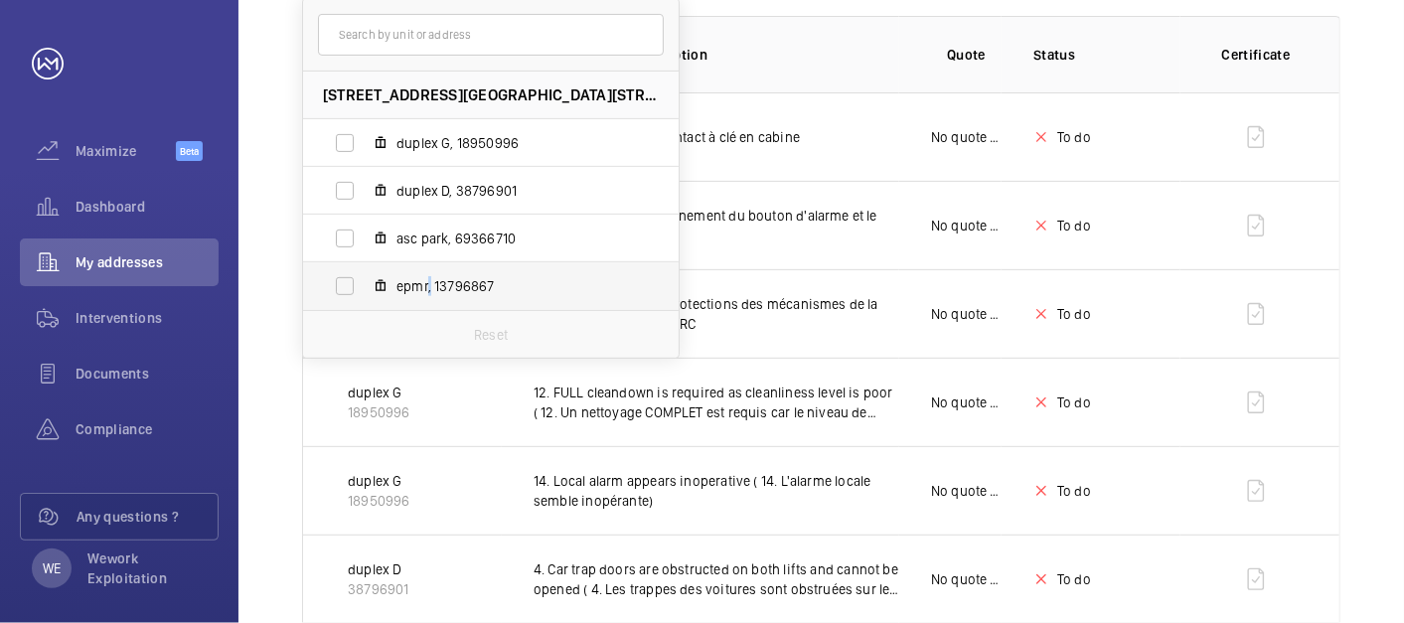
click at [428, 286] on span "epmr, 13796867" at bounding box center [512, 286] width 231 height 20
click at [349, 283] on input "epmr, 13796867" at bounding box center [345, 286] width 40 height 40
checkbox input "true"
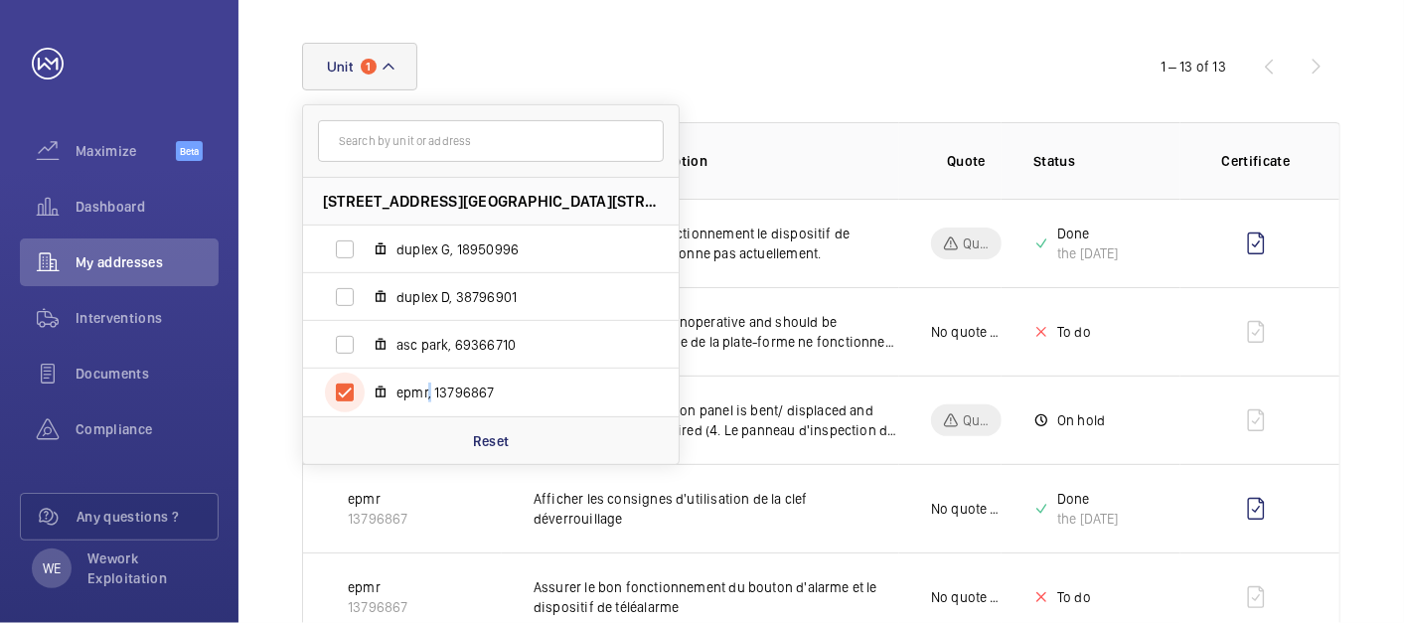
scroll to position [368, 0]
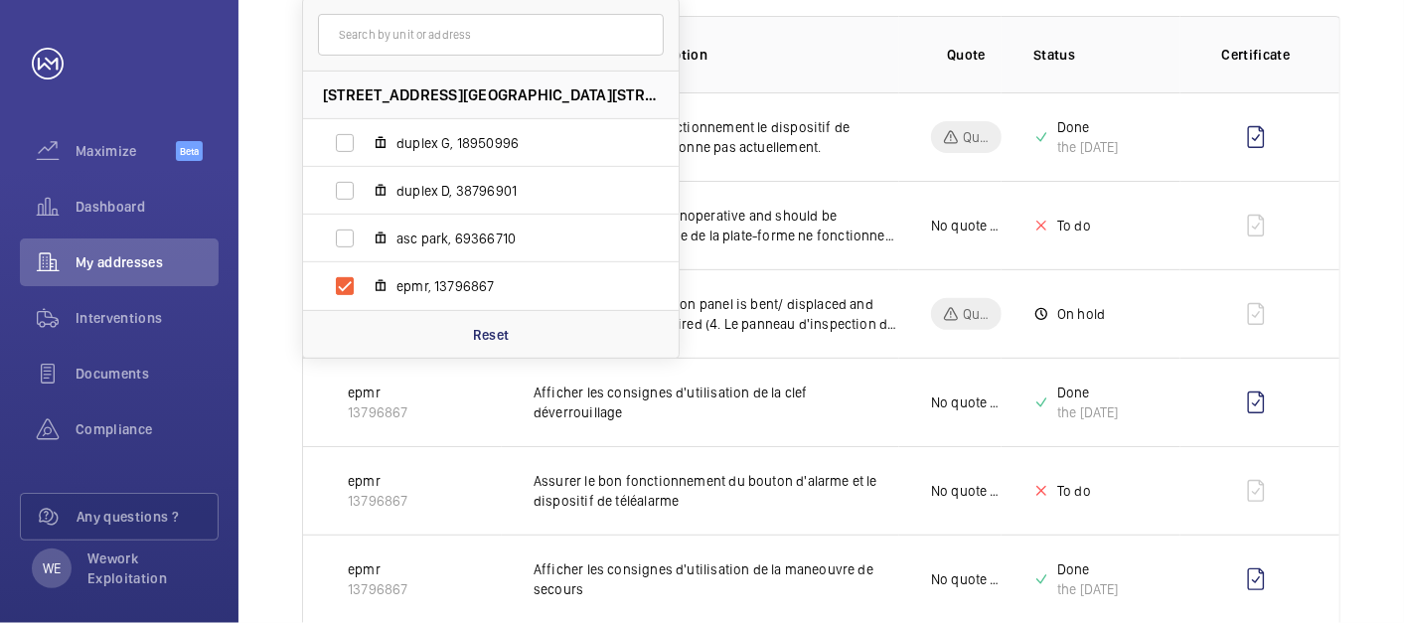
click at [854, 45] on p "Insurance item description" at bounding box center [717, 55] width 366 height 20
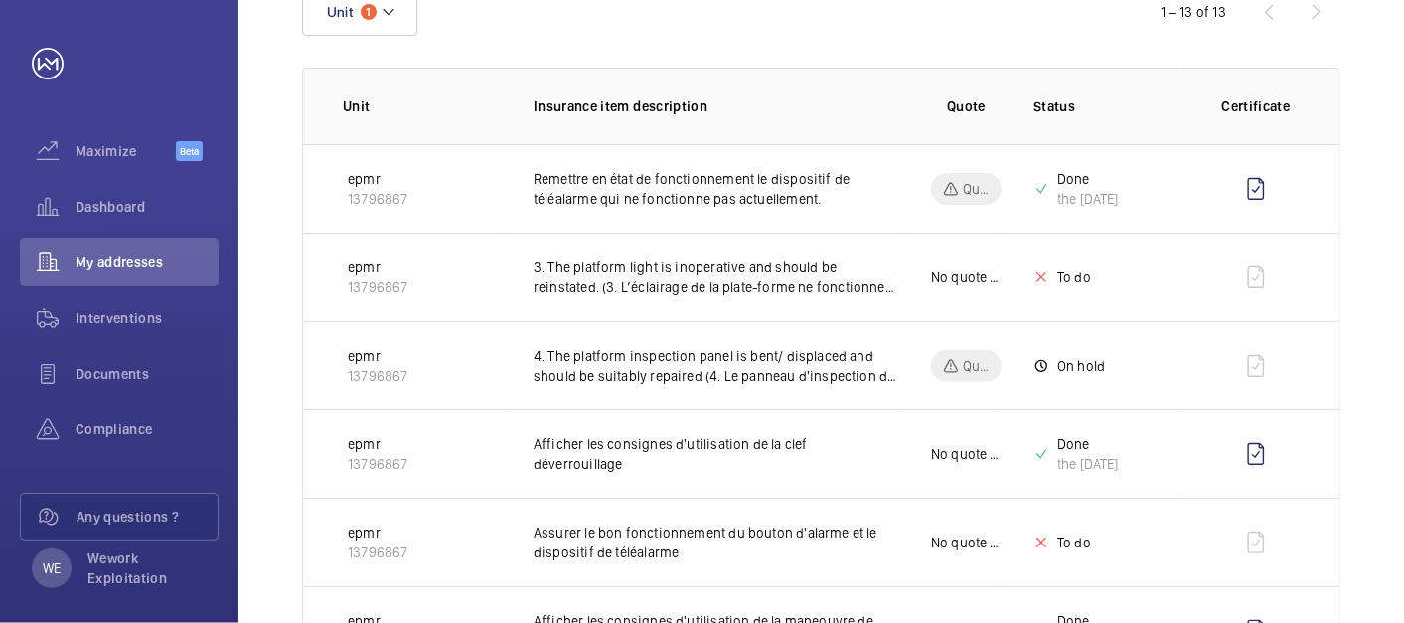
scroll to position [0, 0]
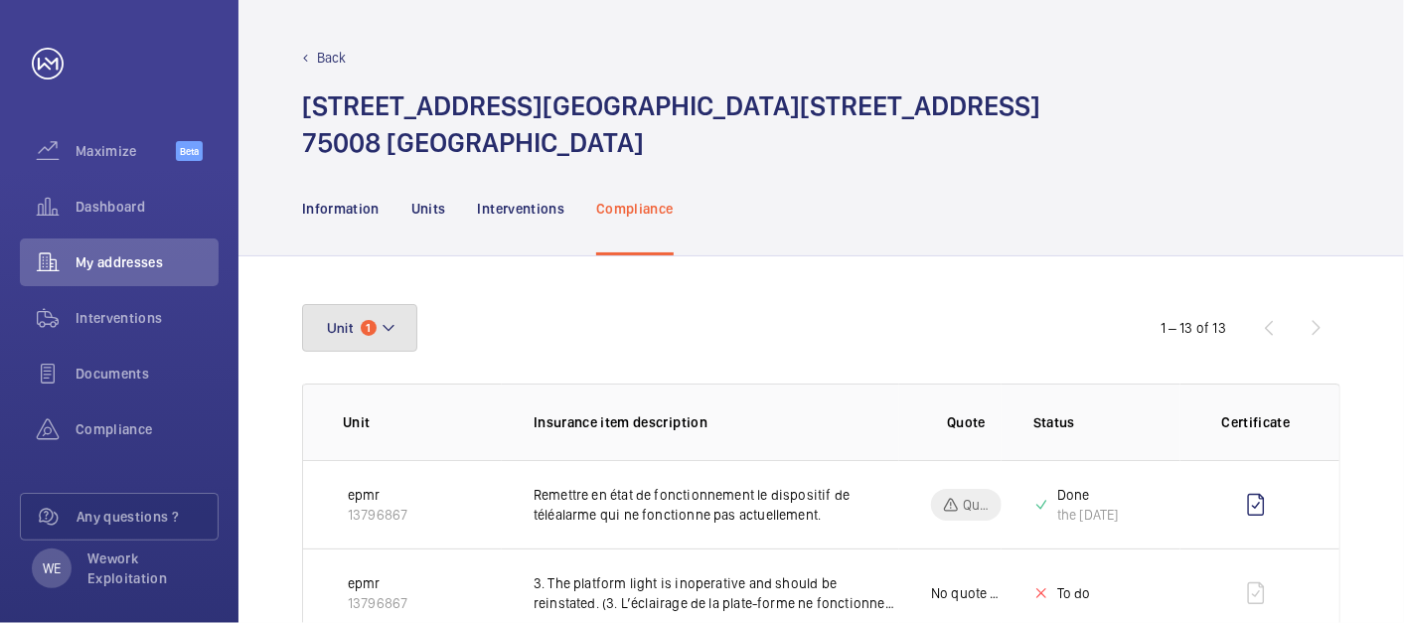
click at [404, 329] on button "Unit 1" at bounding box center [359, 328] width 115 height 48
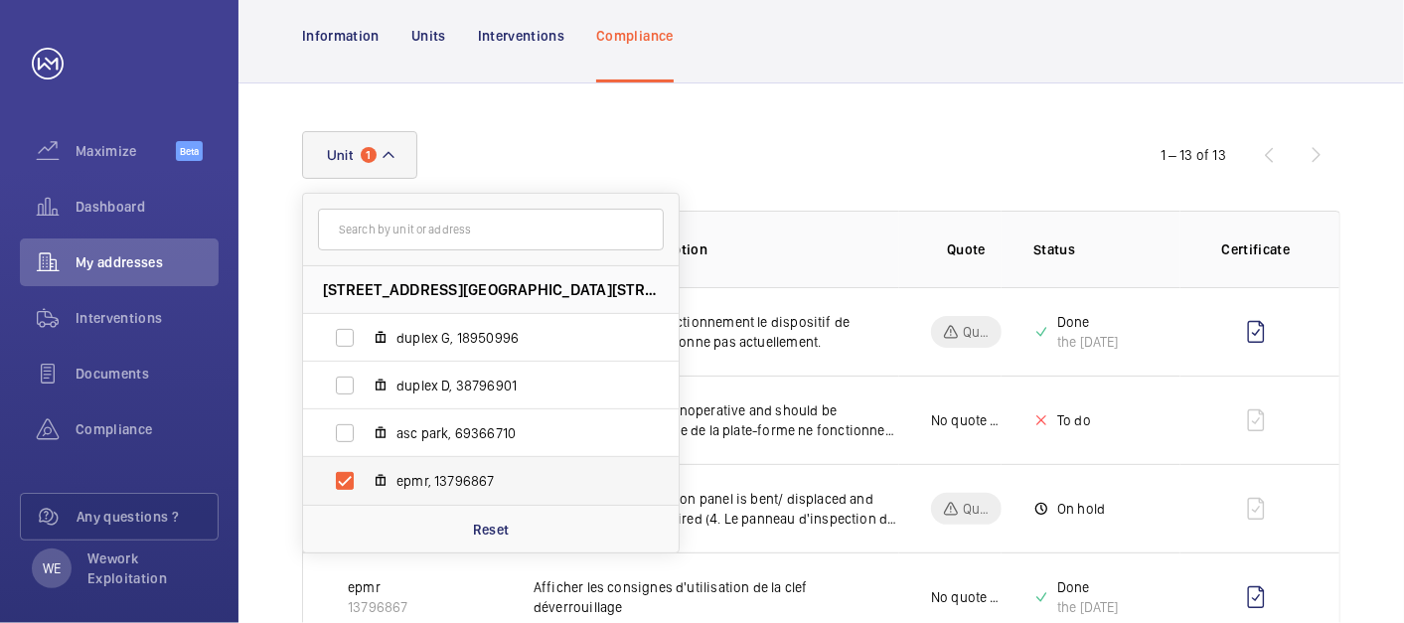
scroll to position [184, 0]
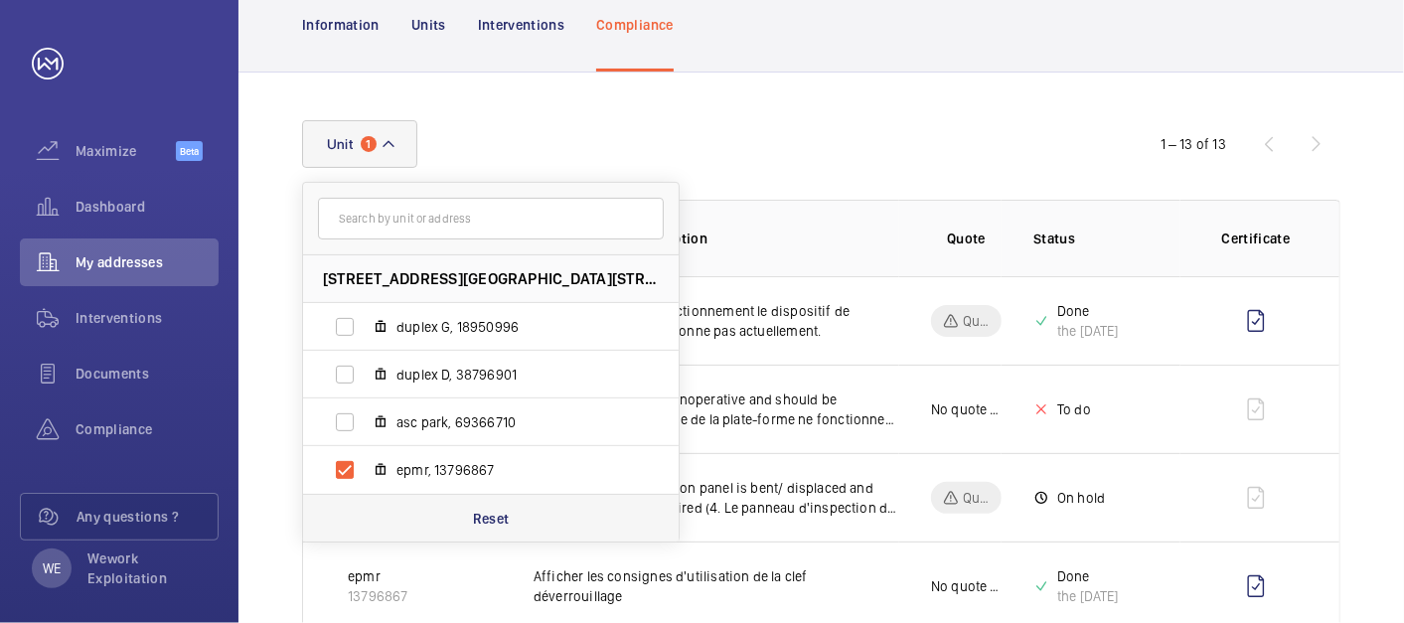
click at [475, 507] on div "Reset" at bounding box center [491, 518] width 376 height 48
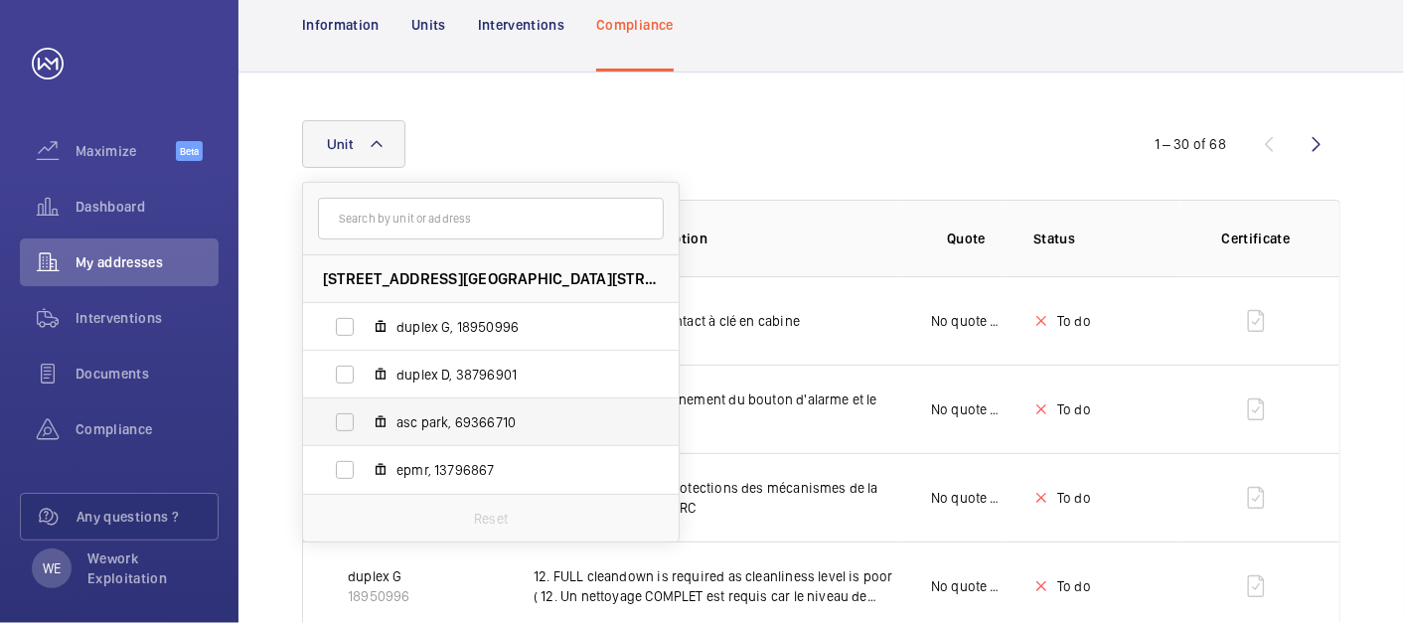
click at [455, 418] on span "asc park, 69366710" at bounding box center [512, 422] width 231 height 20
click at [365, 418] on input "asc park, 69366710" at bounding box center [345, 423] width 40 height 40
checkbox input "true"
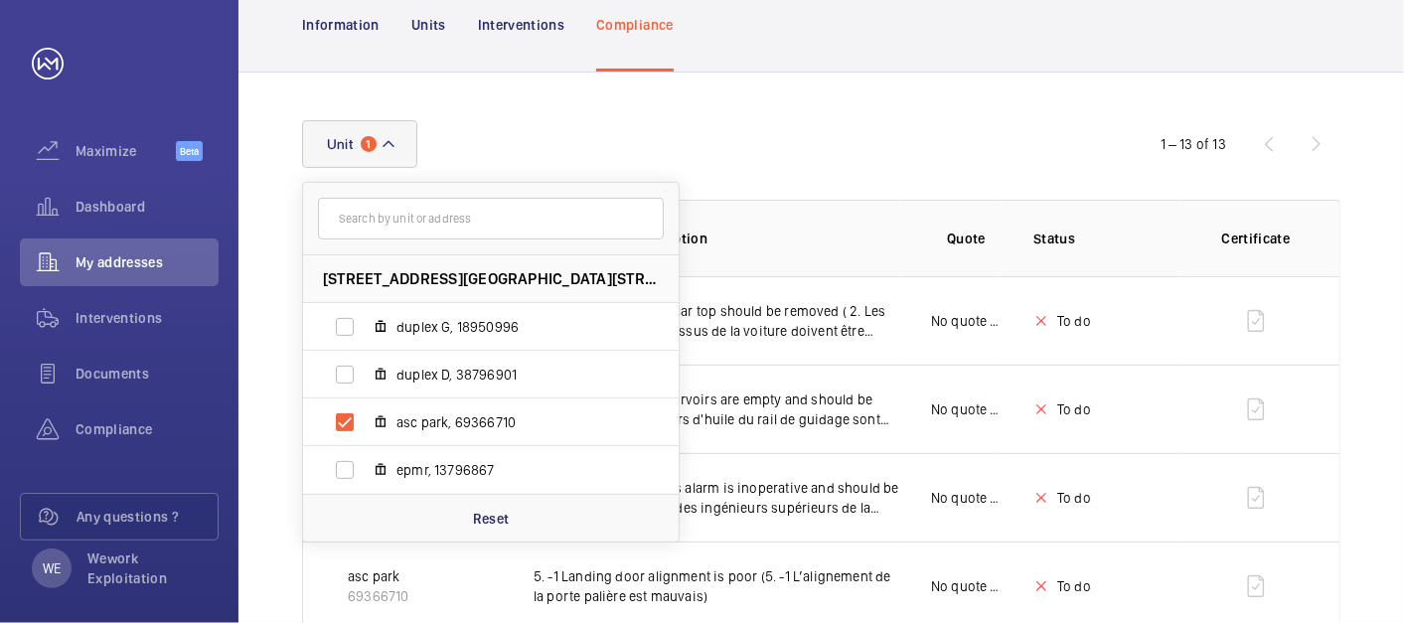
click at [755, 163] on div "Unit [STREET_ADDRESS][GEOGRAPHIC_DATA] G, 18950996 duplex D, 38796901 asc park,…" at bounding box center [702, 144] width 800 height 48
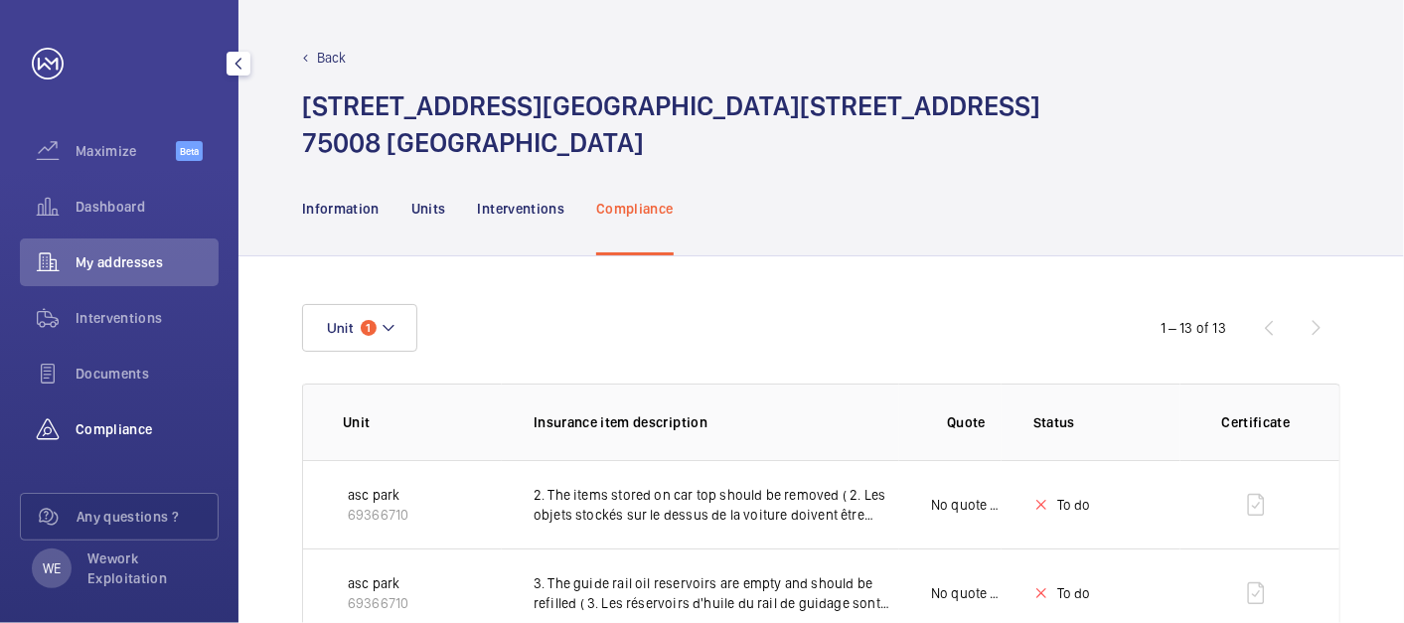
drag, startPoint x: 127, startPoint y: 414, endPoint x: 164, endPoint y: 422, distance: 37.6
click at [127, 414] on div "Compliance" at bounding box center [119, 430] width 199 height 48
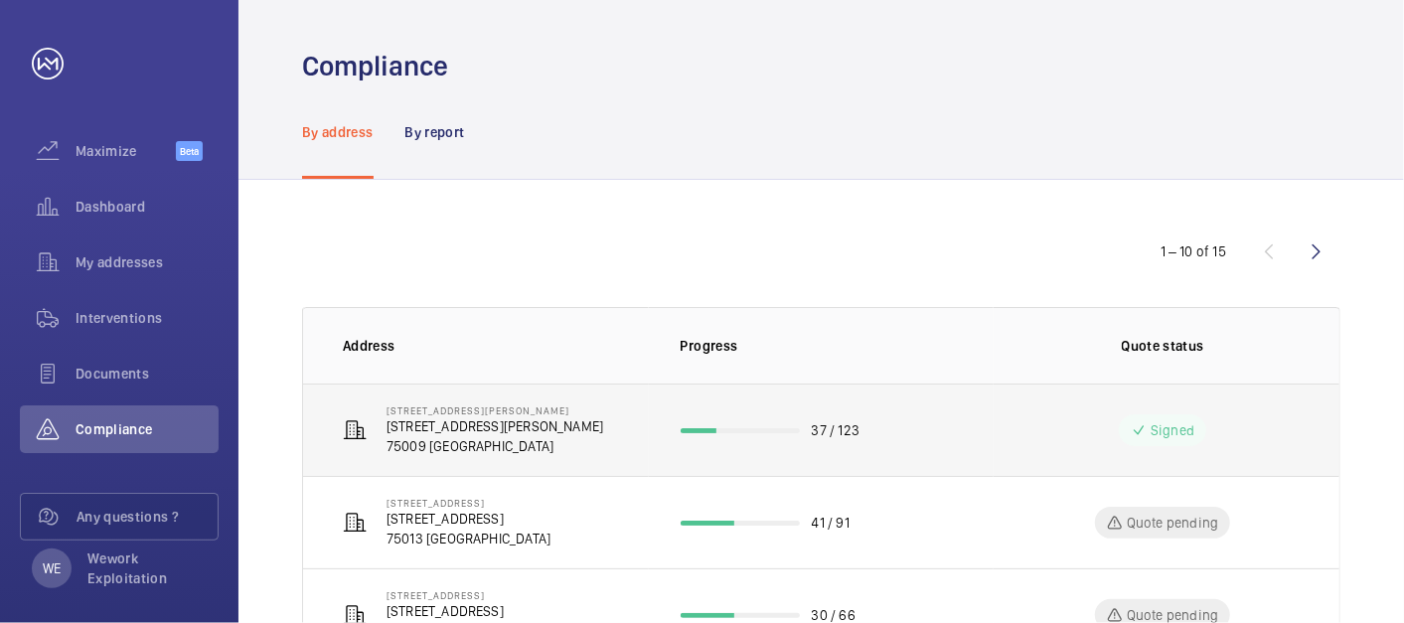
click at [511, 423] on td "[STREET_ADDRESS][PERSON_NAME] [STREET_ADDRESS][PERSON_NAME]" at bounding box center [476, 430] width 346 height 92
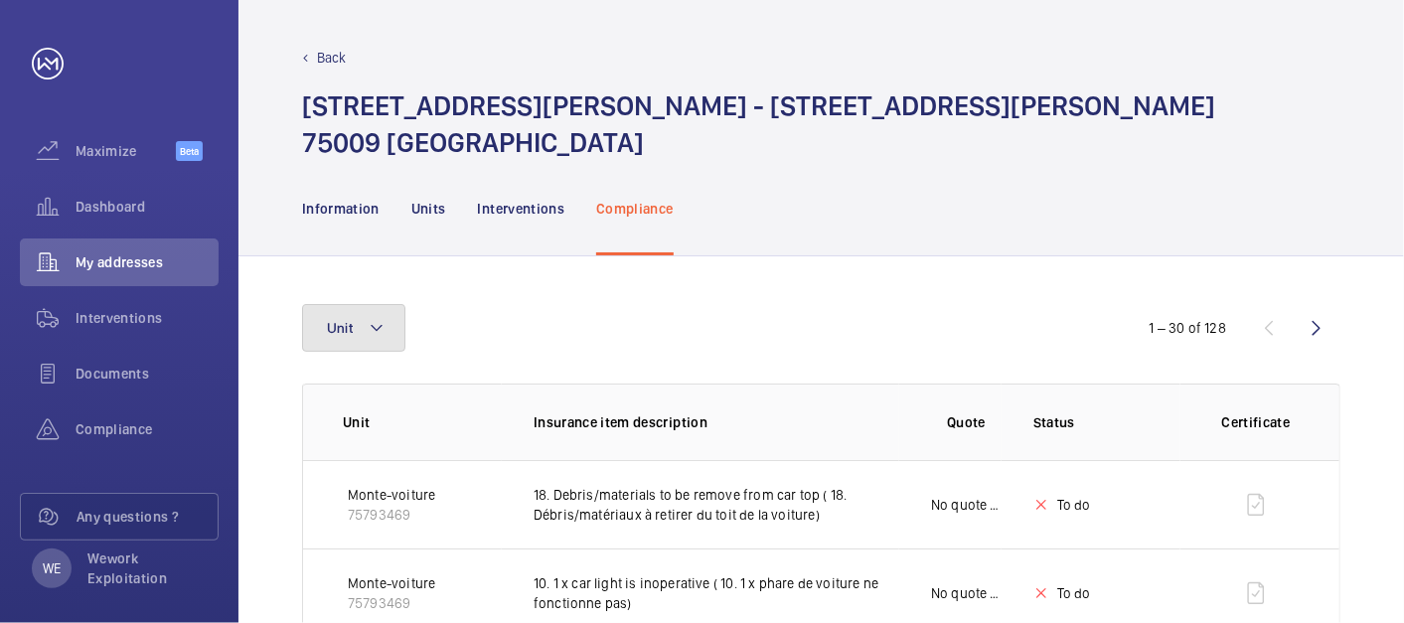
click at [378, 326] on mat-icon at bounding box center [377, 328] width 16 height 24
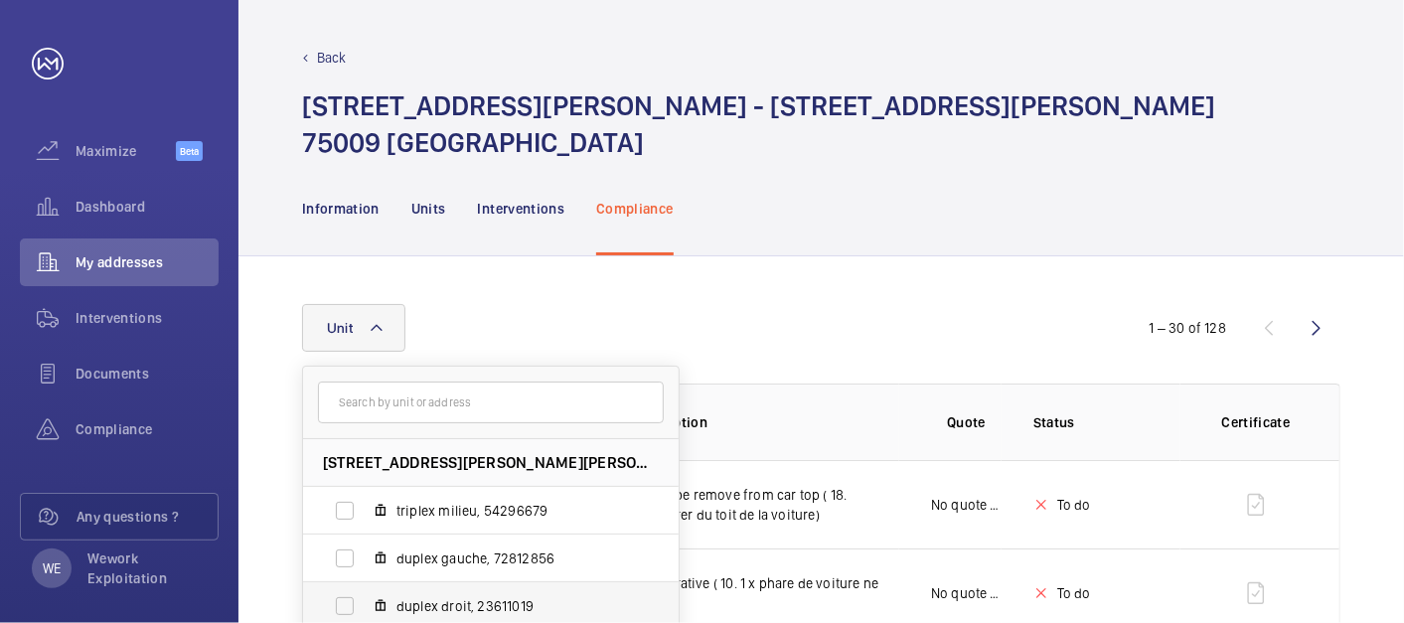
click at [475, 600] on span "duplex droit, 23611019" at bounding box center [512, 606] width 231 height 20
click at [365, 600] on input "duplex droit, 23611019" at bounding box center [345, 606] width 40 height 40
checkbox input "true"
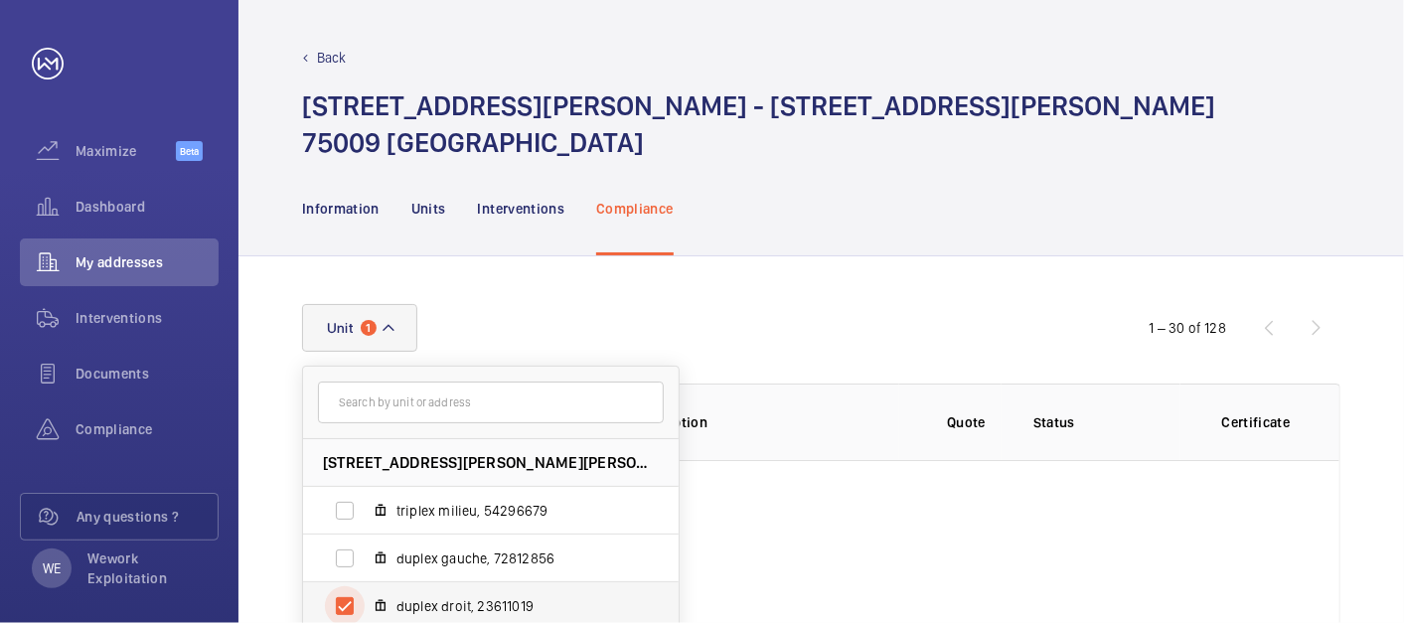
scroll to position [2, 0]
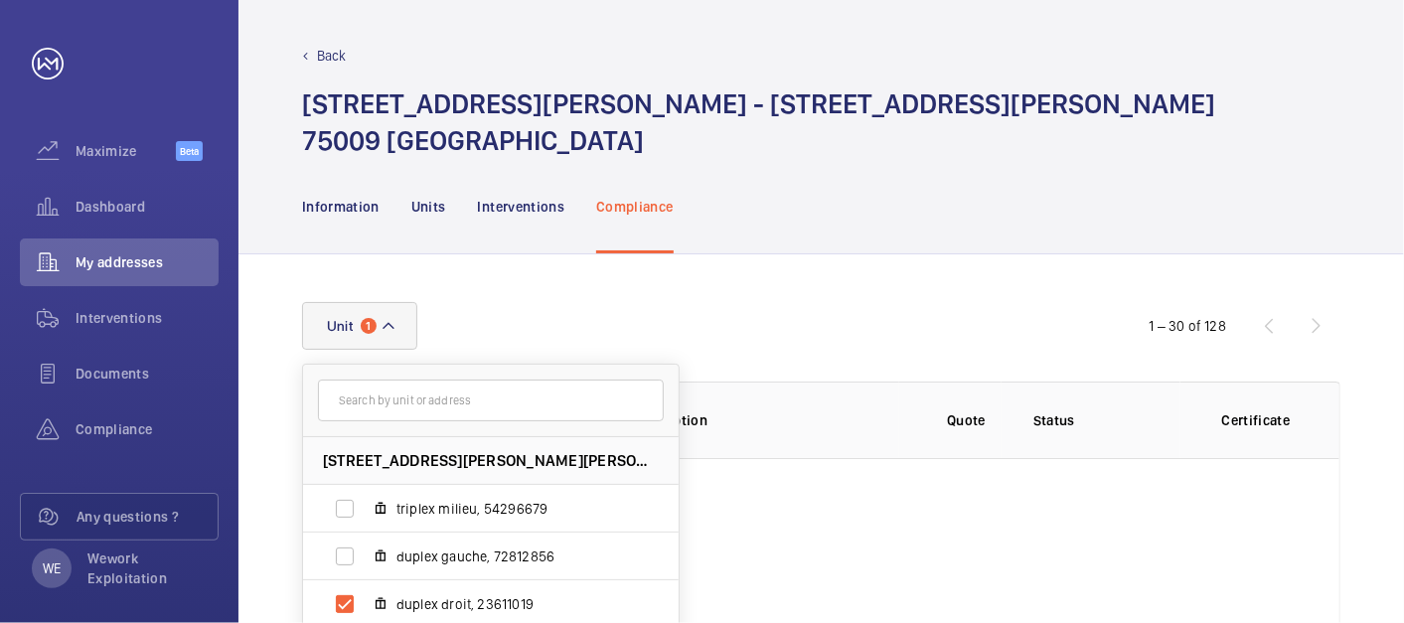
click at [957, 280] on div "Unit [STREET_ADDRESS][PERSON_NAME][PERSON_NAME] triplex milieu, 54296679 duplex…" at bounding box center [822, 568] width 1166 height 629
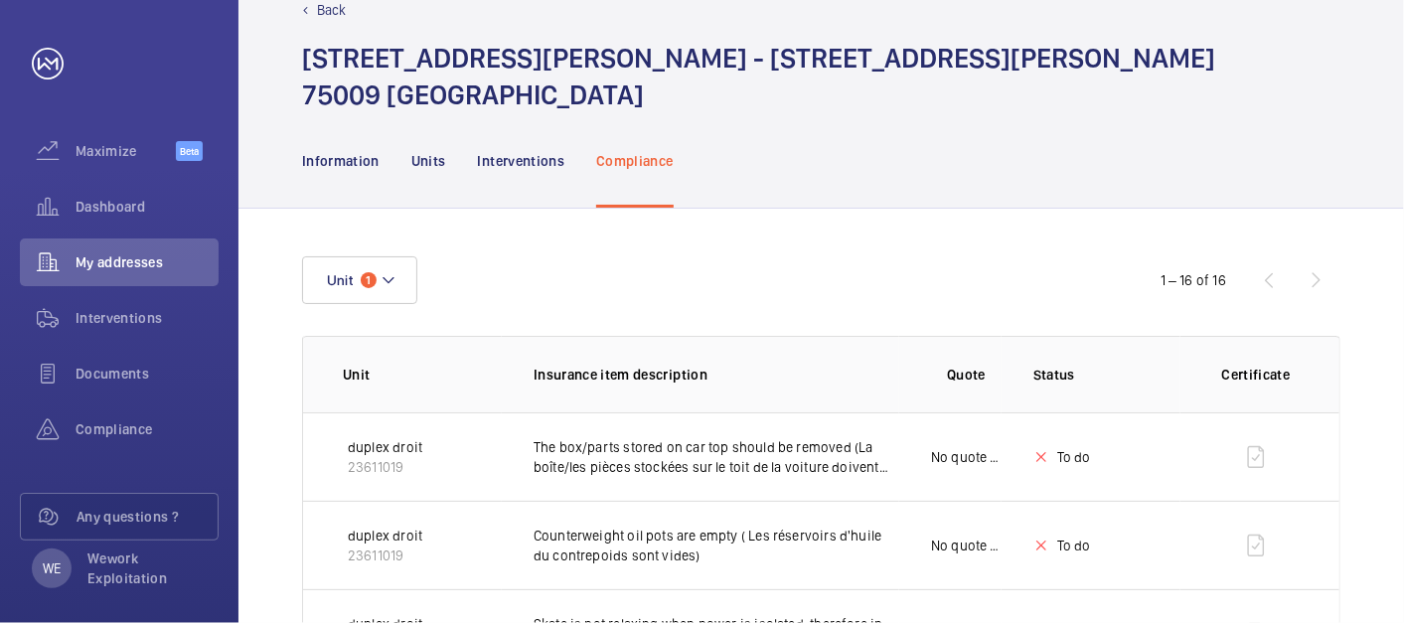
scroll to position [0, 0]
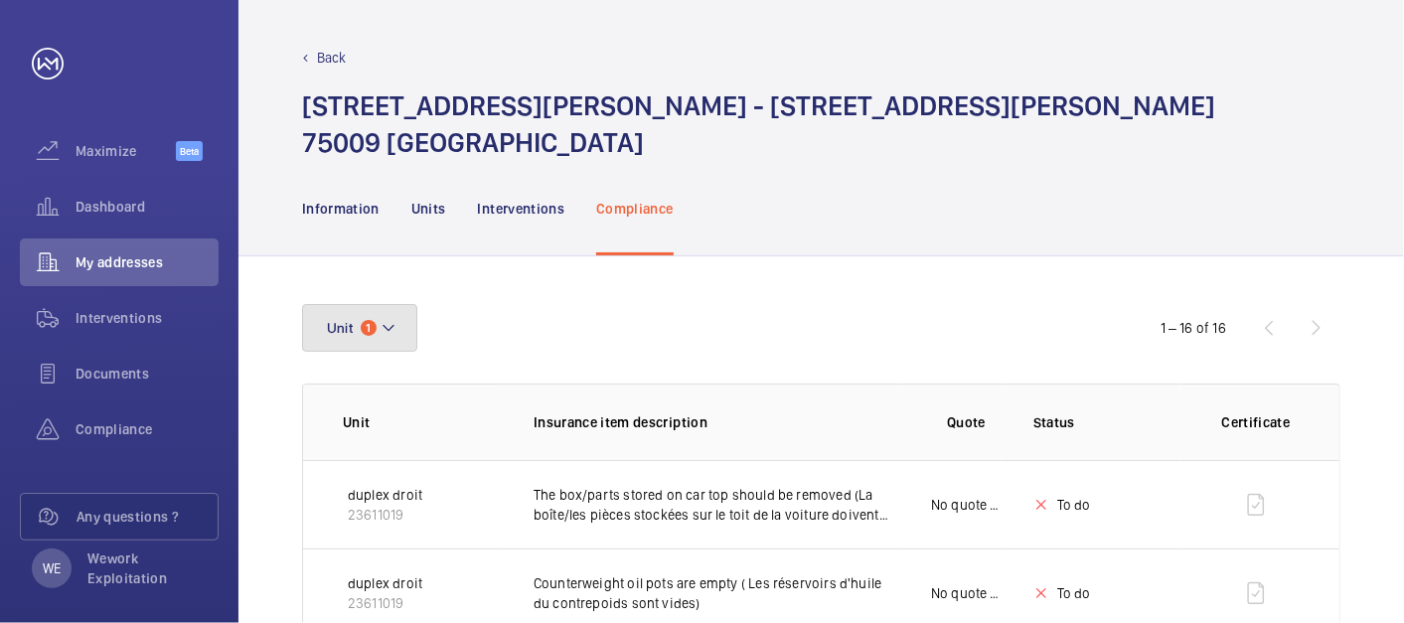
click at [406, 329] on button "Unit 1" at bounding box center [359, 328] width 115 height 48
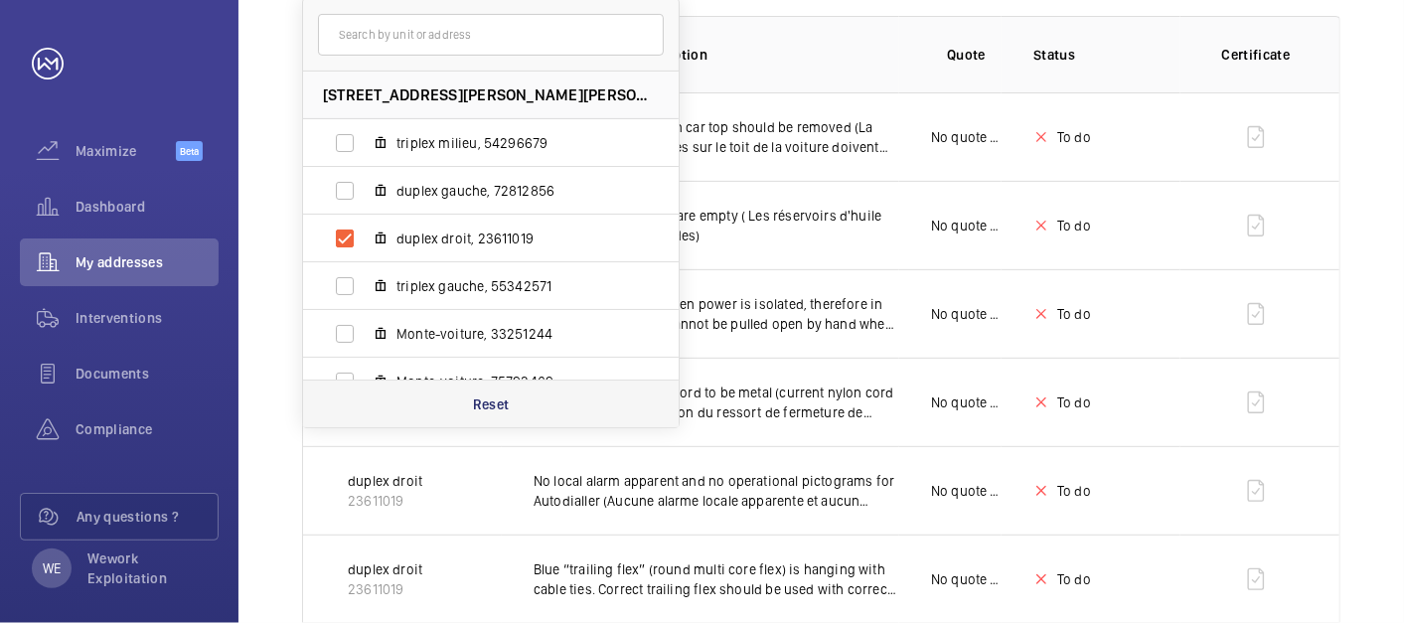
click at [505, 413] on div "Reset" at bounding box center [491, 404] width 376 height 48
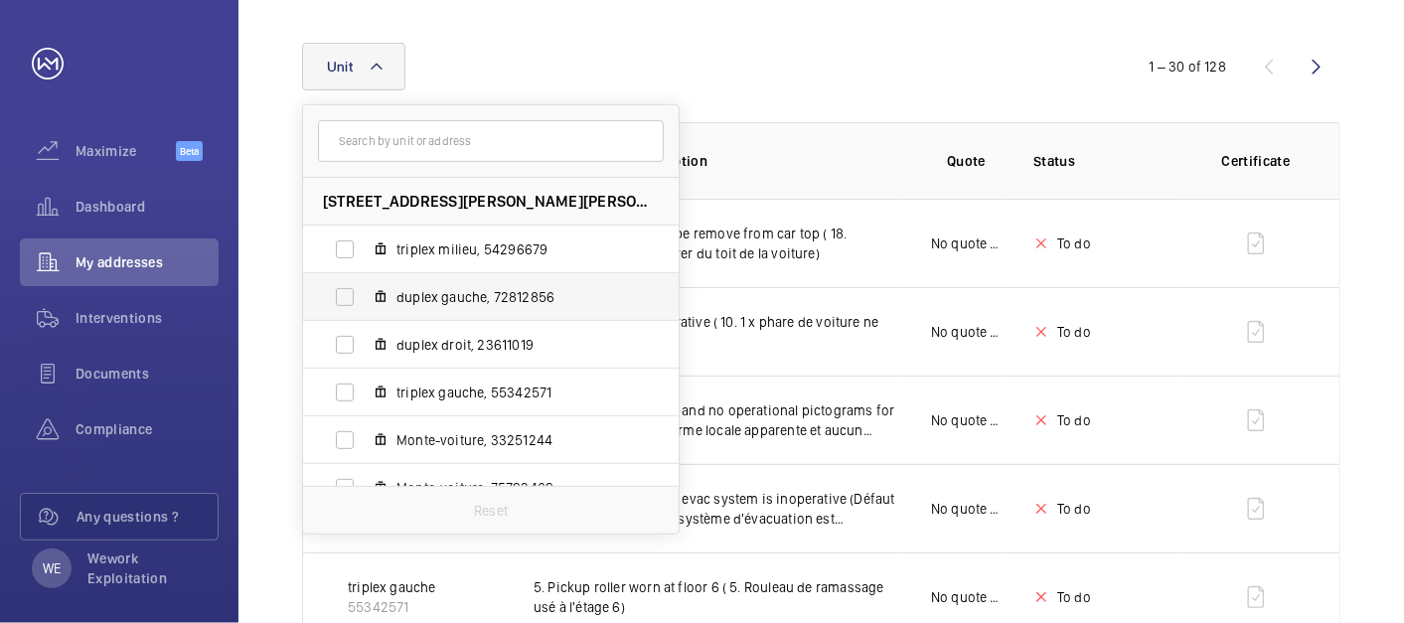
scroll to position [368, 0]
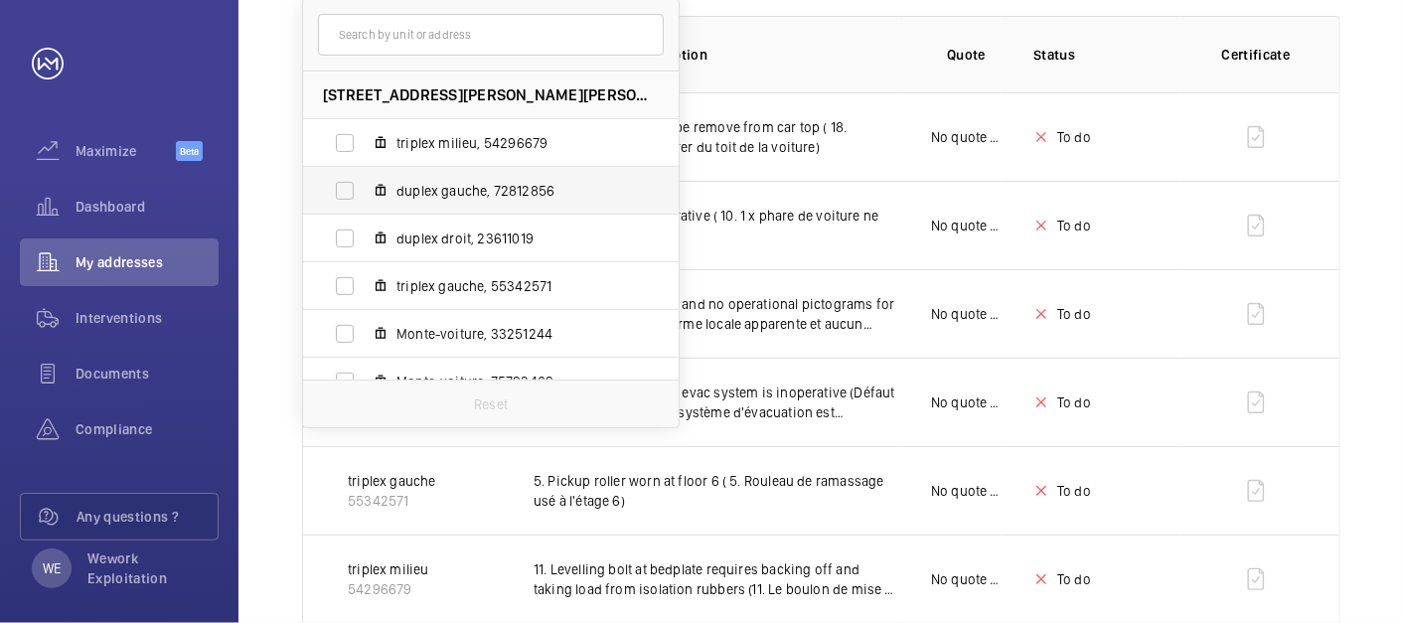
click at [471, 196] on span "duplex gauche, 72812856" at bounding box center [512, 191] width 231 height 20
click at [365, 196] on input "duplex gauche, 72812856" at bounding box center [345, 191] width 40 height 40
checkbox input "true"
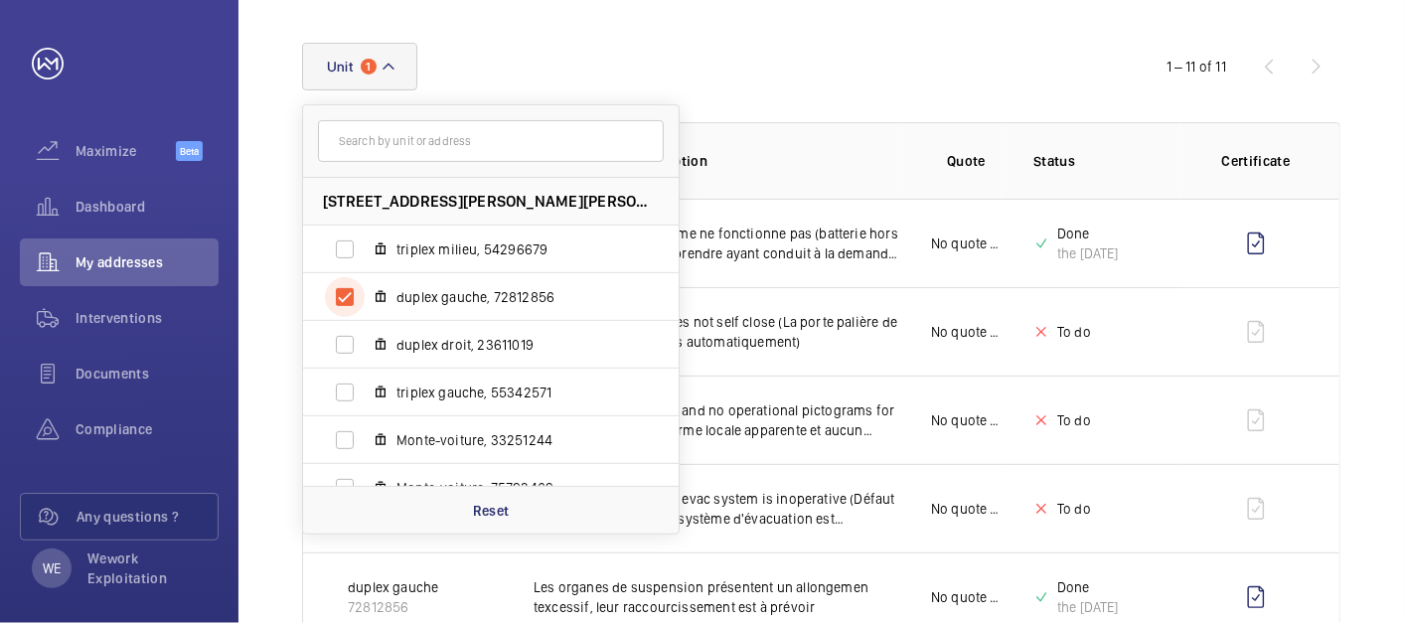
scroll to position [368, 0]
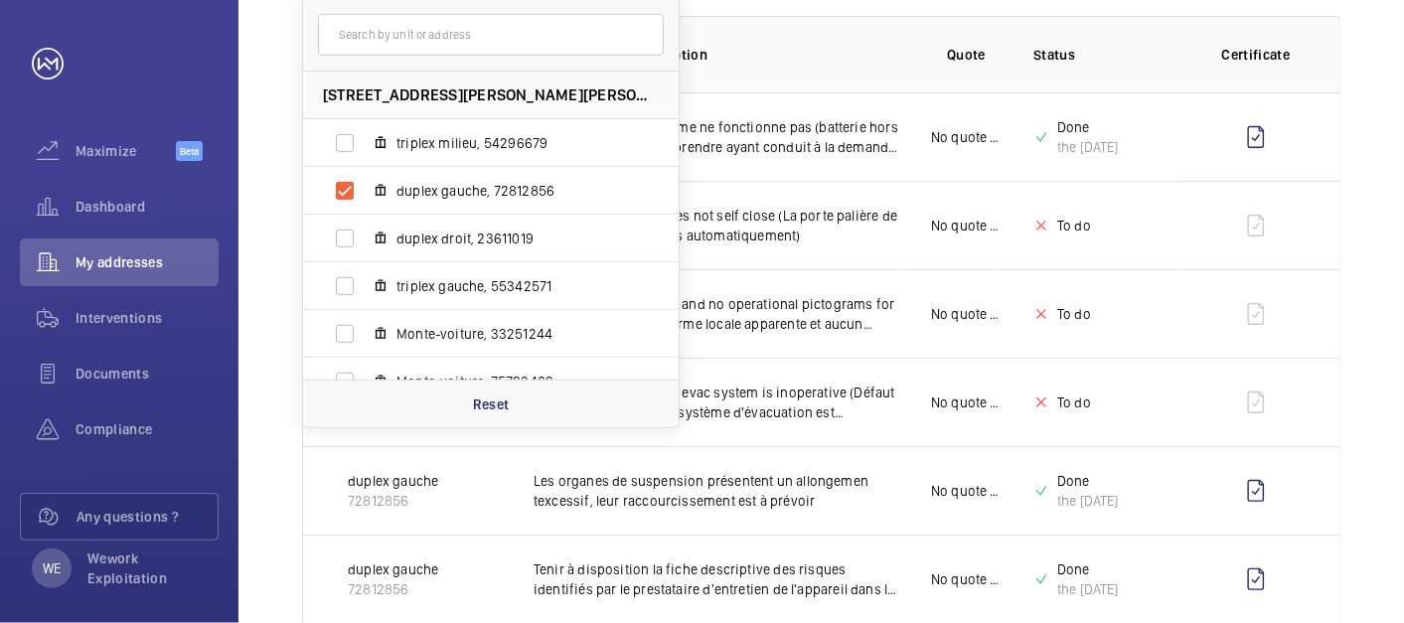
click at [1383, 164] on div "Unit [STREET_ADDRESS][PERSON_NAME][PERSON_NAME] triplex milieu, 54296679 duplex…" at bounding box center [822, 502] width 1166 height 1226
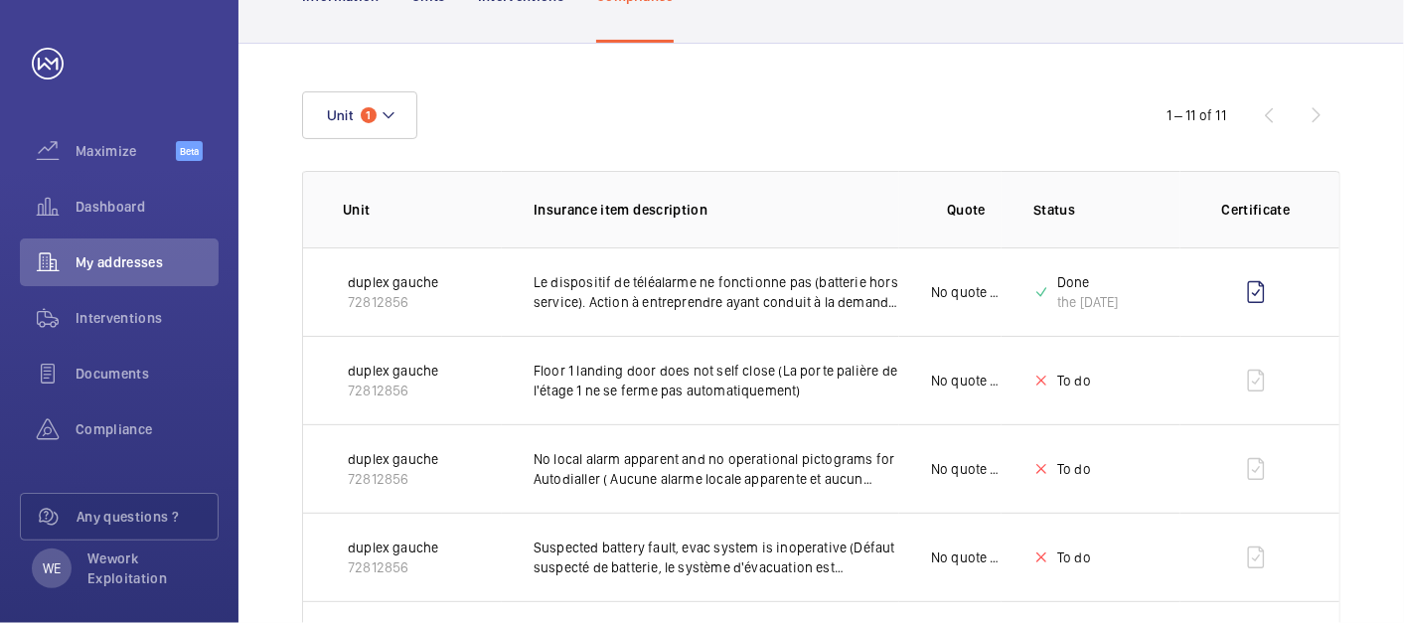
scroll to position [0, 0]
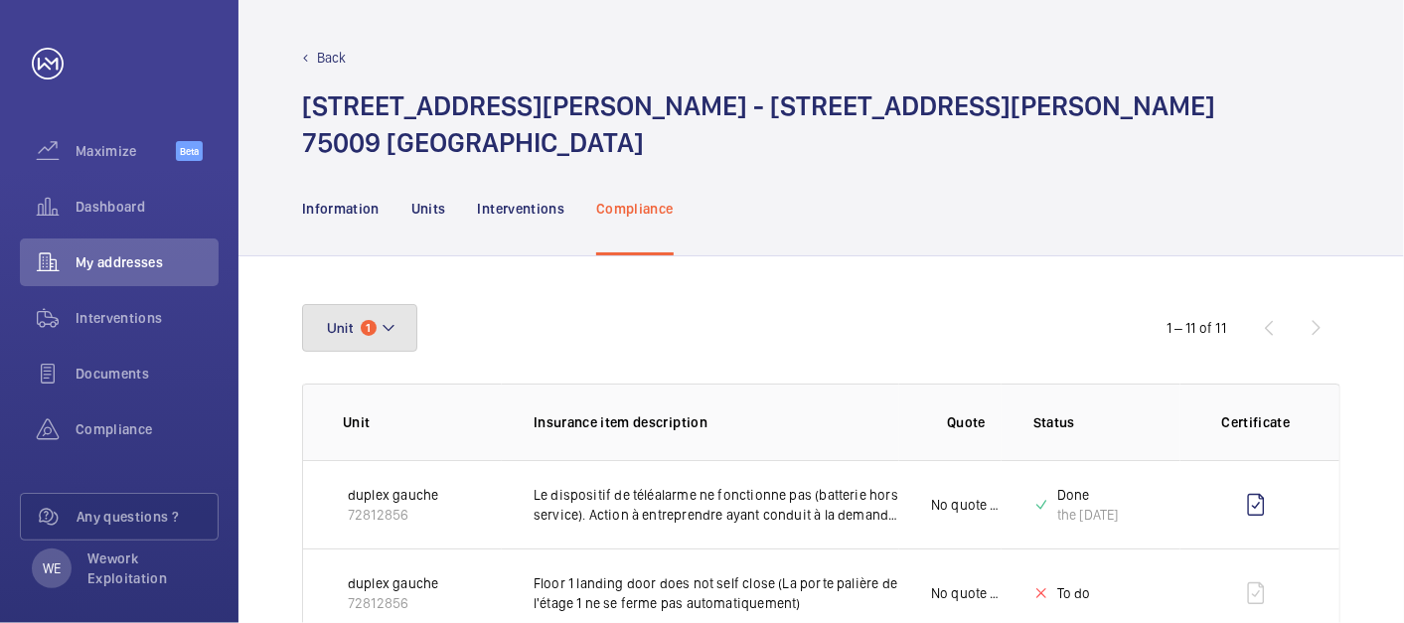
click at [409, 323] on button "Unit 1" at bounding box center [359, 328] width 115 height 48
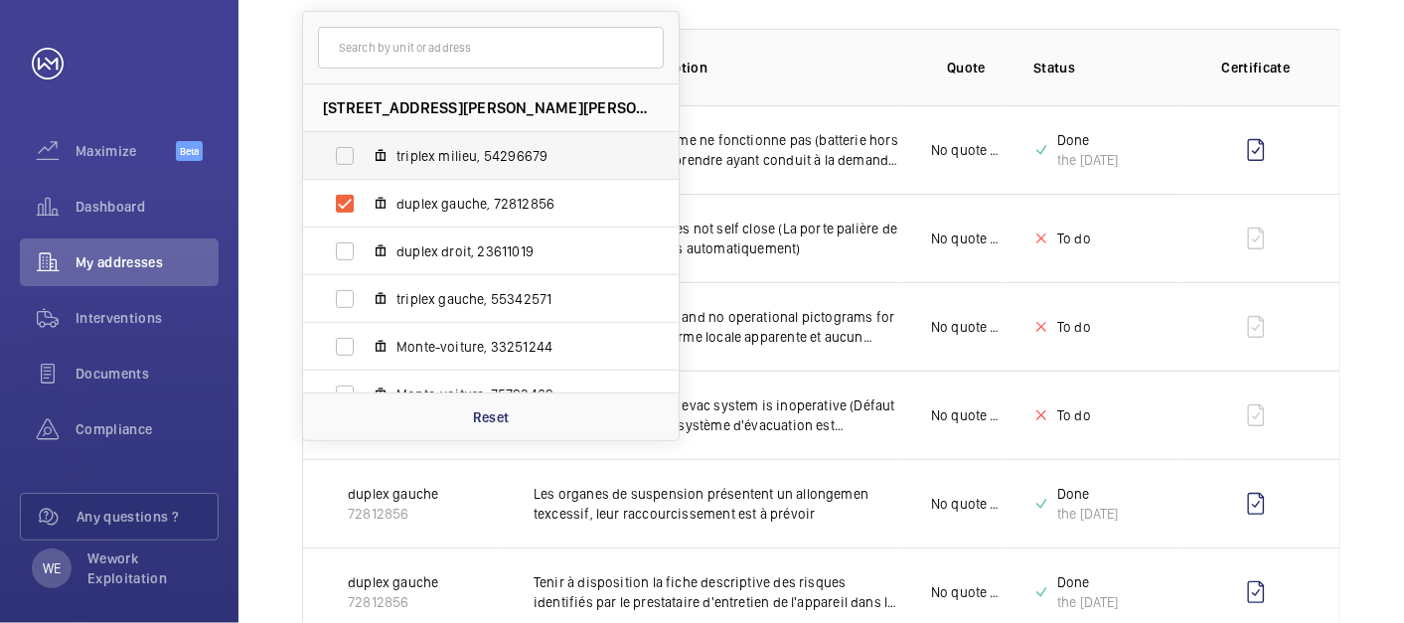
scroll to position [184, 0]
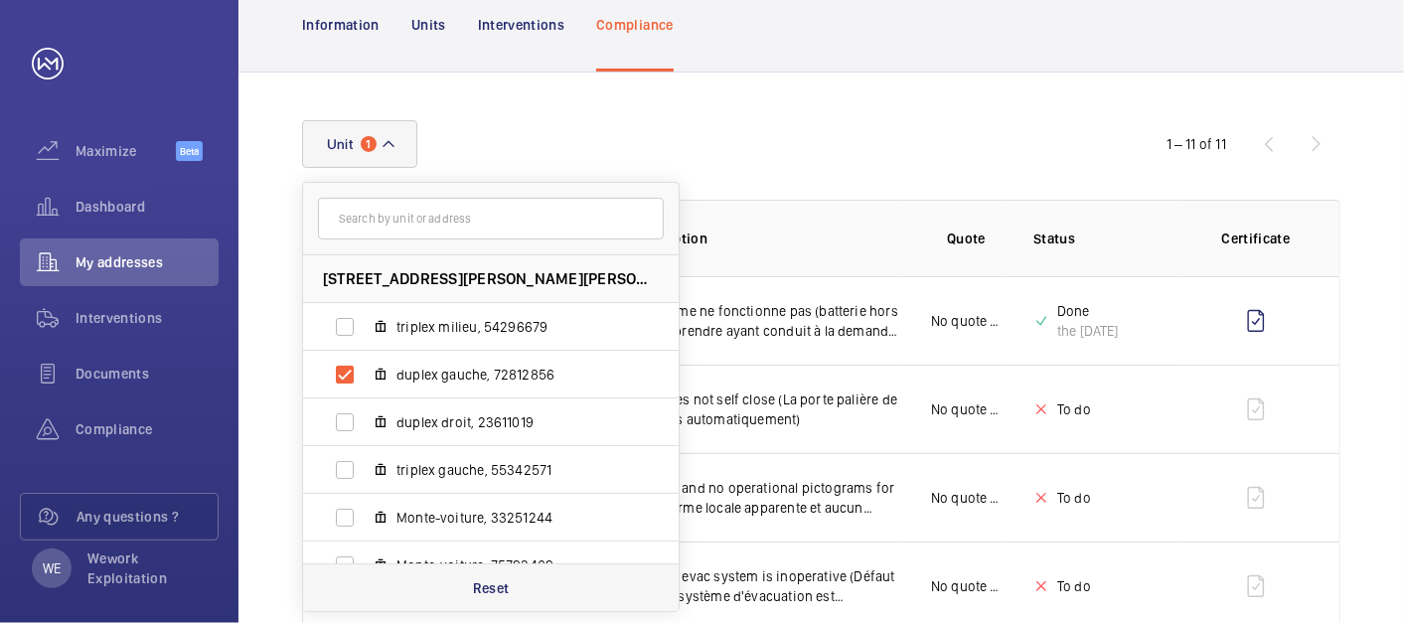
click at [493, 584] on p "Reset" at bounding box center [491, 588] width 37 height 20
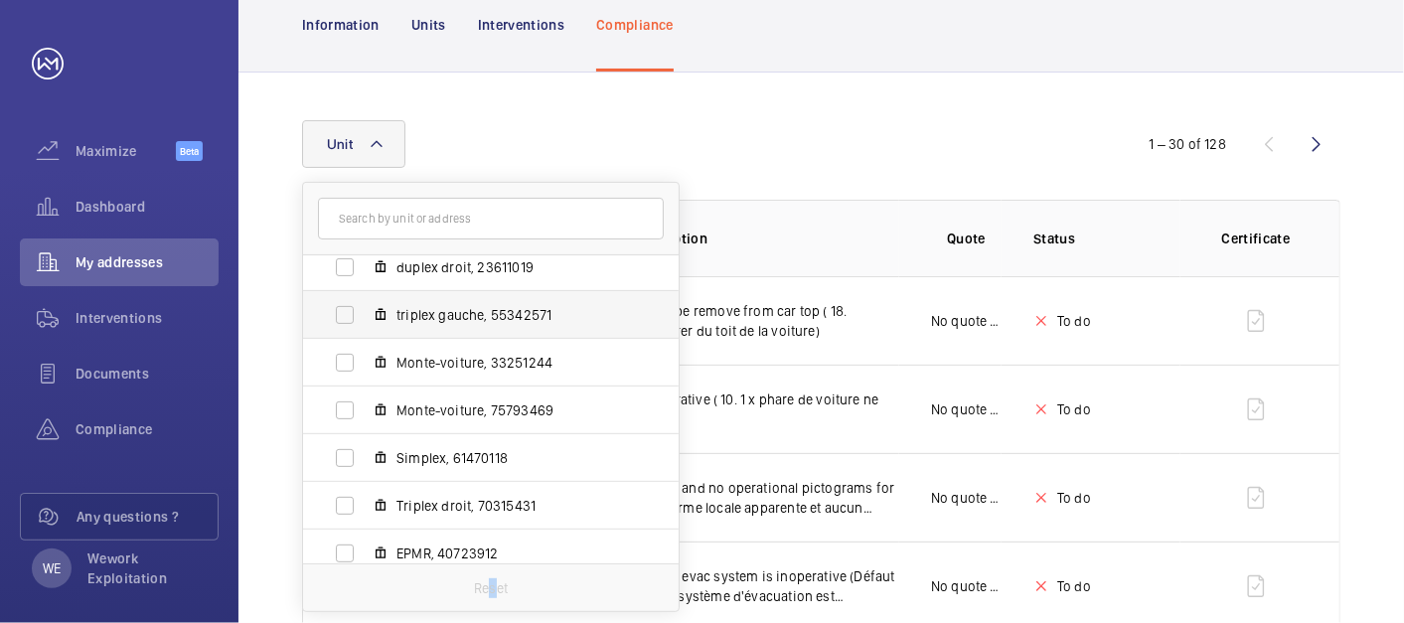
scroll to position [169, 0]
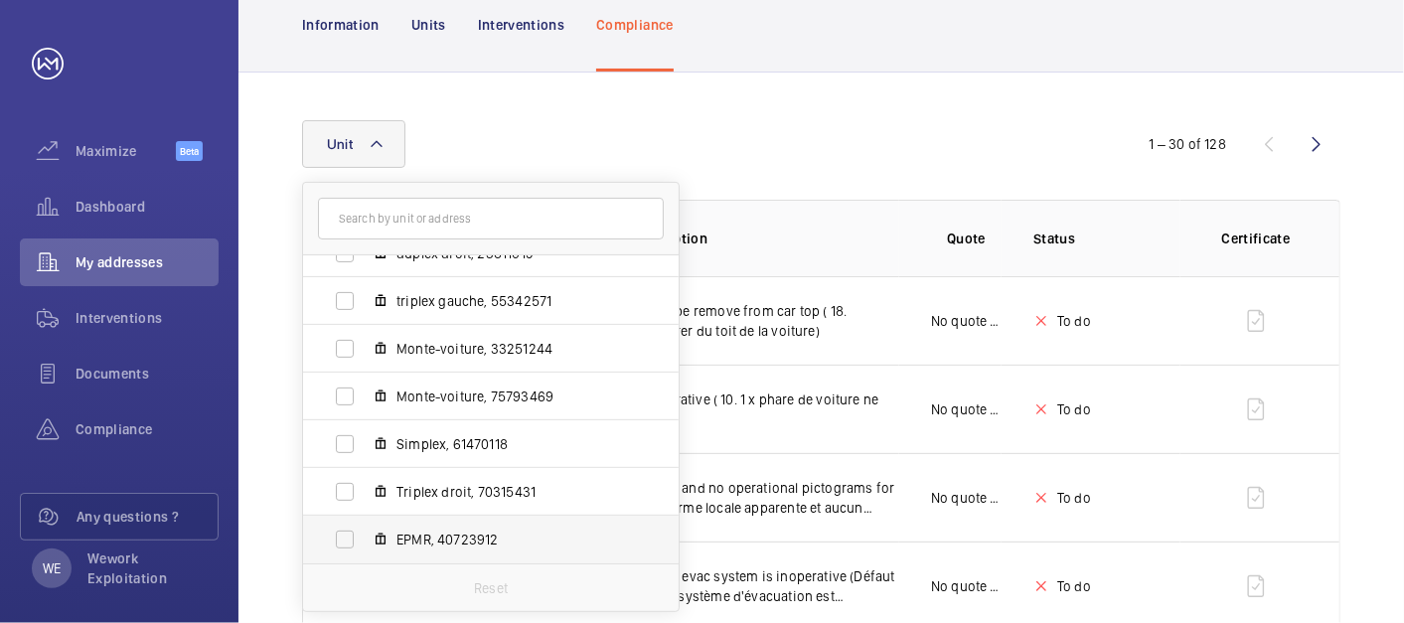
click at [488, 519] on label "EPMR, 40723912" at bounding box center [475, 540] width 344 height 48
click at [365, 520] on input "EPMR, 40723912" at bounding box center [345, 540] width 40 height 40
checkbox input "true"
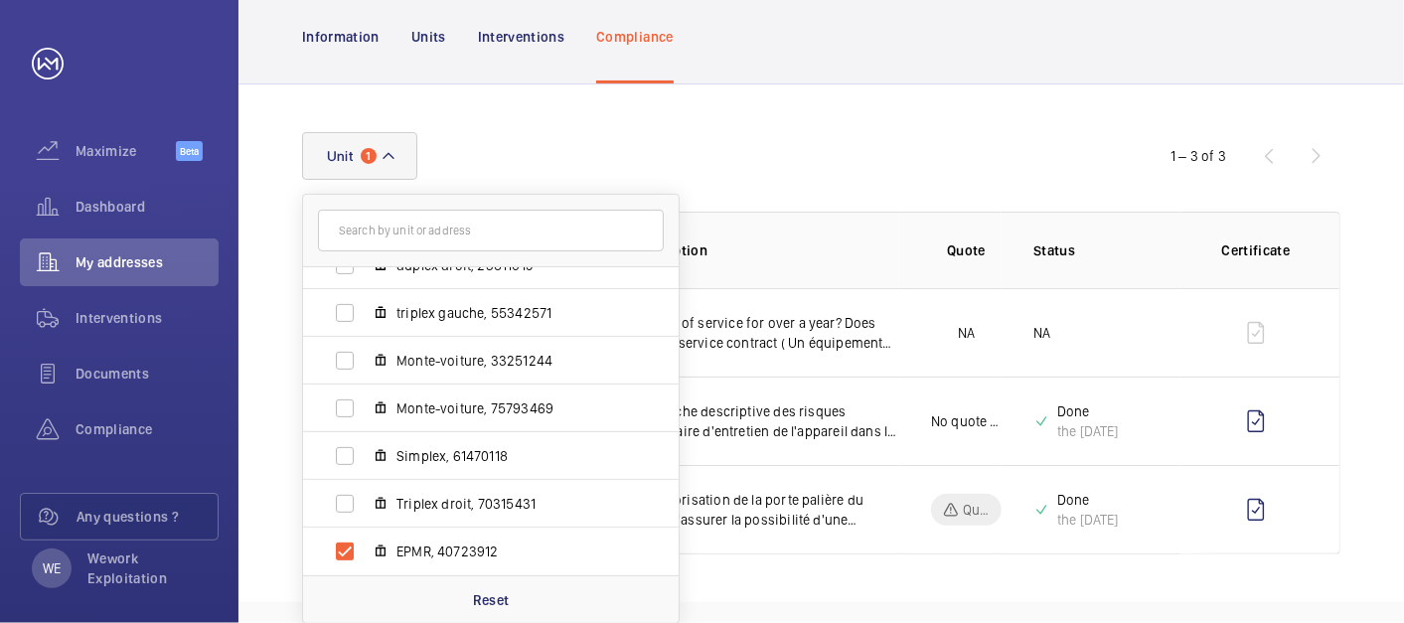
drag, startPoint x: 940, startPoint y: 173, endPoint x: 991, endPoint y: 179, distance: 51.0
click at [941, 173] on div "Unit [STREET_ADDRESS][PERSON_NAME][PERSON_NAME] triplex milieu, 54296679 duplex…" at bounding box center [702, 156] width 800 height 48
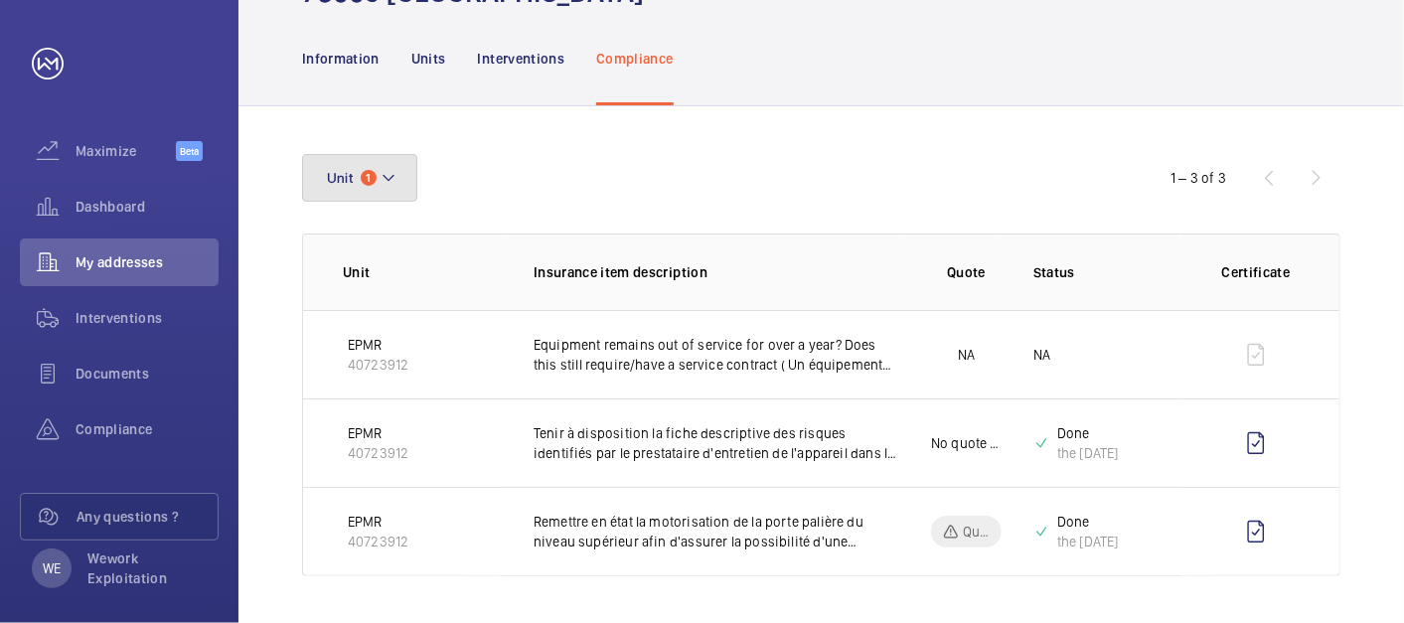
click at [396, 170] on mat-icon at bounding box center [389, 178] width 16 height 24
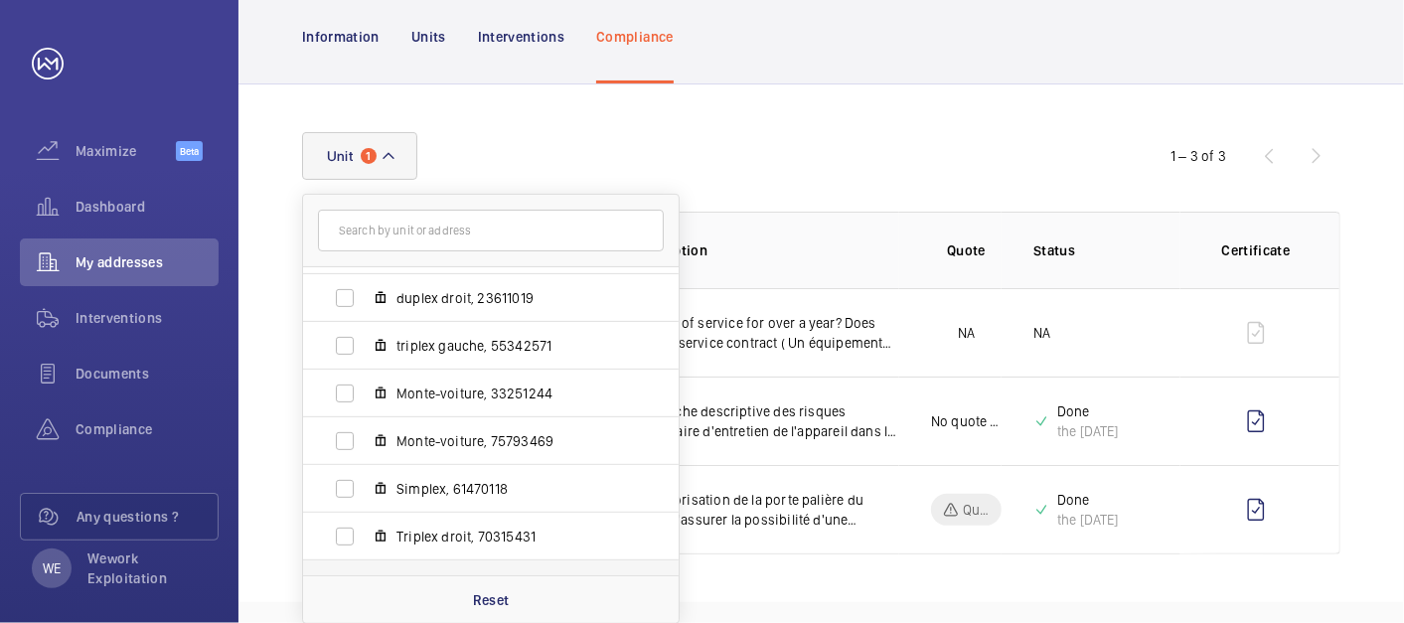
scroll to position [169, 0]
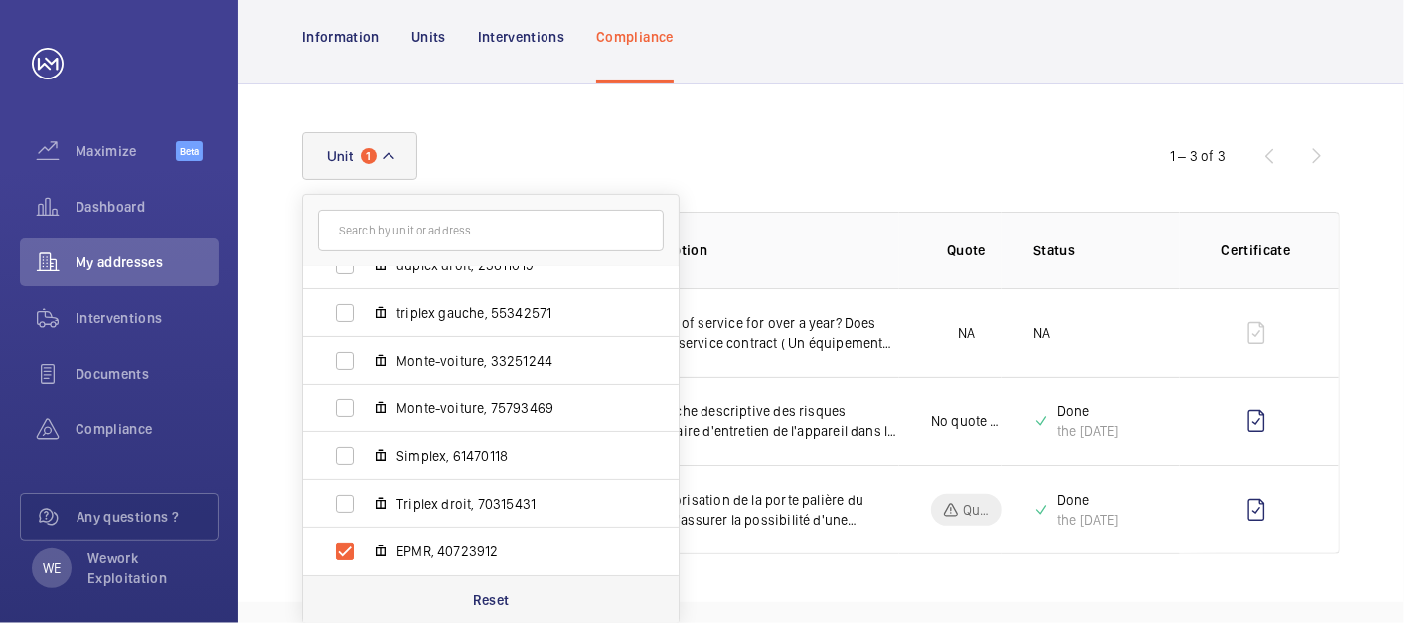
drag, startPoint x: 481, startPoint y: 596, endPoint x: 496, endPoint y: 587, distance: 17.4
click at [482, 596] on p "Reset" at bounding box center [491, 600] width 37 height 20
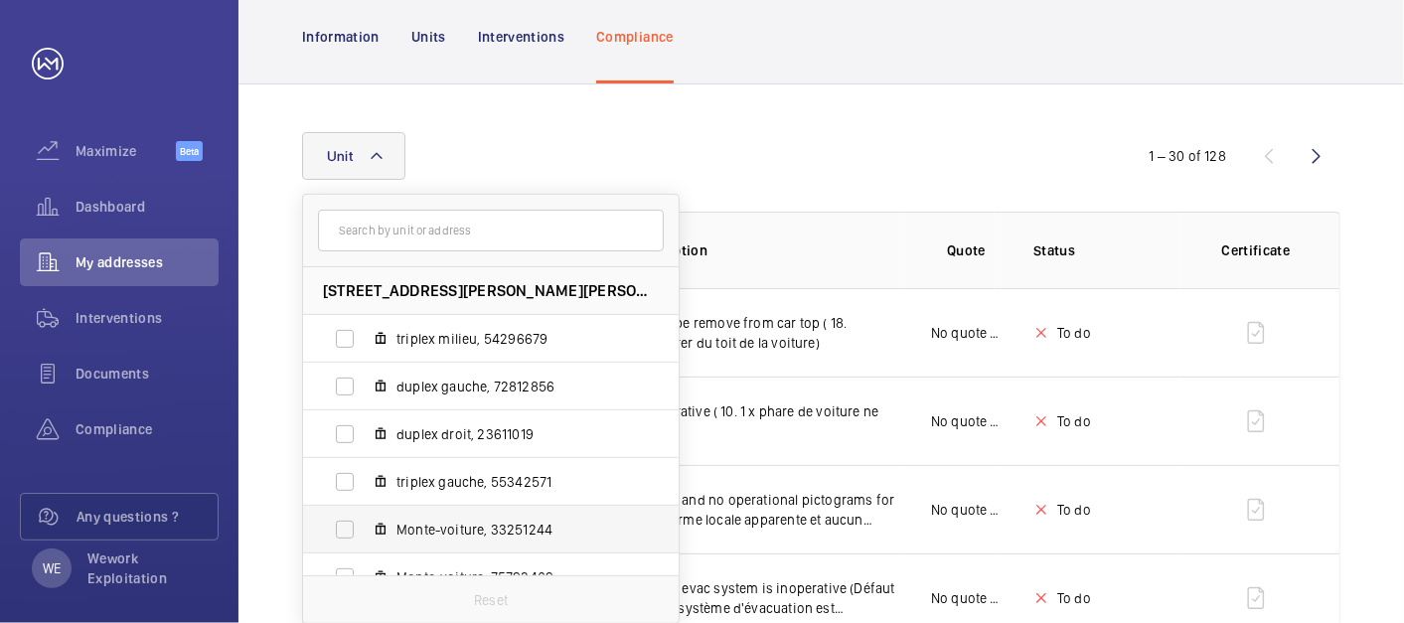
click at [378, 531] on mat-icon at bounding box center [381, 530] width 16 height 16
click at [365, 531] on input "Monte-voiture, 33251244" at bounding box center [345, 530] width 40 height 40
checkbox input "true"
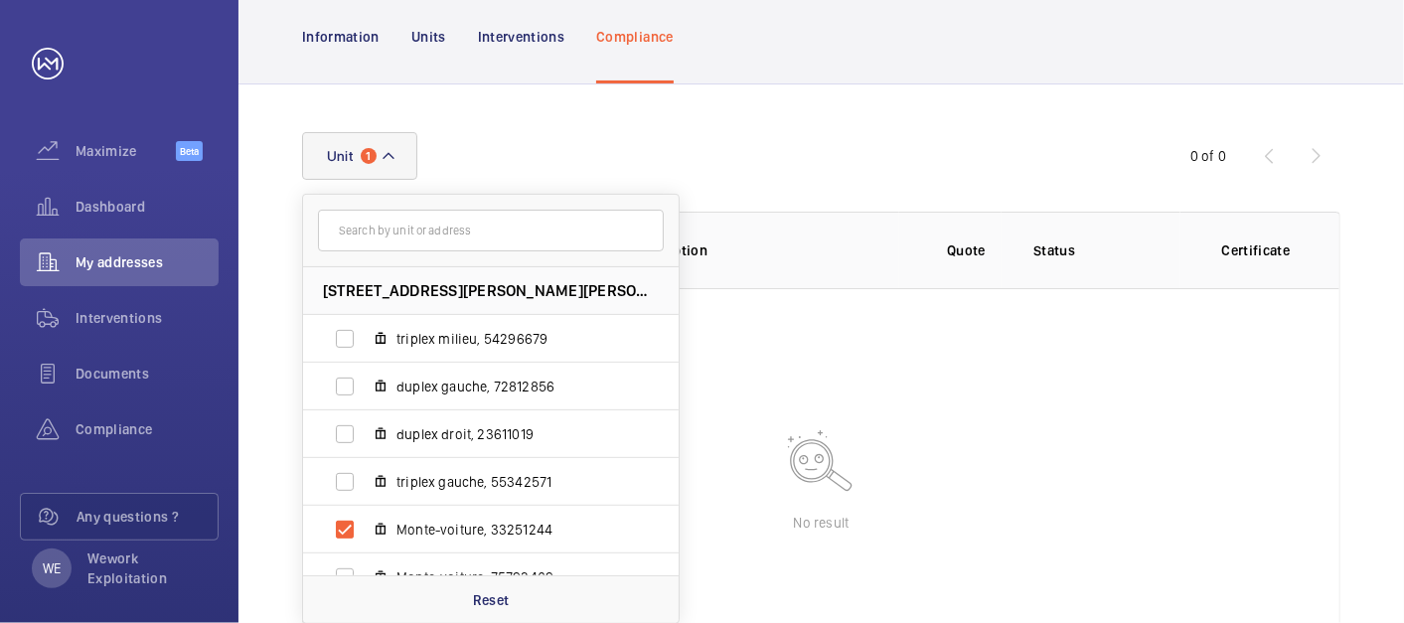
click at [1002, 106] on div "Unit [STREET_ADDRESS][PERSON_NAME][PERSON_NAME] triplex milieu, 54296679 duplex…" at bounding box center [822, 398] width 1166 height 629
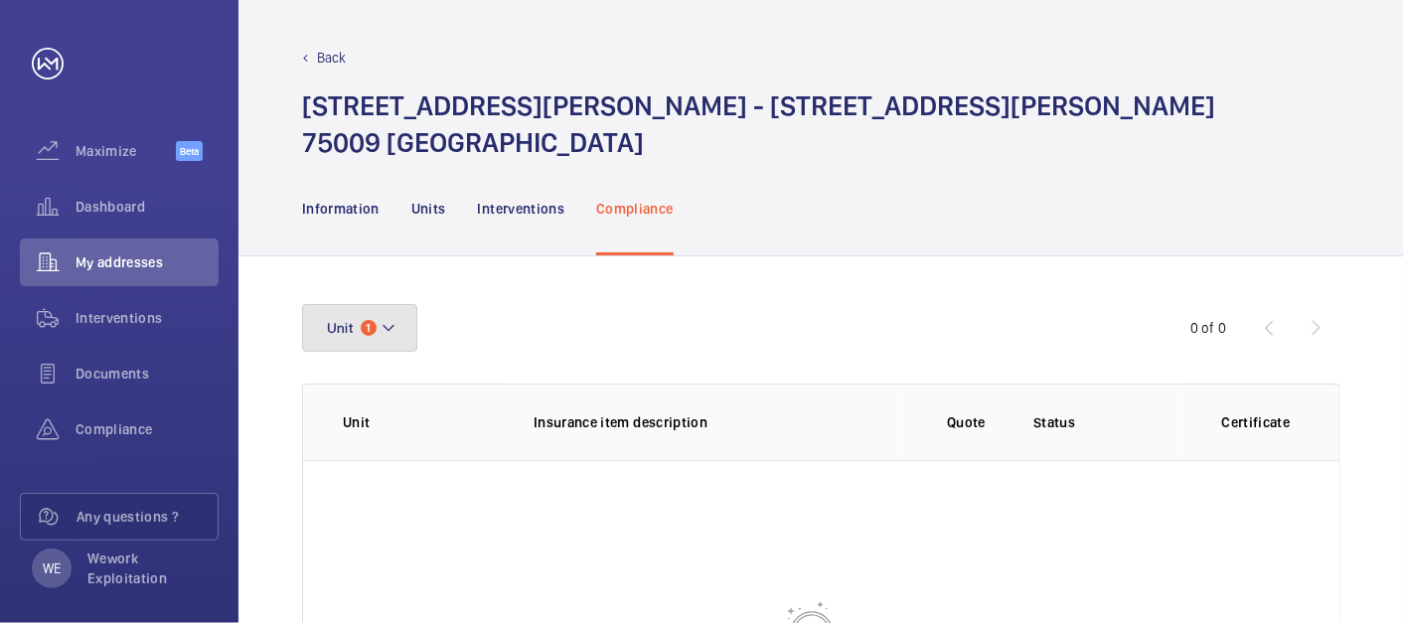
drag, startPoint x: 375, startPoint y: 323, endPoint x: 522, endPoint y: 349, distance: 149.4
click at [377, 323] on button "Unit 1" at bounding box center [359, 328] width 115 height 48
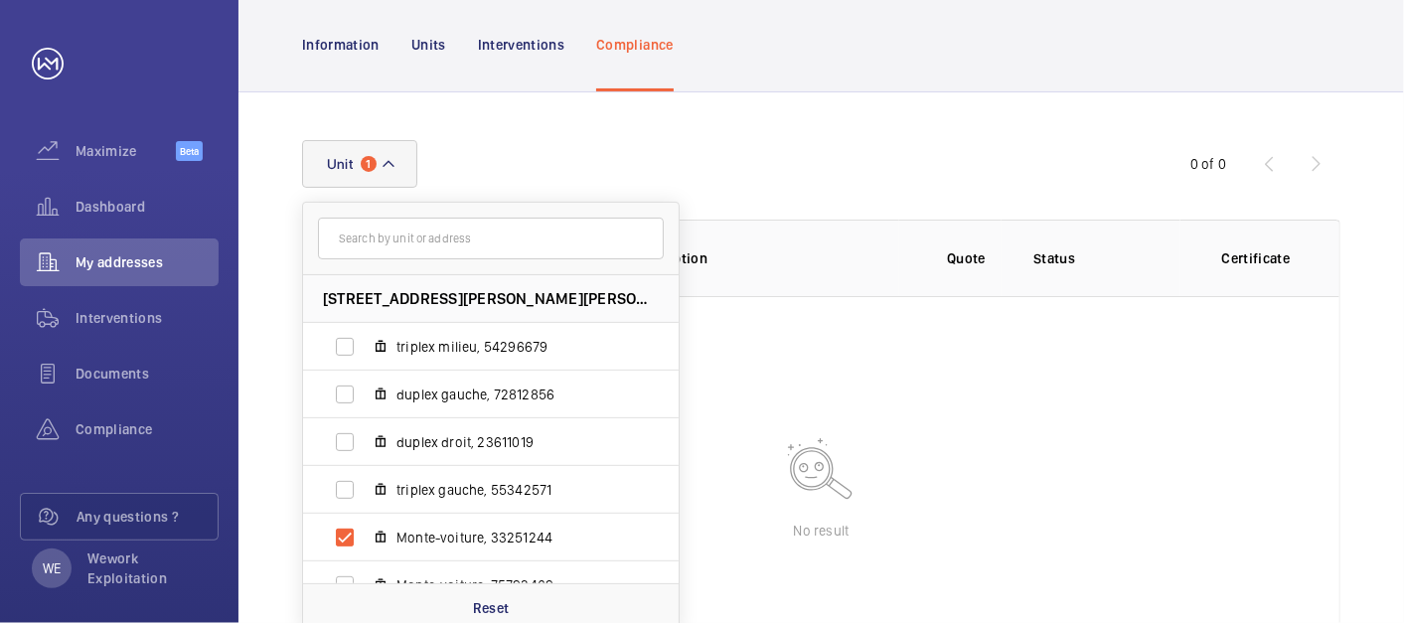
scroll to position [261, 0]
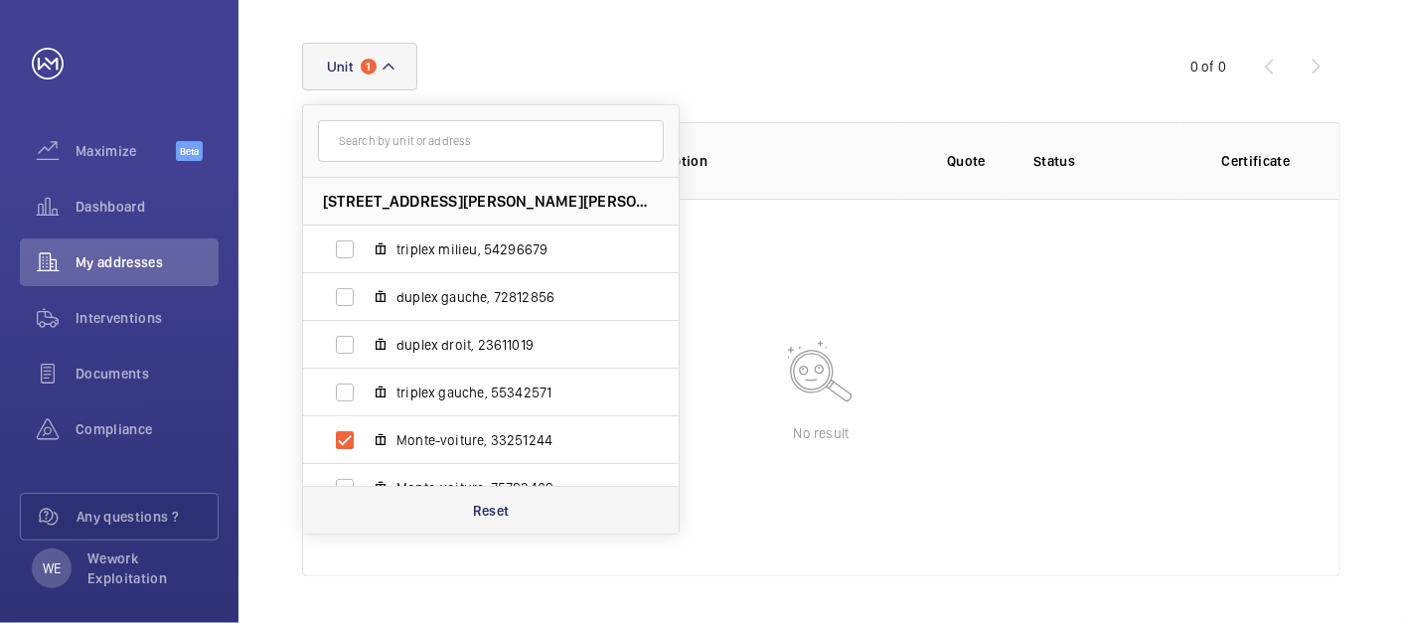
click at [465, 524] on div "Reset" at bounding box center [491, 510] width 376 height 48
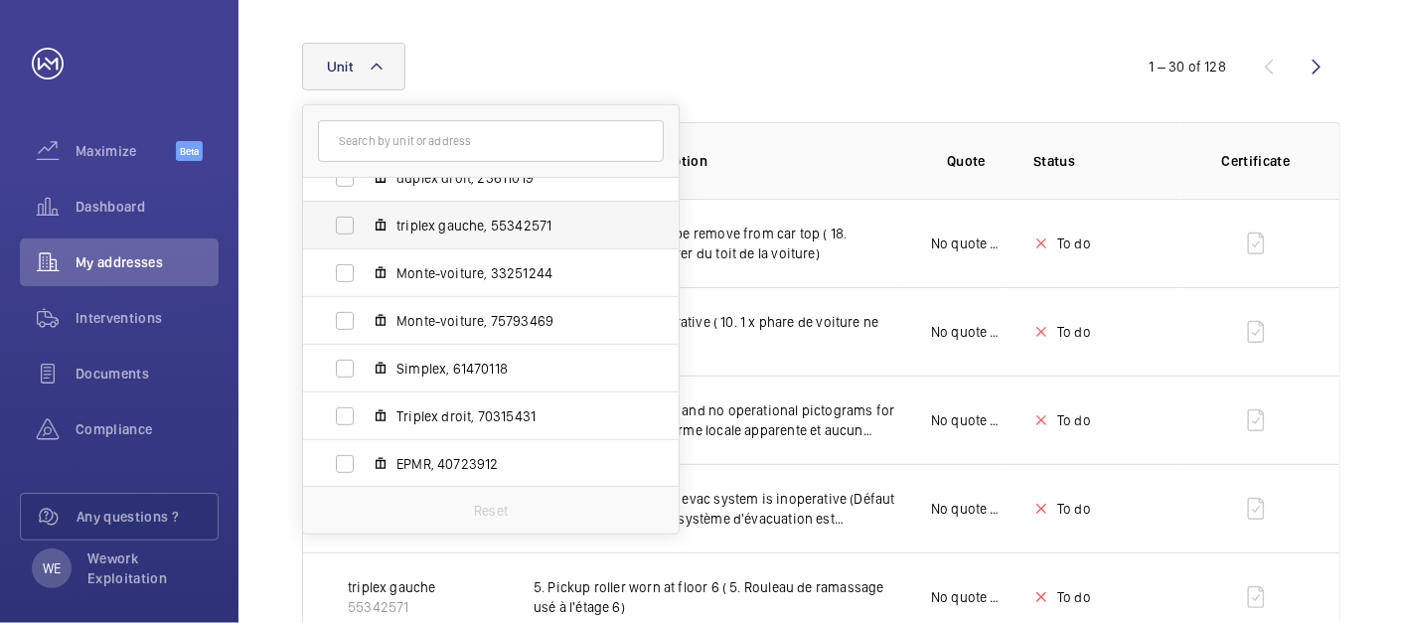
scroll to position [169, 0]
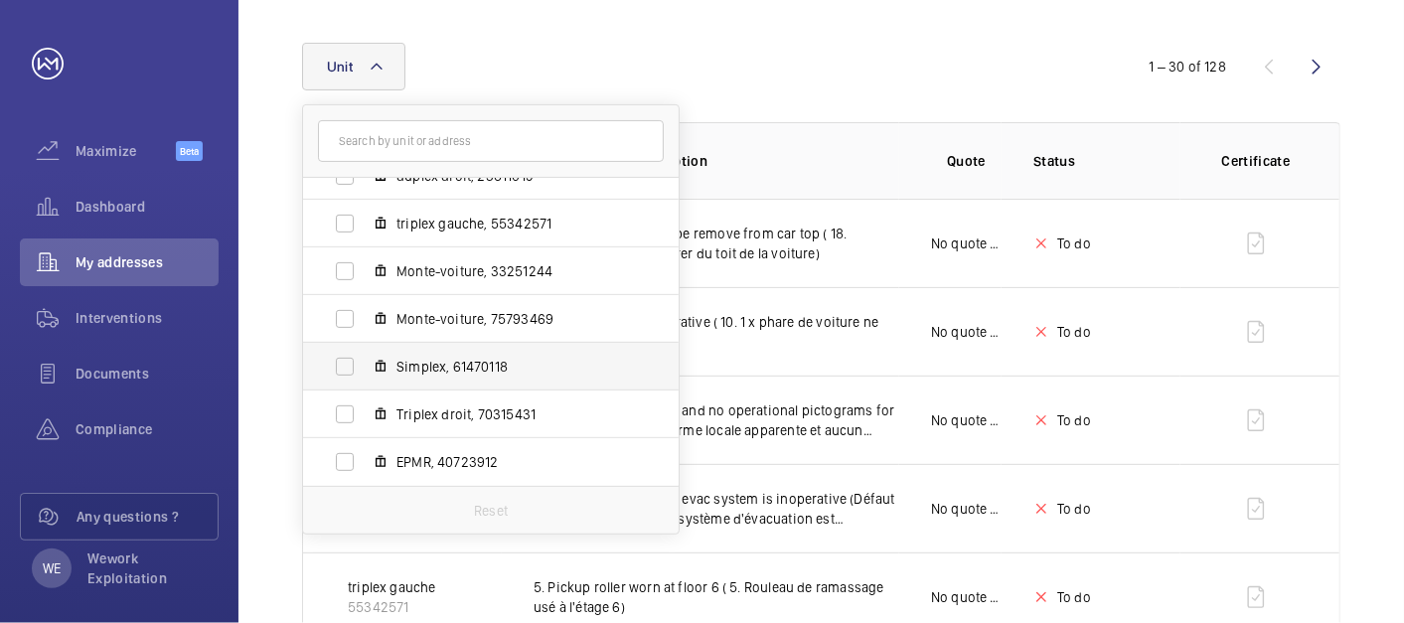
click at [445, 365] on span "Simplex, 61470118" at bounding box center [512, 367] width 231 height 20
click at [365, 365] on input "Simplex, 61470118" at bounding box center [345, 367] width 40 height 40
checkbox input "true"
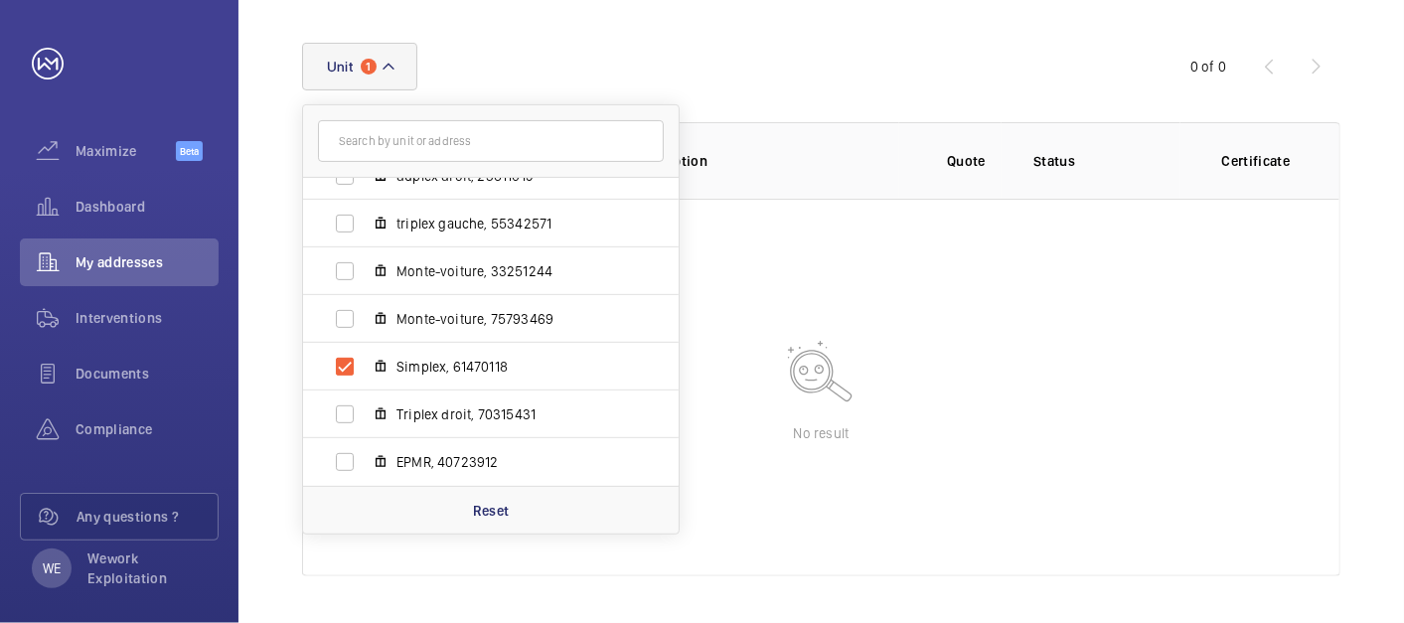
click at [934, 71] on div "Unit [STREET_ADDRESS][PERSON_NAME][PERSON_NAME] triplex milieu, 54296679 duplex…" at bounding box center [702, 67] width 800 height 48
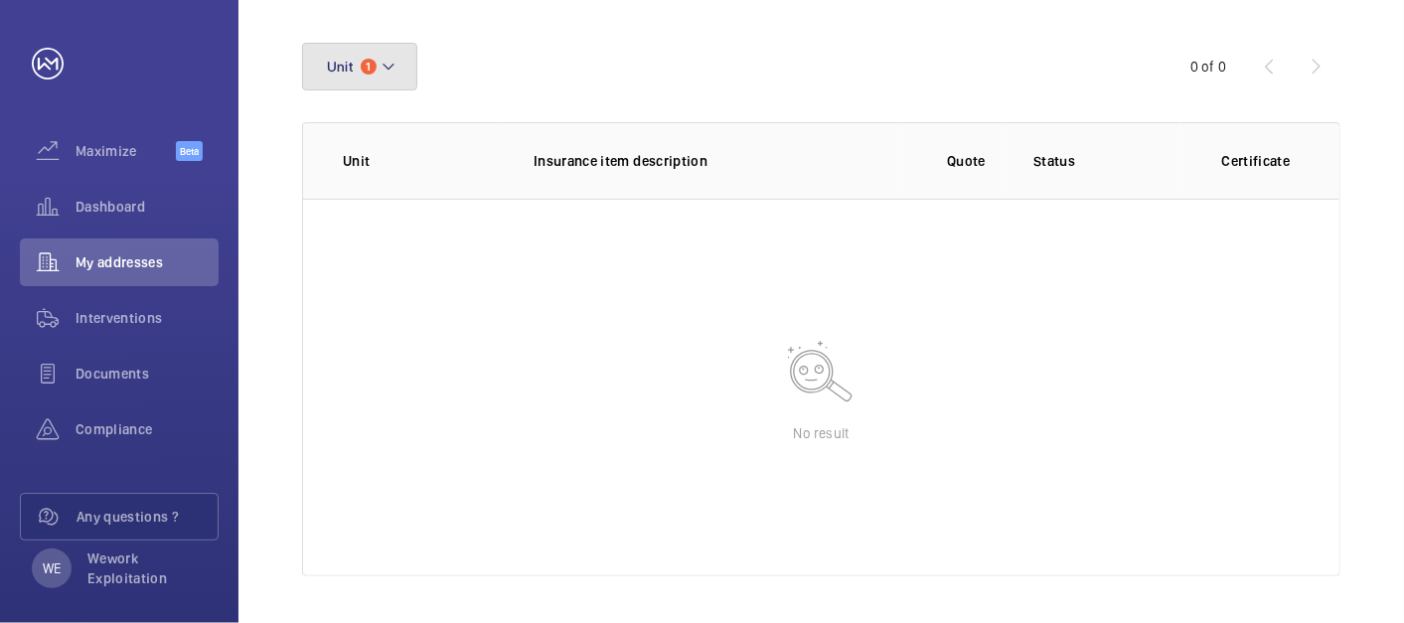
click at [404, 75] on button "Unit 1" at bounding box center [359, 67] width 115 height 48
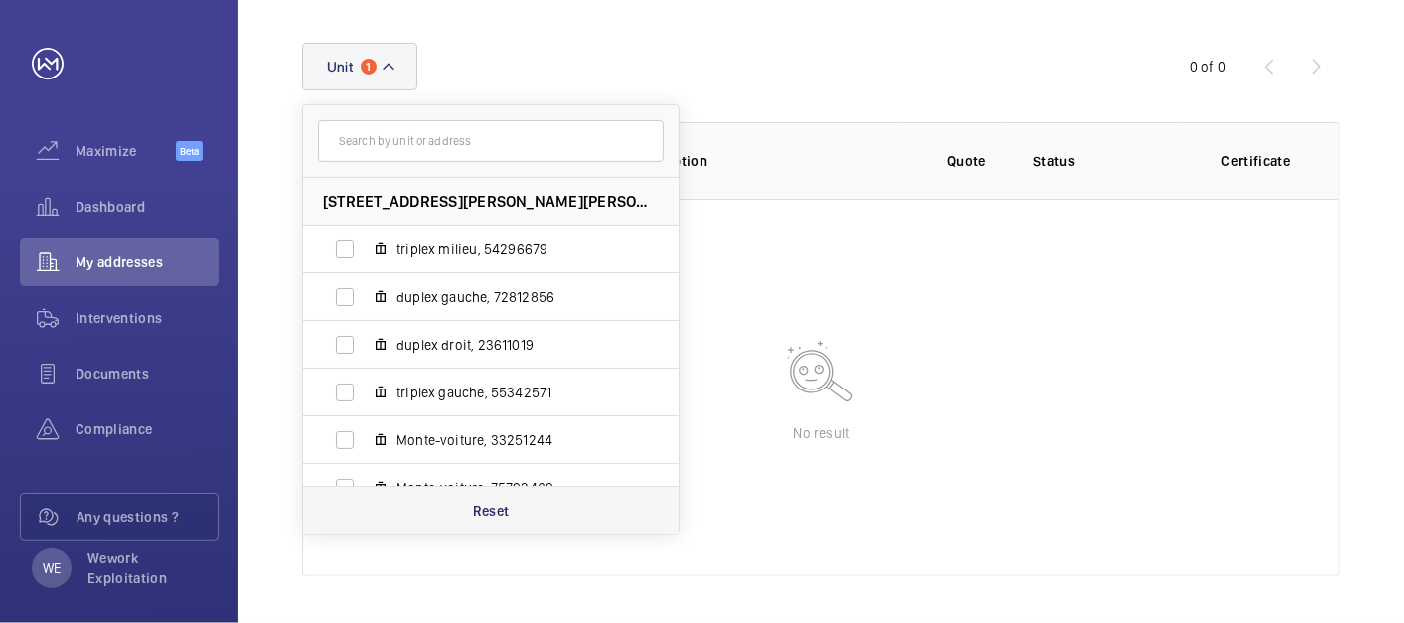
drag, startPoint x: 486, startPoint y: 499, endPoint x: 497, endPoint y: 495, distance: 11.6
click at [486, 501] on p "Reset" at bounding box center [491, 511] width 37 height 20
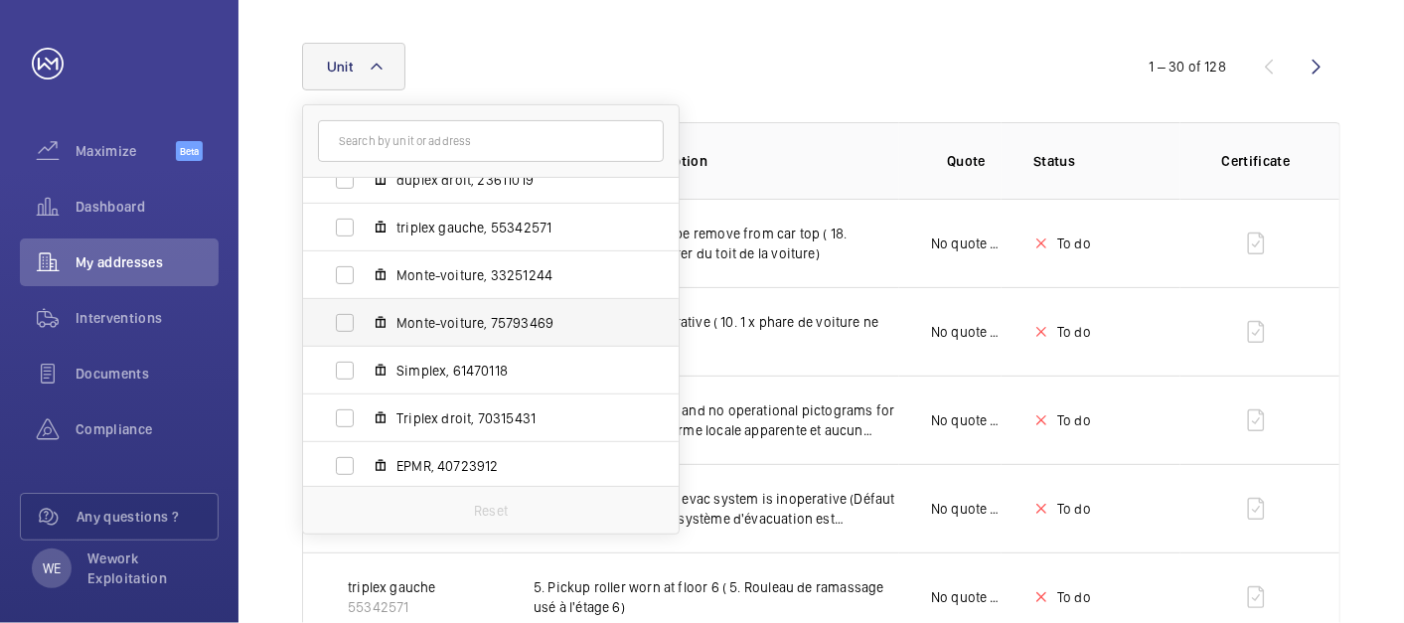
scroll to position [169, 0]
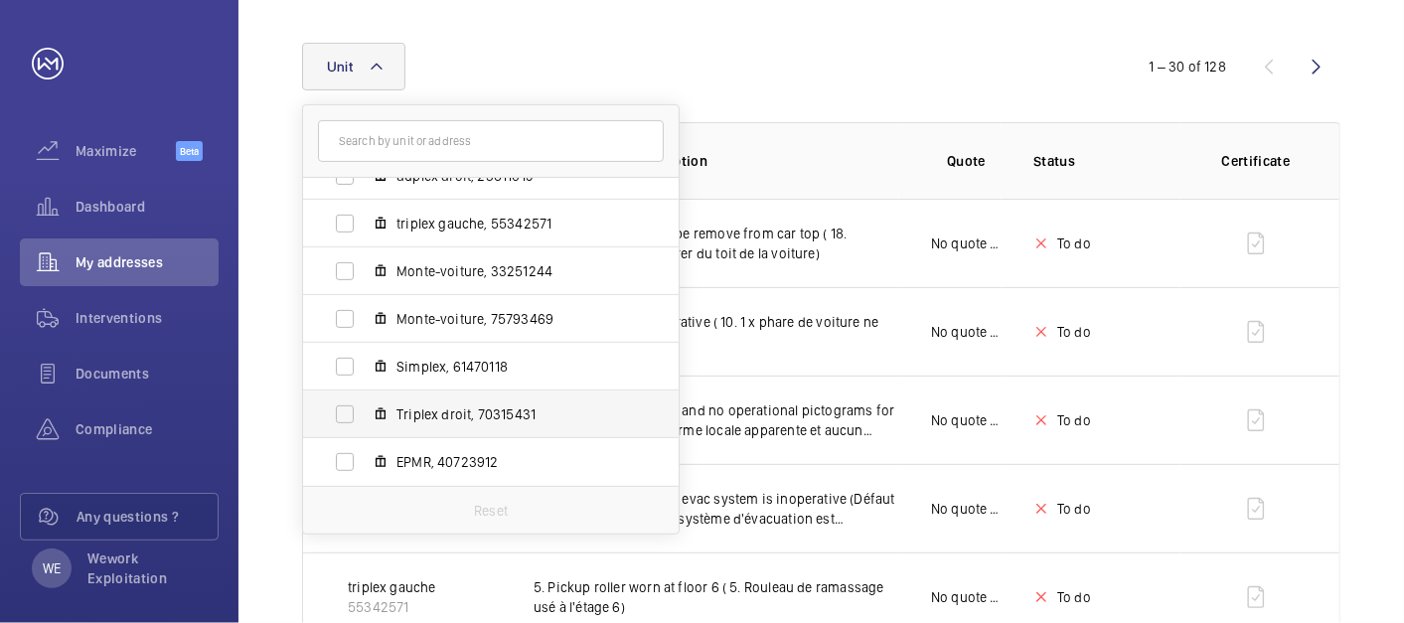
click at [502, 422] on label "Triplex droit, 70315431" at bounding box center [475, 415] width 344 height 48
click at [365, 422] on input "Triplex droit, 70315431" at bounding box center [345, 415] width 40 height 40
checkbox input "true"
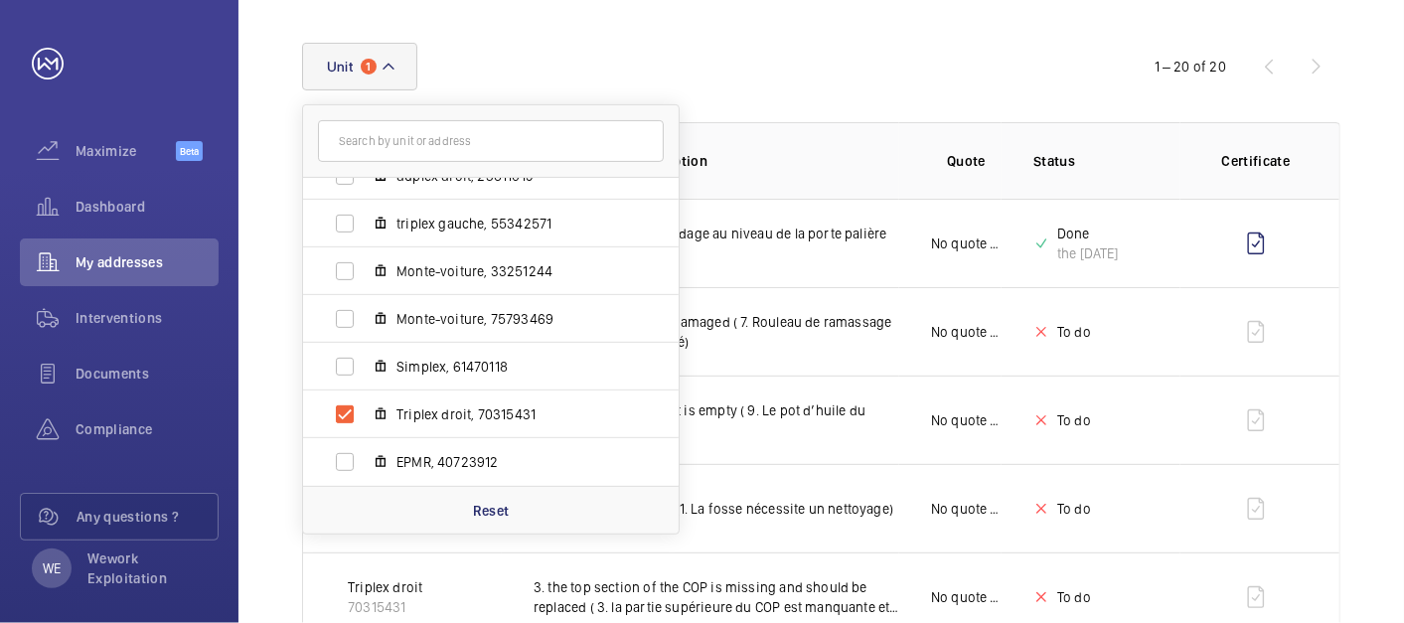
click at [914, 81] on div "Unit [STREET_ADDRESS][PERSON_NAME][PERSON_NAME] triplex milieu, 54296679 duplex…" at bounding box center [702, 67] width 800 height 48
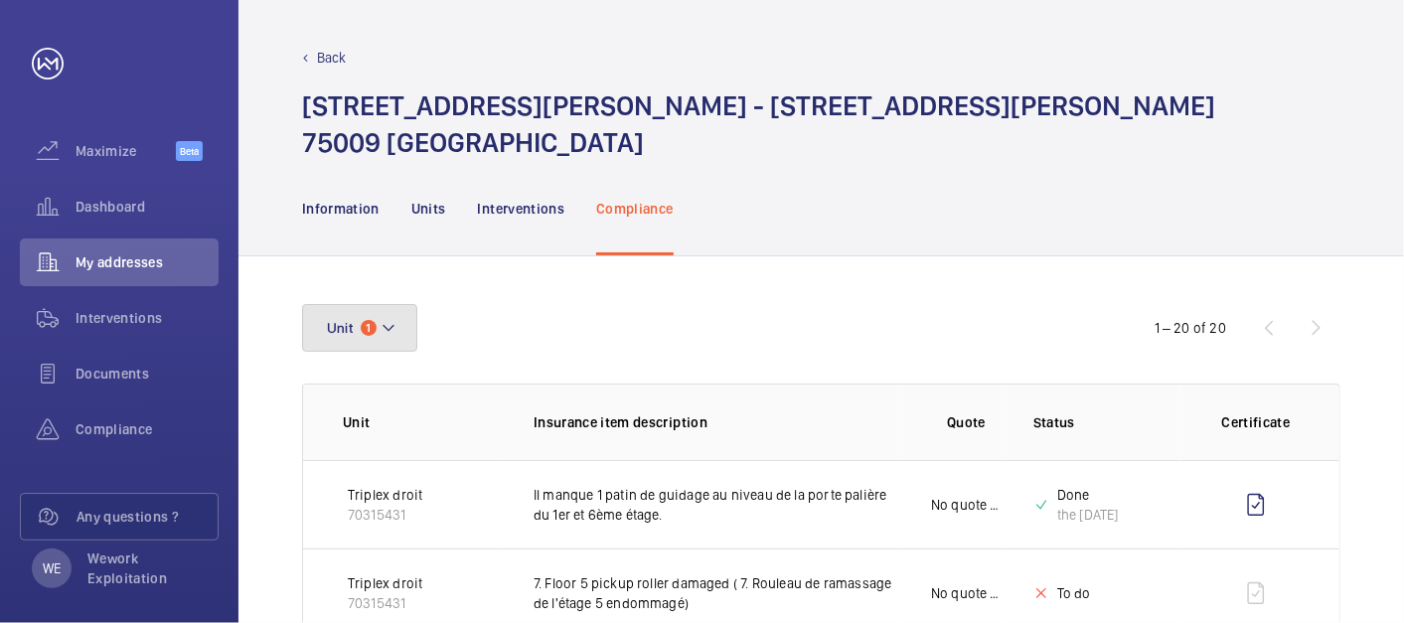
click at [385, 325] on mat-icon at bounding box center [389, 328] width 16 height 24
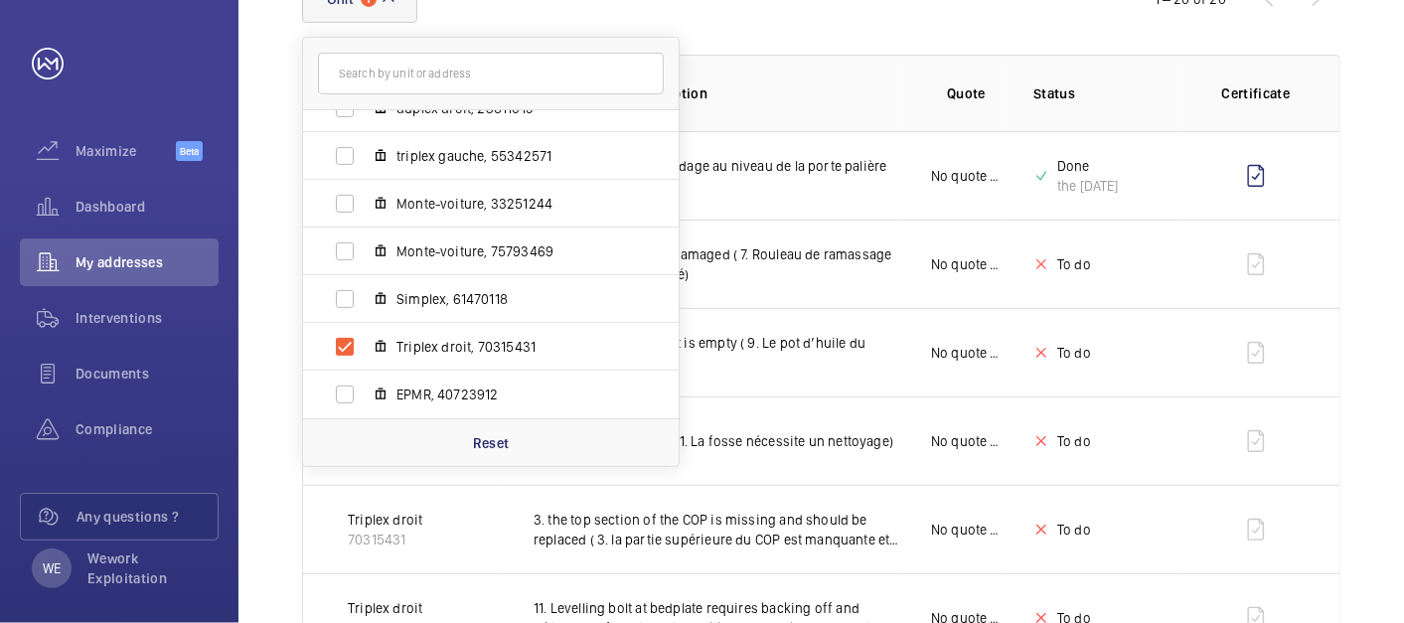
scroll to position [368, 0]
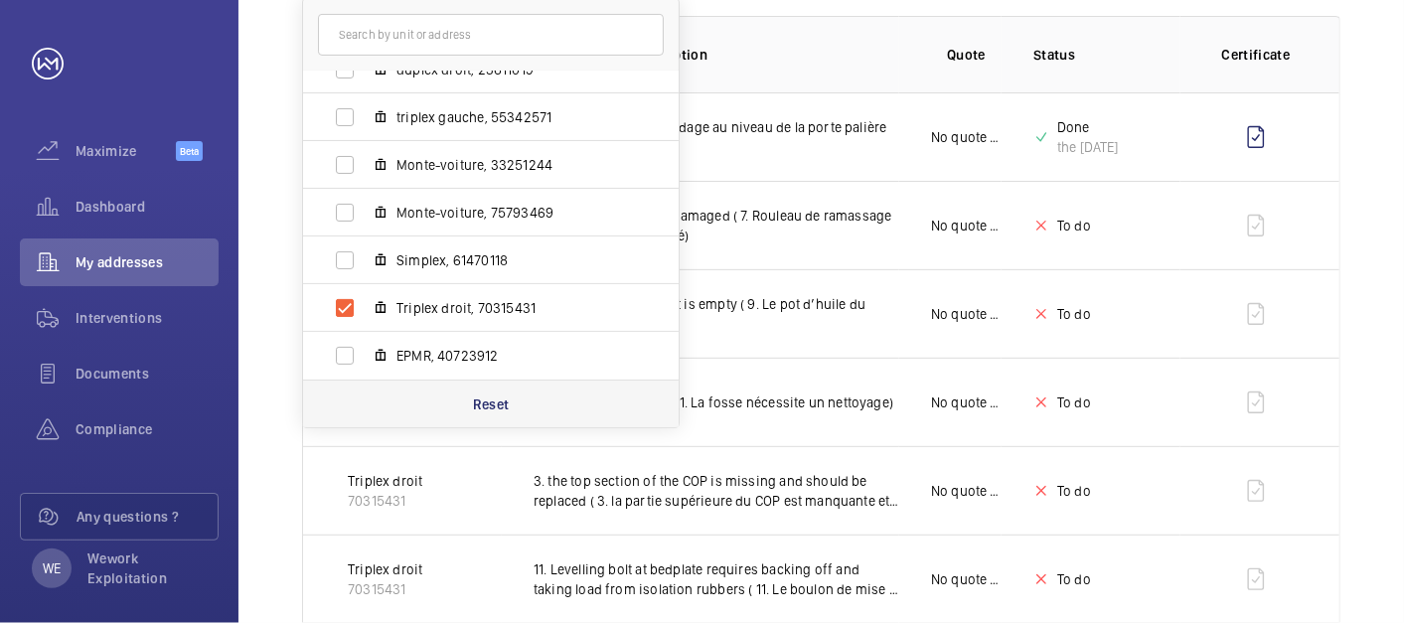
click at [501, 398] on p "Reset" at bounding box center [491, 405] width 37 height 20
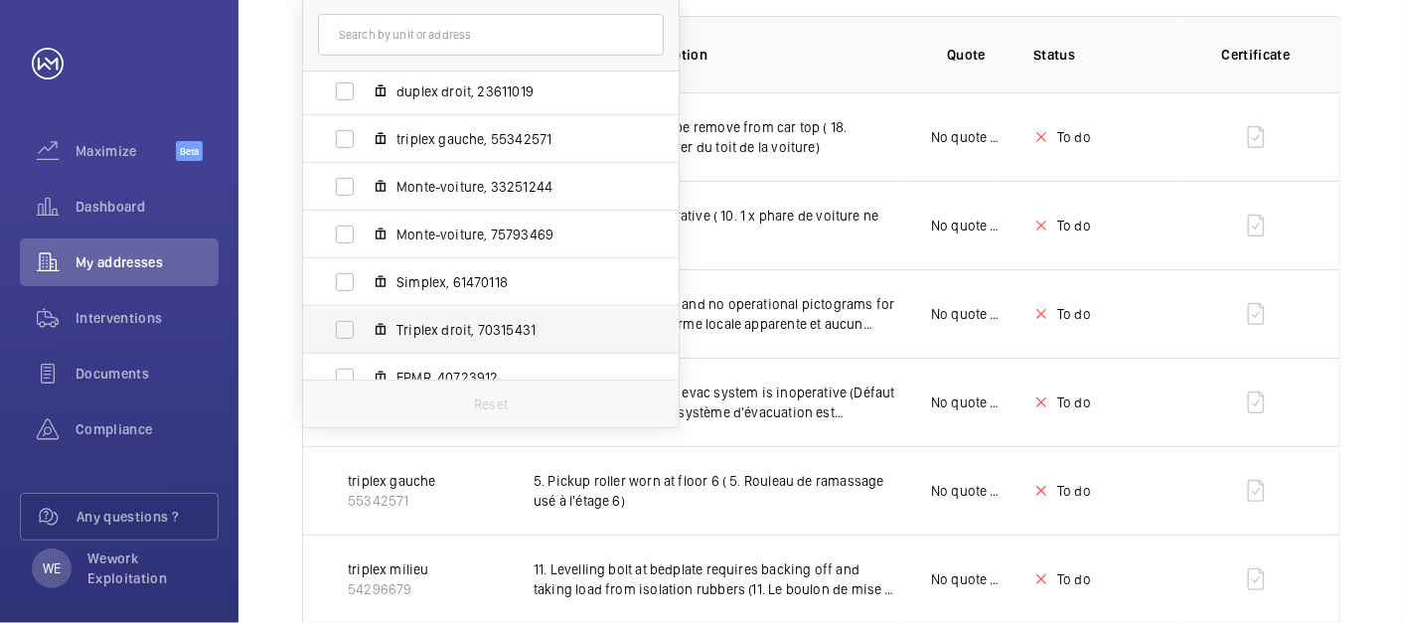
scroll to position [169, 0]
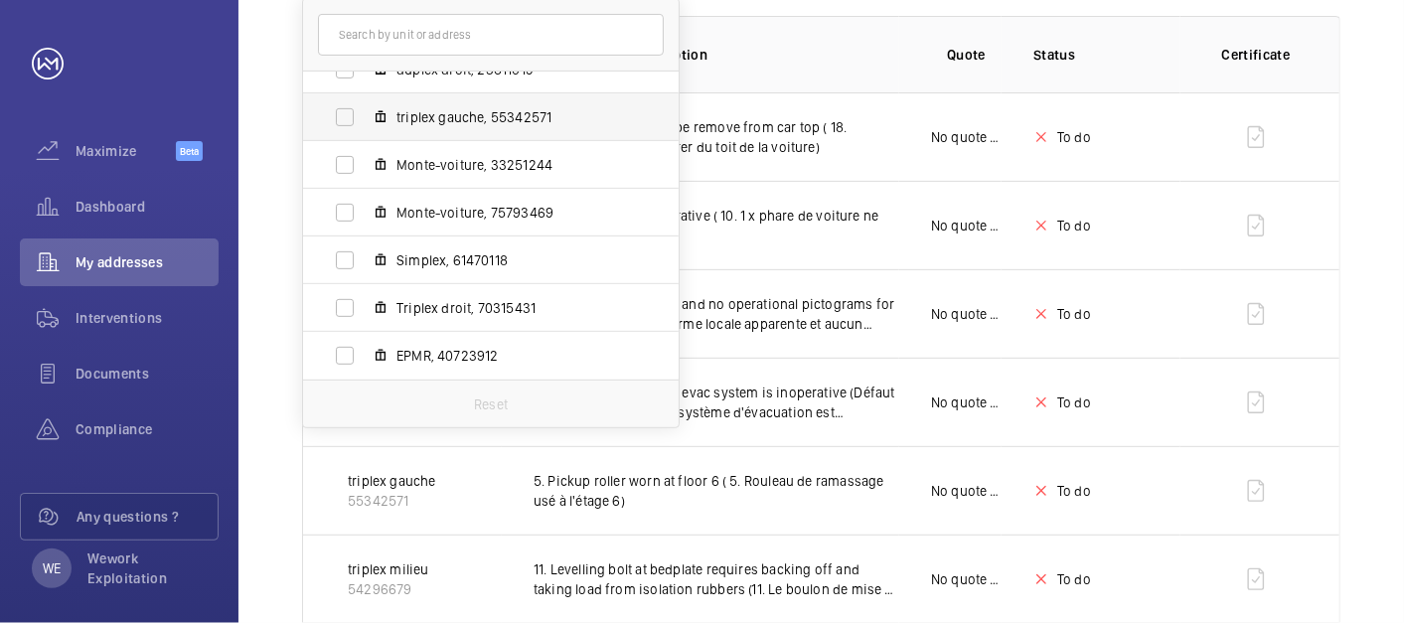
click at [505, 114] on span "triplex gauche, 55342571" at bounding box center [512, 117] width 231 height 20
click at [365, 114] on input "triplex gauche, 55342571" at bounding box center [345, 117] width 40 height 40
checkbox input "true"
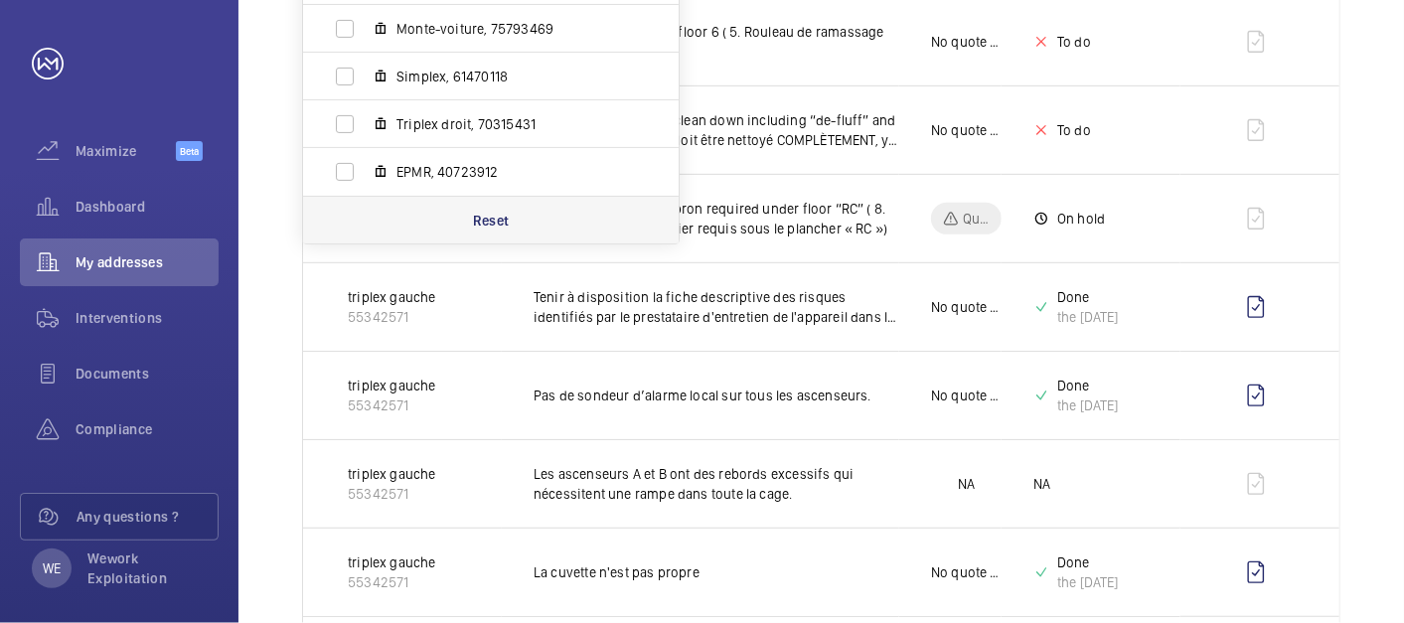
click at [482, 221] on p "Reset" at bounding box center [491, 221] width 37 height 20
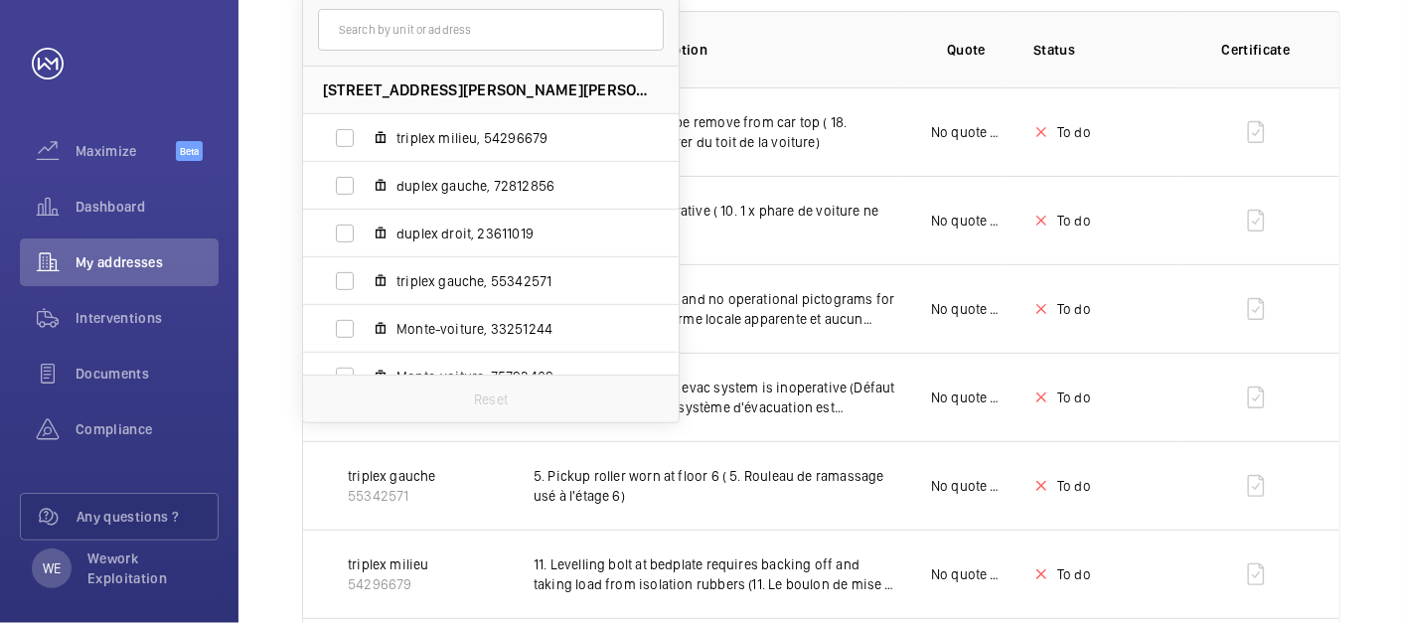
scroll to position [184, 0]
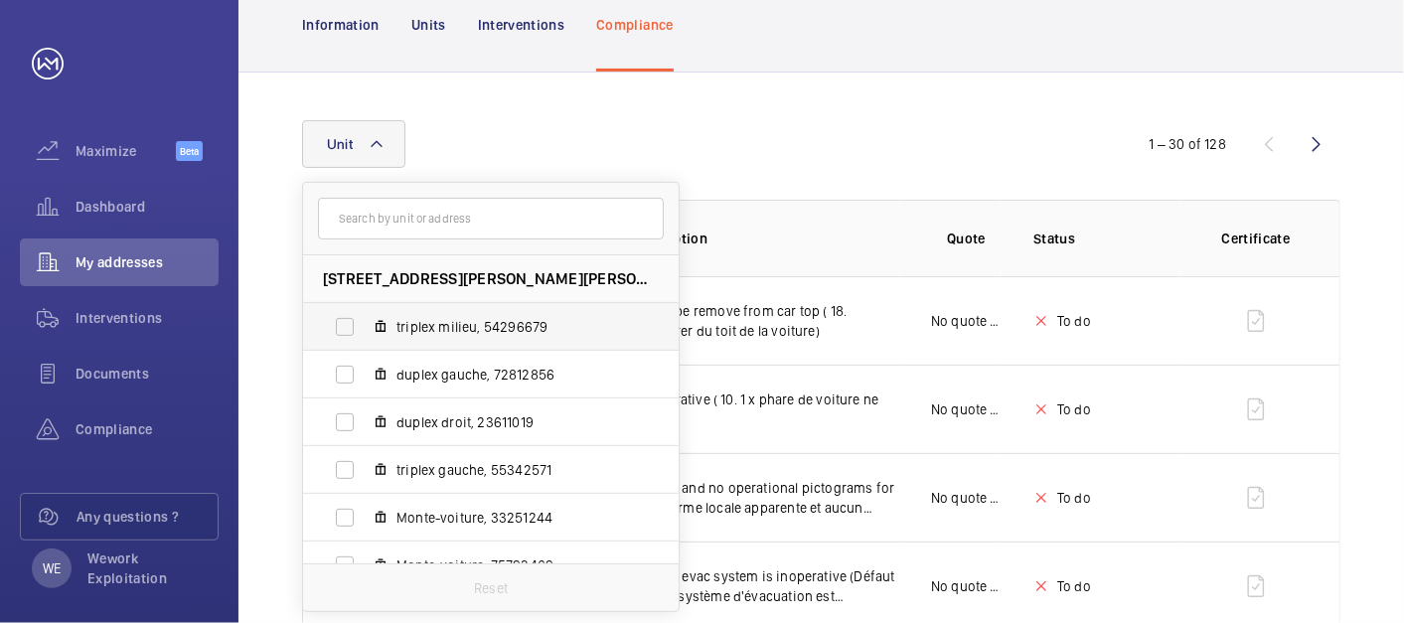
click at [482, 319] on span "triplex milieu, 54296679" at bounding box center [512, 327] width 231 height 20
click at [365, 319] on input "triplex milieu, 54296679" at bounding box center [345, 327] width 40 height 40
checkbox input "true"
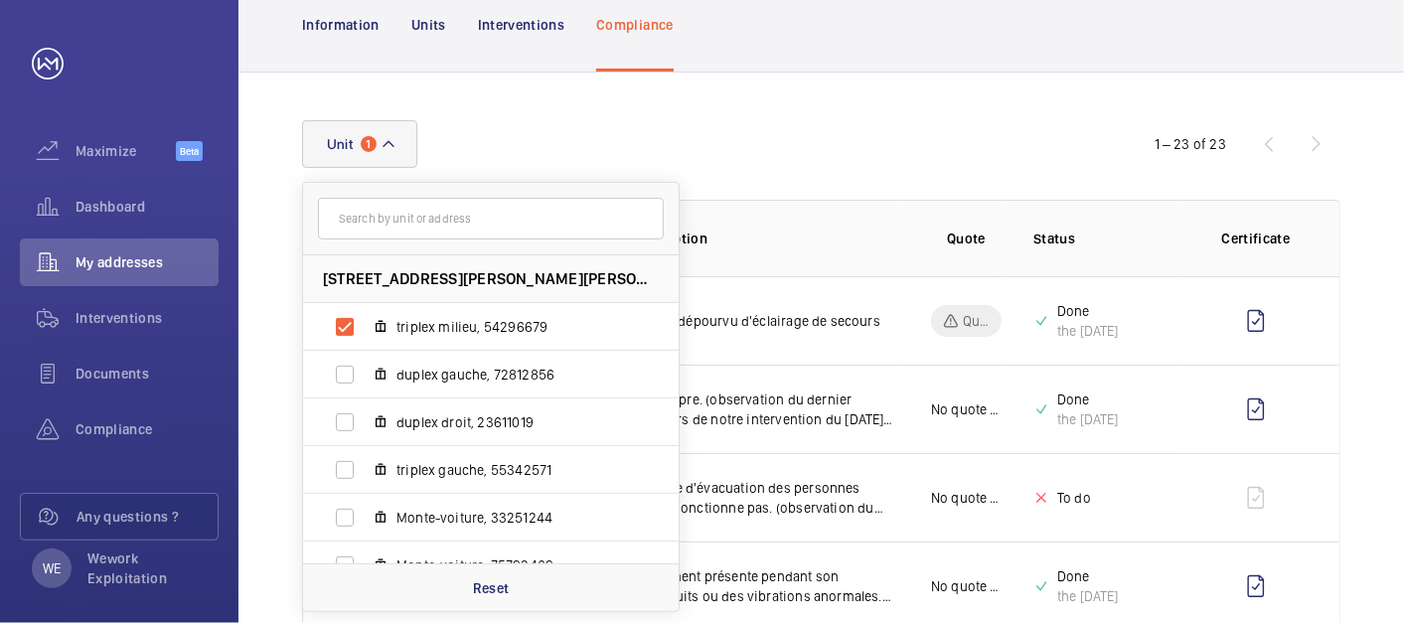
click at [852, 124] on div "Unit [STREET_ADDRESS][PERSON_NAME][PERSON_NAME] triplex milieu, 54296679 duplex…" at bounding box center [702, 144] width 800 height 48
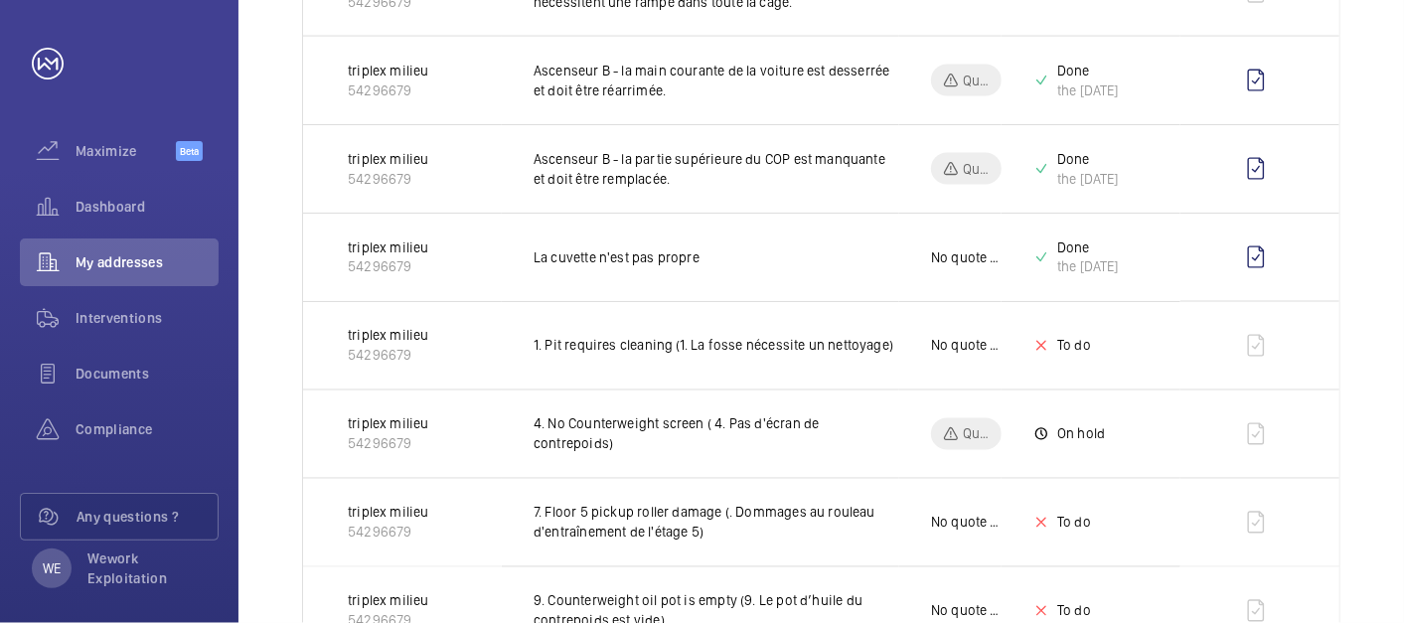
scroll to position [1912, 0]
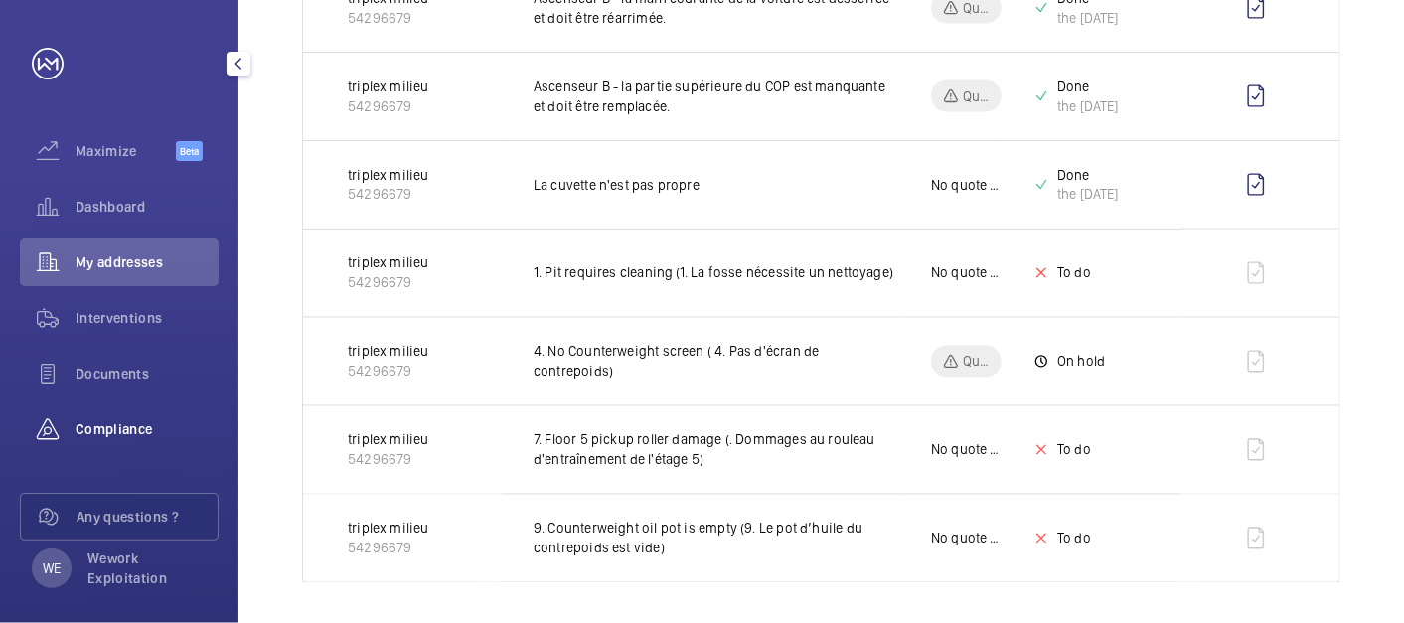
click at [98, 424] on span "Compliance" at bounding box center [147, 429] width 143 height 20
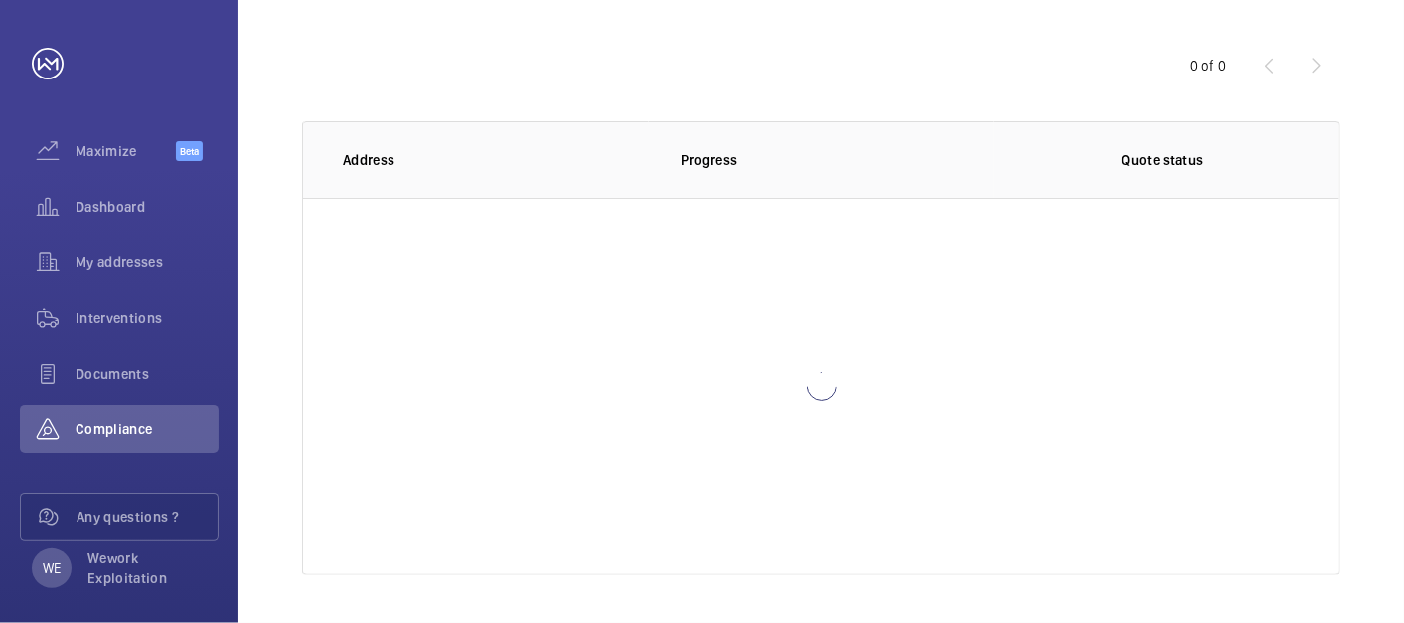
scroll to position [185, 0]
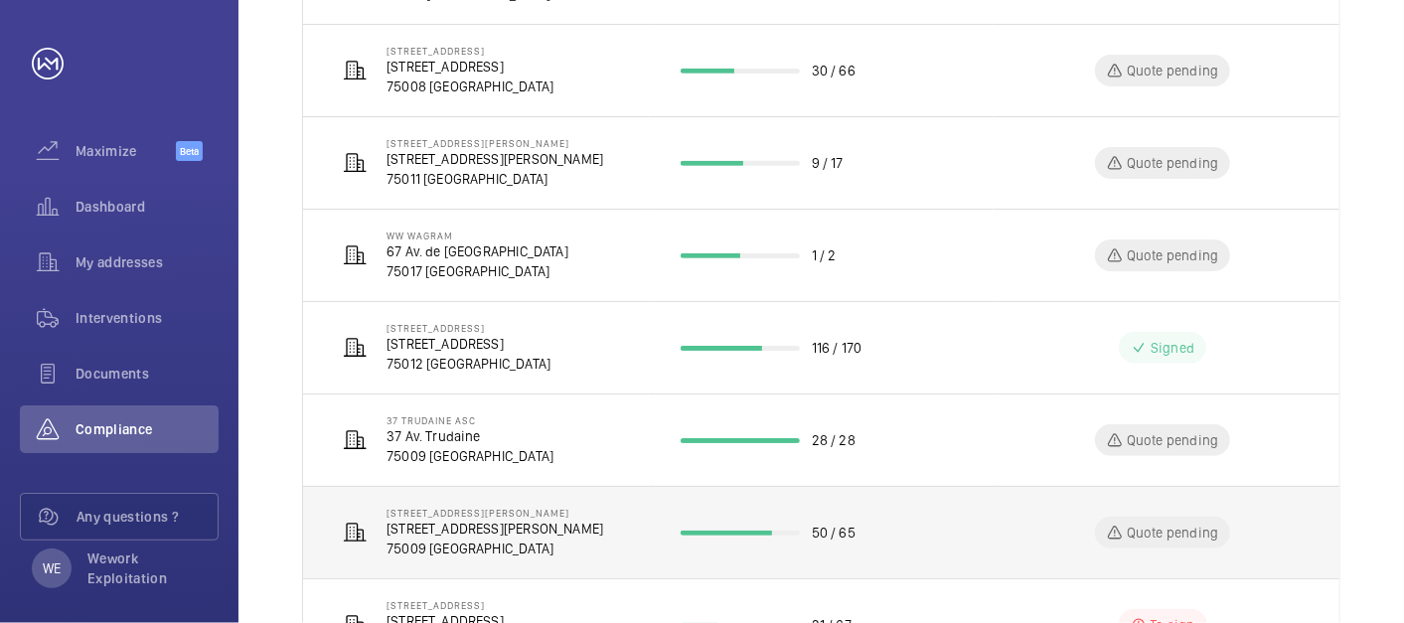
scroll to position [360, 0]
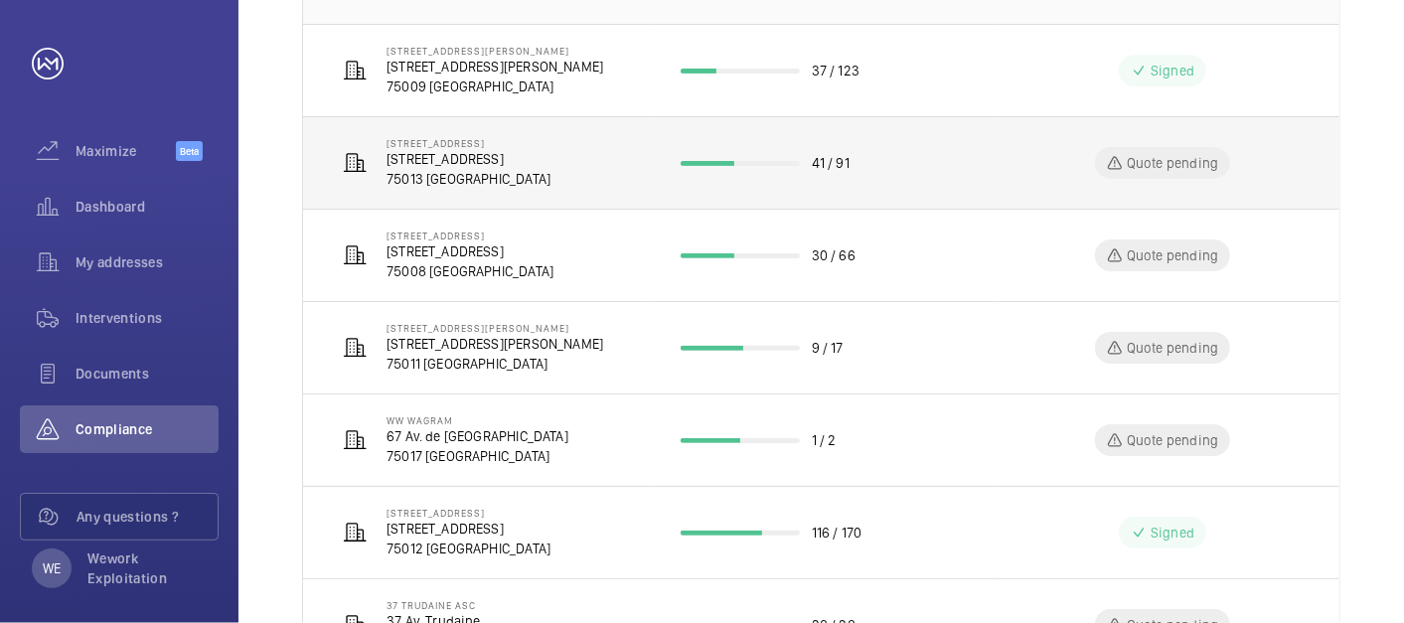
click at [551, 164] on p "[STREET_ADDRESS]" at bounding box center [469, 159] width 164 height 20
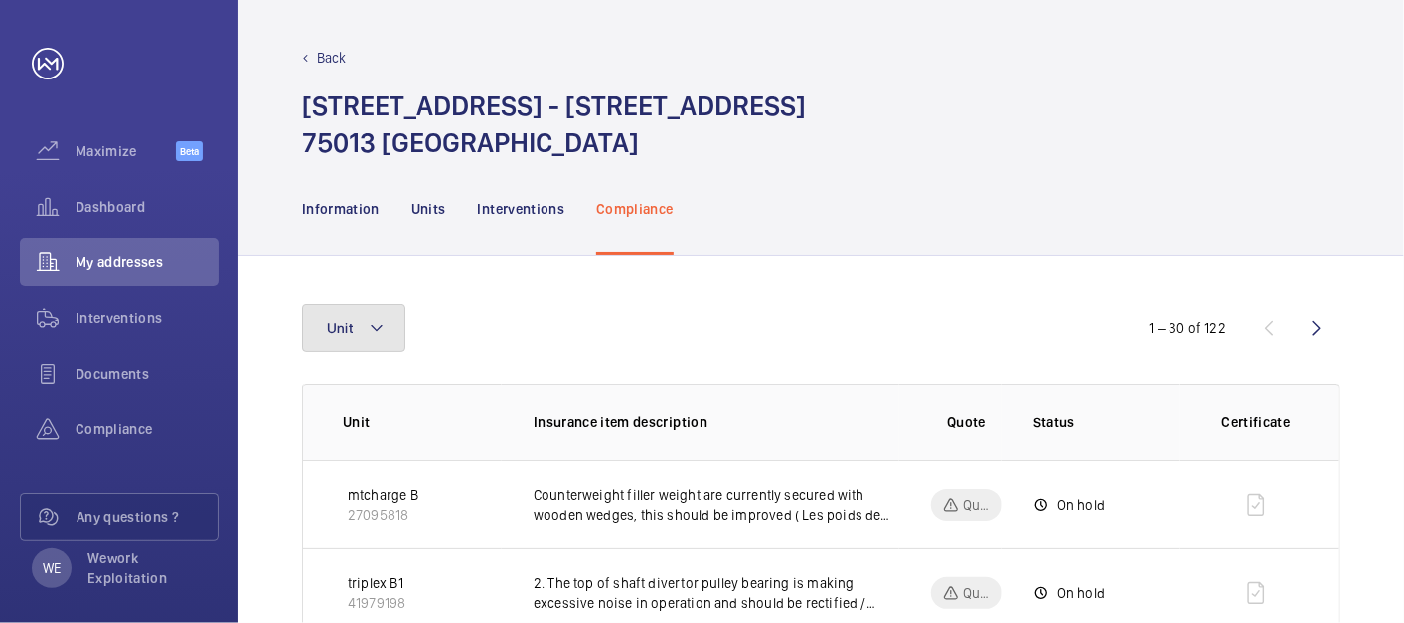
click at [369, 332] on mat-icon at bounding box center [377, 328] width 16 height 24
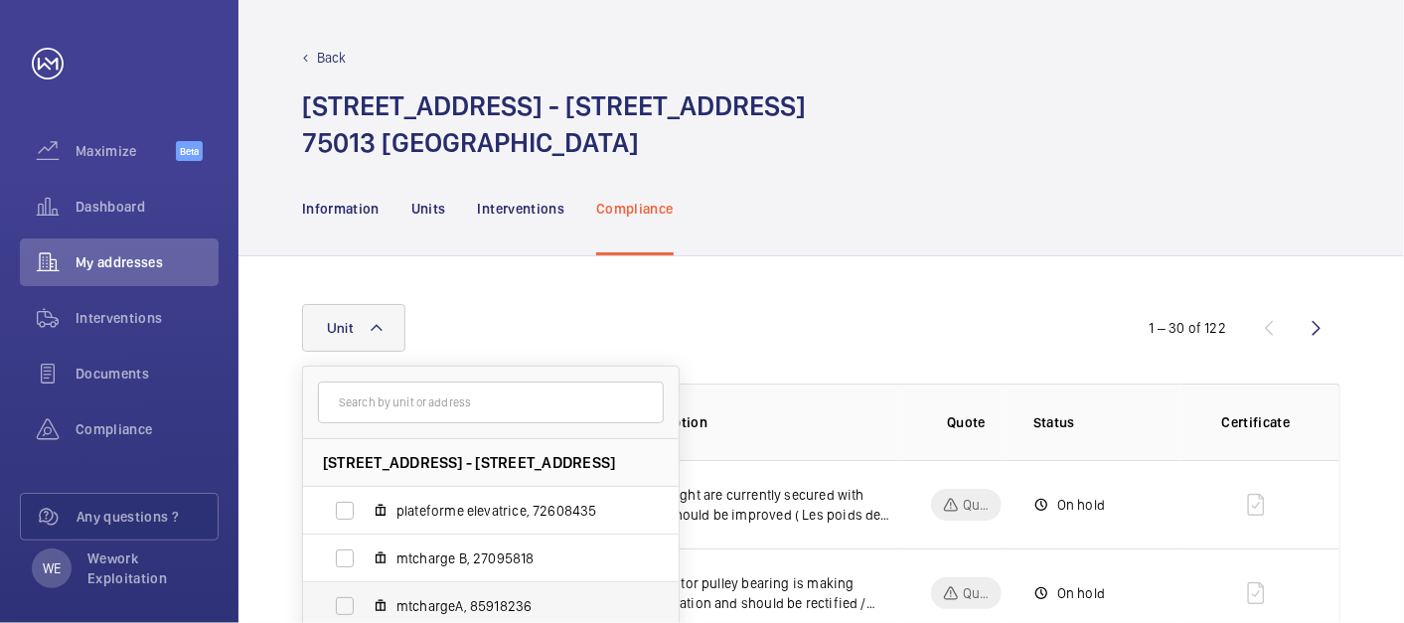
click at [502, 601] on span "mtchargeA, 85918236" at bounding box center [512, 606] width 231 height 20
click at [365, 601] on input "mtchargeA, 85918236" at bounding box center [345, 606] width 40 height 40
checkbox input "true"
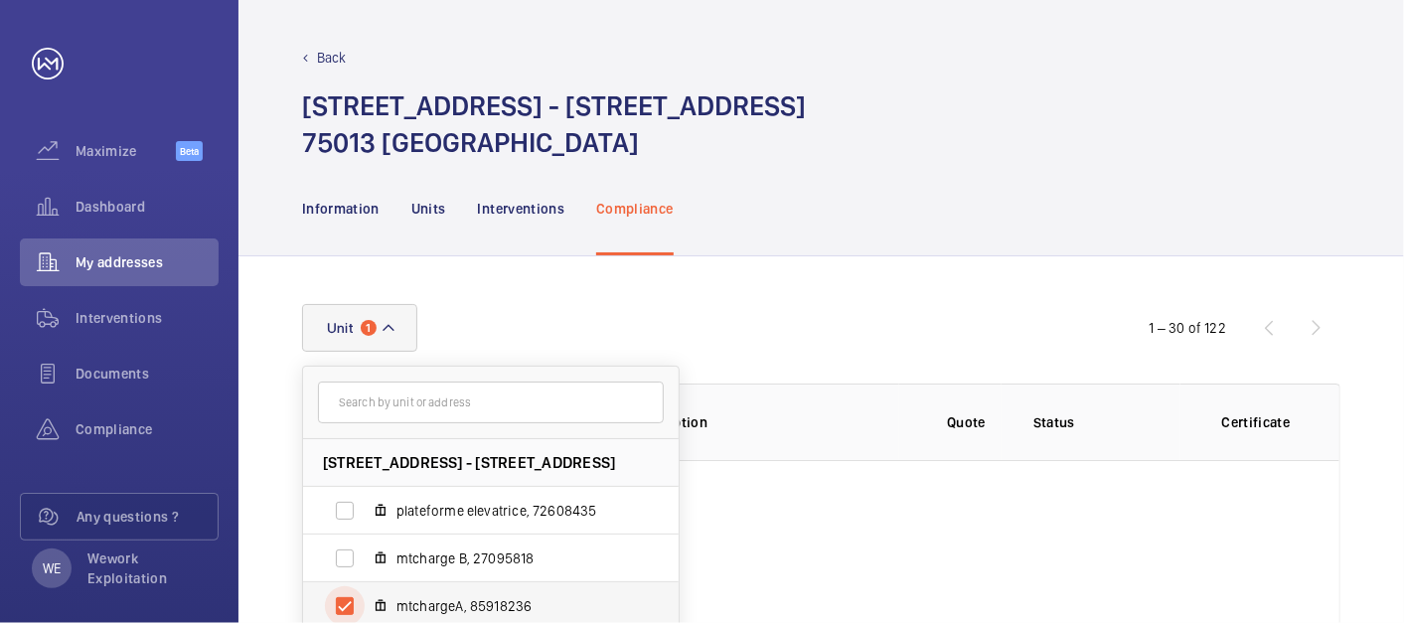
scroll to position [2, 0]
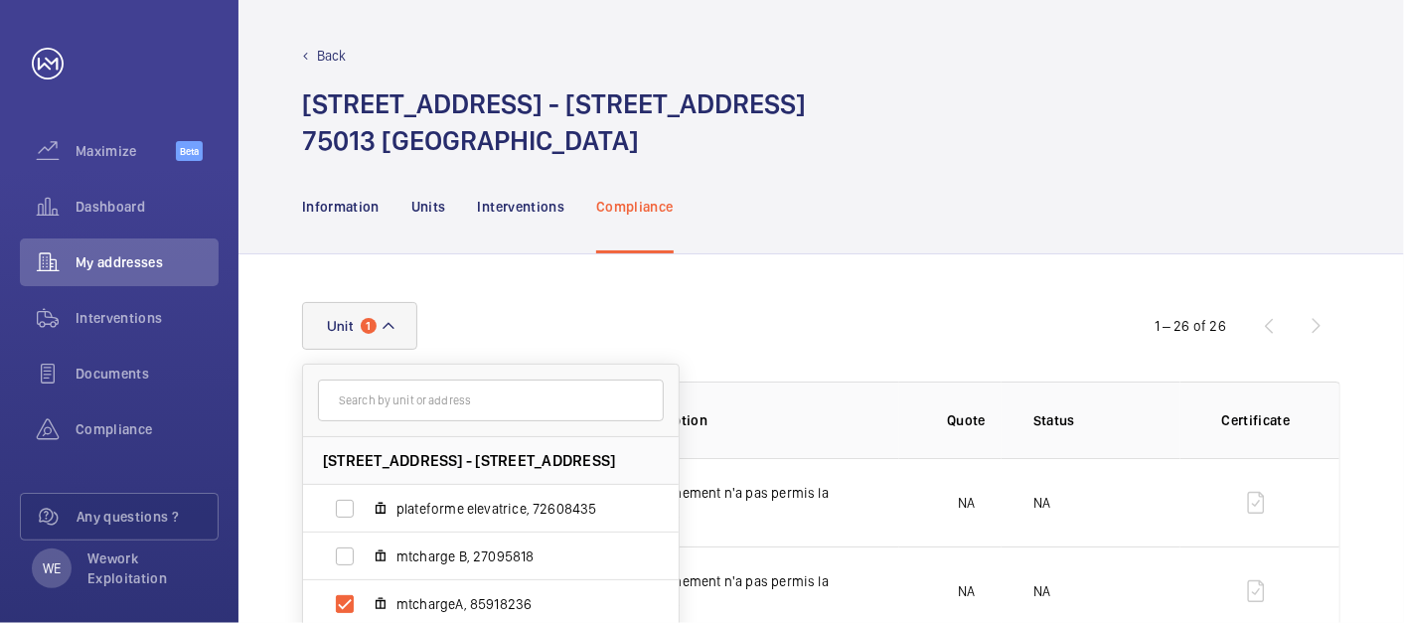
click at [913, 190] on div "Information Units Interventions Compliance" at bounding box center [821, 206] width 1039 height 94
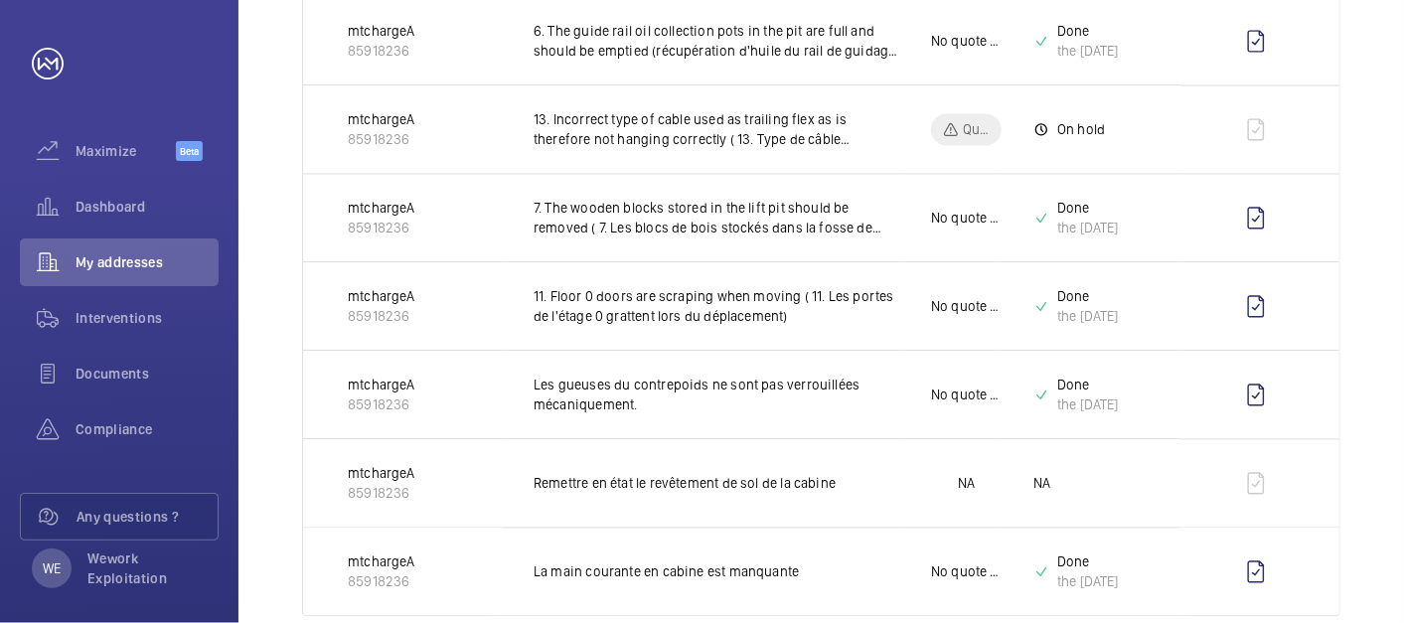
scroll to position [2178, 0]
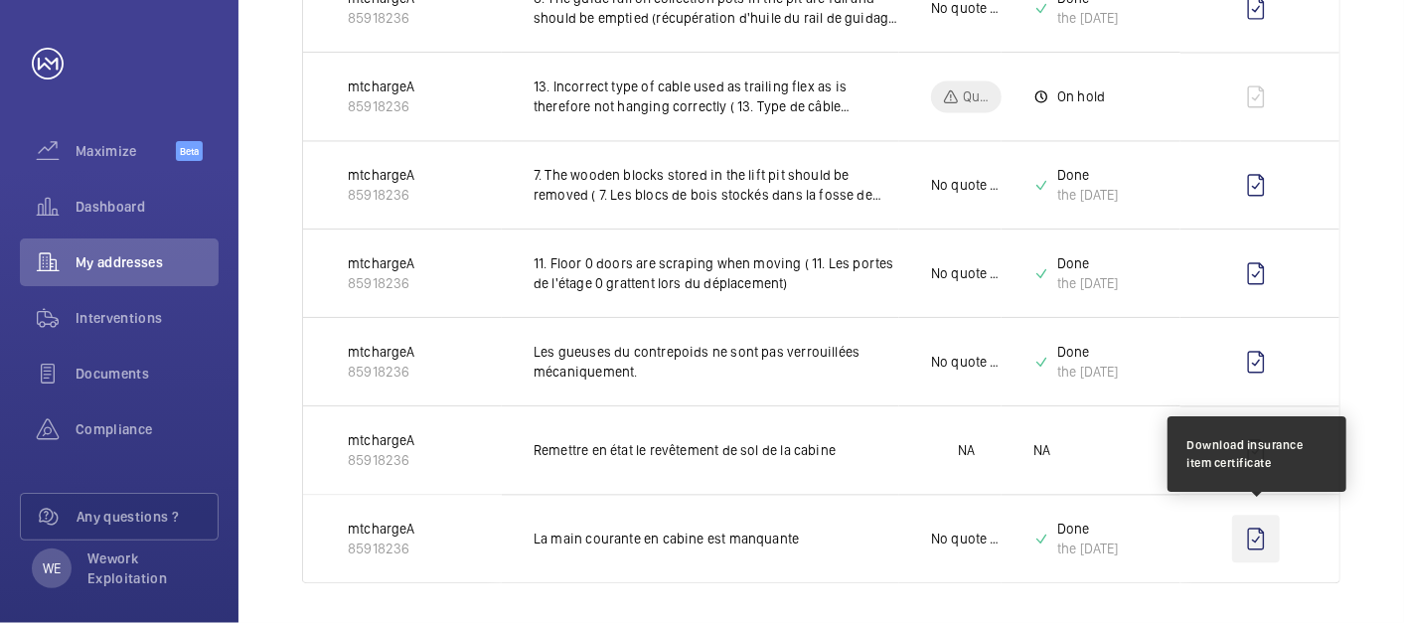
click at [1259, 533] on wm-front-icon-button at bounding box center [1257, 539] width 48 height 48
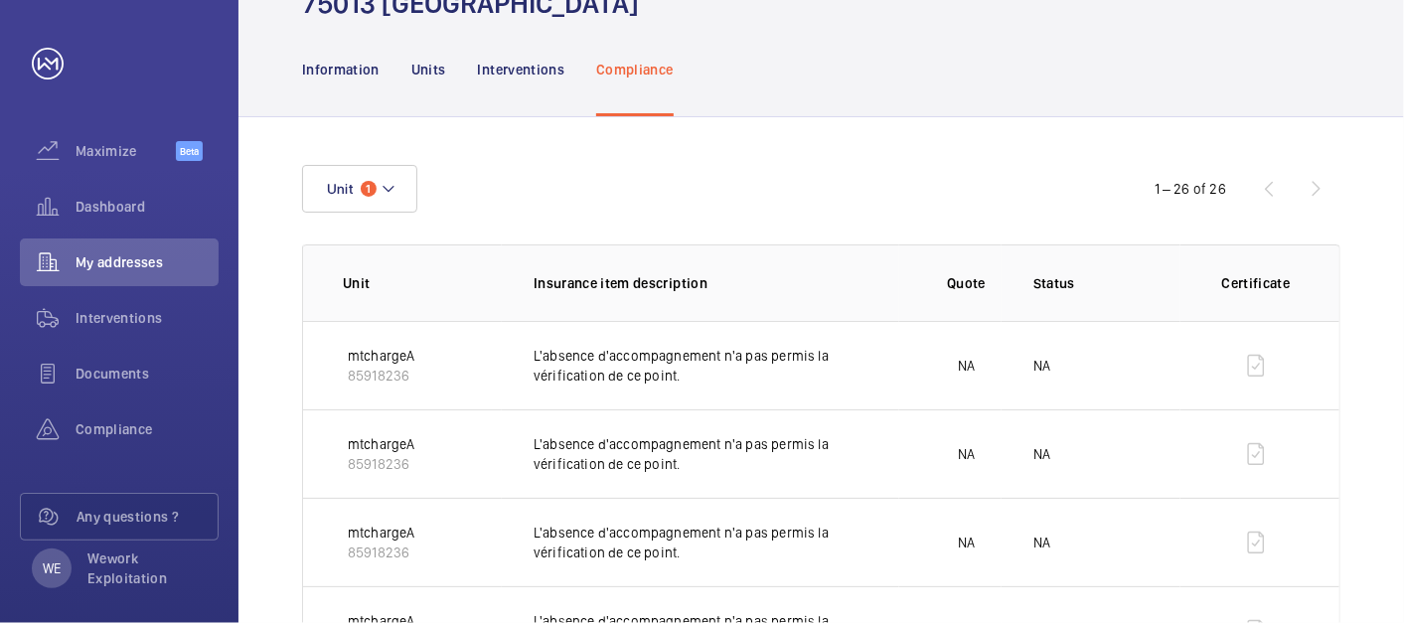
scroll to position [0, 0]
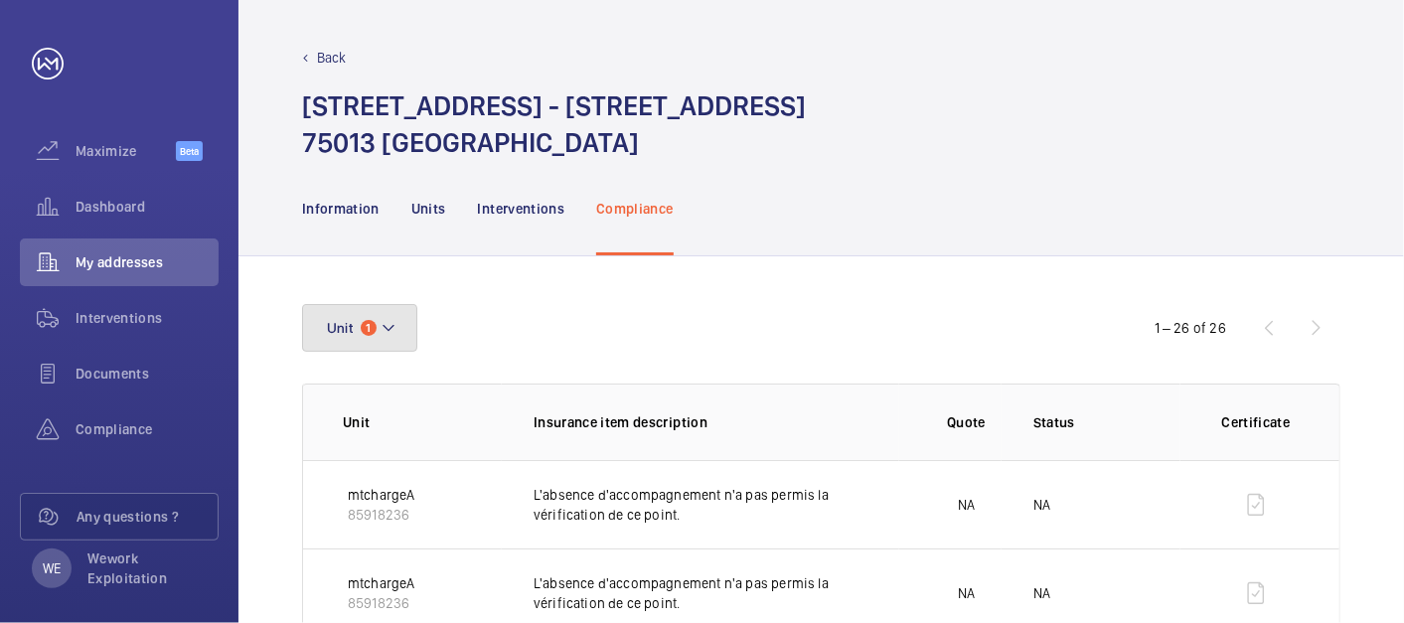
drag, startPoint x: 390, startPoint y: 312, endPoint x: 406, endPoint y: 307, distance: 16.7
click at [390, 312] on button "Unit 1" at bounding box center [359, 328] width 115 height 48
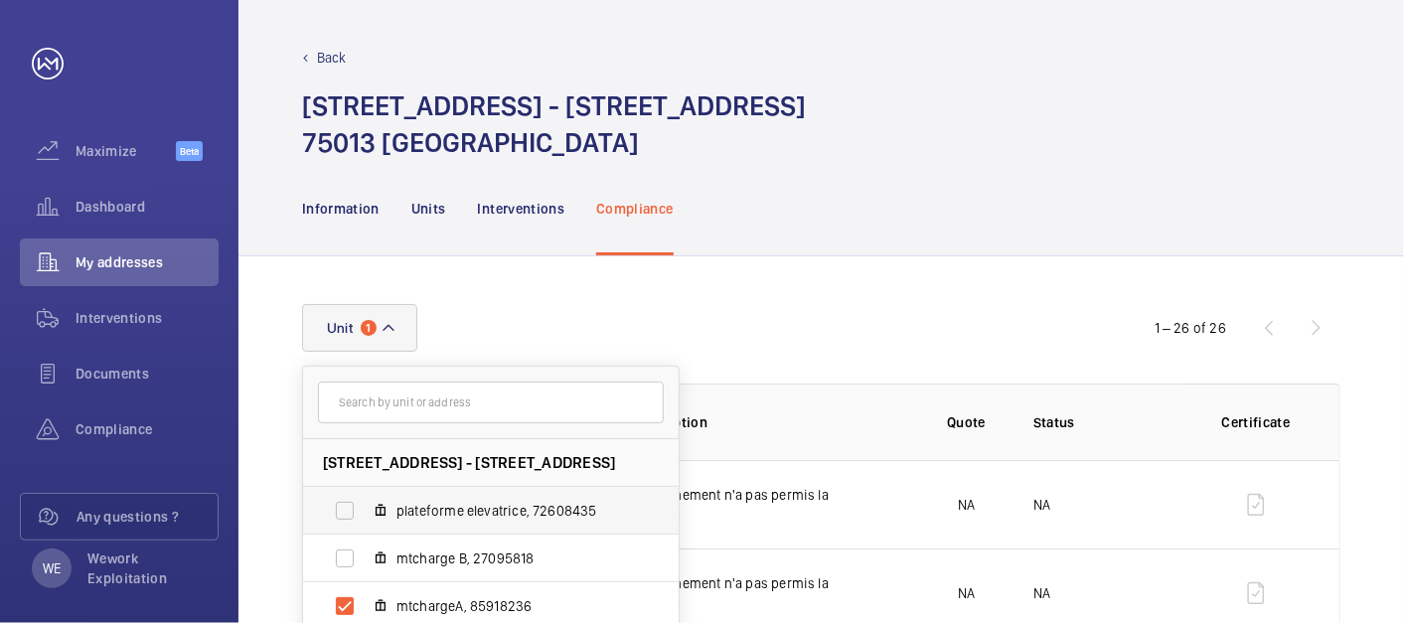
scroll to position [169, 0]
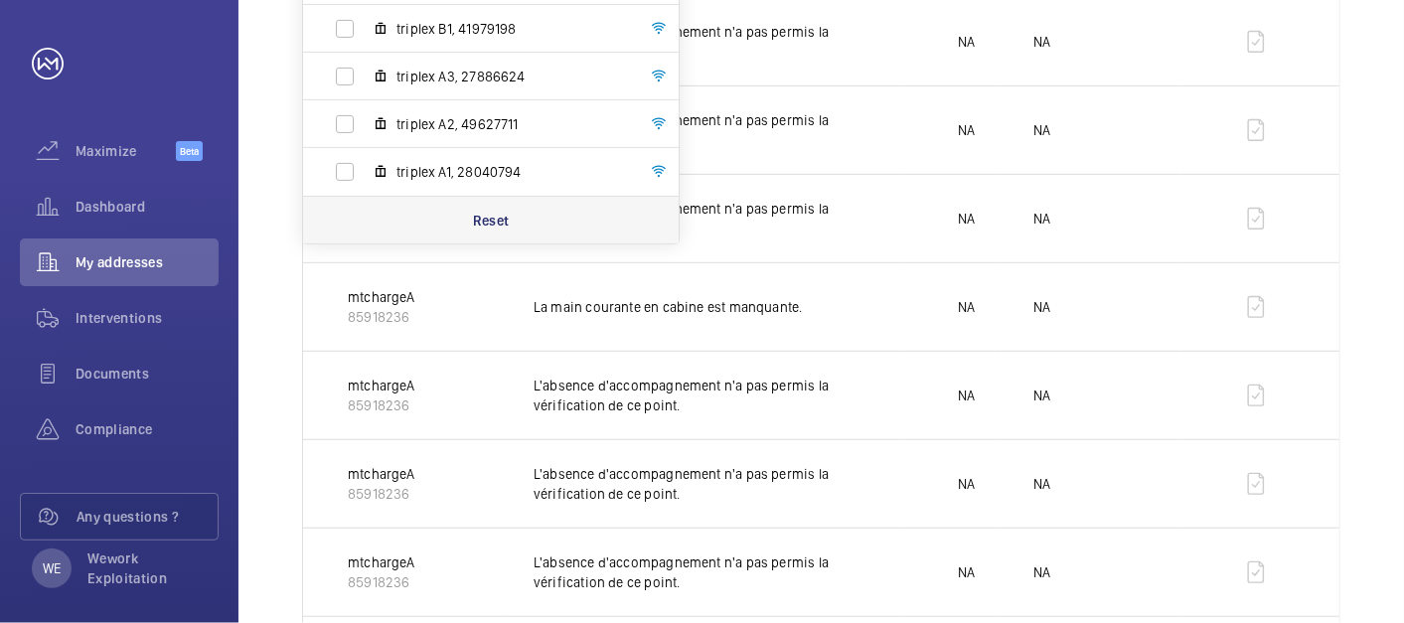
click at [505, 221] on p "Reset" at bounding box center [491, 221] width 37 height 20
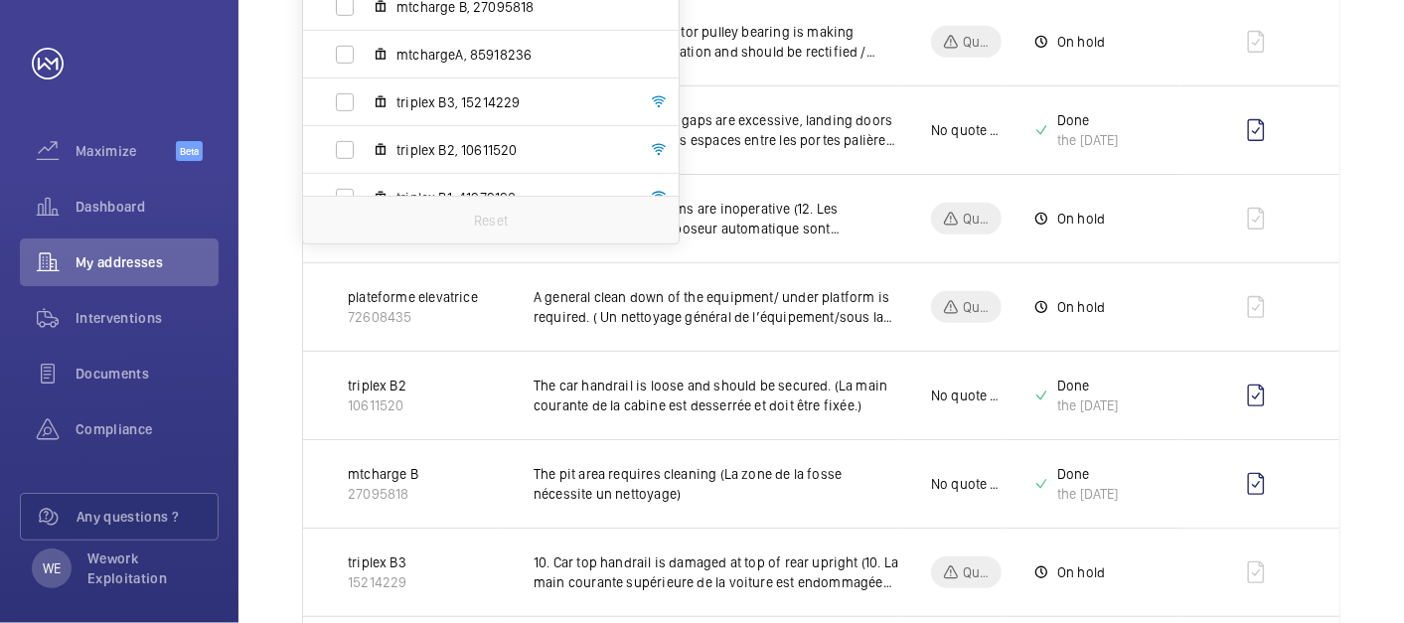
scroll to position [368, 0]
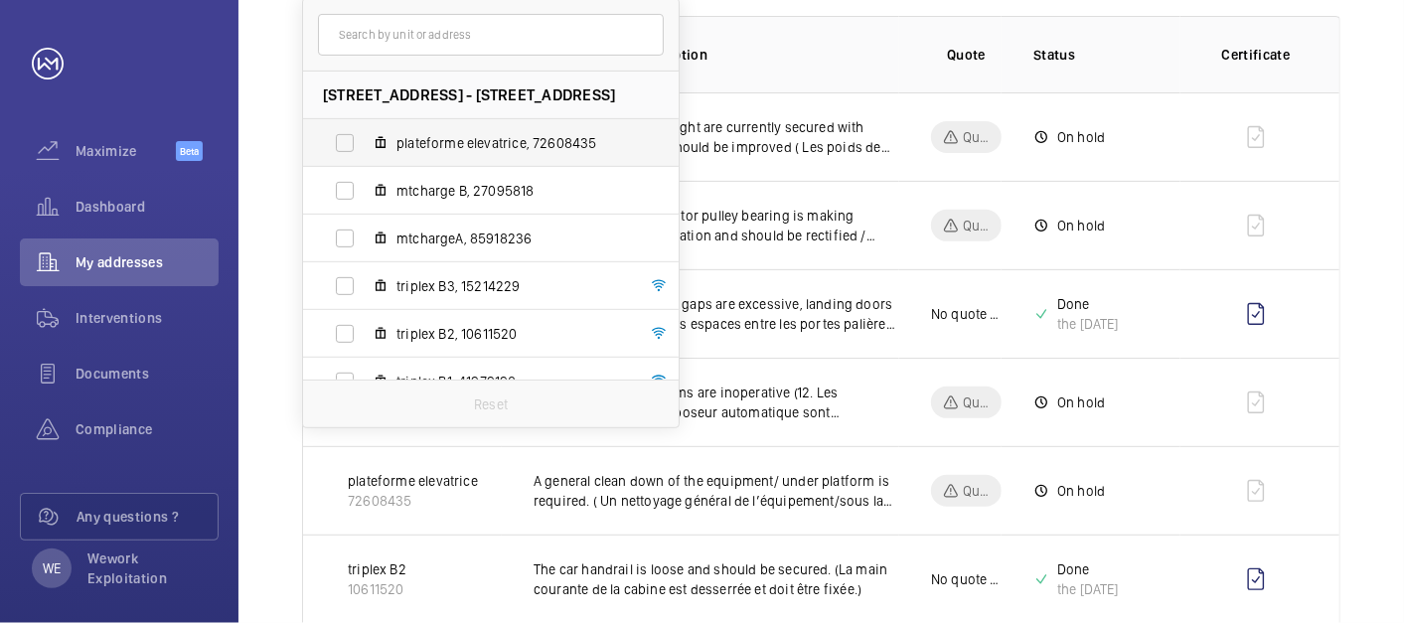
click at [453, 161] on label "plateforme elevatrice, 72608435" at bounding box center [475, 143] width 344 height 48
click at [365, 161] on input "plateforme elevatrice, 72608435" at bounding box center [345, 143] width 40 height 40
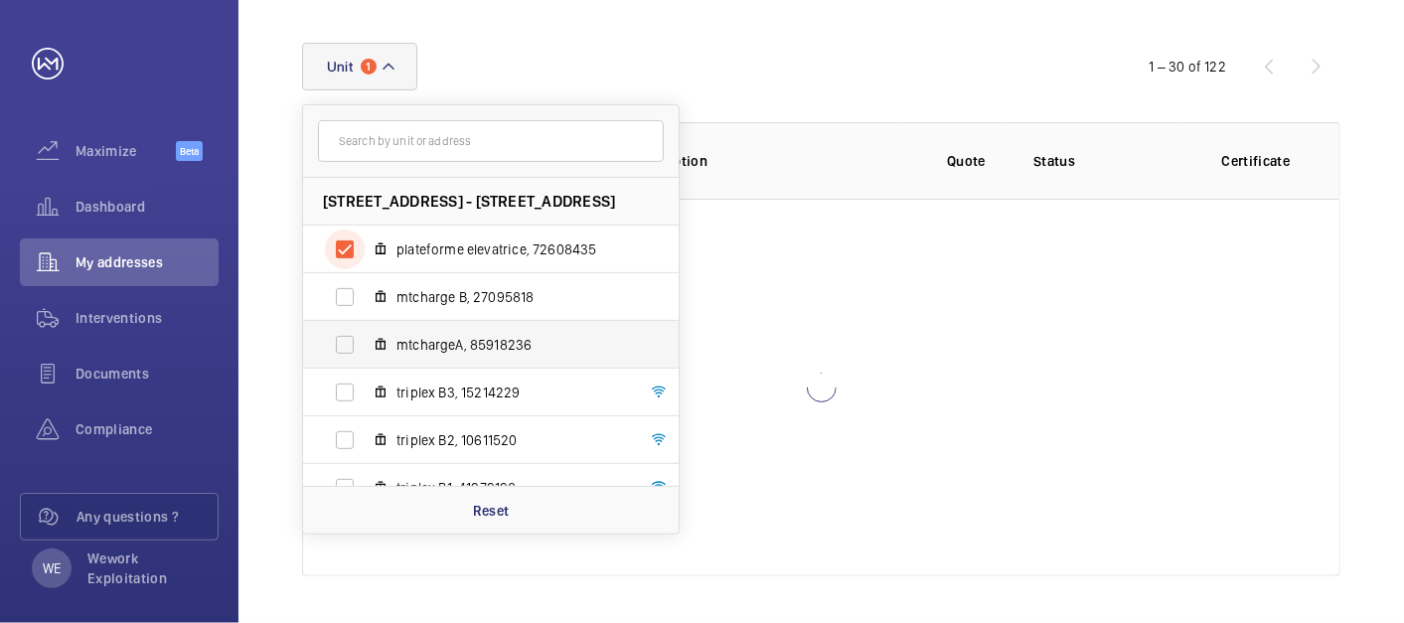
scroll to position [326, 0]
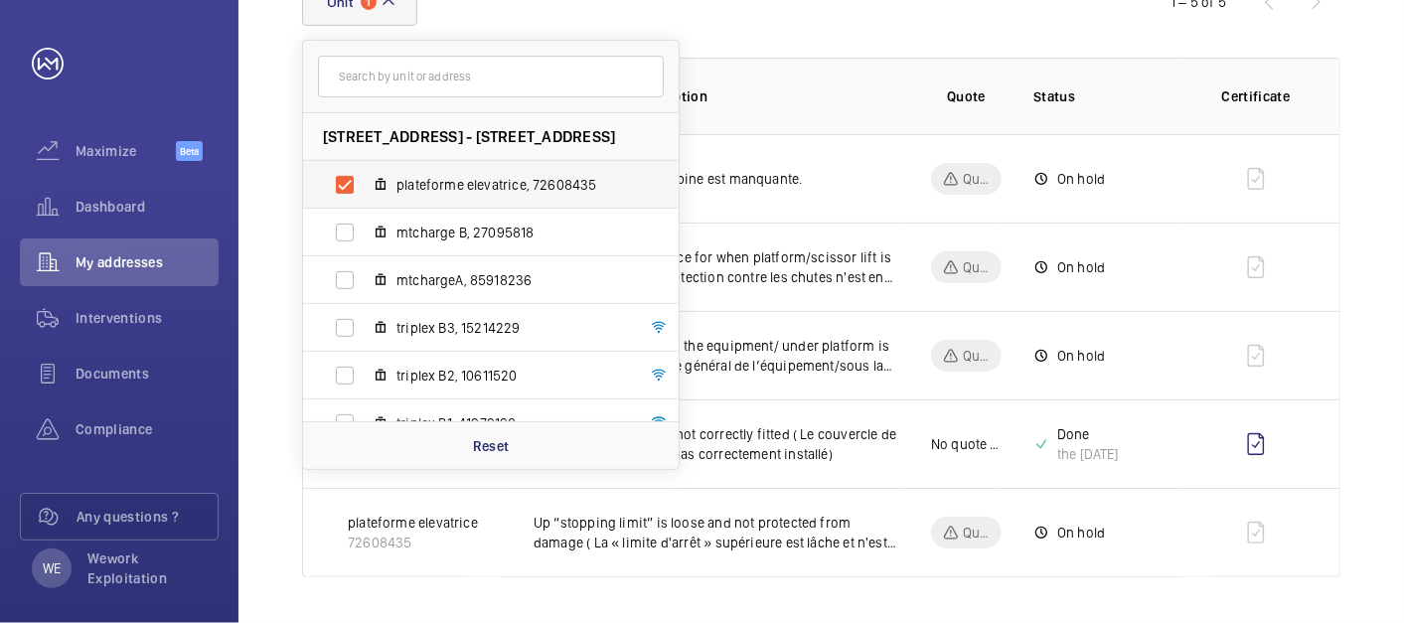
click at [429, 182] on span "plateforme elevatrice, 72608435" at bounding box center [512, 185] width 231 height 20
click at [365, 182] on input "plateforme elevatrice, 72608435" at bounding box center [345, 185] width 40 height 40
checkbox input "false"
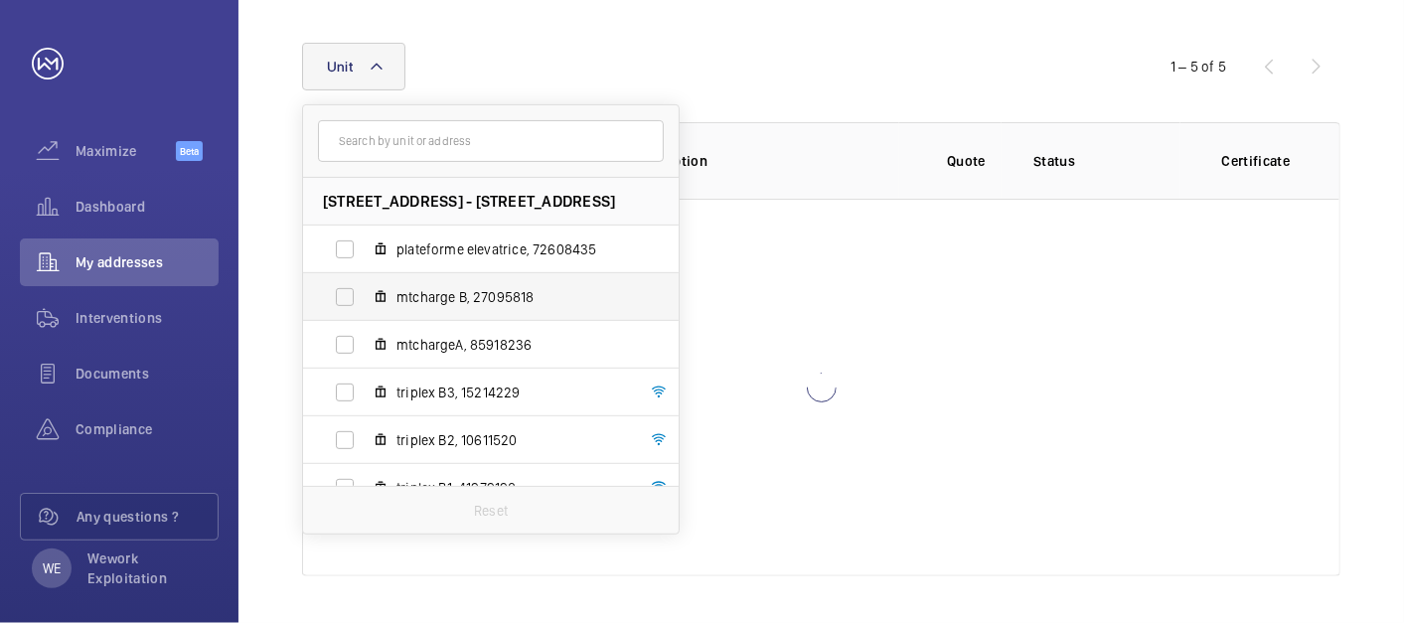
click at [477, 288] on span "mtcharge B, 27095818" at bounding box center [512, 297] width 231 height 20
click at [365, 288] on input "mtcharge B, 27095818" at bounding box center [345, 297] width 40 height 40
checkbox input "true"
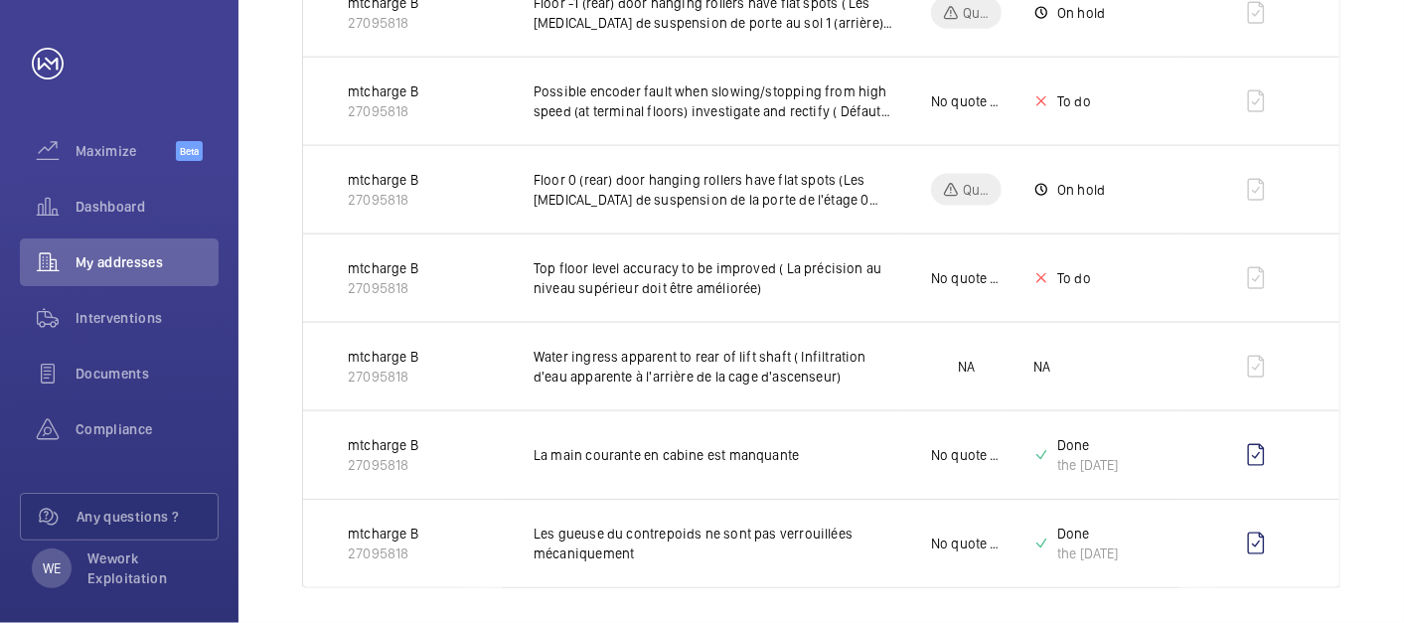
scroll to position [1472, 0]
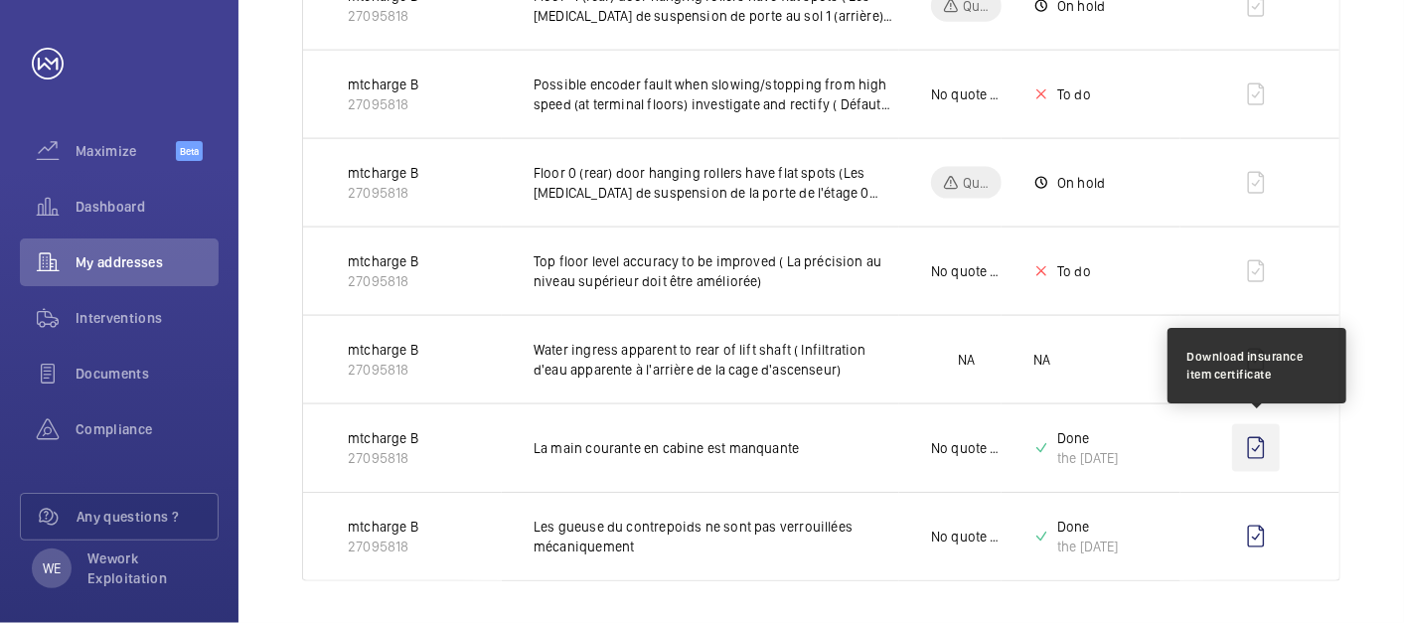
click at [1259, 438] on wm-front-icon-button at bounding box center [1257, 448] width 48 height 48
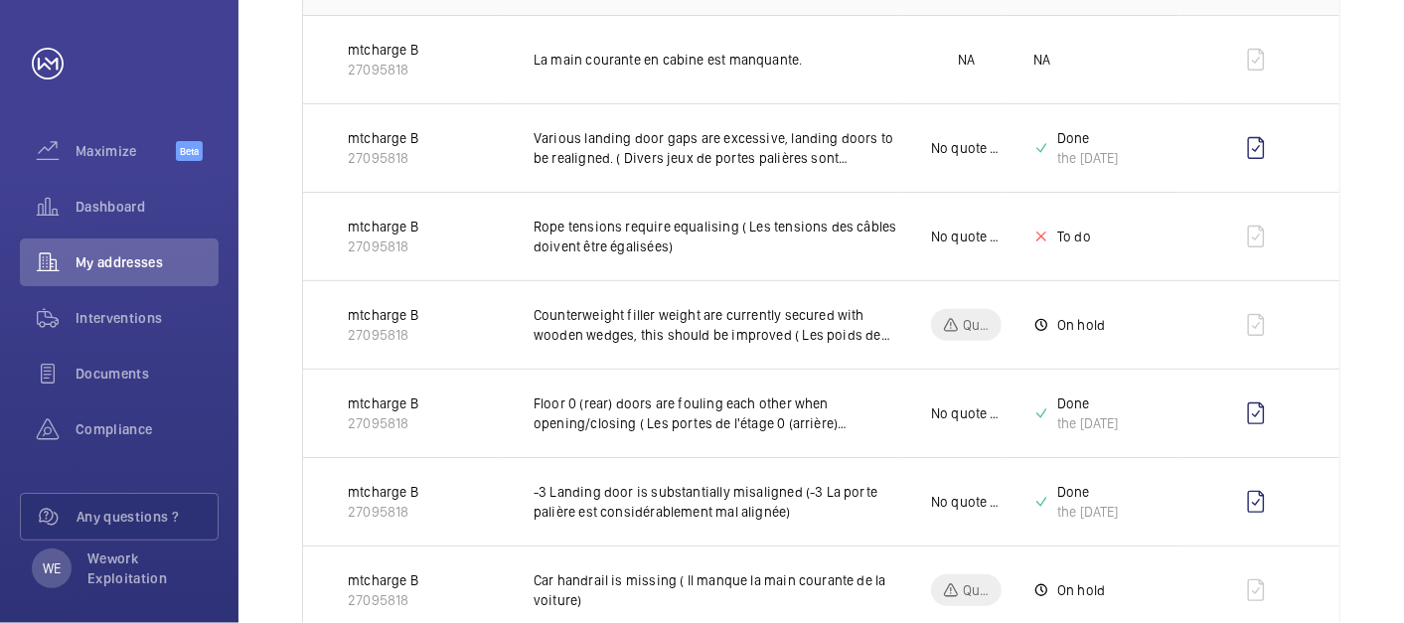
scroll to position [0, 0]
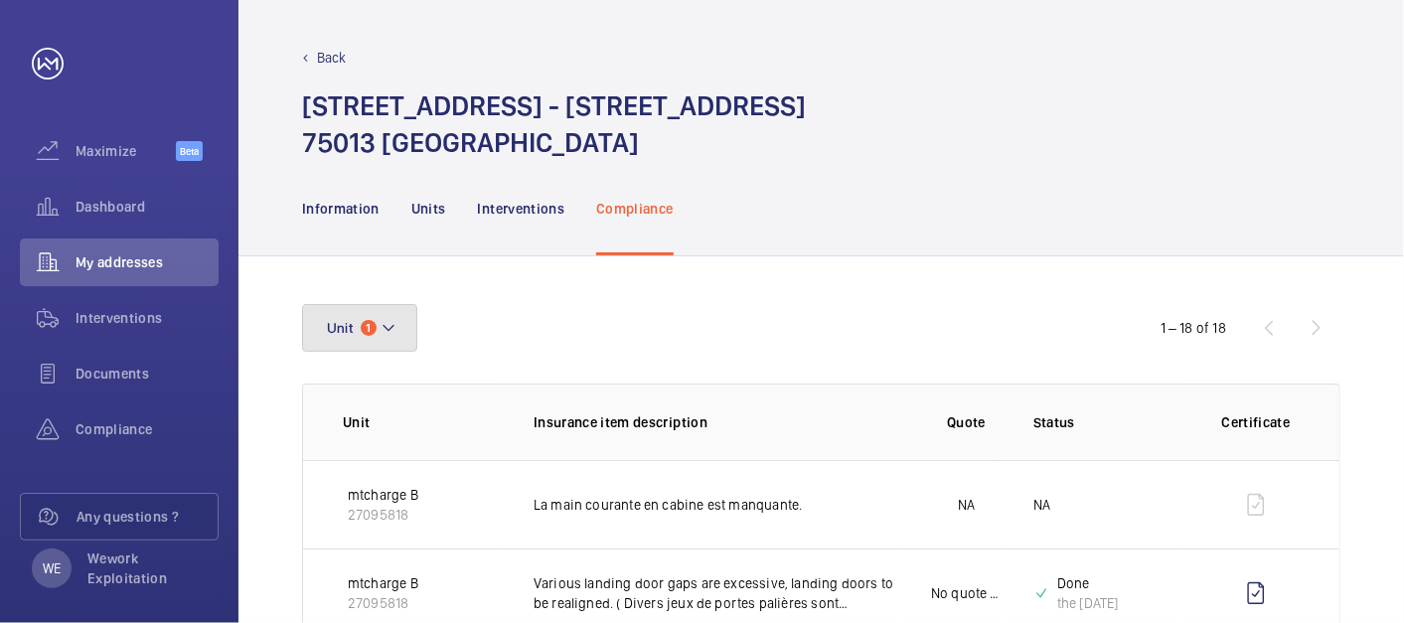
click at [405, 323] on button "Unit 1" at bounding box center [359, 328] width 115 height 48
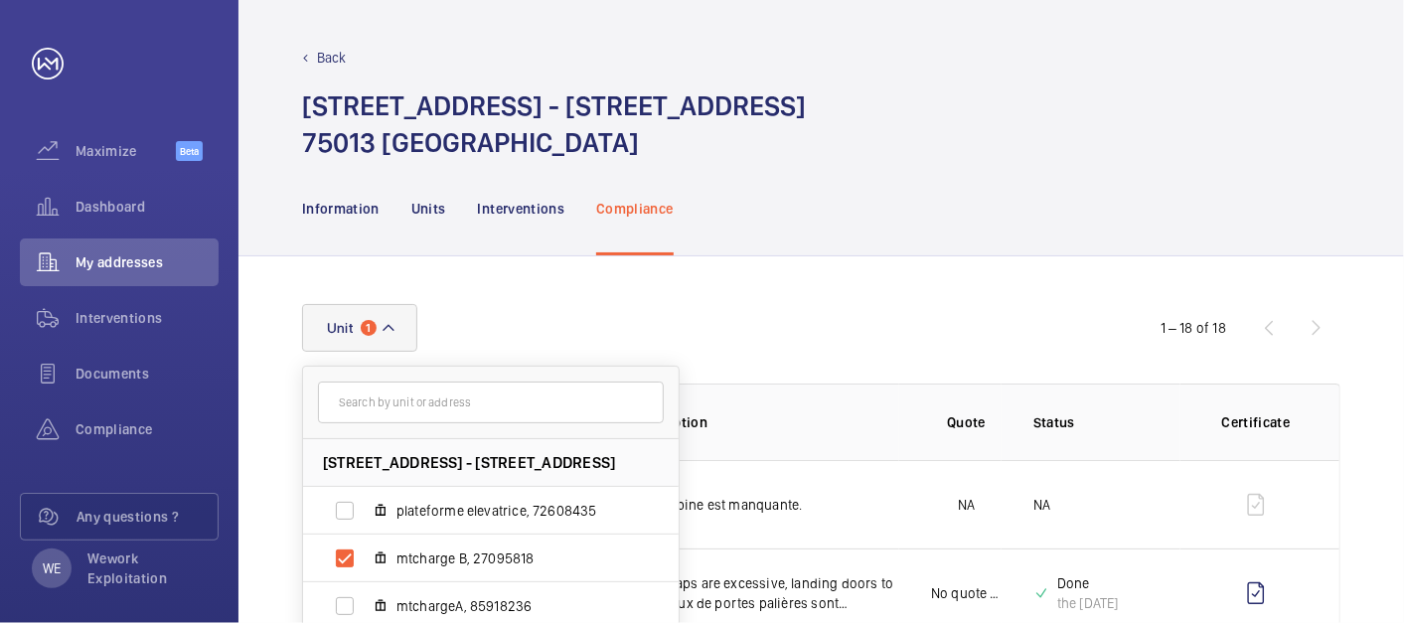
scroll to position [184, 0]
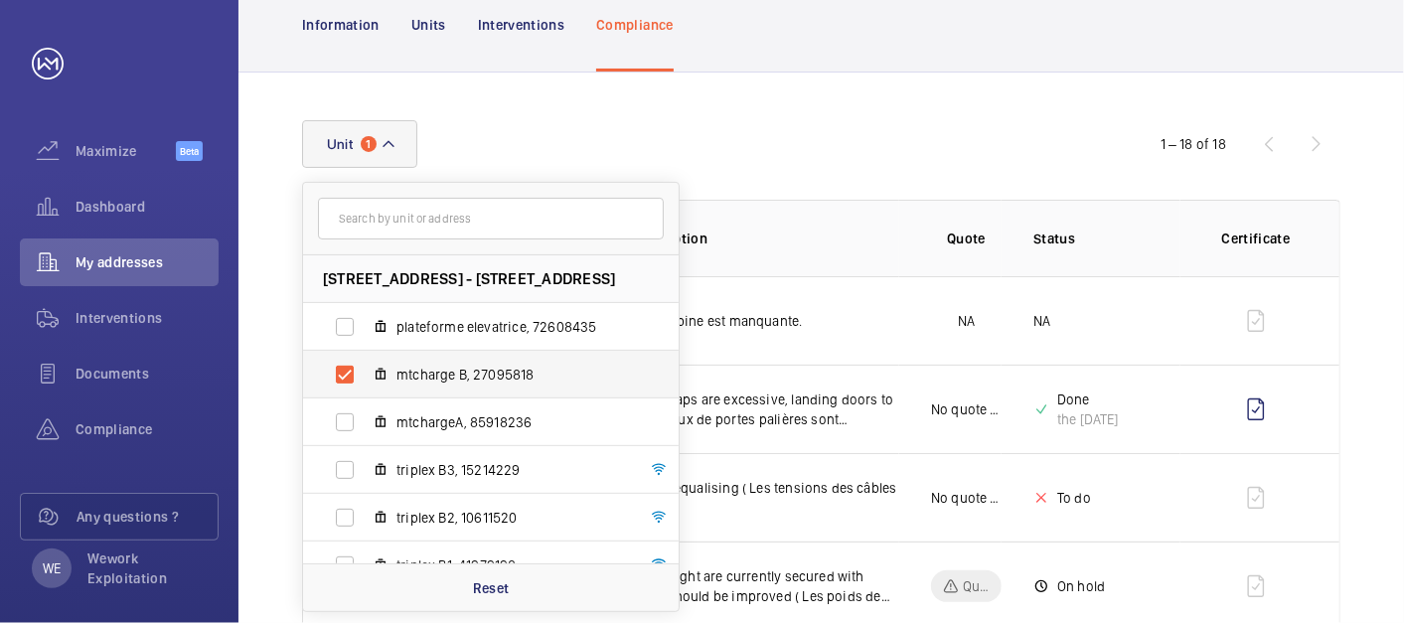
click at [477, 359] on label "mtcharge B, 27095818" at bounding box center [475, 375] width 344 height 48
click at [365, 359] on input "mtcharge B, 27095818" at bounding box center [345, 375] width 40 height 40
checkbox input "false"
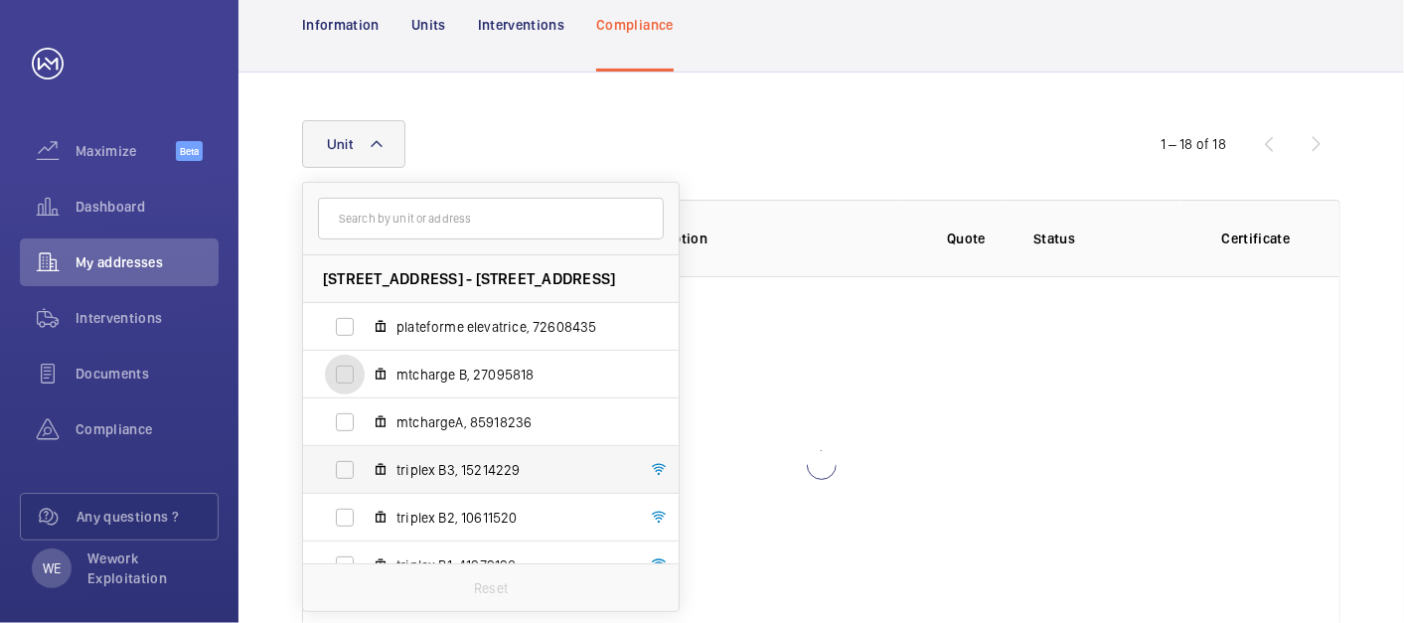
scroll to position [169, 0]
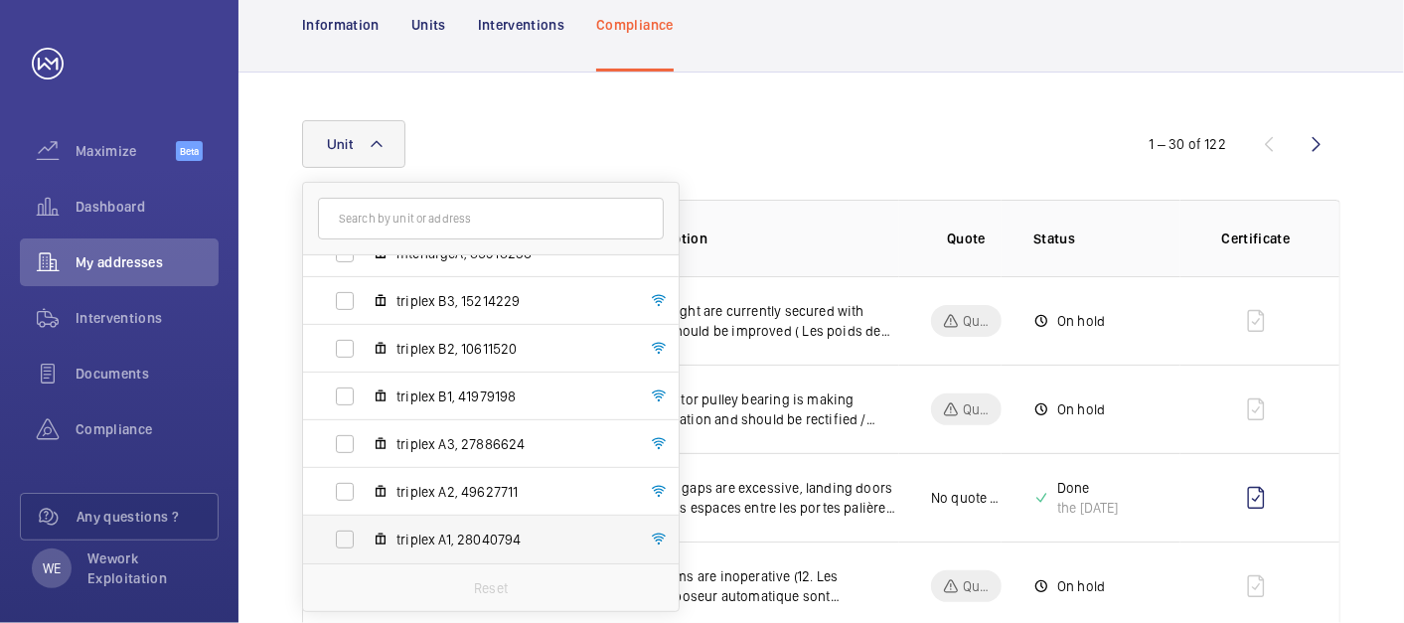
click at [446, 537] on span "triplex A1, 28040794" at bounding box center [512, 540] width 231 height 20
click at [365, 537] on input "triplex A1, 28040794" at bounding box center [345, 540] width 40 height 40
checkbox input "true"
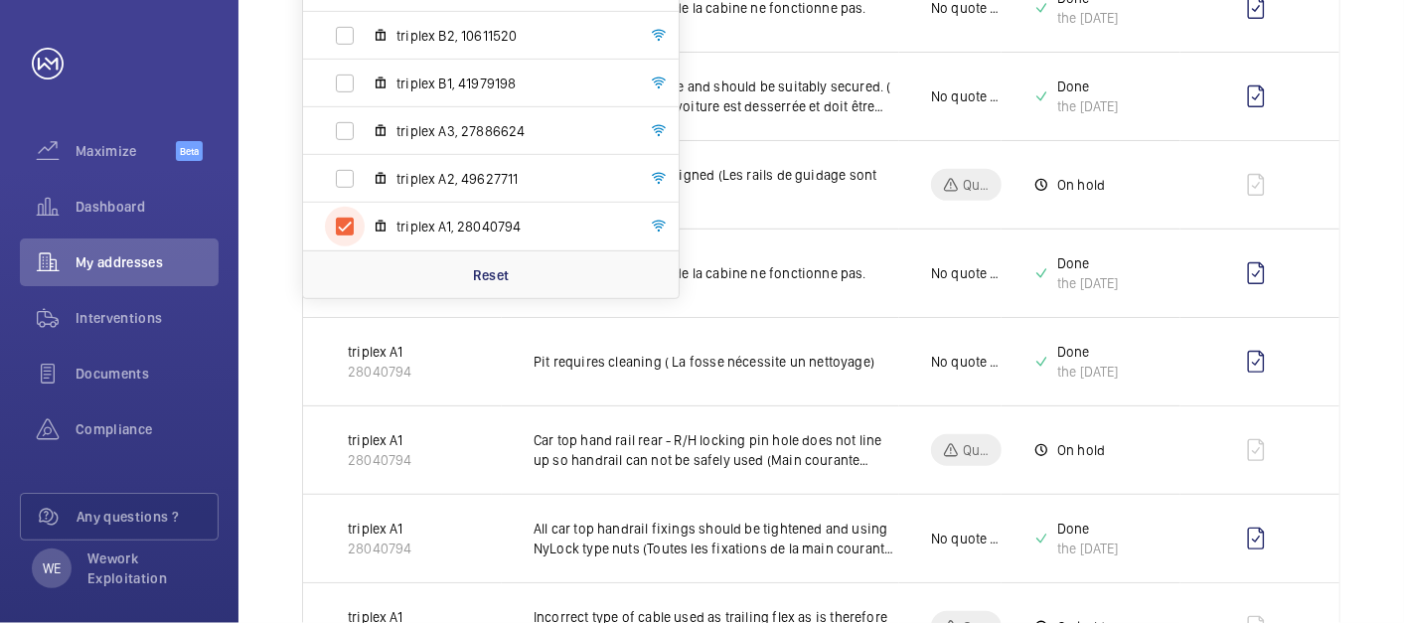
scroll to position [184, 0]
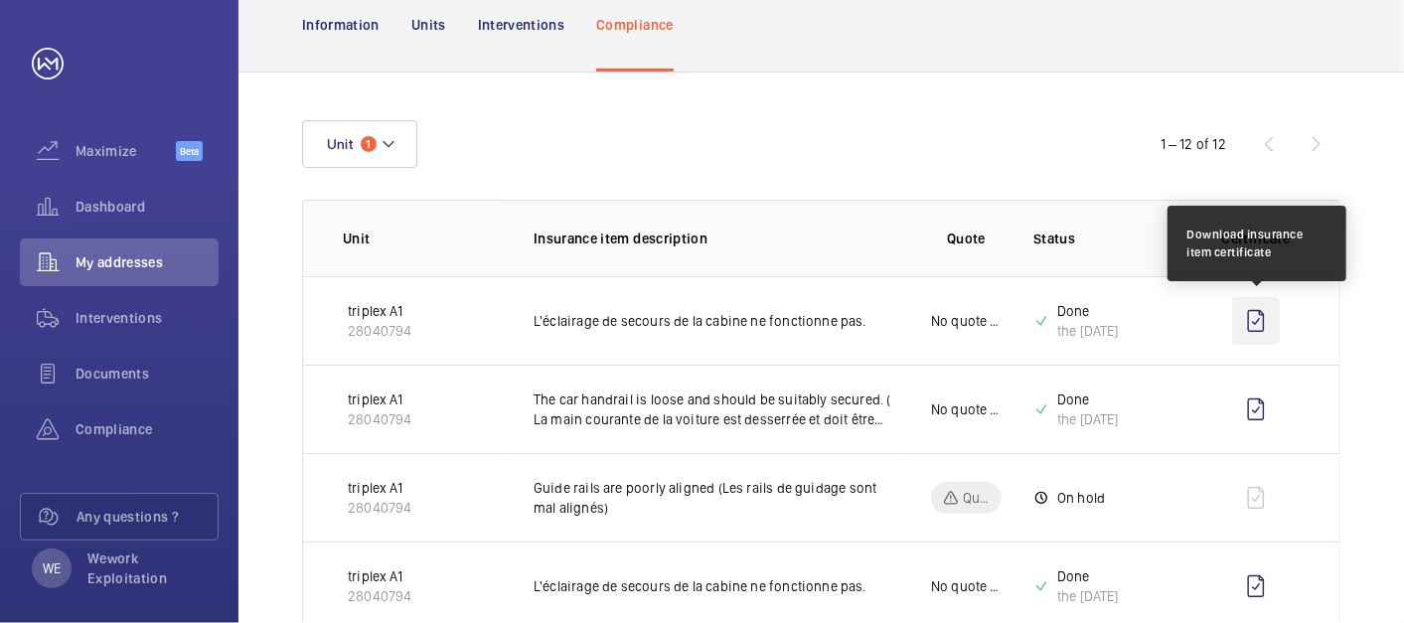
click at [1259, 320] on wm-front-icon-button at bounding box center [1257, 321] width 48 height 48
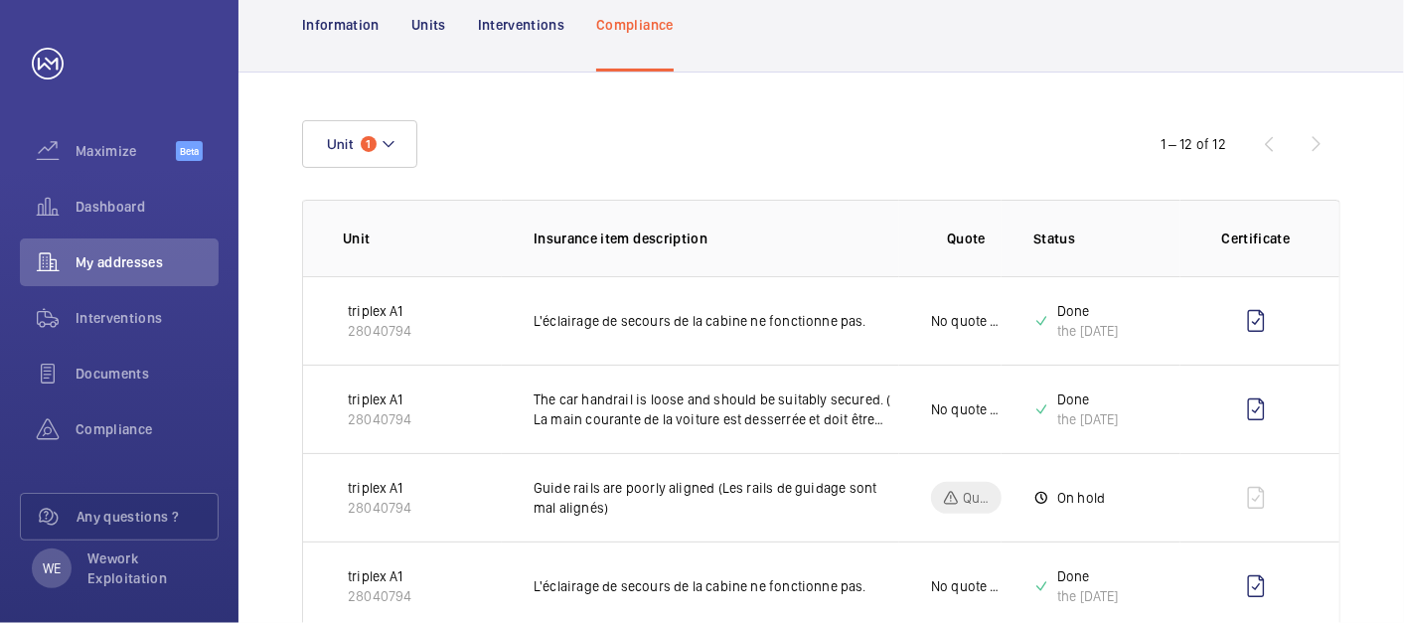
click at [379, 130] on button "Unit 1" at bounding box center [359, 144] width 115 height 48
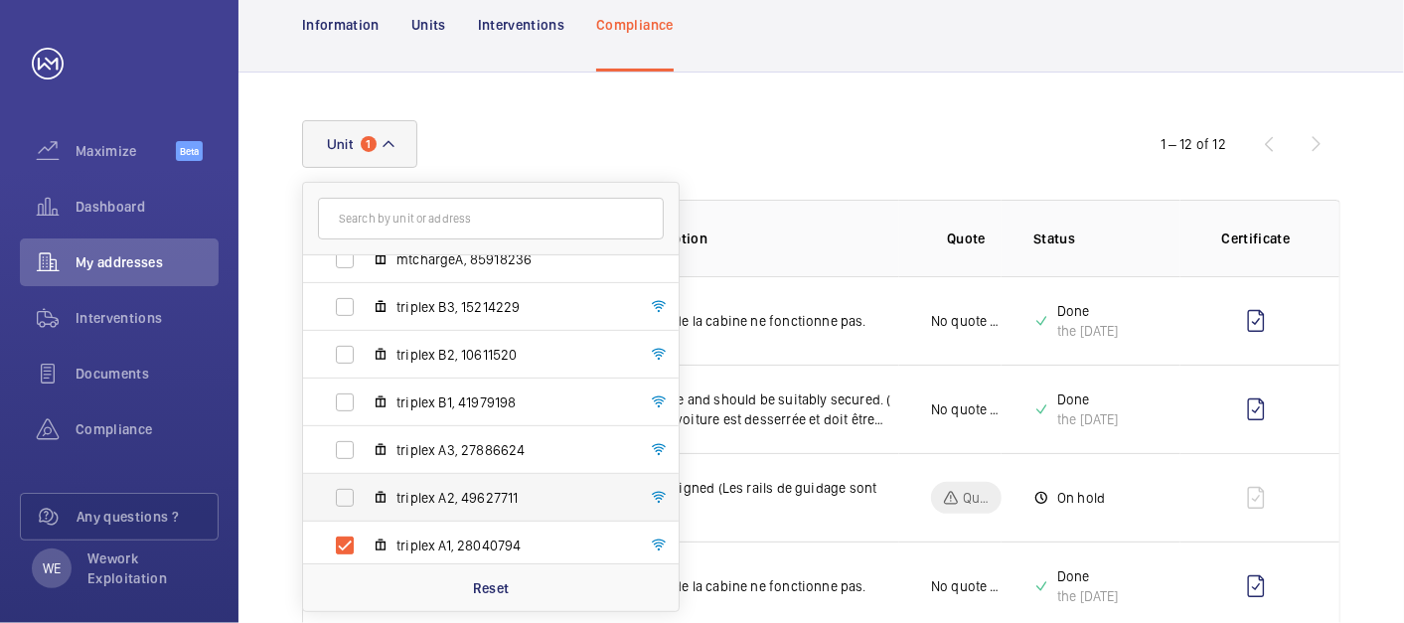
scroll to position [169, 0]
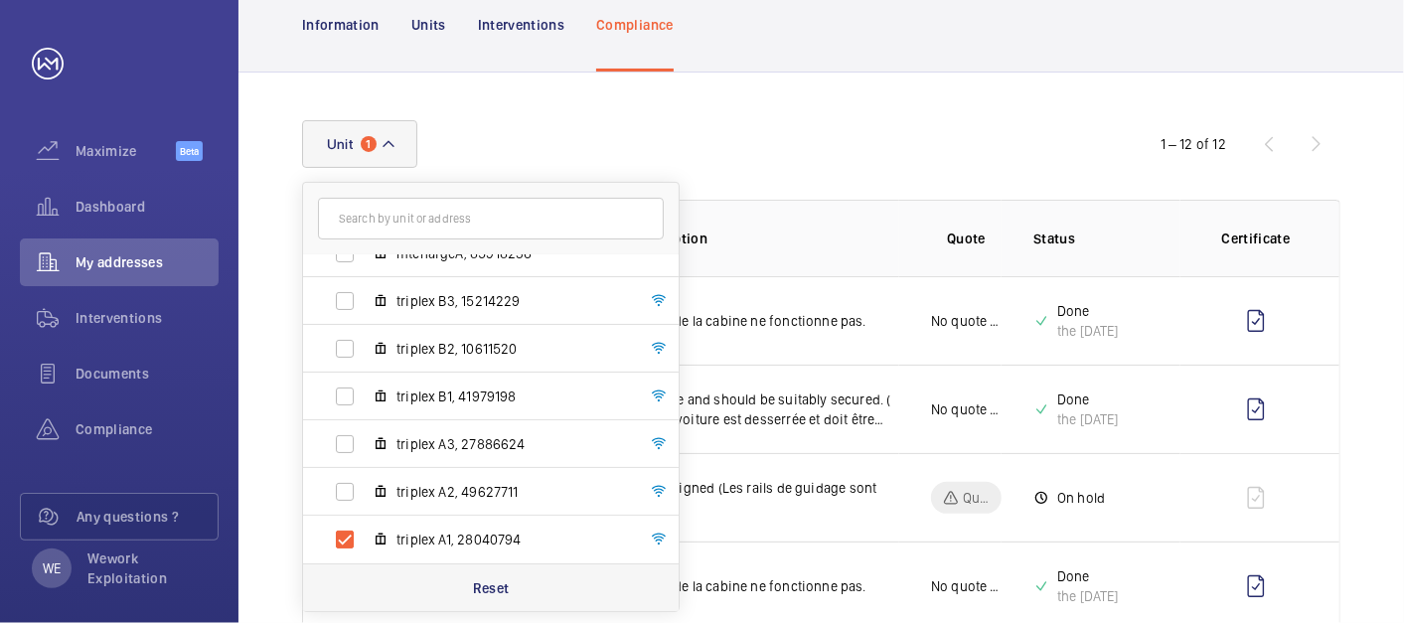
click at [492, 589] on p "Reset" at bounding box center [491, 588] width 37 height 20
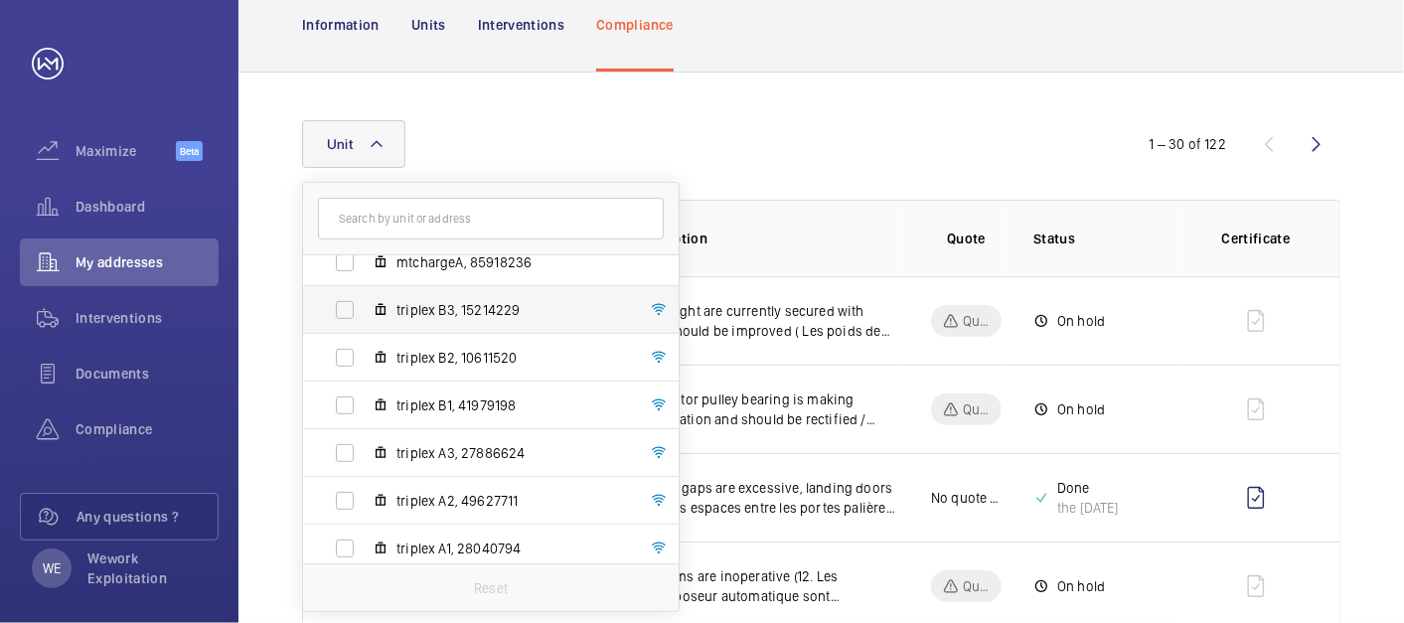
scroll to position [169, 0]
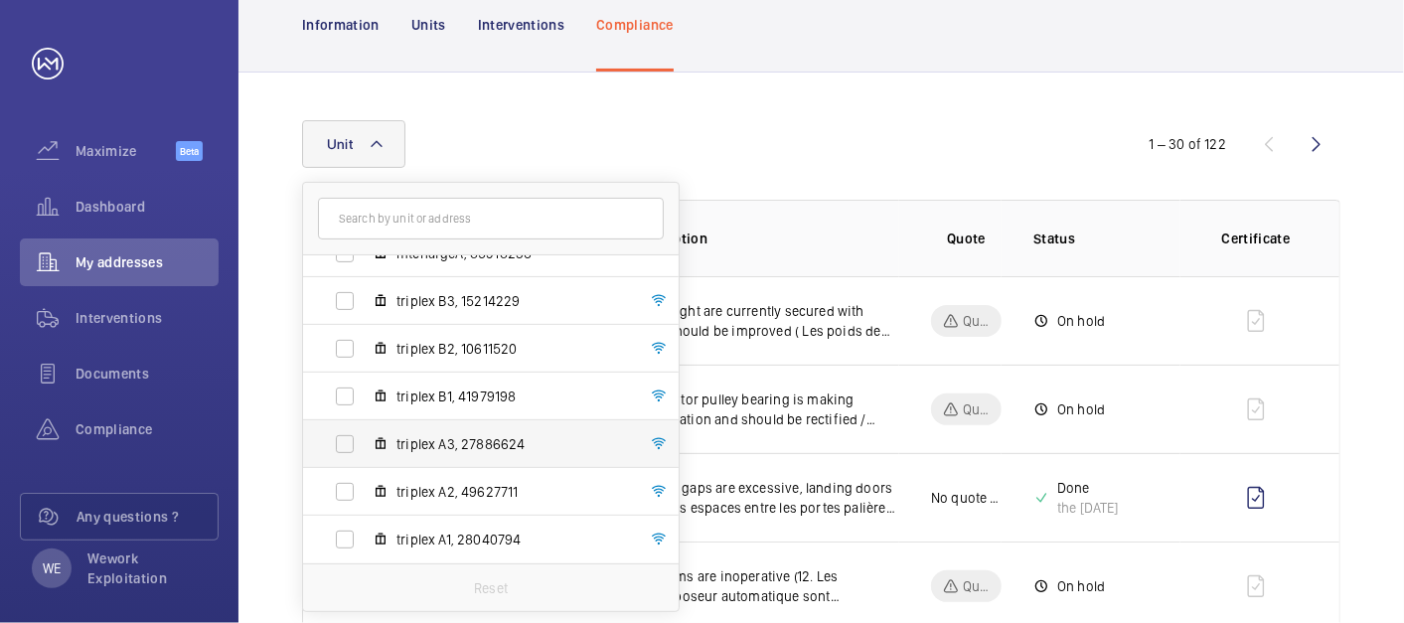
click at [518, 442] on span "triplex A3, 27886624" at bounding box center [512, 444] width 231 height 20
click at [365, 442] on input "triplex A3, 27886624" at bounding box center [345, 444] width 40 height 40
checkbox input "true"
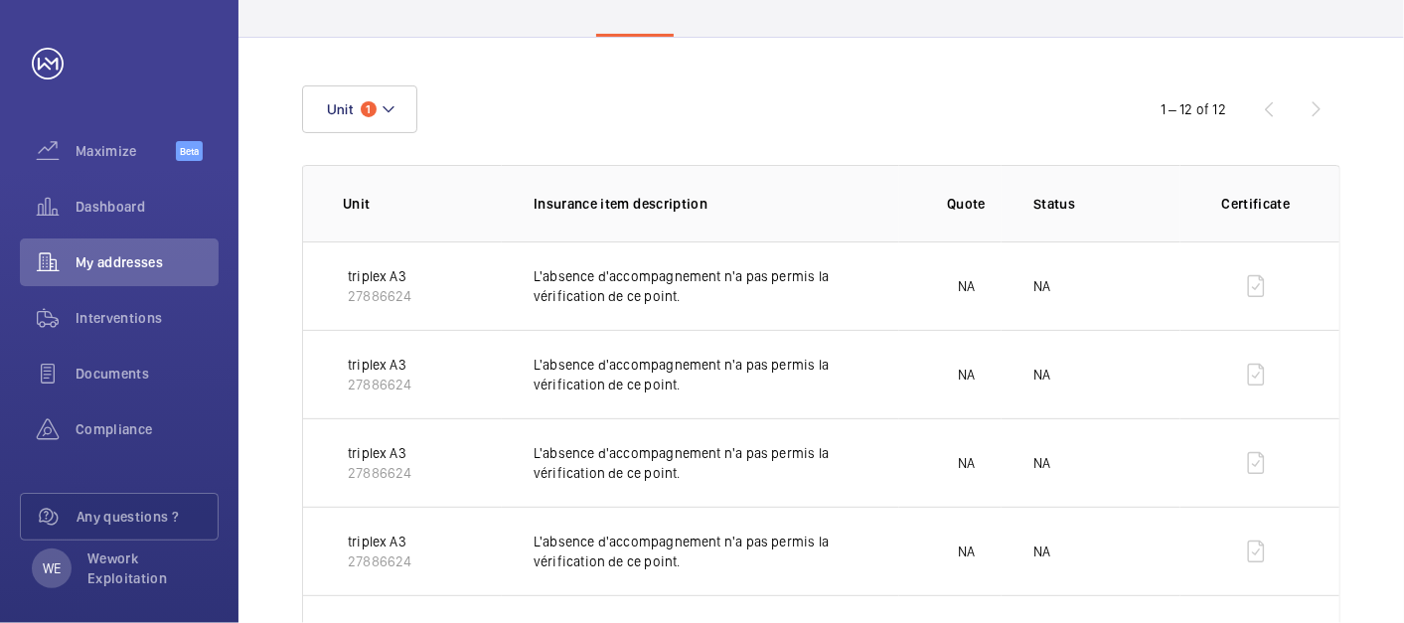
scroll to position [207, 0]
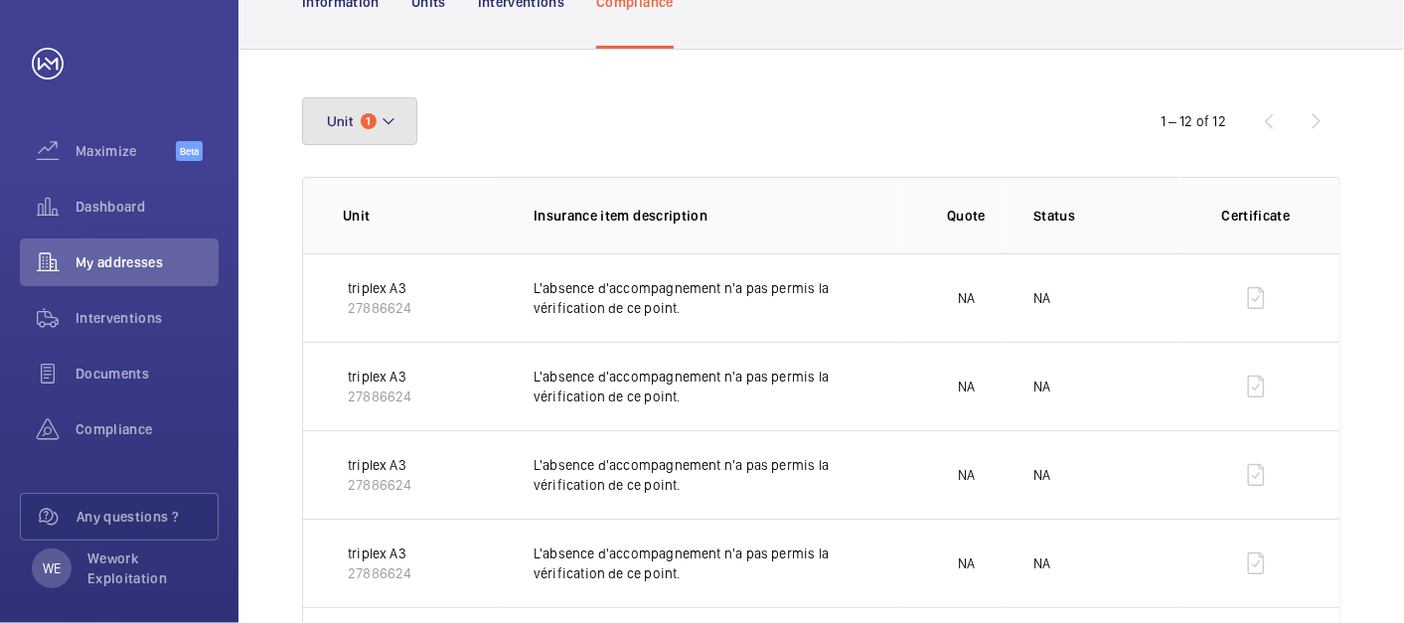
click at [395, 107] on button "Unit 1" at bounding box center [359, 121] width 115 height 48
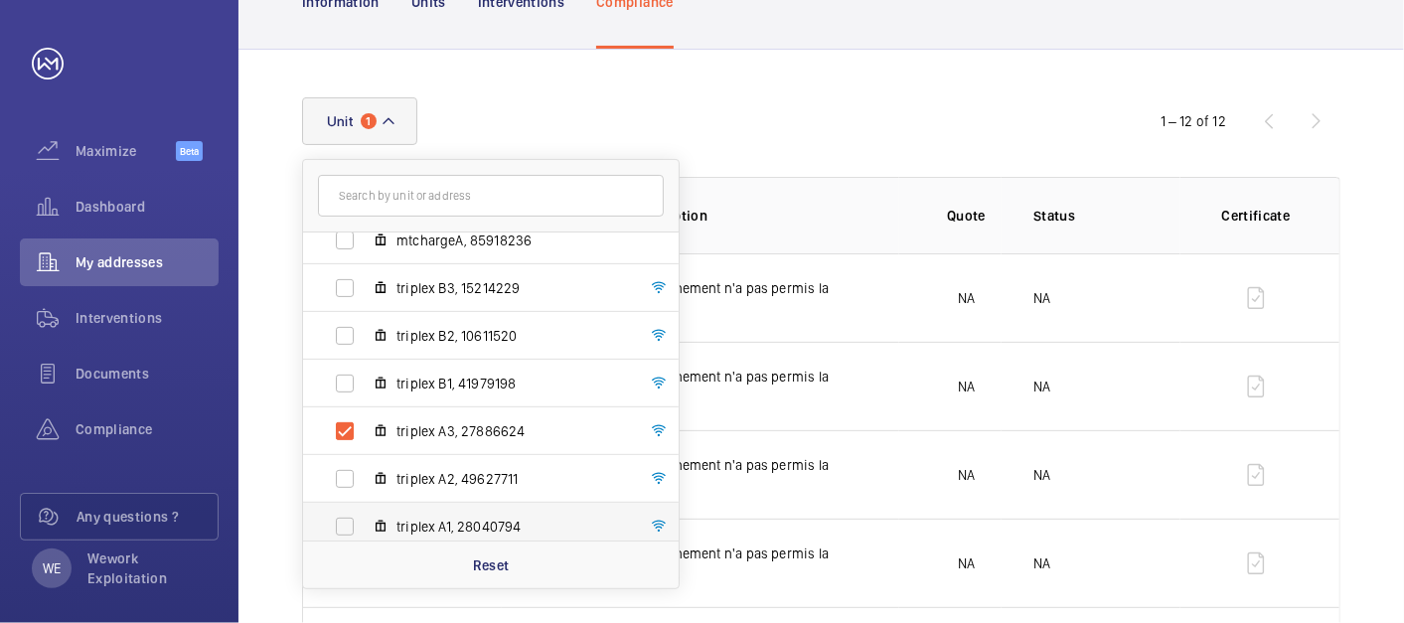
scroll to position [169, 0]
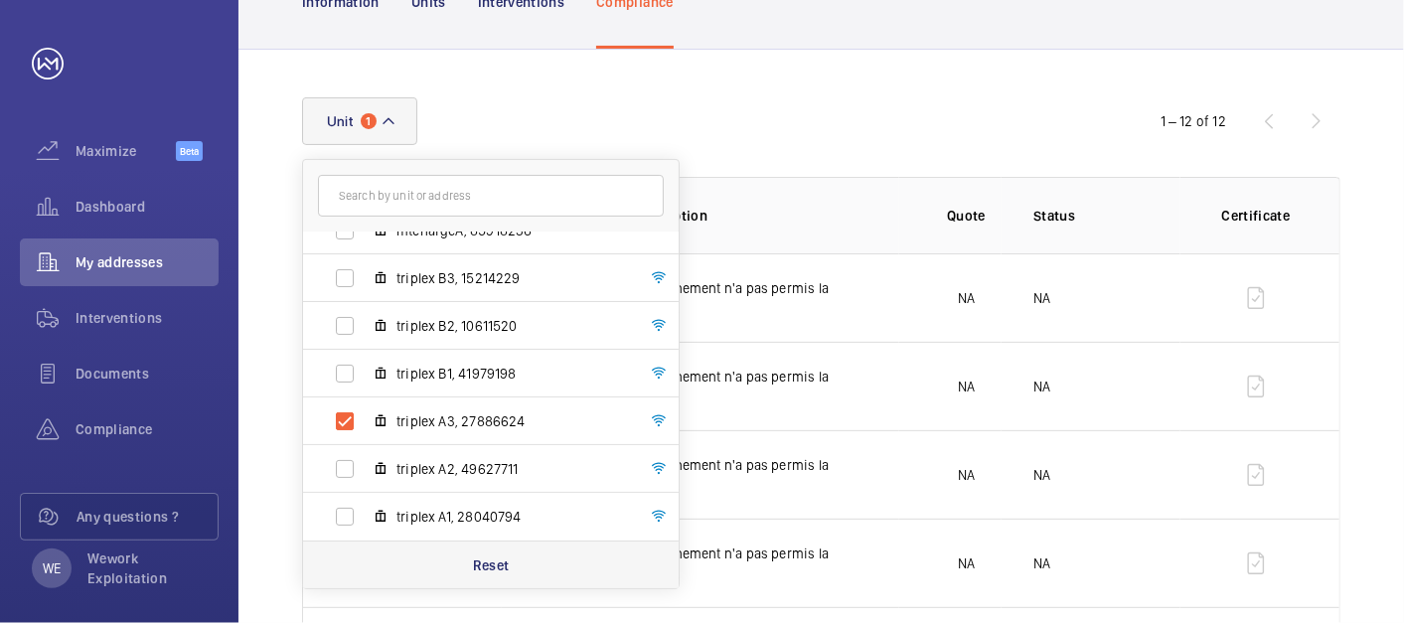
click at [498, 562] on p "Reset" at bounding box center [491, 566] width 37 height 20
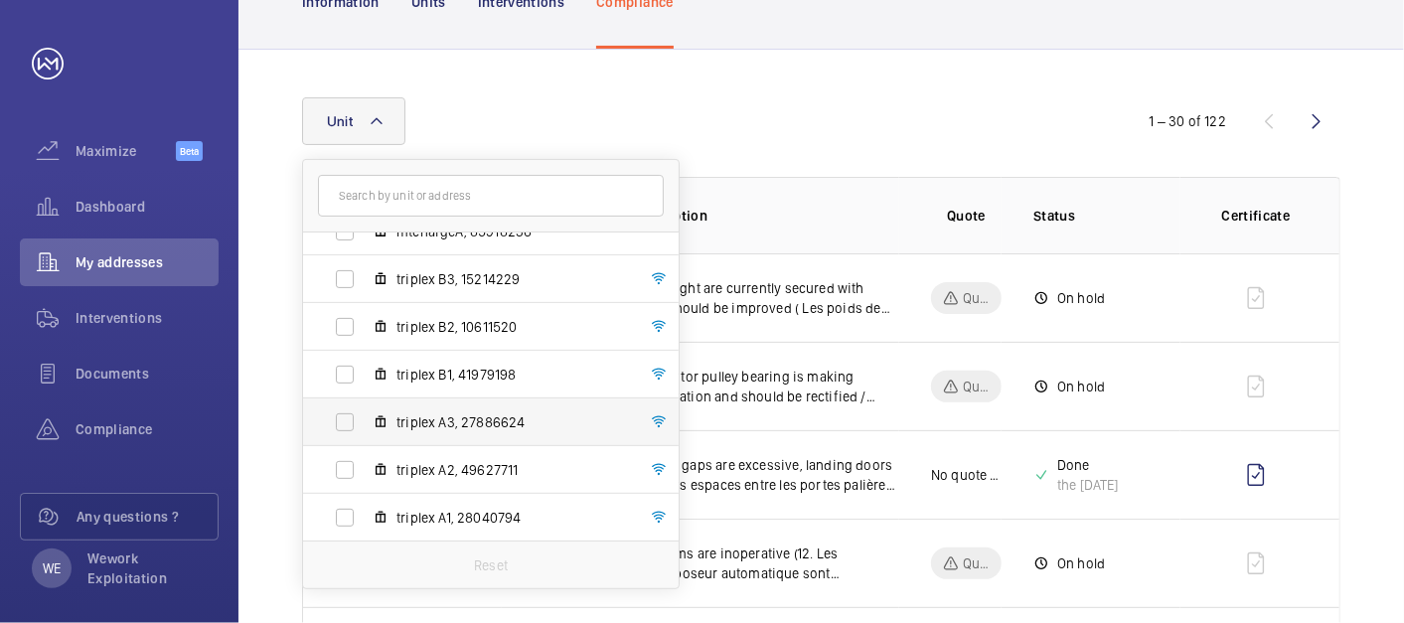
scroll to position [169, 0]
click at [499, 471] on span "triplex A2, 49627711" at bounding box center [512, 469] width 231 height 20
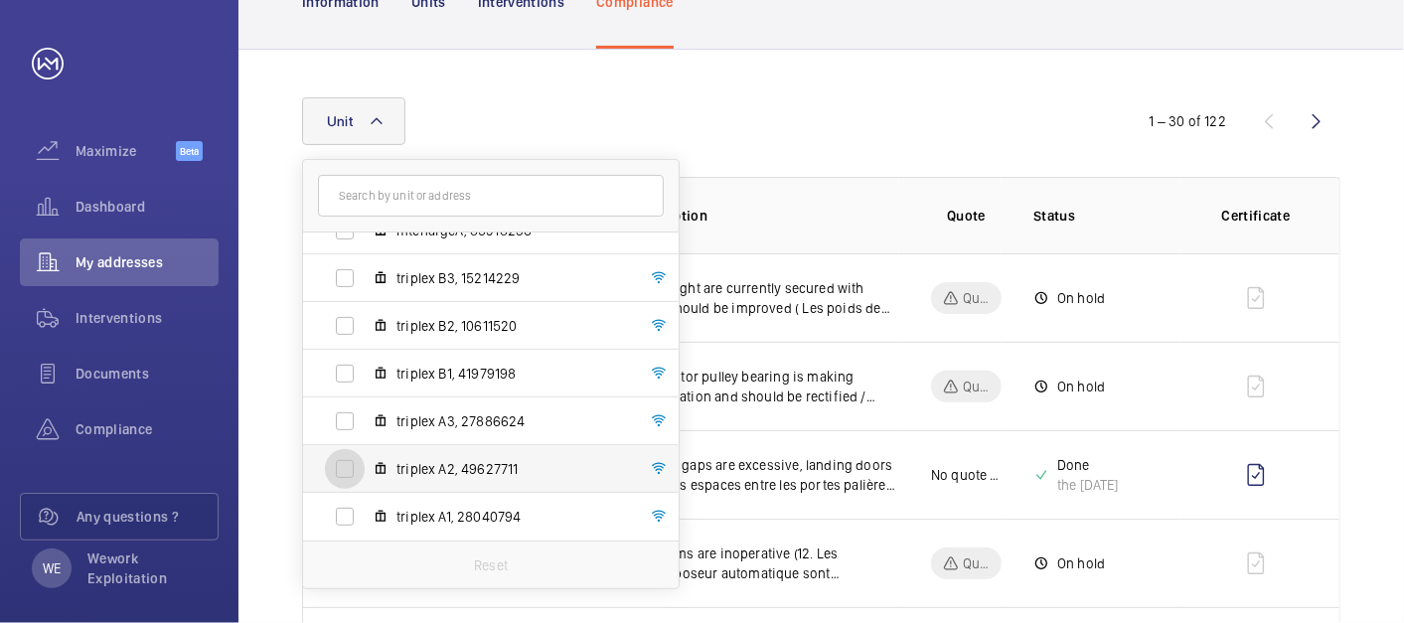
click at [365, 471] on input "triplex A2, 49627711" at bounding box center [345, 469] width 40 height 40
checkbox input "true"
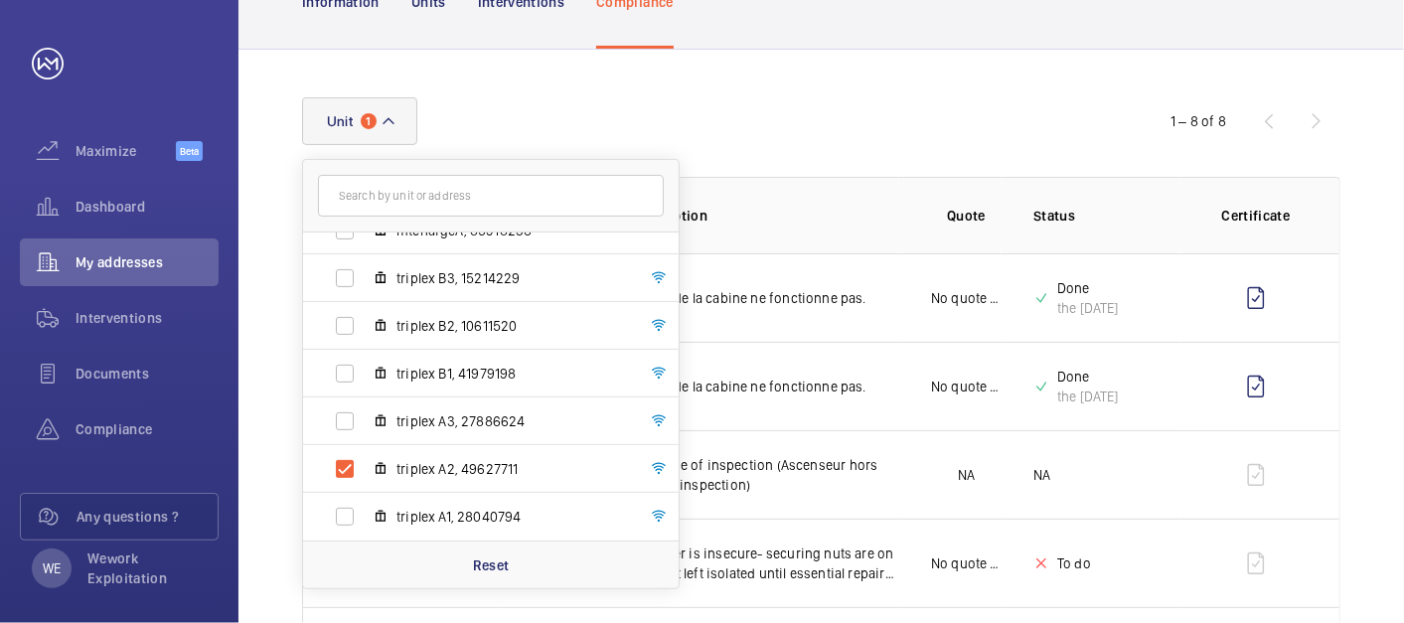
click at [1020, 96] on div "Unit 1 198 Avenue de France - 198 Avenue de France, 75013 PARIS, 75013 PARIS pl…" at bounding box center [822, 530] width 1166 height 960
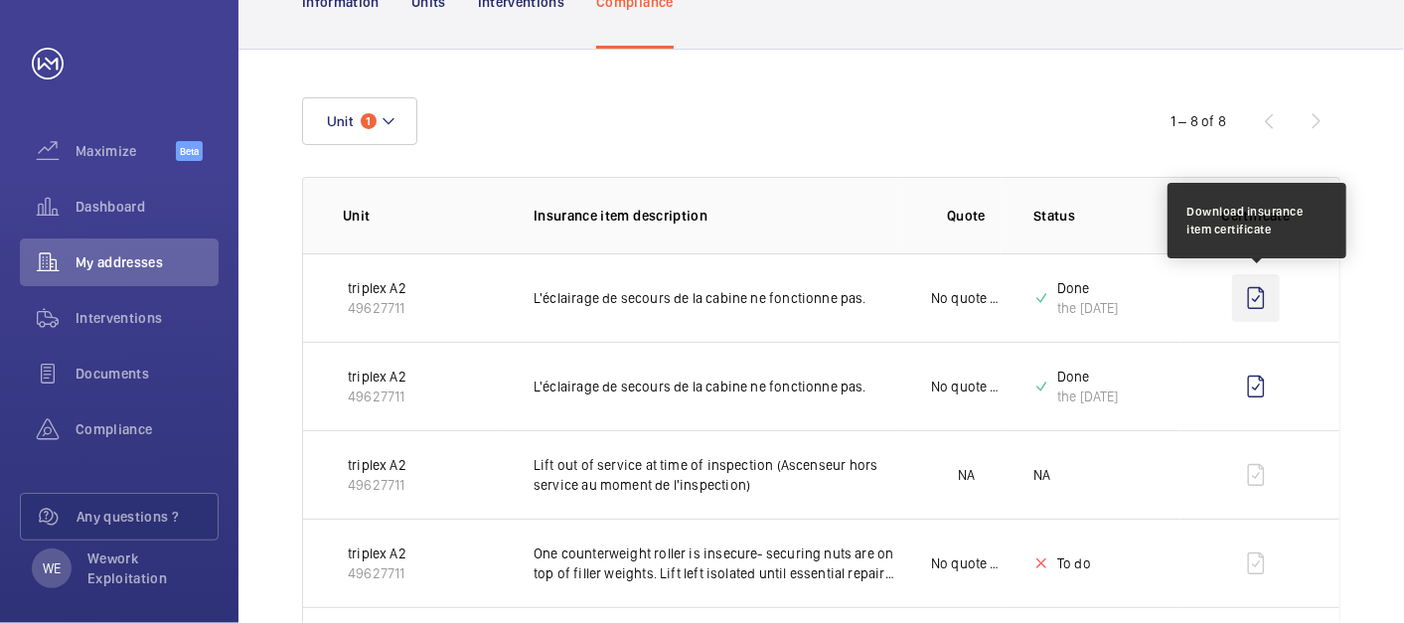
click at [1254, 297] on wm-front-icon-button at bounding box center [1257, 298] width 48 height 48
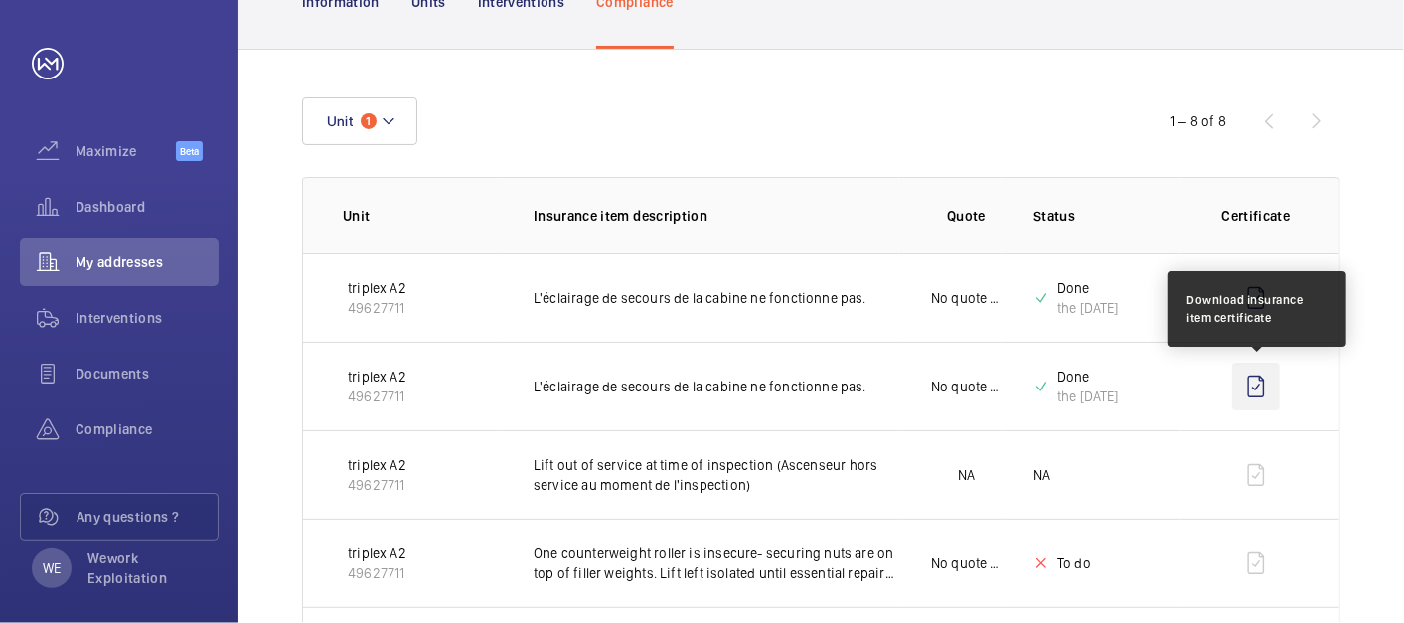
click at [1257, 383] on wm-front-icon-button at bounding box center [1257, 387] width 48 height 48
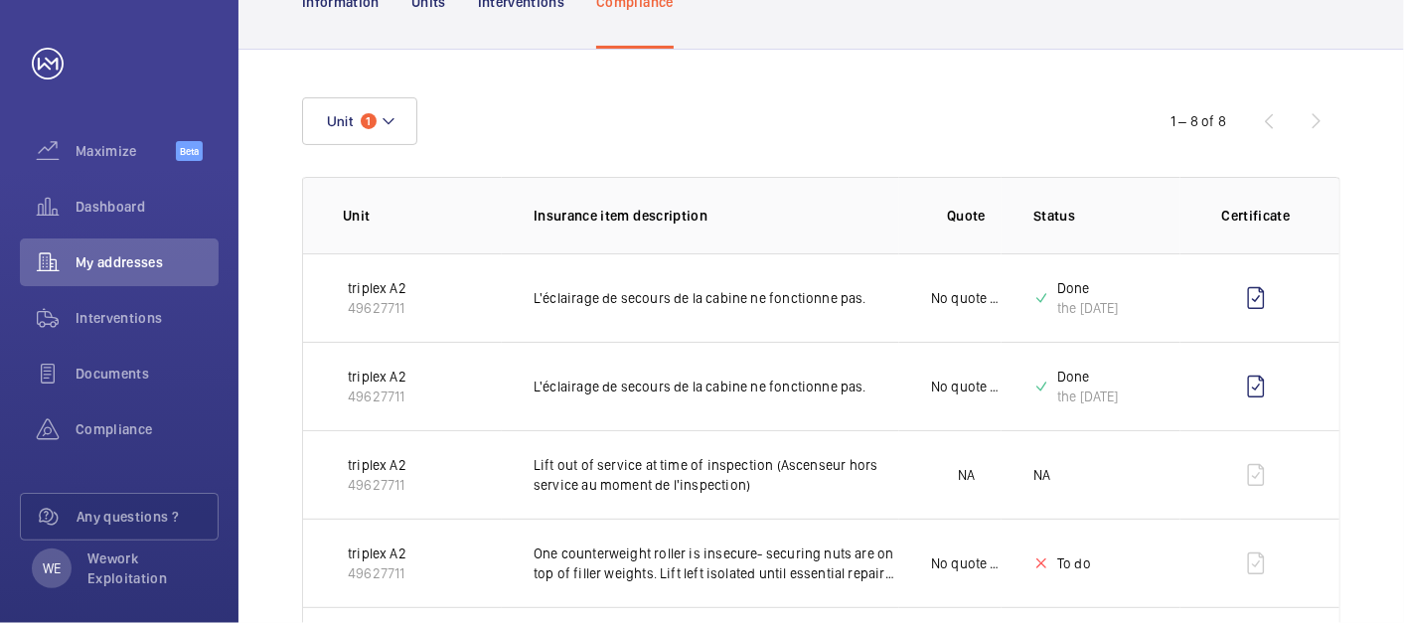
click at [1340, 160] on wm-front-table "Unit 1 1 – 8 of 8 Unit Insurance item description Quote Status Certificate trip…" at bounding box center [821, 529] width 1039 height 865
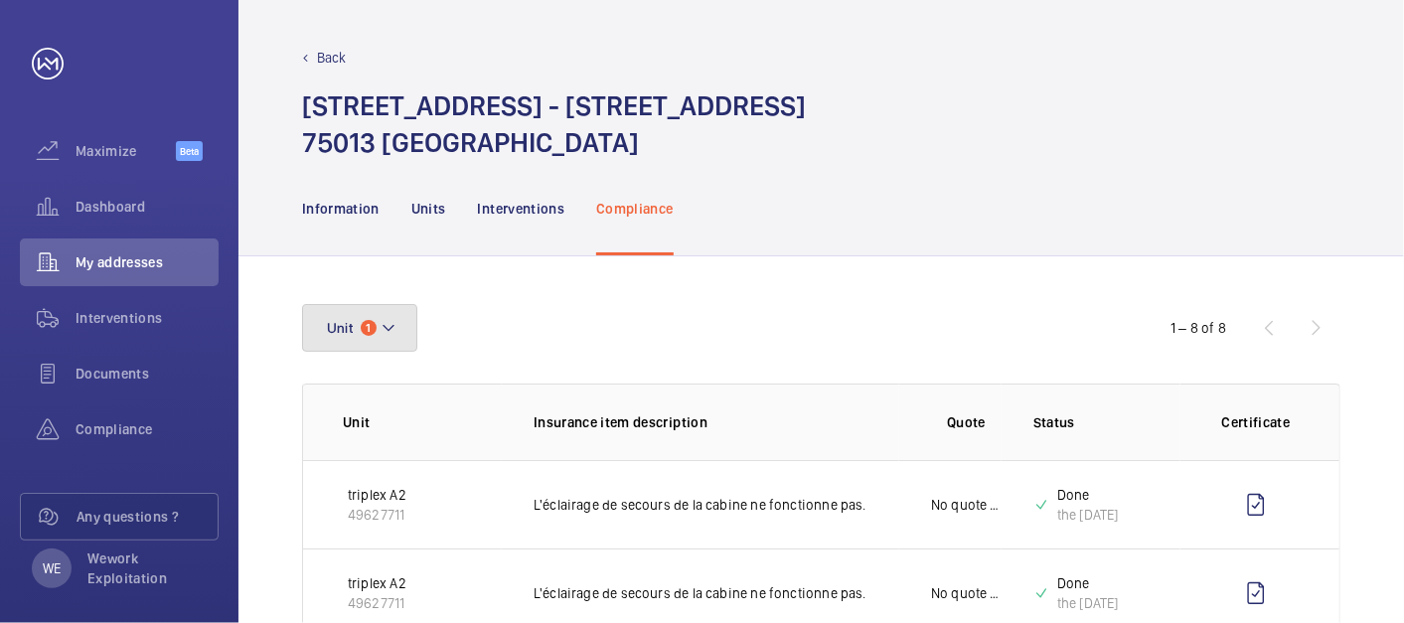
click at [389, 311] on button "Unit 1" at bounding box center [359, 328] width 115 height 48
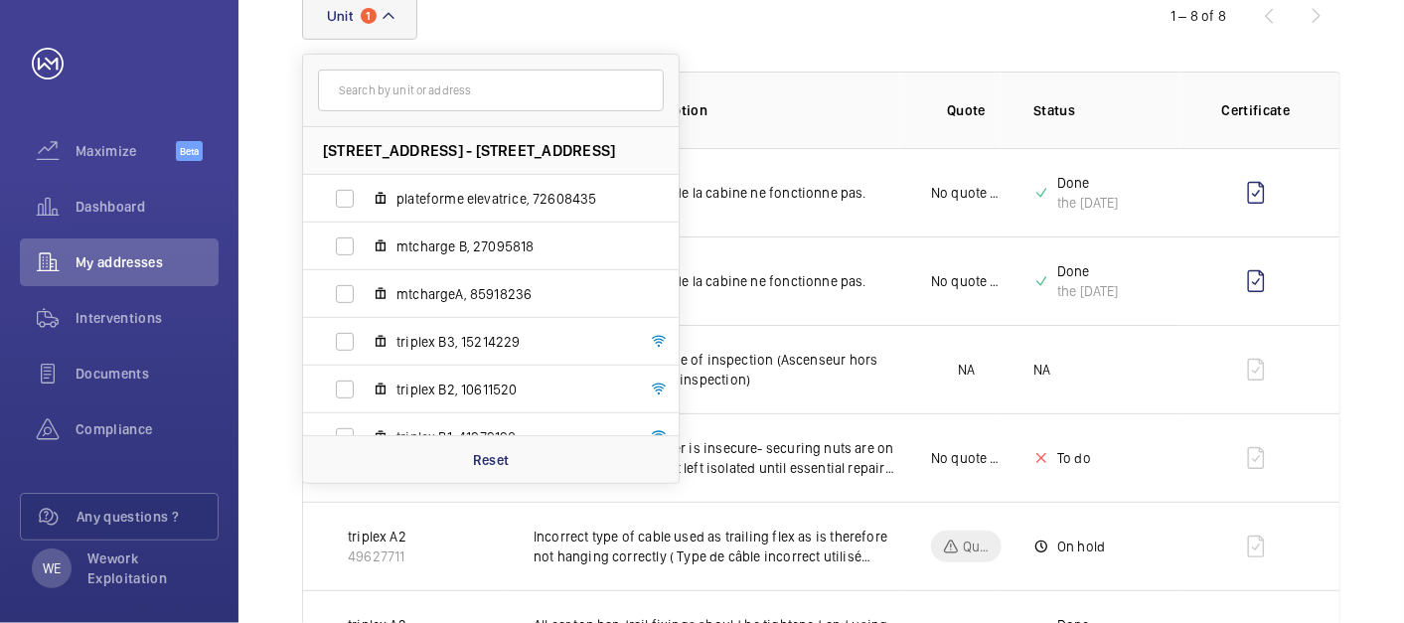
scroll to position [552, 0]
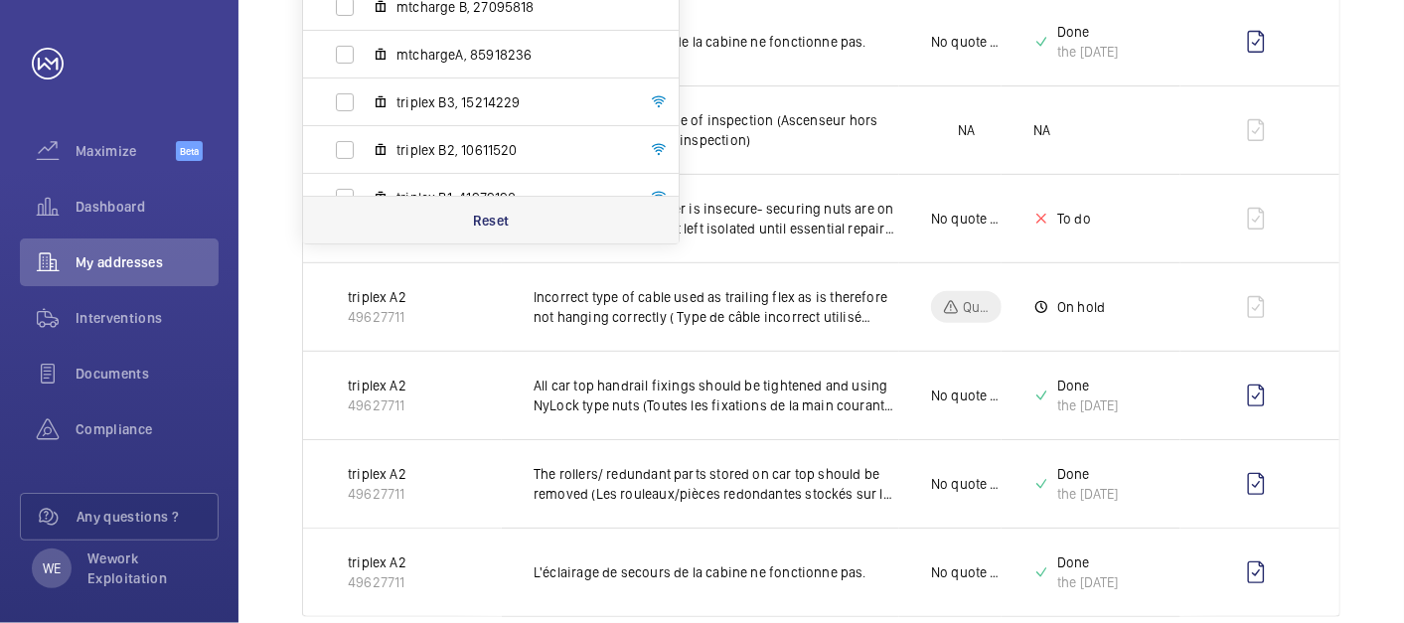
click at [499, 213] on p "Reset" at bounding box center [491, 221] width 37 height 20
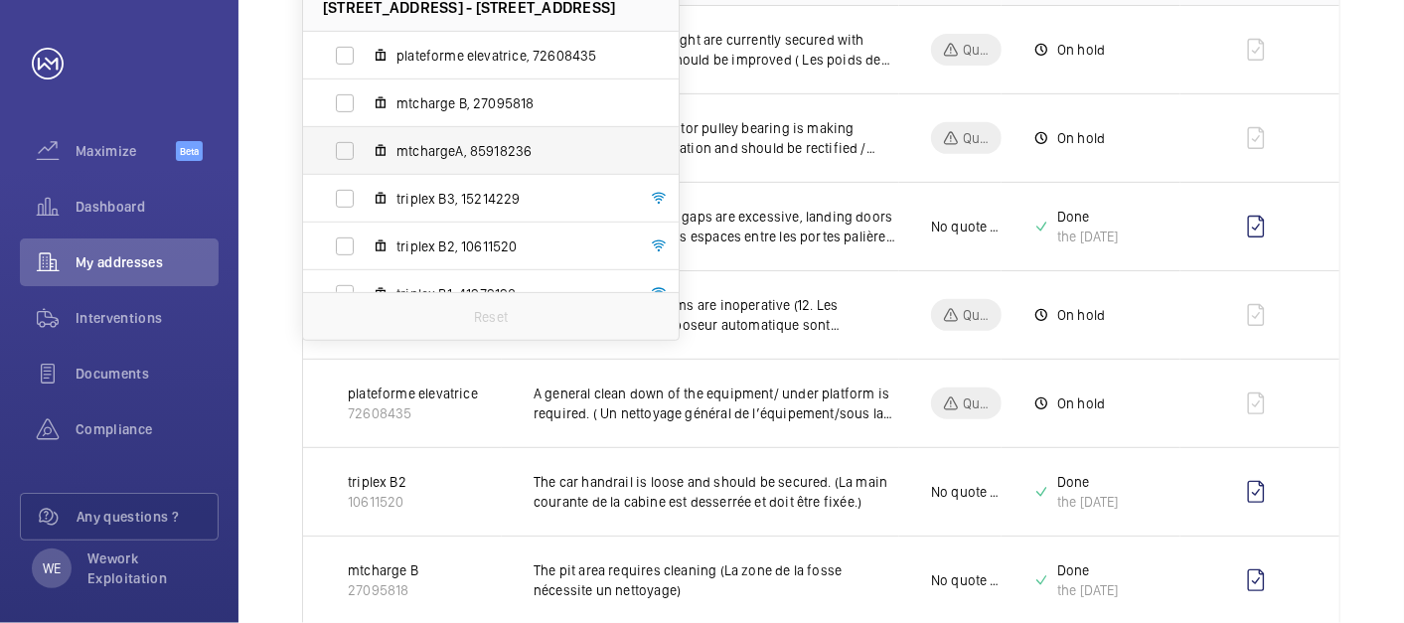
scroll to position [368, 0]
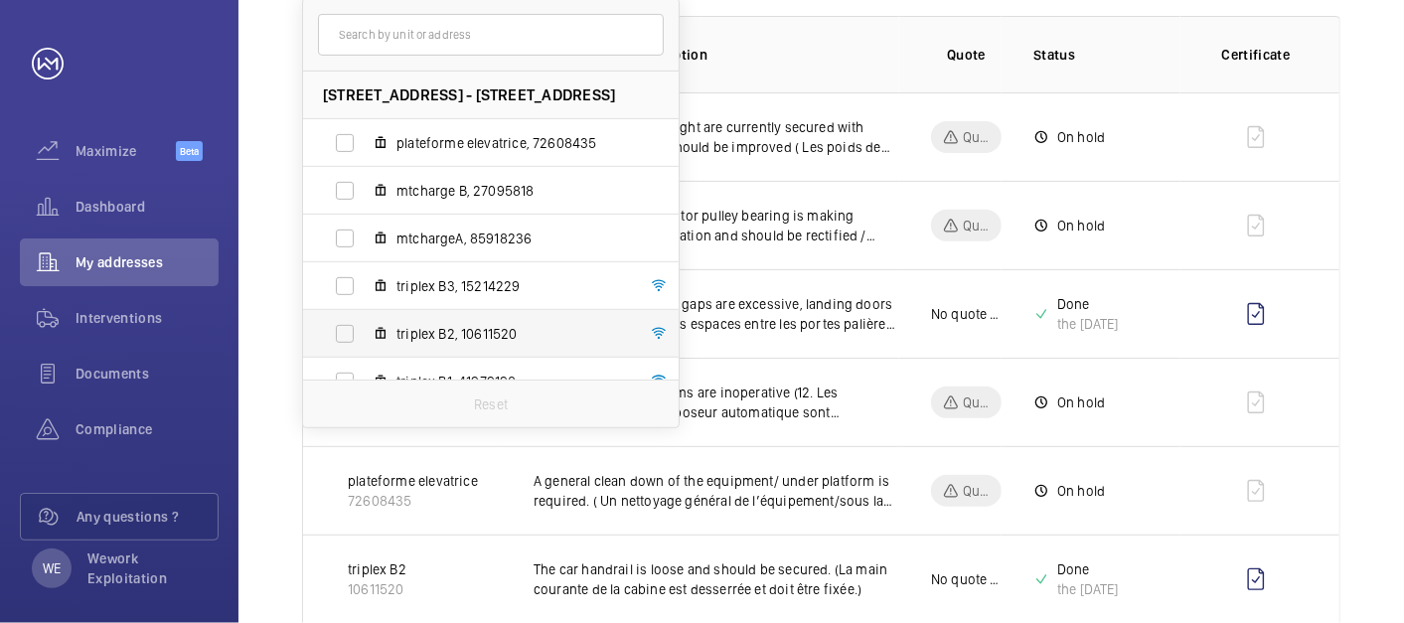
click at [481, 346] on label "triplex B2, 10611520" at bounding box center [475, 334] width 344 height 48
click at [365, 346] on input "triplex B2, 10611520" at bounding box center [345, 334] width 40 height 40
checkbox input "true"
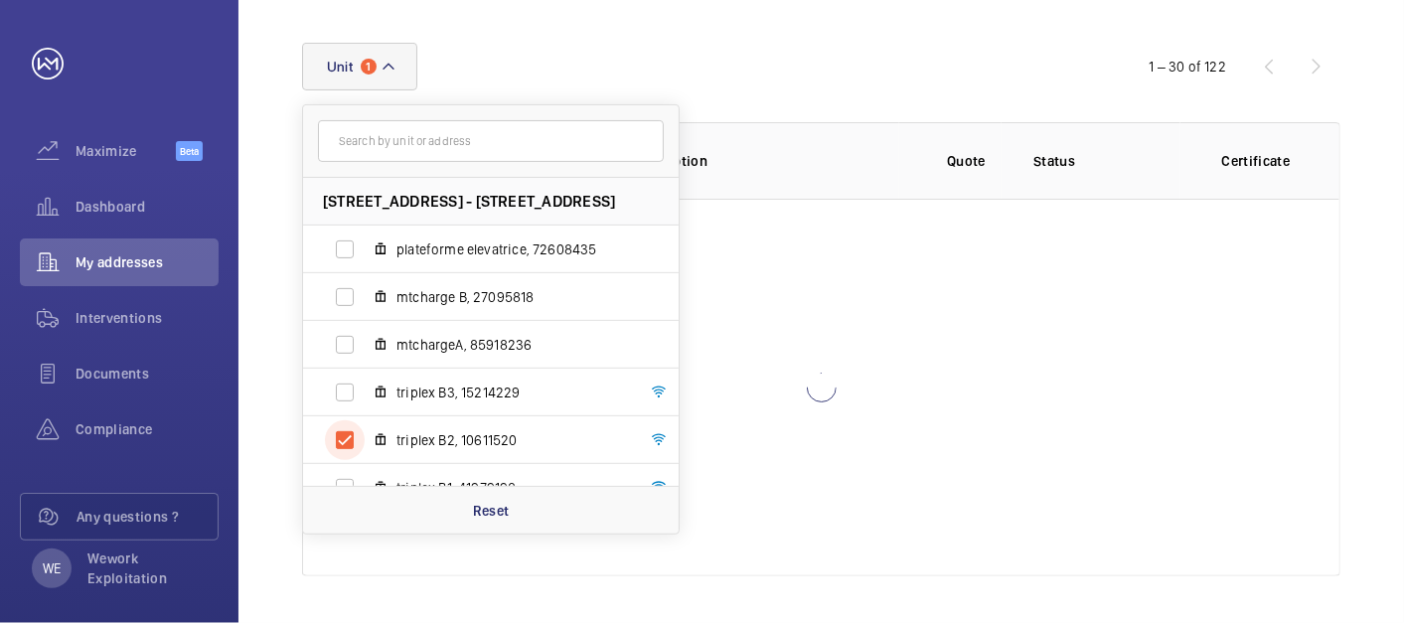
scroll to position [368, 0]
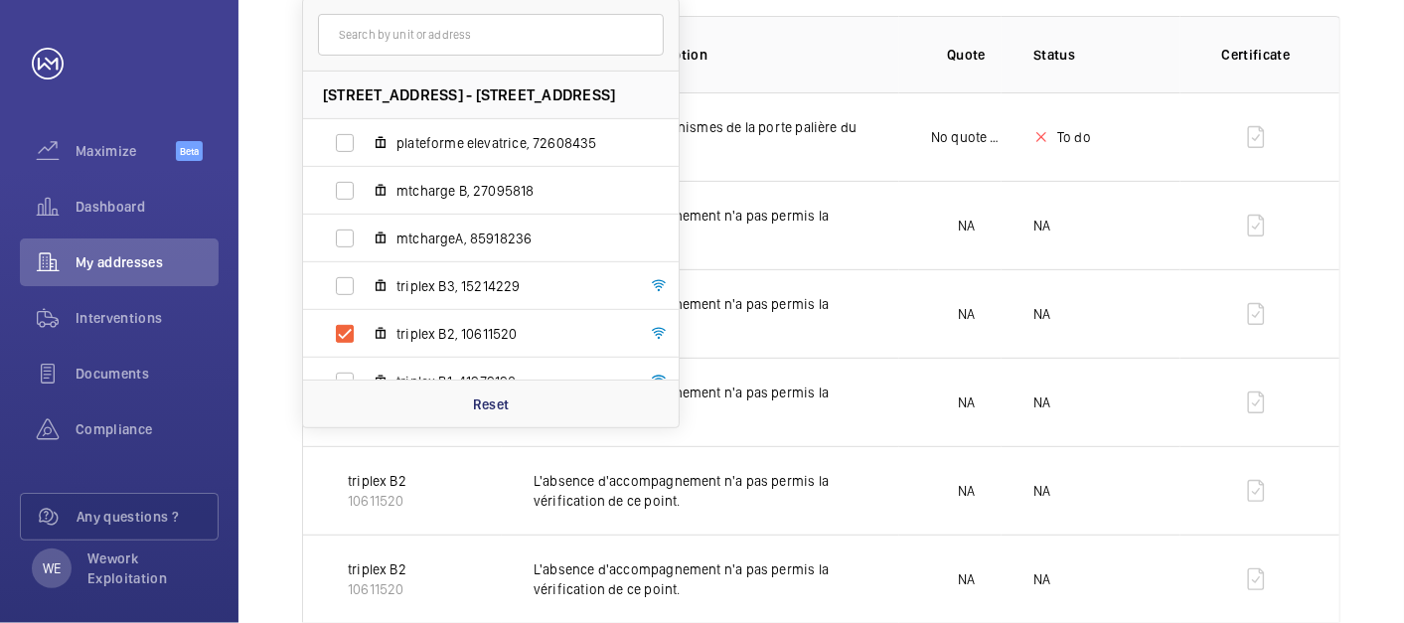
click at [883, 68] on th "Insurance item description" at bounding box center [701, 54] width 398 height 77
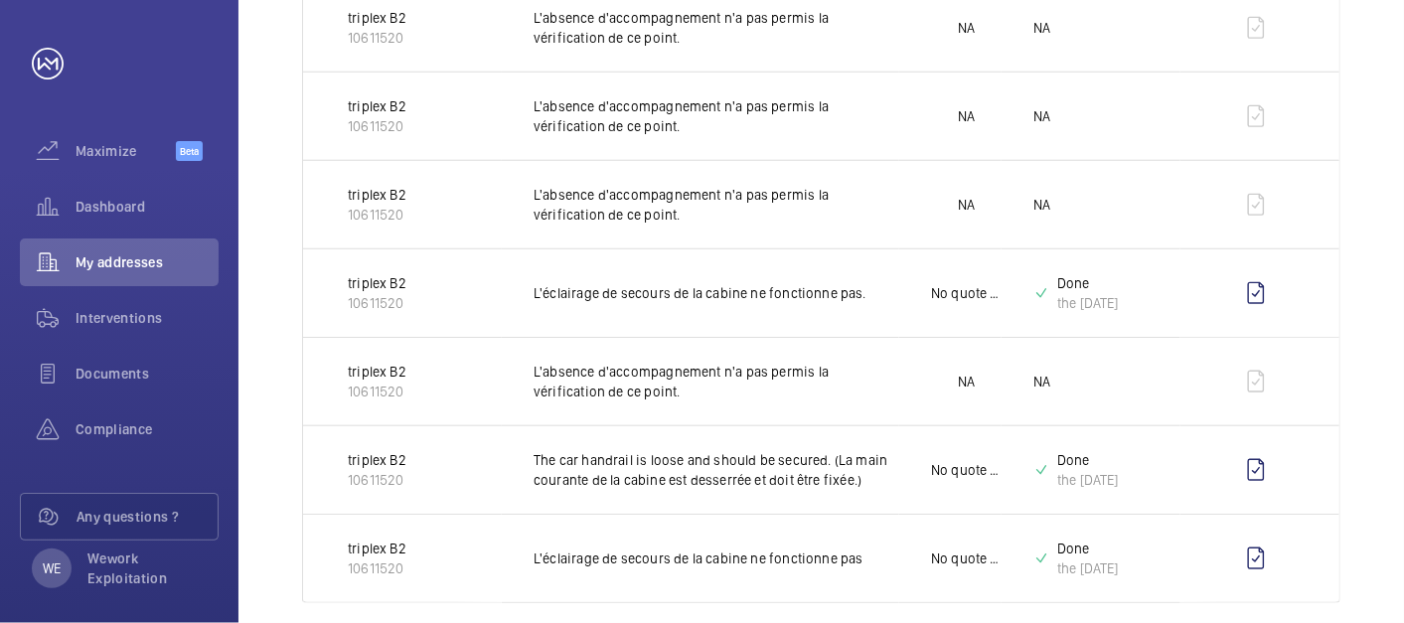
scroll to position [942, 0]
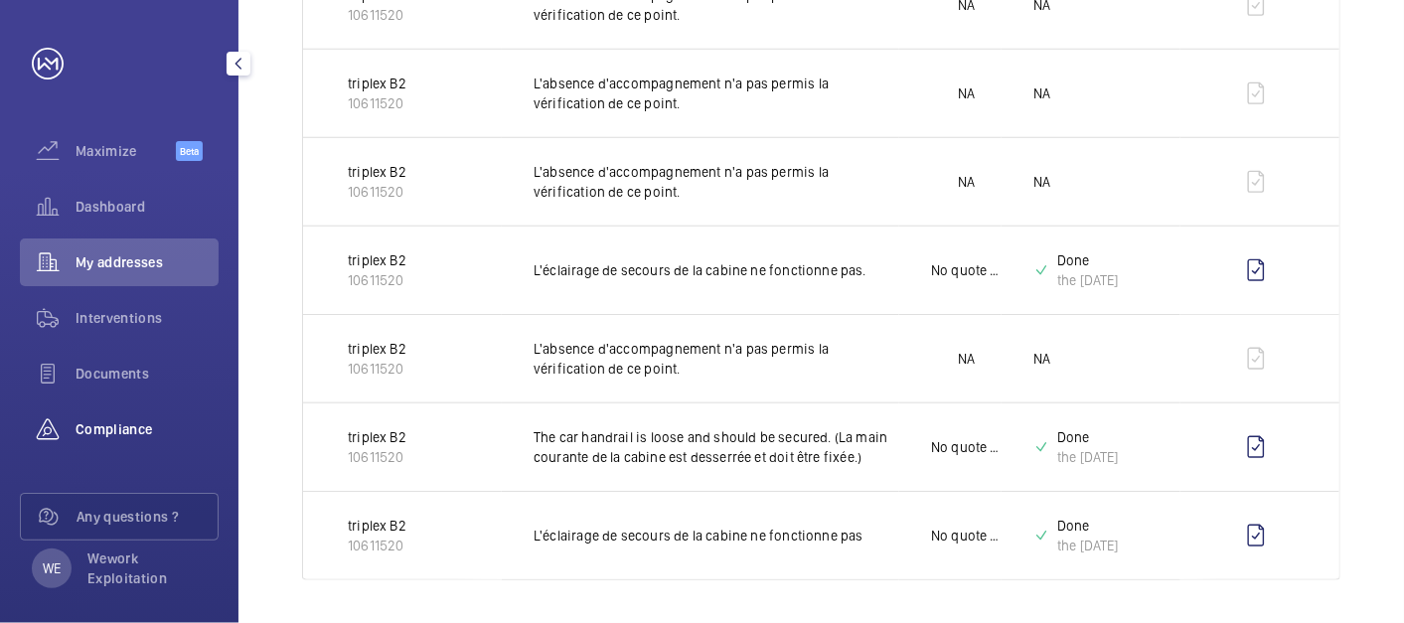
click at [109, 422] on span "Compliance" at bounding box center [147, 429] width 143 height 20
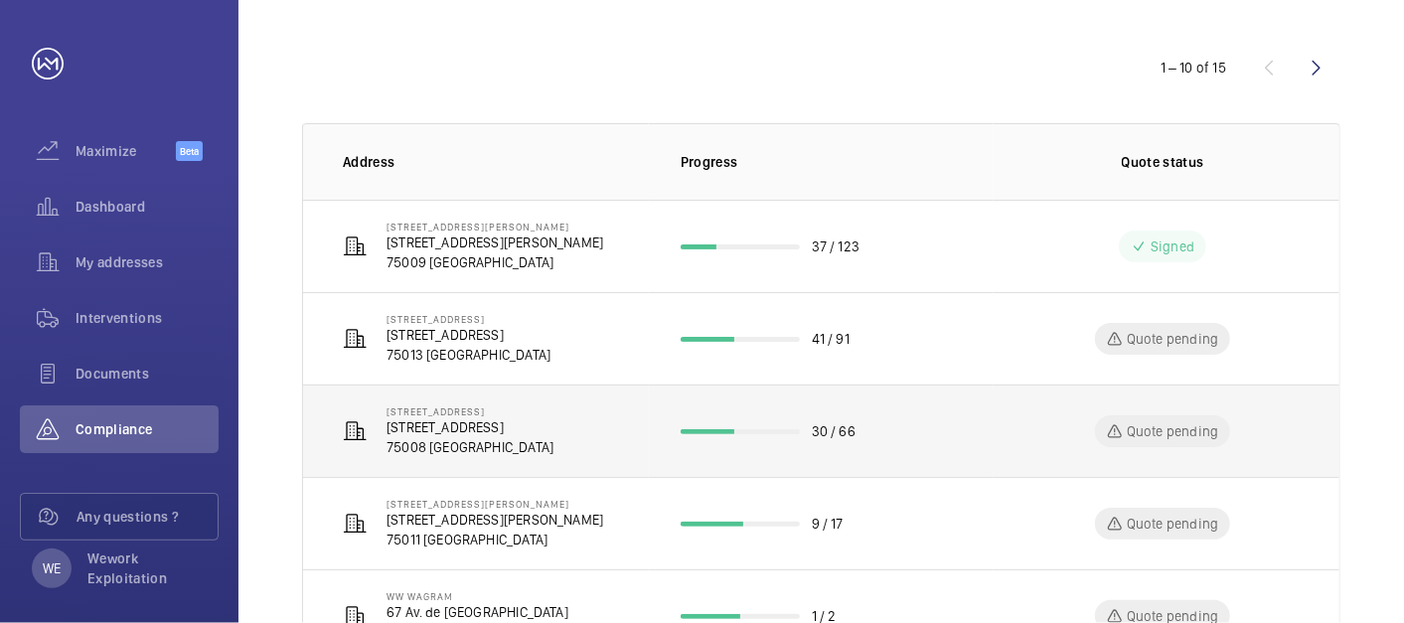
click at [518, 431] on p "[STREET_ADDRESS]" at bounding box center [470, 427] width 167 height 20
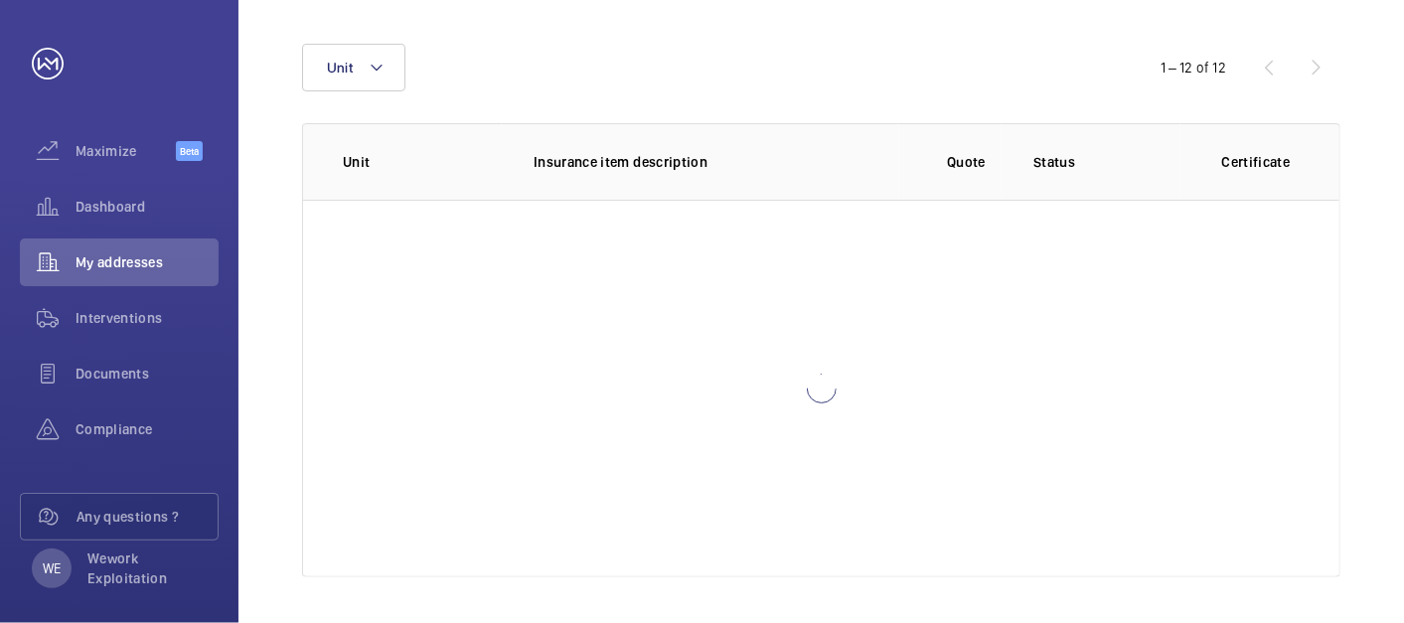
scroll to position [260, 0]
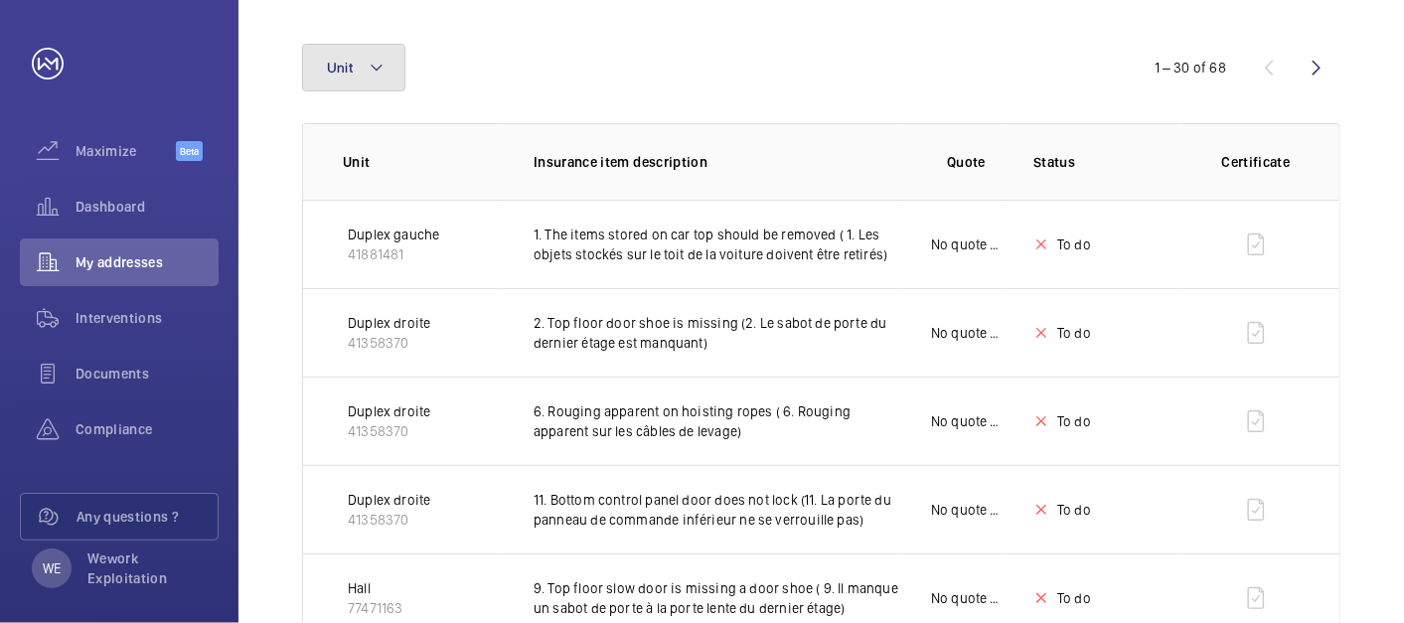
click at [369, 62] on mat-icon at bounding box center [377, 68] width 16 height 24
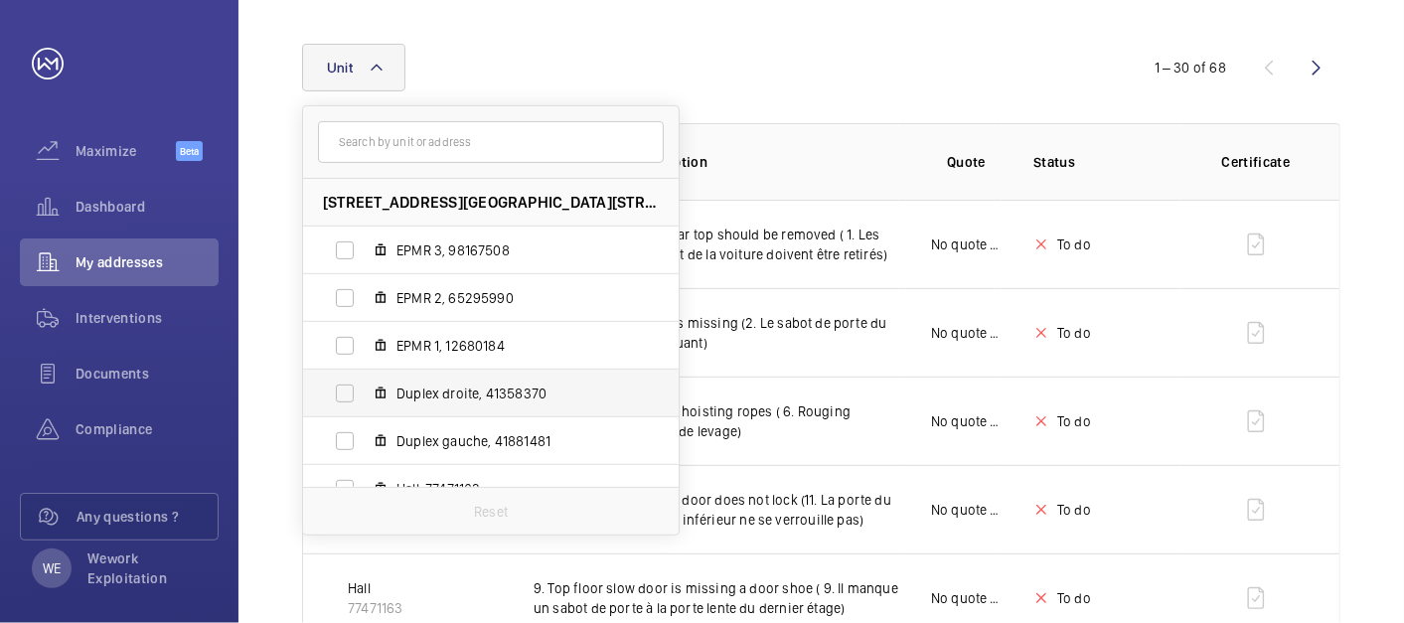
click at [503, 391] on span "Duplex droite, 41358370" at bounding box center [512, 394] width 231 height 20
click at [365, 391] on input "Duplex droite, 41358370" at bounding box center [345, 394] width 40 height 40
checkbox input "true"
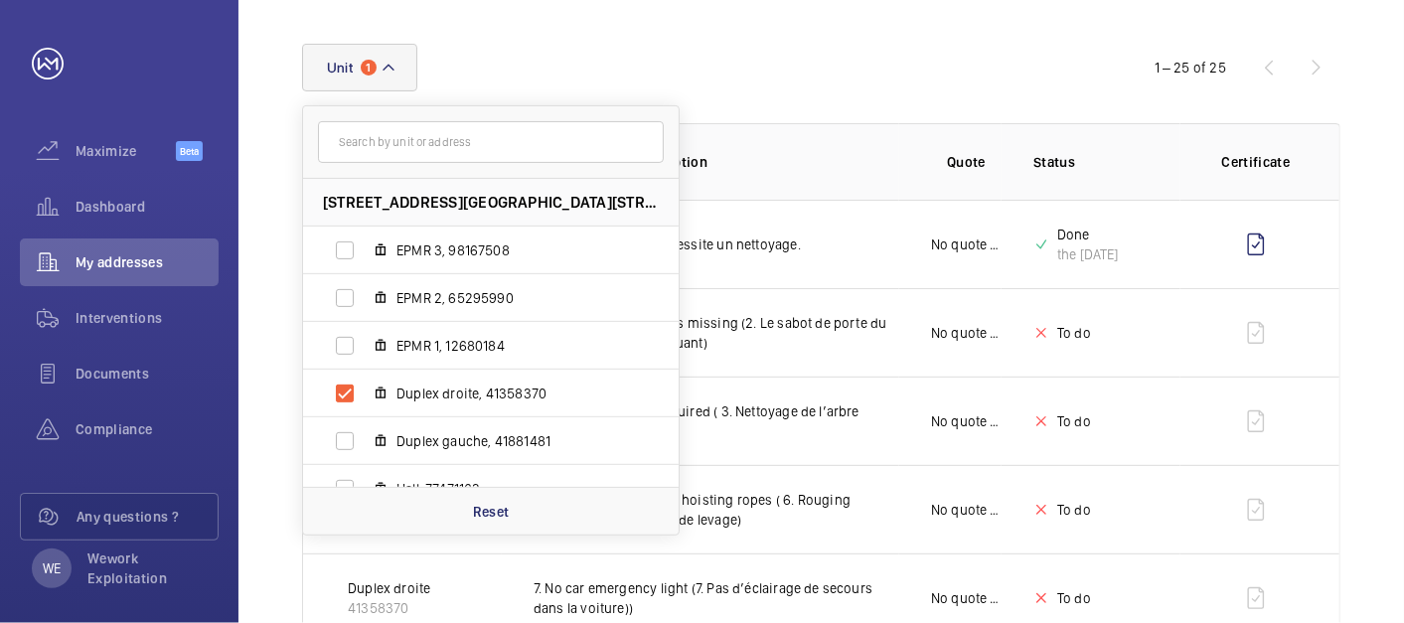
click at [877, 63] on div "Unit 1 92 Avenue des Champs-Élysées - 92 Avenue des Champs-Élysées, 75008 PARIS…" at bounding box center [702, 68] width 800 height 48
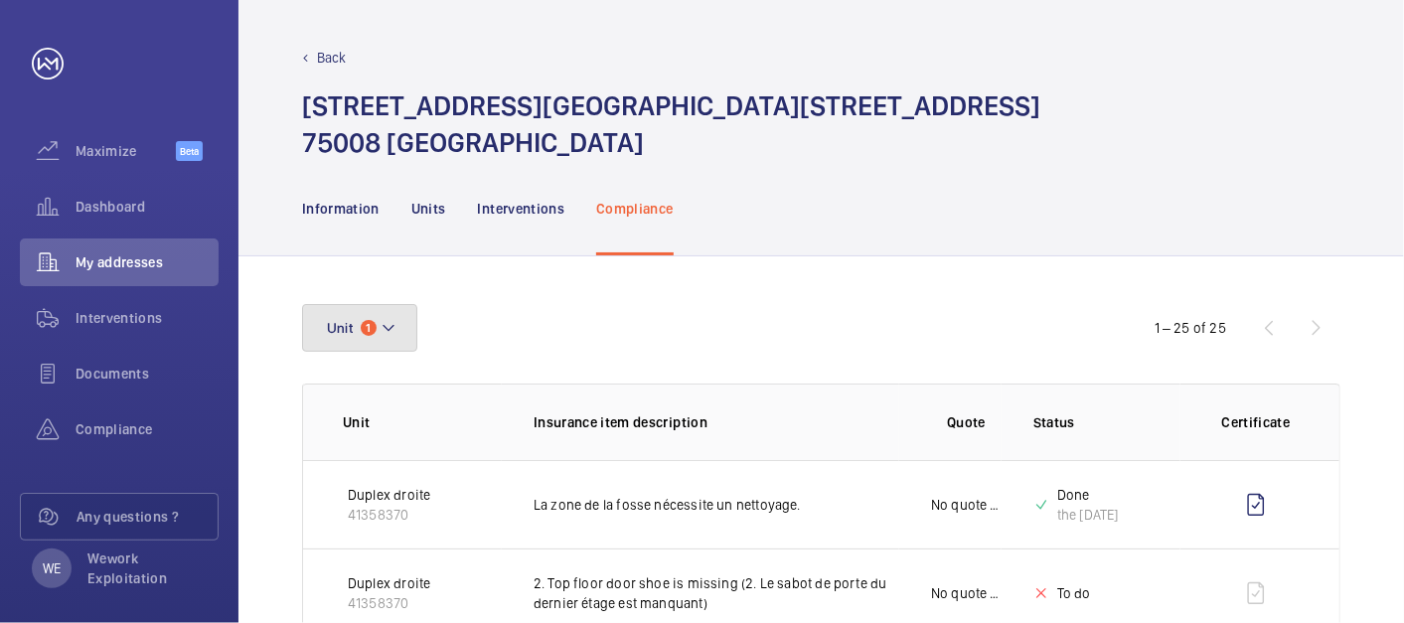
click at [403, 331] on button "Unit 1" at bounding box center [359, 328] width 115 height 48
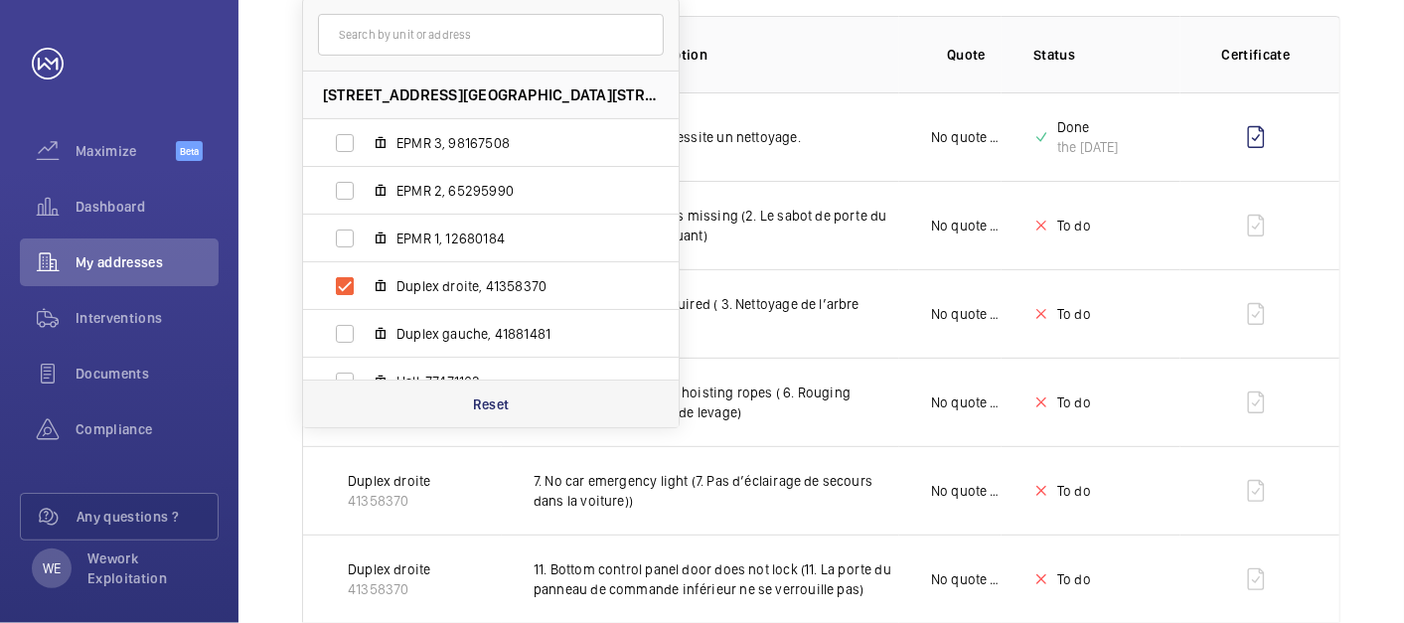
click at [502, 408] on p "Reset" at bounding box center [491, 405] width 37 height 20
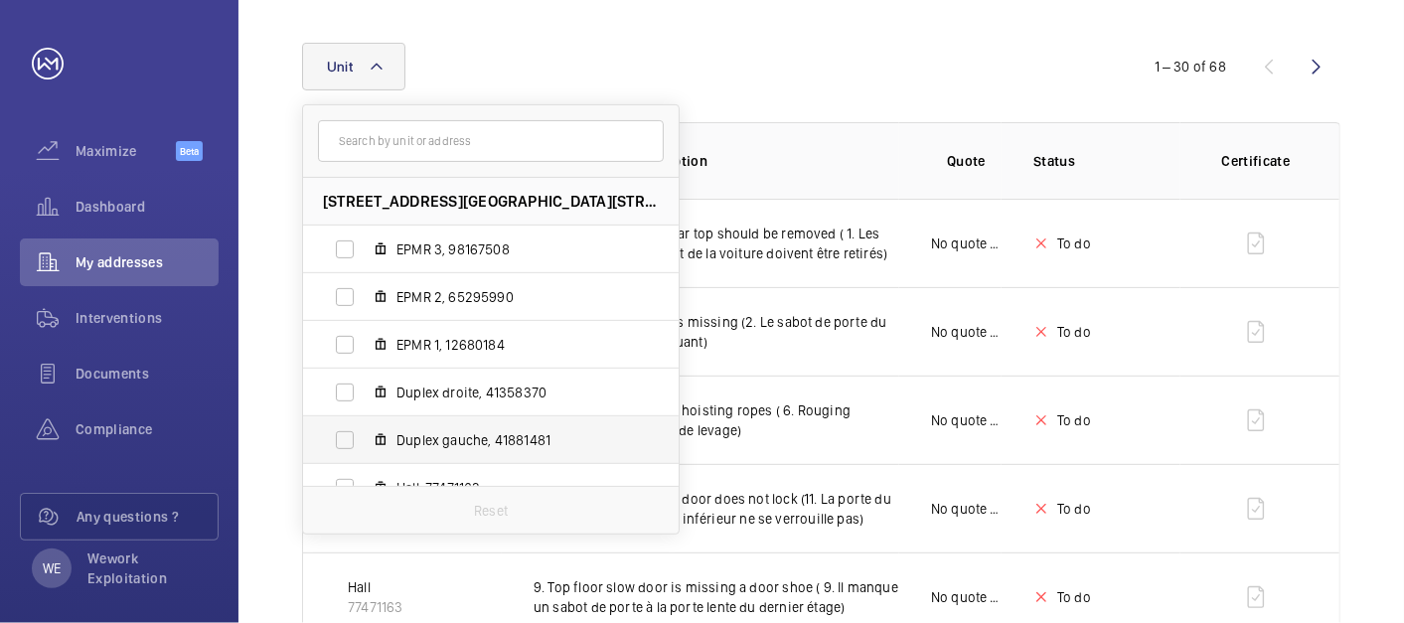
scroll to position [368, 0]
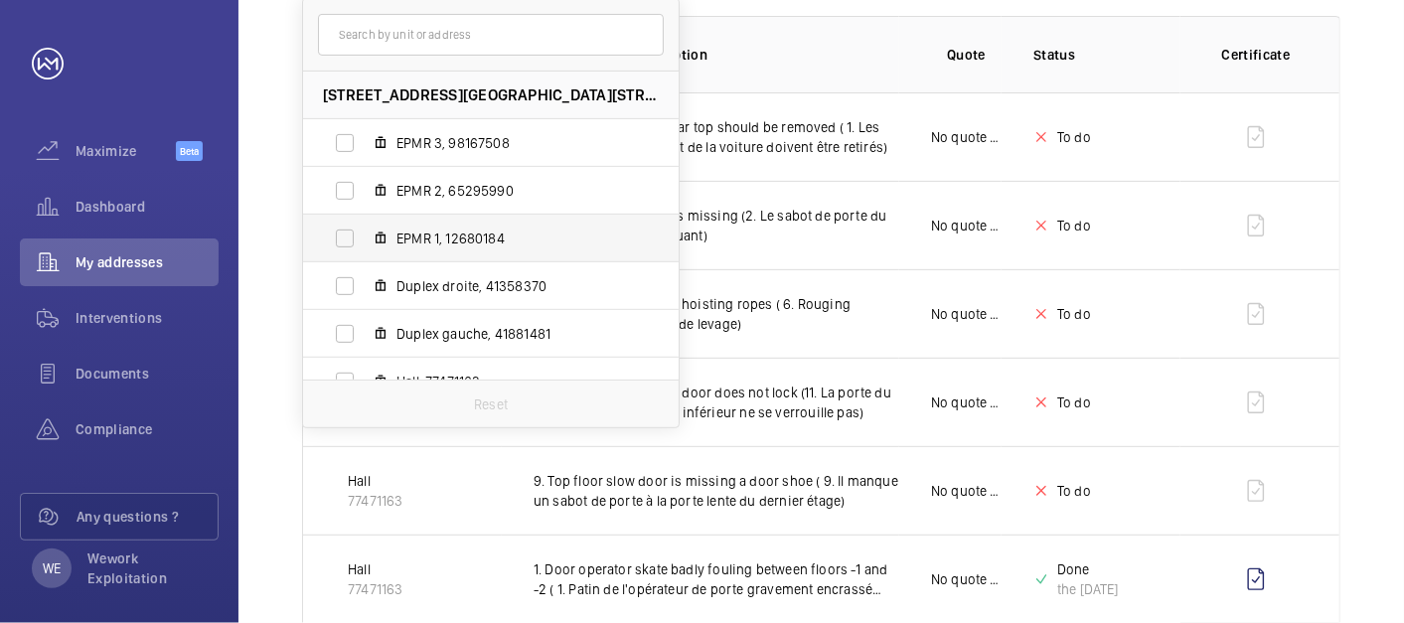
click at [445, 242] on span "EPMR 1, 12680184" at bounding box center [512, 239] width 231 height 20
click at [365, 242] on input "EPMR 1, 12680184" at bounding box center [345, 239] width 40 height 40
checkbox input "true"
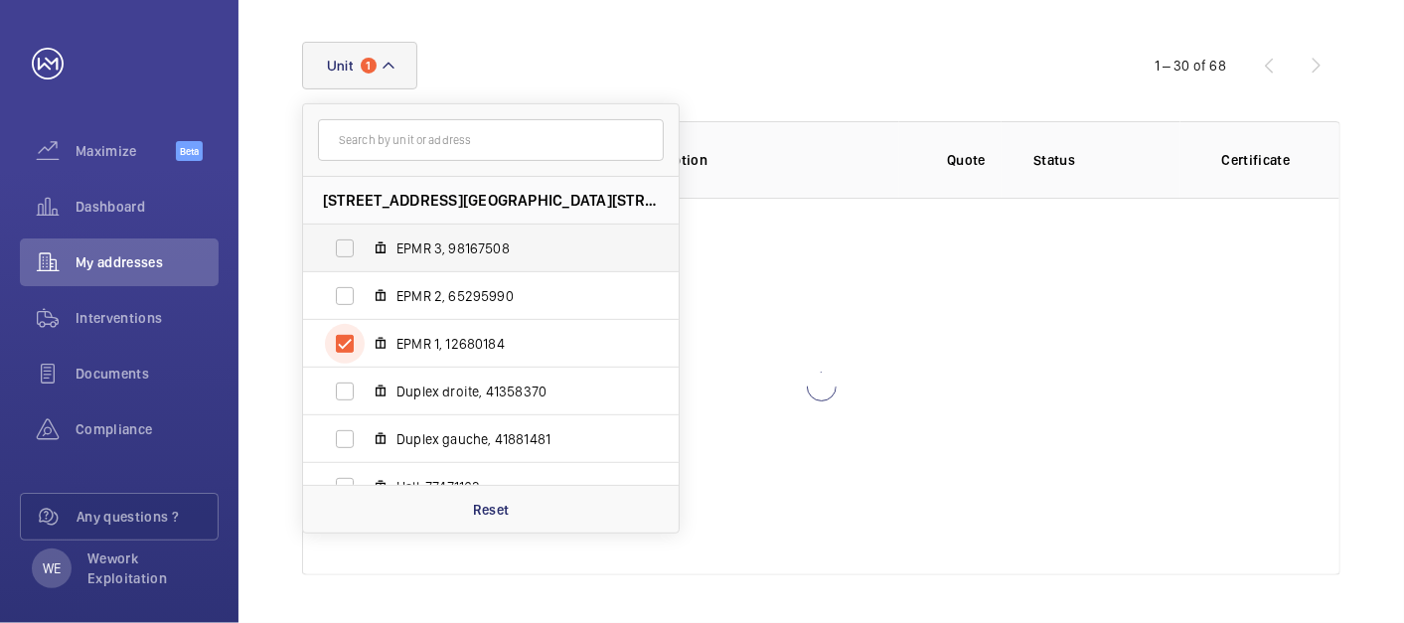
scroll to position [261, 0]
click at [1039, 75] on div "Unit 1 92 Avenue des Champs-Élysées - 92 Avenue des Champs-Élysées, 75008 PARIS…" at bounding box center [702, 67] width 800 height 48
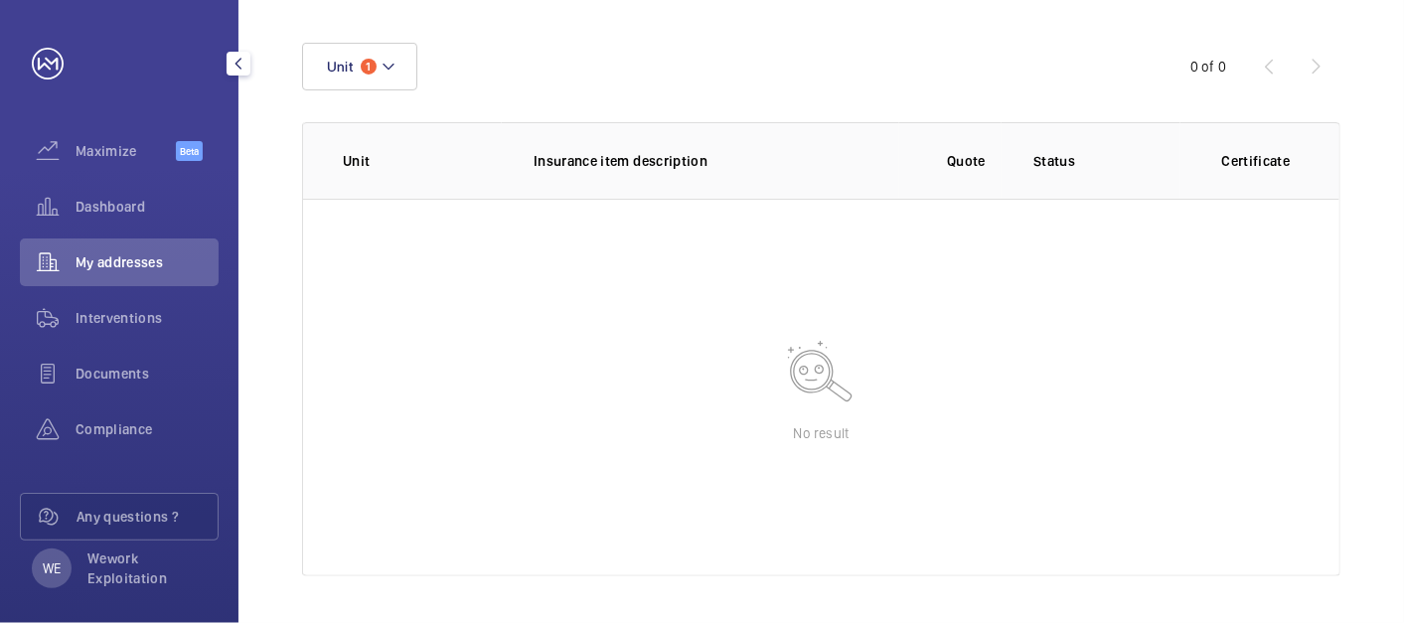
click at [153, 269] on span "My addresses" at bounding box center [147, 262] width 143 height 20
click at [128, 294] on div "Interventions" at bounding box center [119, 318] width 199 height 48
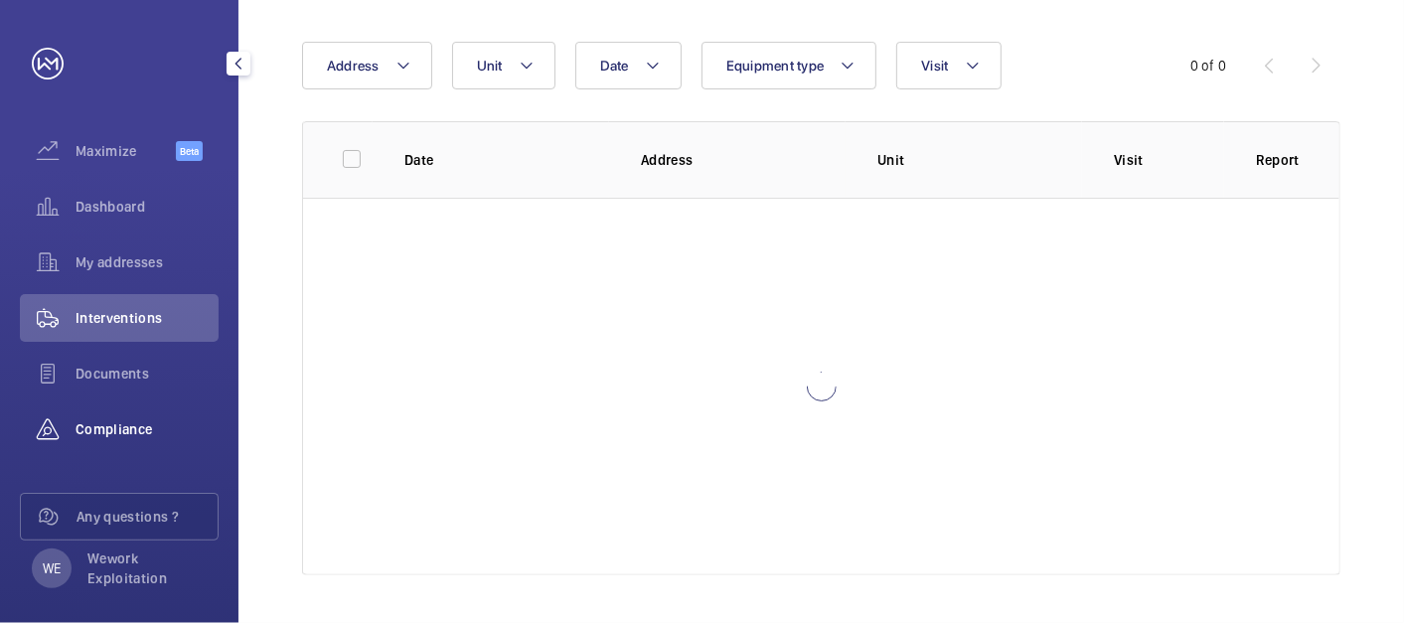
scroll to position [185, 0]
click at [108, 428] on span "Compliance" at bounding box center [147, 429] width 143 height 20
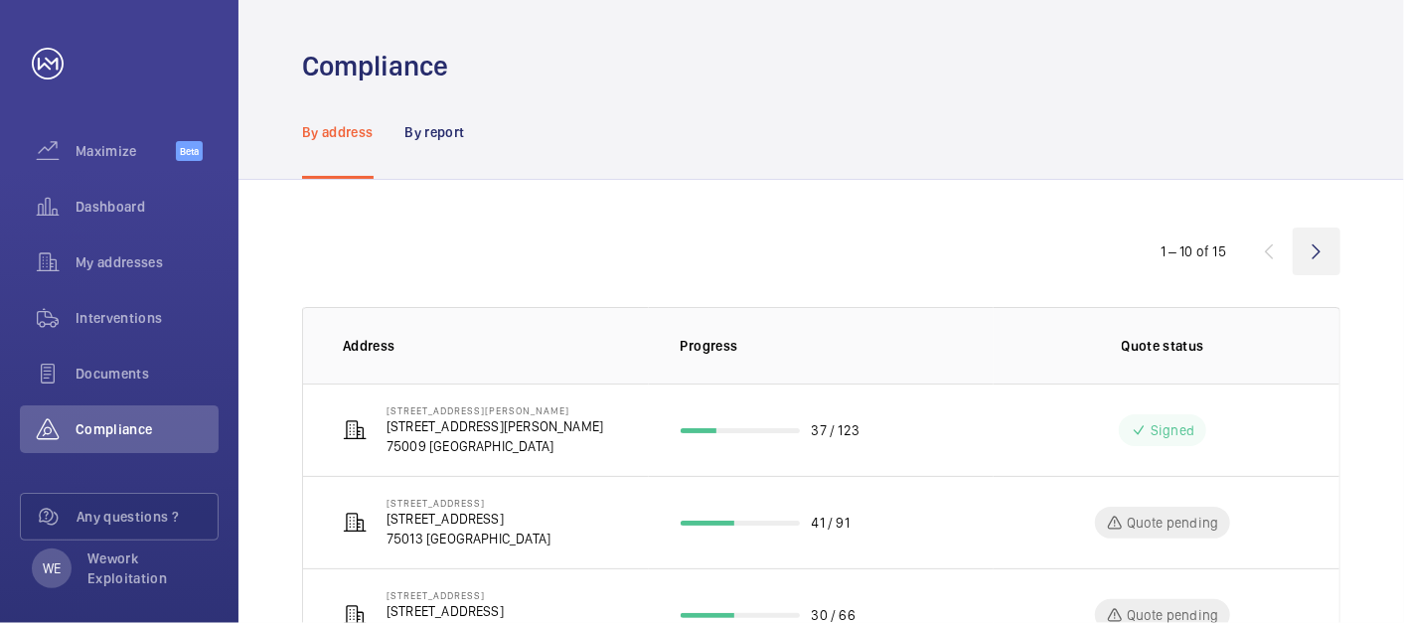
click at [1320, 251] on wm-front-icon-button at bounding box center [1317, 252] width 48 height 48
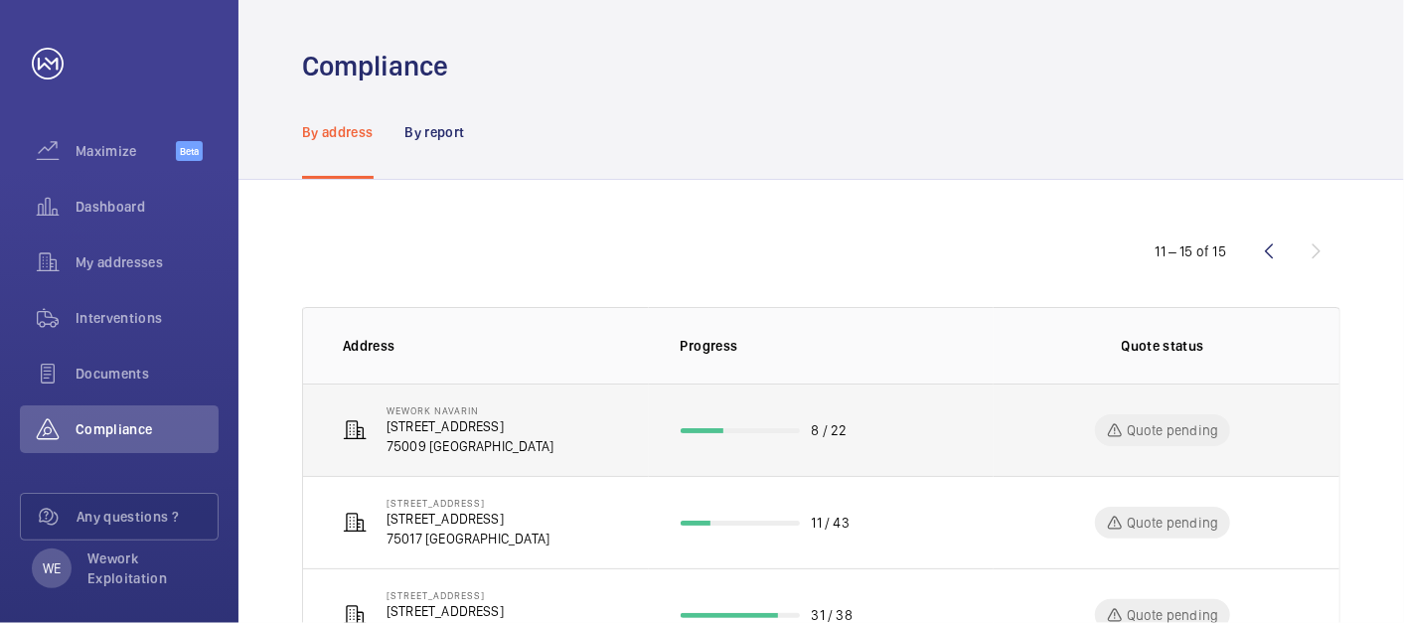
scroll to position [184, 0]
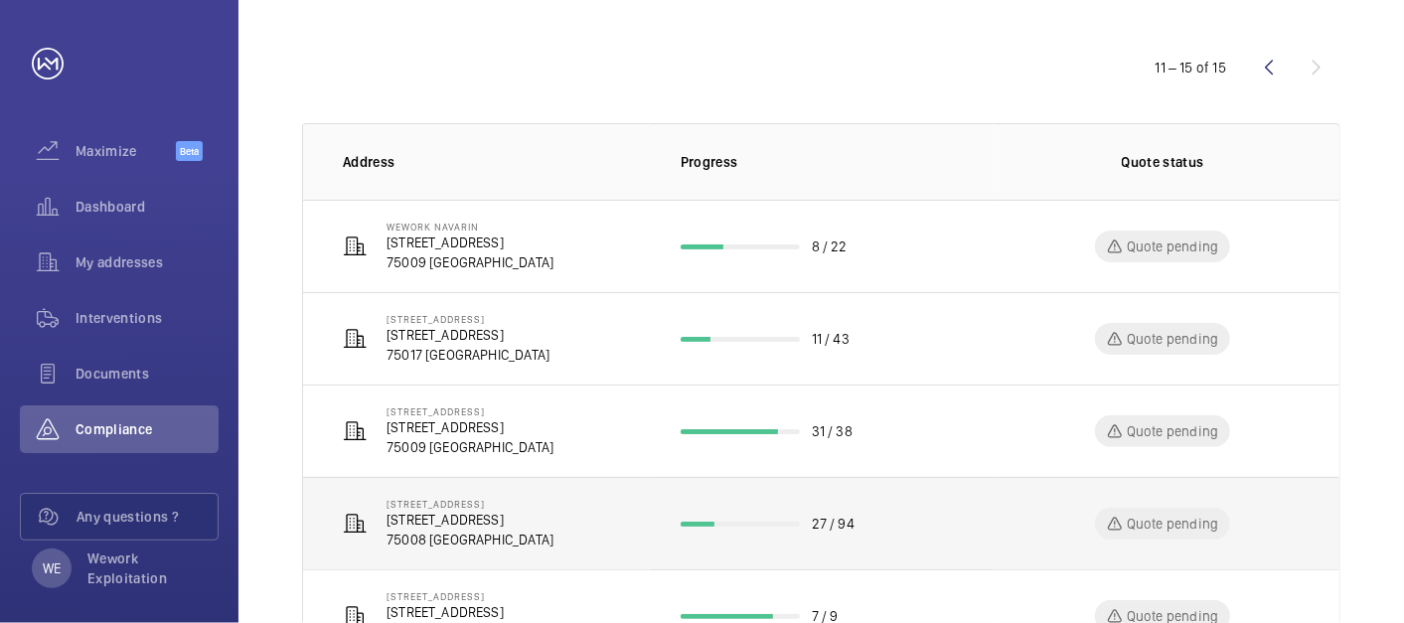
click at [534, 523] on p "[STREET_ADDRESS]" at bounding box center [470, 520] width 167 height 20
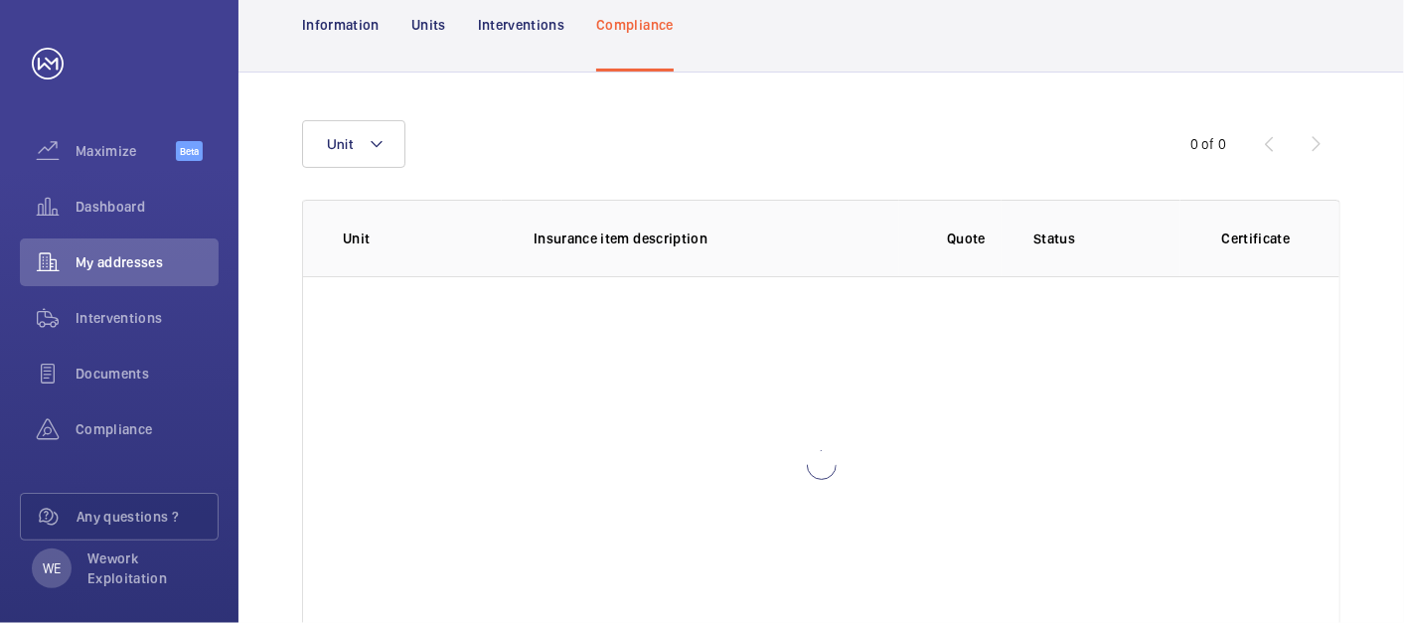
scroll to position [260, 0]
